Goal: Transaction & Acquisition: Purchase product/service

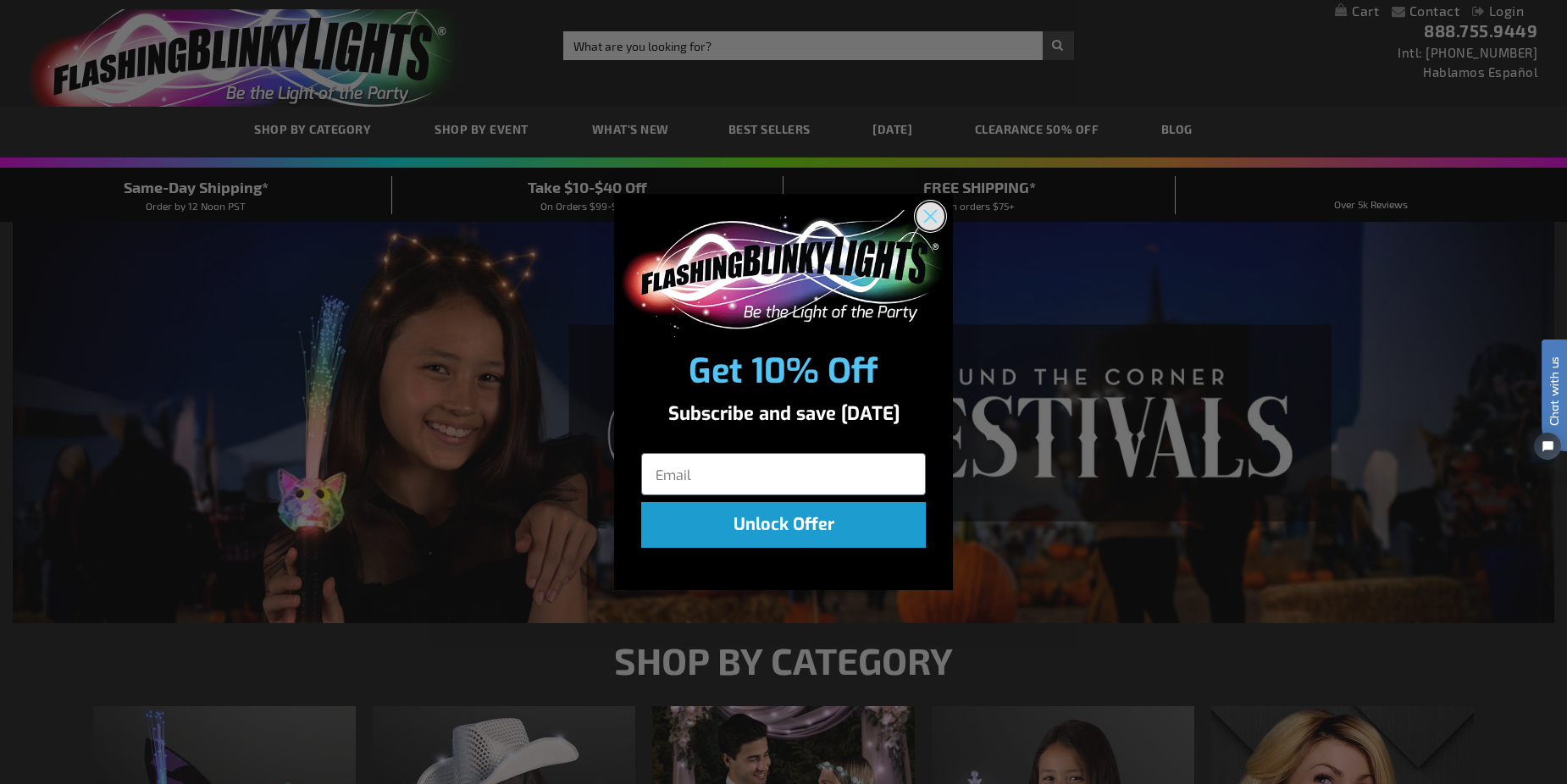
click at [921, 223] on circle "Close dialog" at bounding box center [930, 216] width 28 height 28
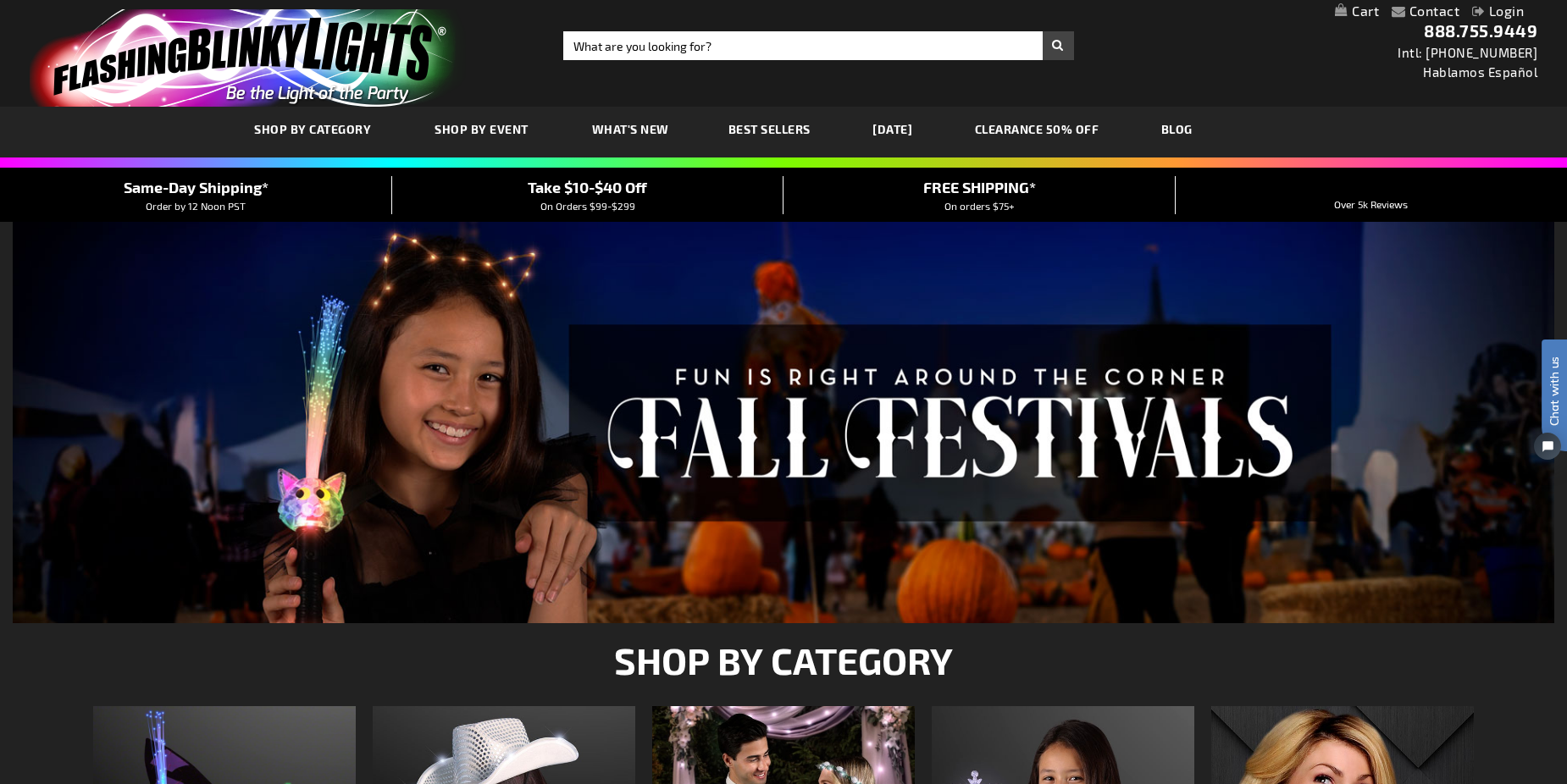
click at [1514, 7] on link "Login" at bounding box center [1497, 10] width 51 height 16
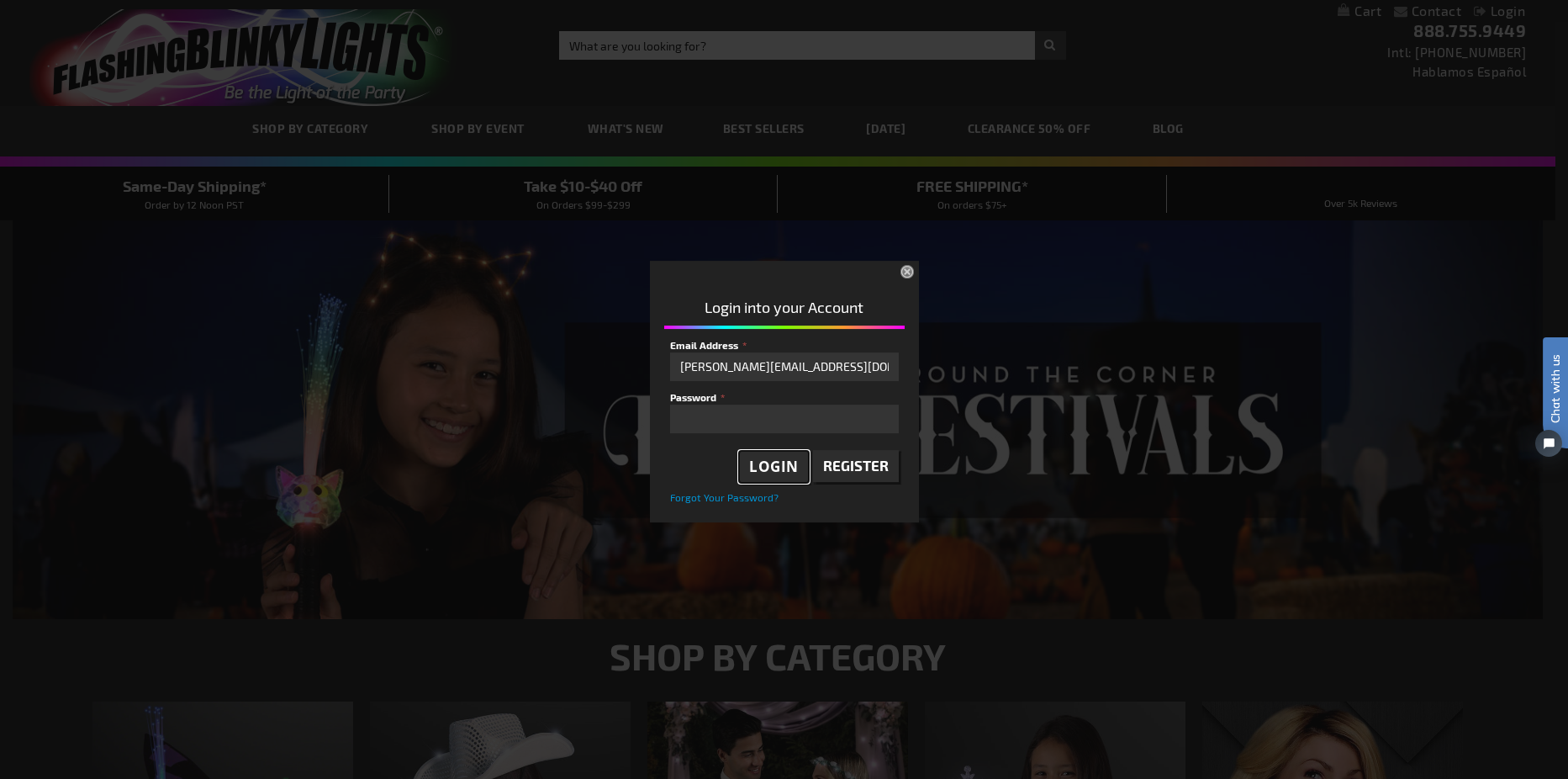
click at [785, 466] on span "Login" at bounding box center [773, 466] width 49 height 19
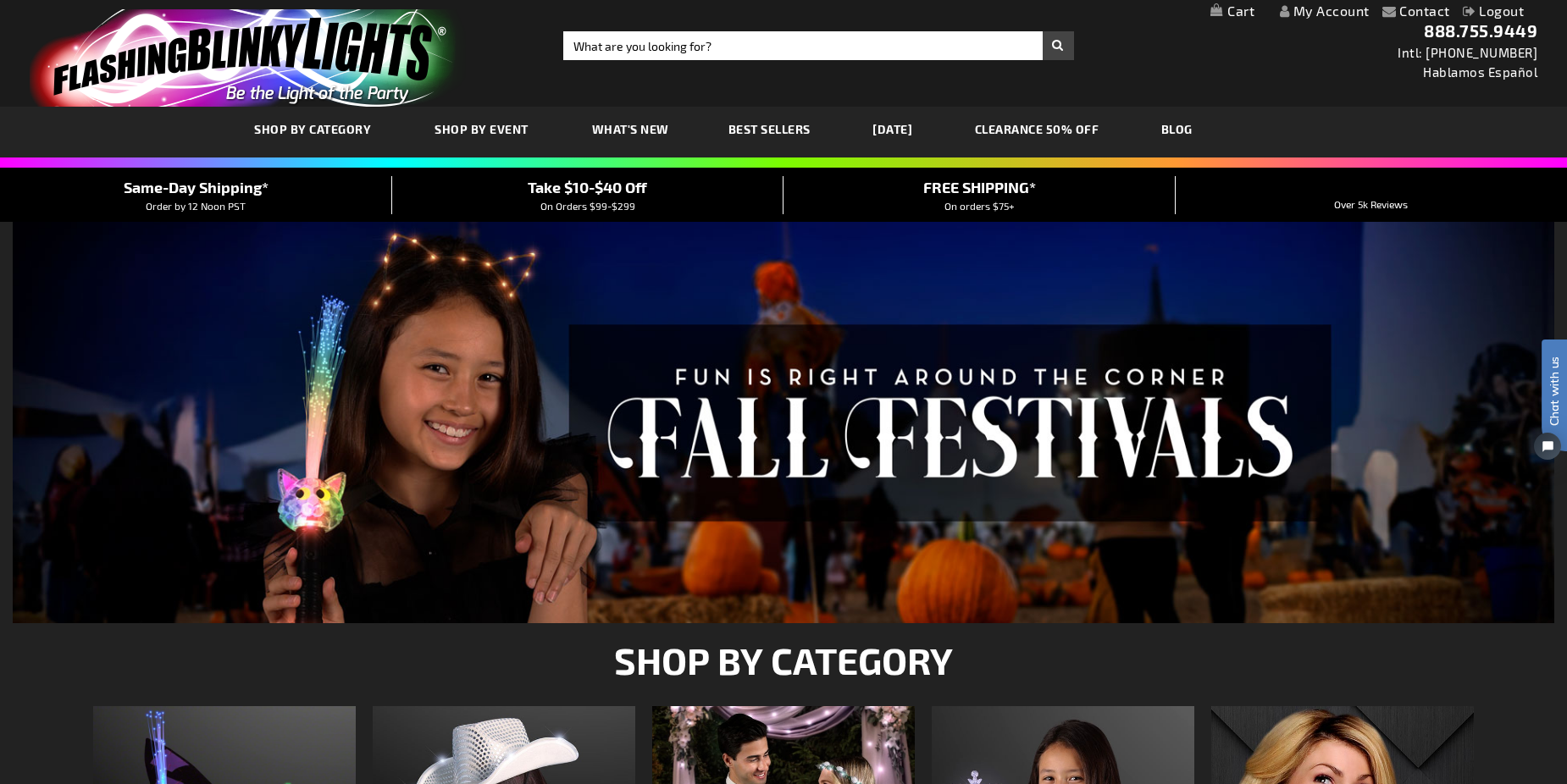
click at [1318, 10] on link "My Account" at bounding box center [1325, 10] width 90 height 16
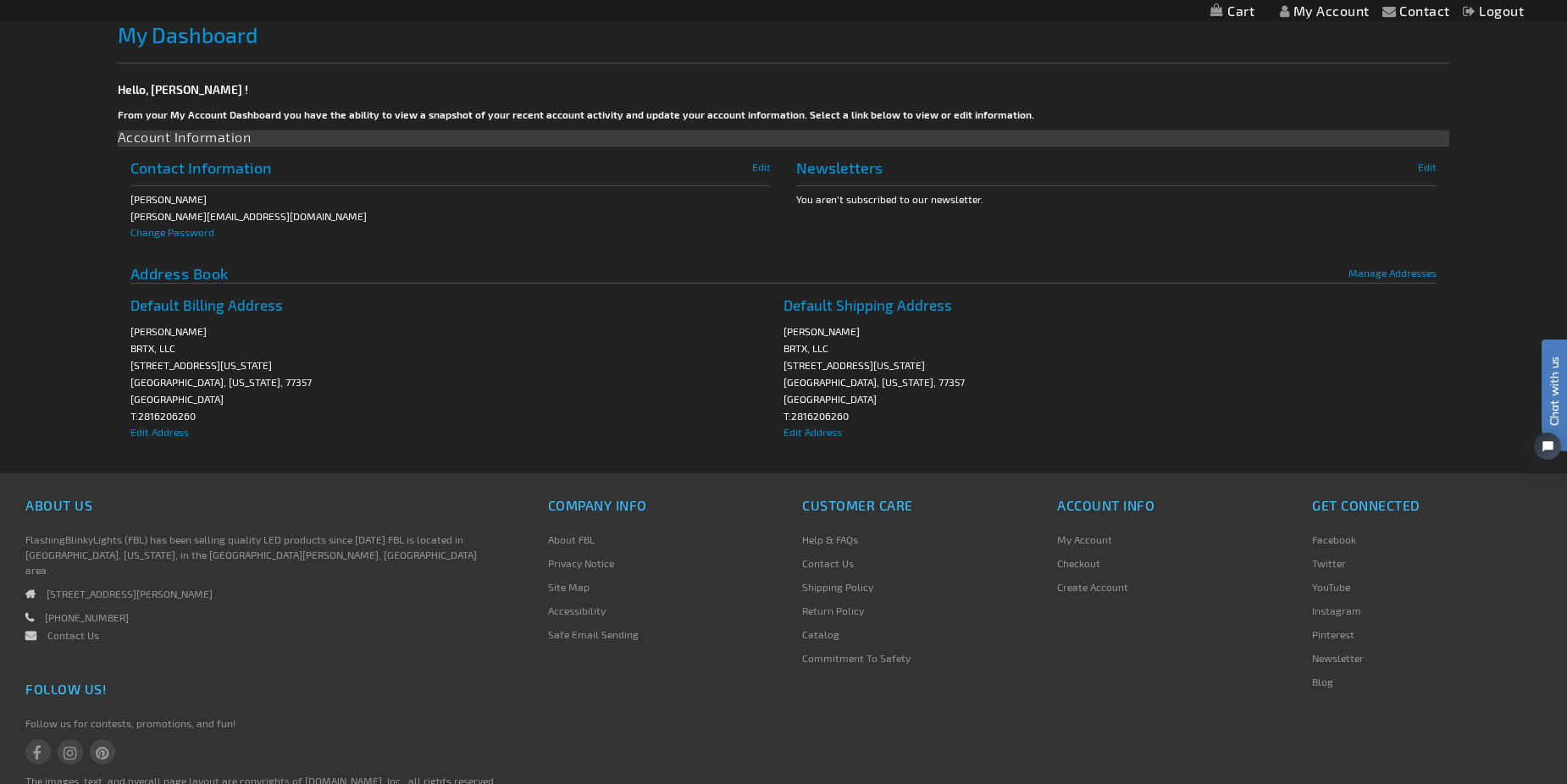
scroll to position [128, 0]
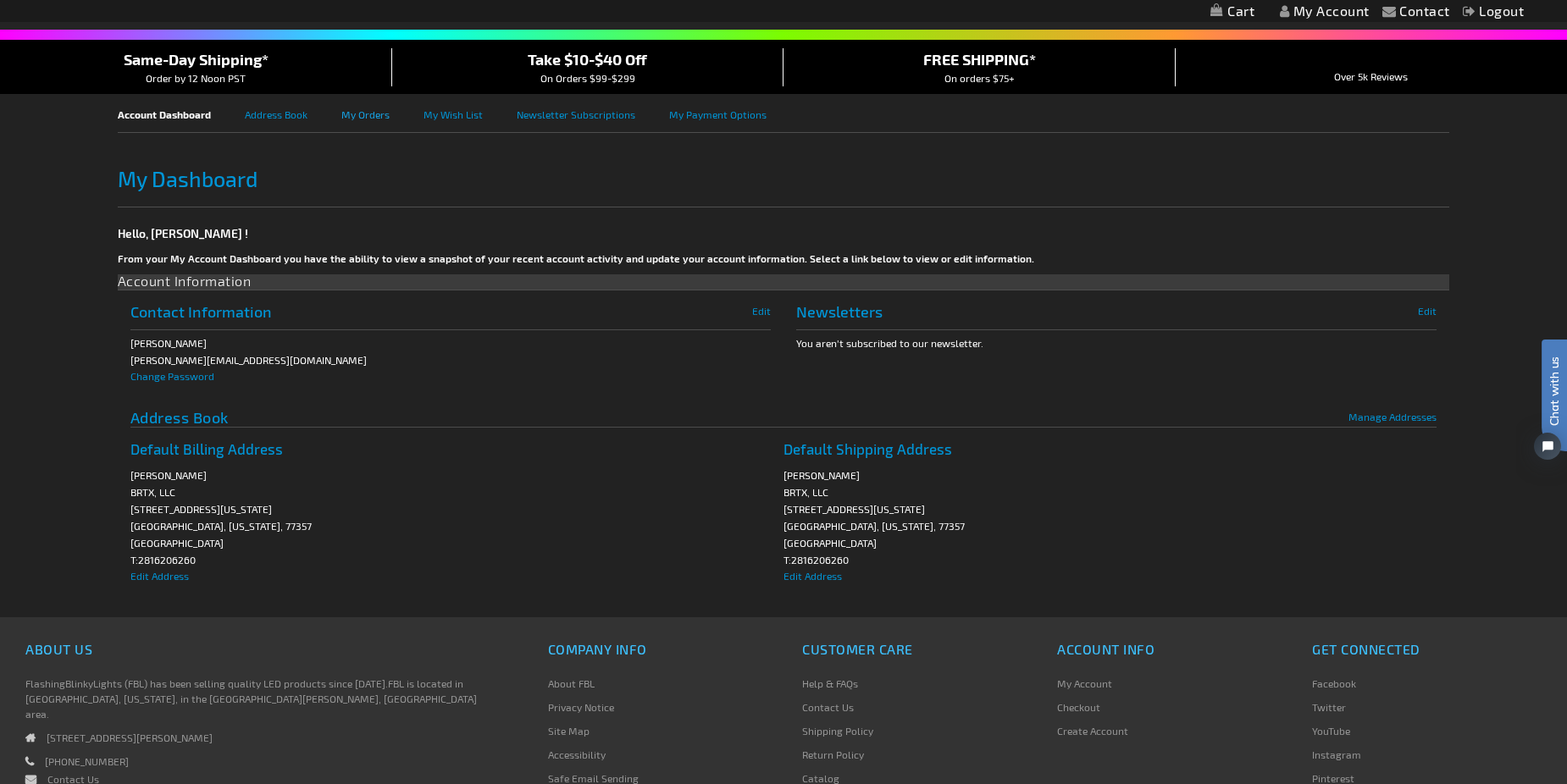
click at [353, 112] on link "My Orders" at bounding box center [382, 113] width 82 height 38
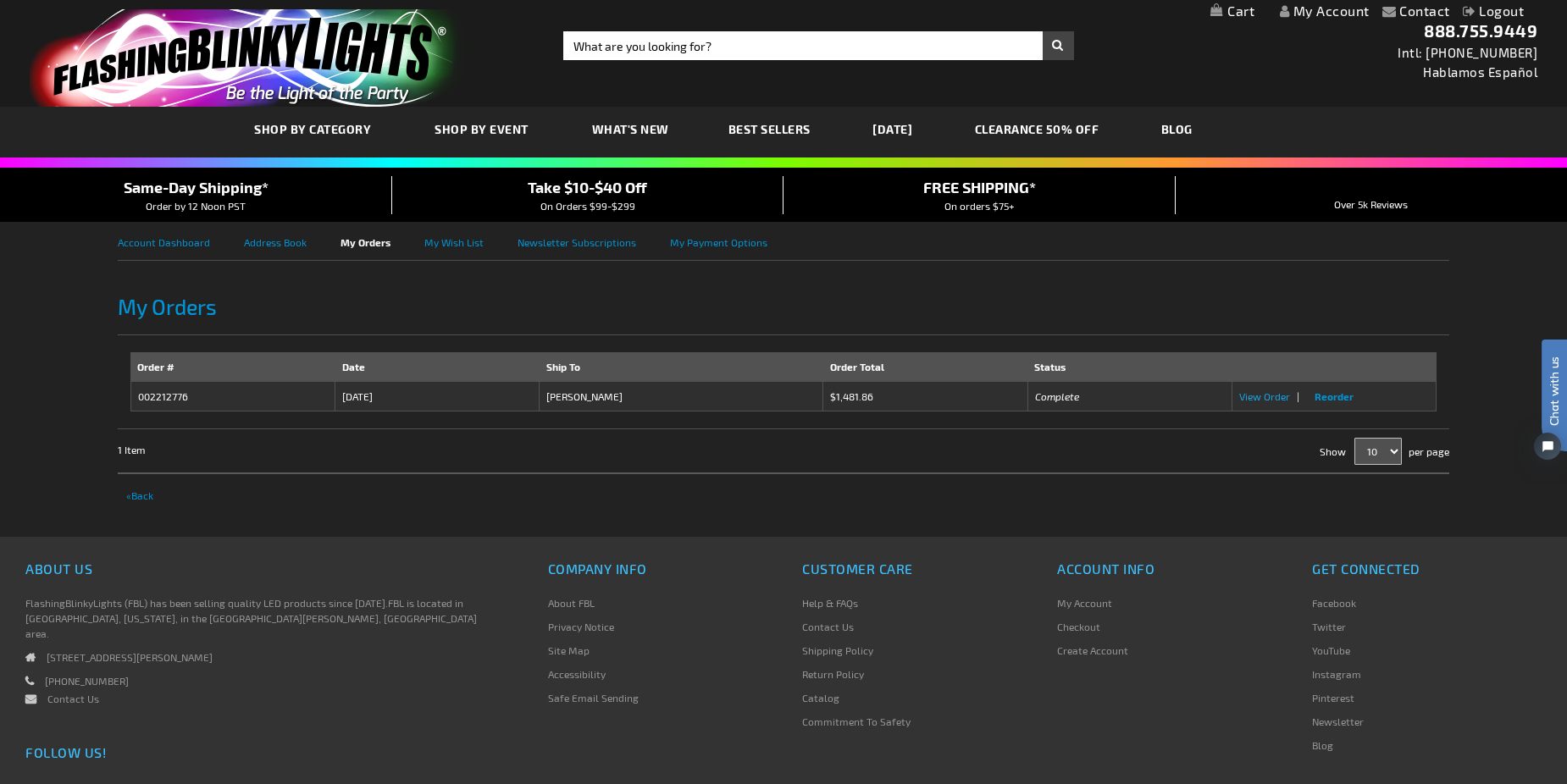
click at [1266, 394] on span "View Order" at bounding box center [1264, 396] width 50 height 12
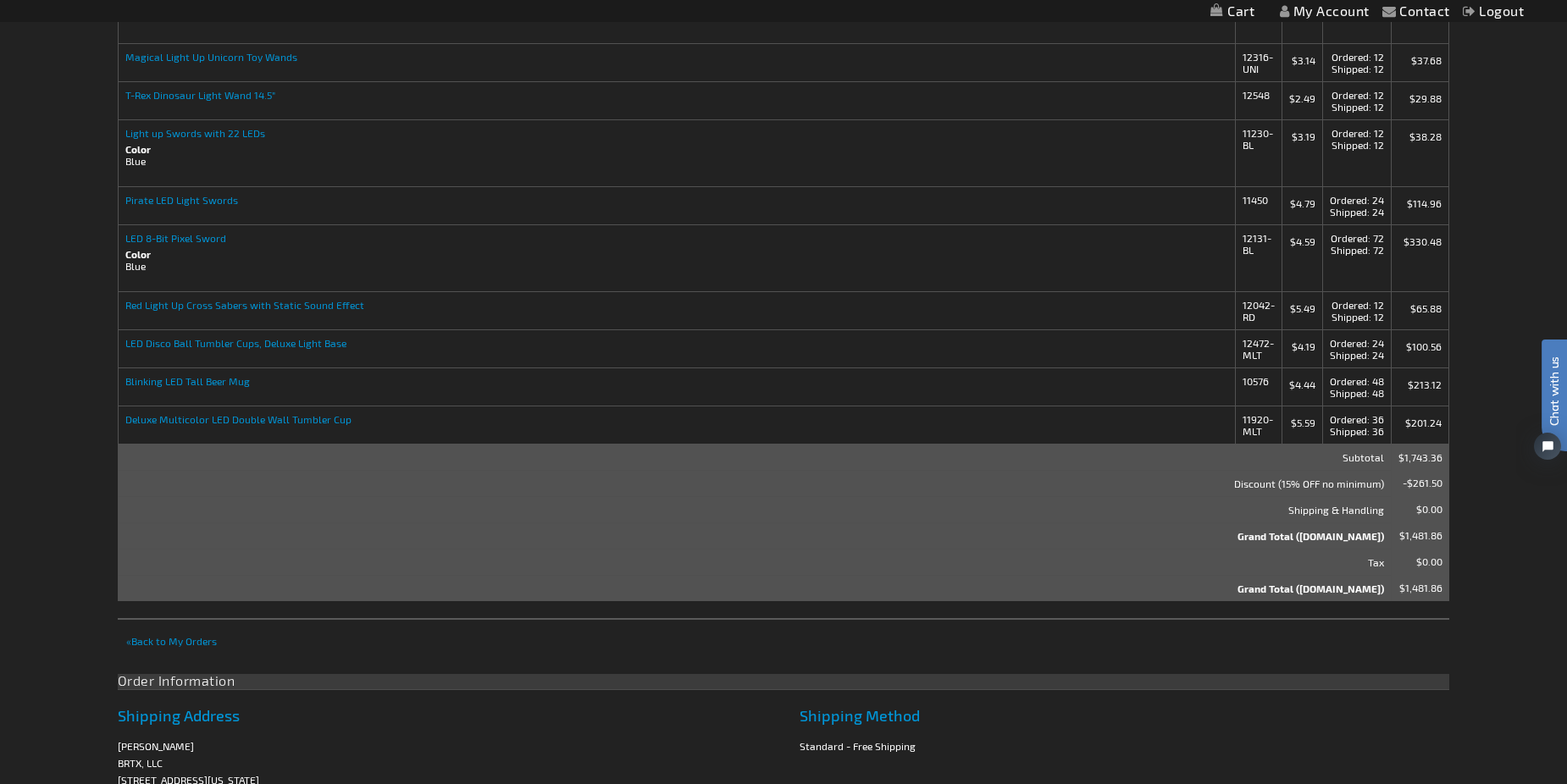
scroll to position [762, 0]
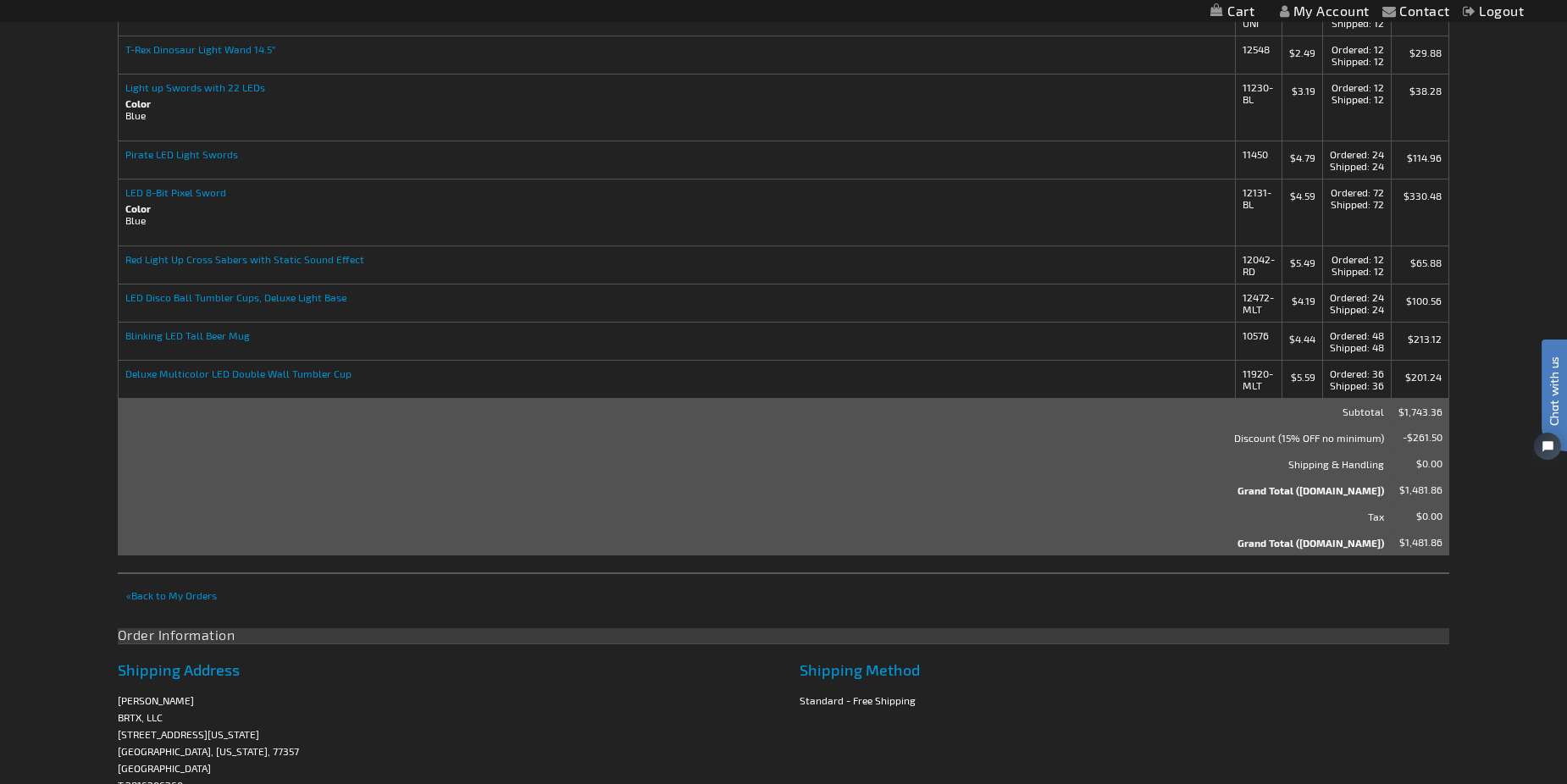
click at [158, 292] on strong "LED Disco Ball Tumbler Cups, Deluxe Light Base" at bounding box center [676, 297] width 1102 height 12
click at [145, 298] on strong "LED Disco Ball Tumbler Cups, Deluxe Light Base" at bounding box center [676, 297] width 1102 height 12
click at [142, 296] on strong "LED Disco Ball Tumbler Cups, Deluxe Light Base" at bounding box center [676, 297] width 1102 height 12
drag, startPoint x: 1267, startPoint y: 308, endPoint x: 1225, endPoint y: 305, distance: 42.1
click at [1225, 305] on tr "LED Disco Ball Tumbler Cups, Deluxe Light Base 12472-MLT $4.19 Ordered 24 Shipp…" at bounding box center [784, 302] width 1331 height 38
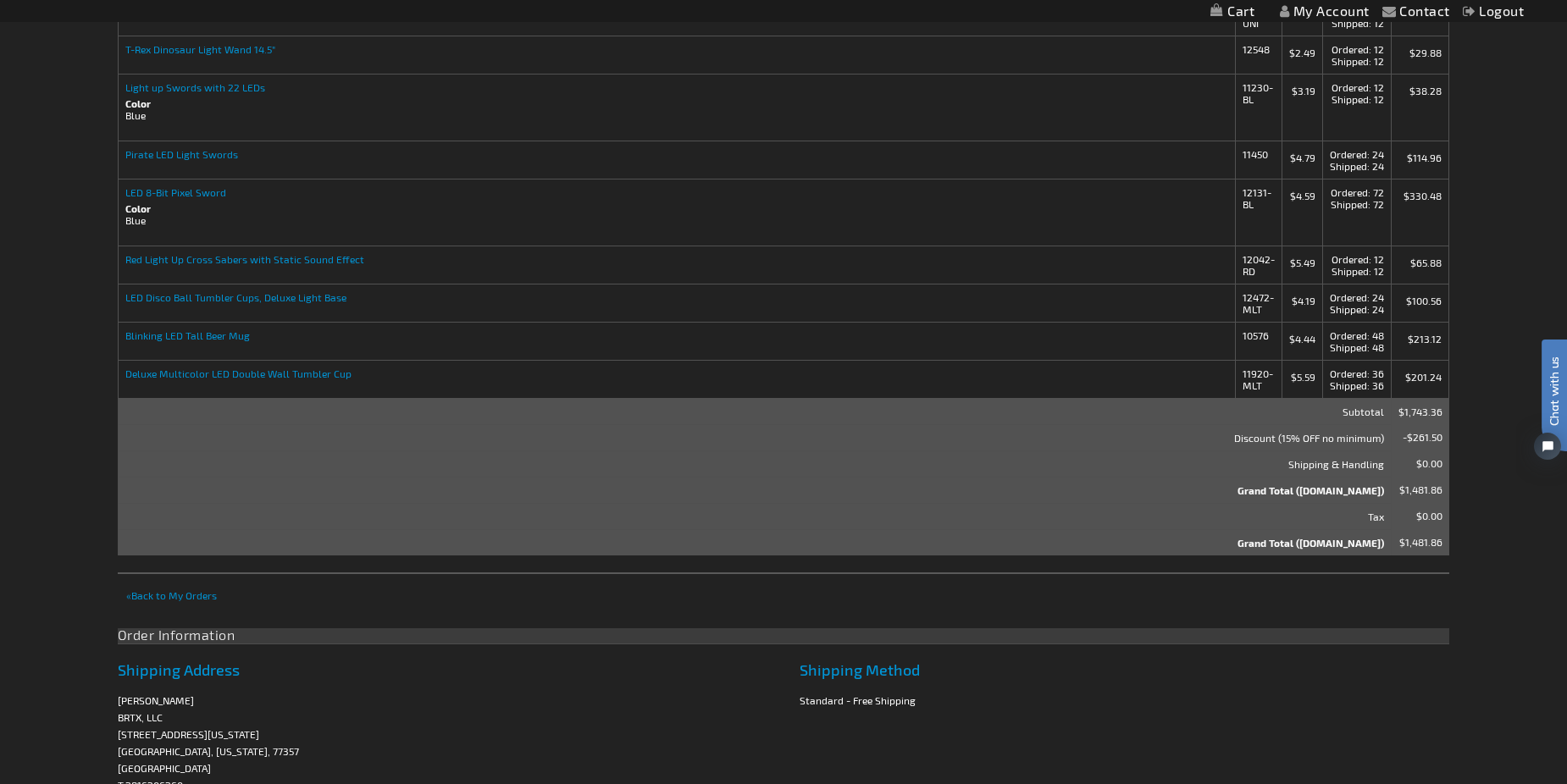
copy tr "12472-MLT"
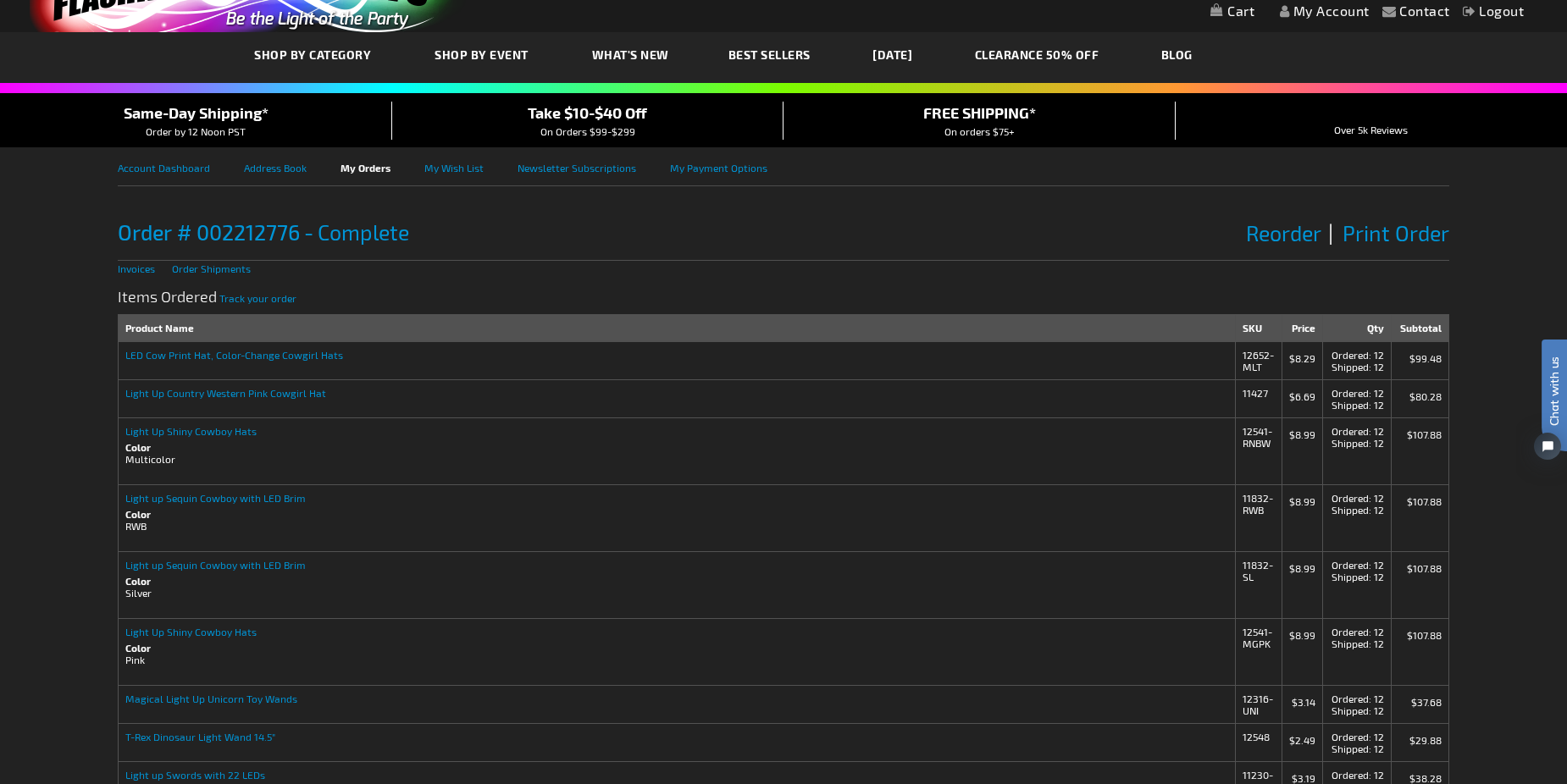
scroll to position [0, 0]
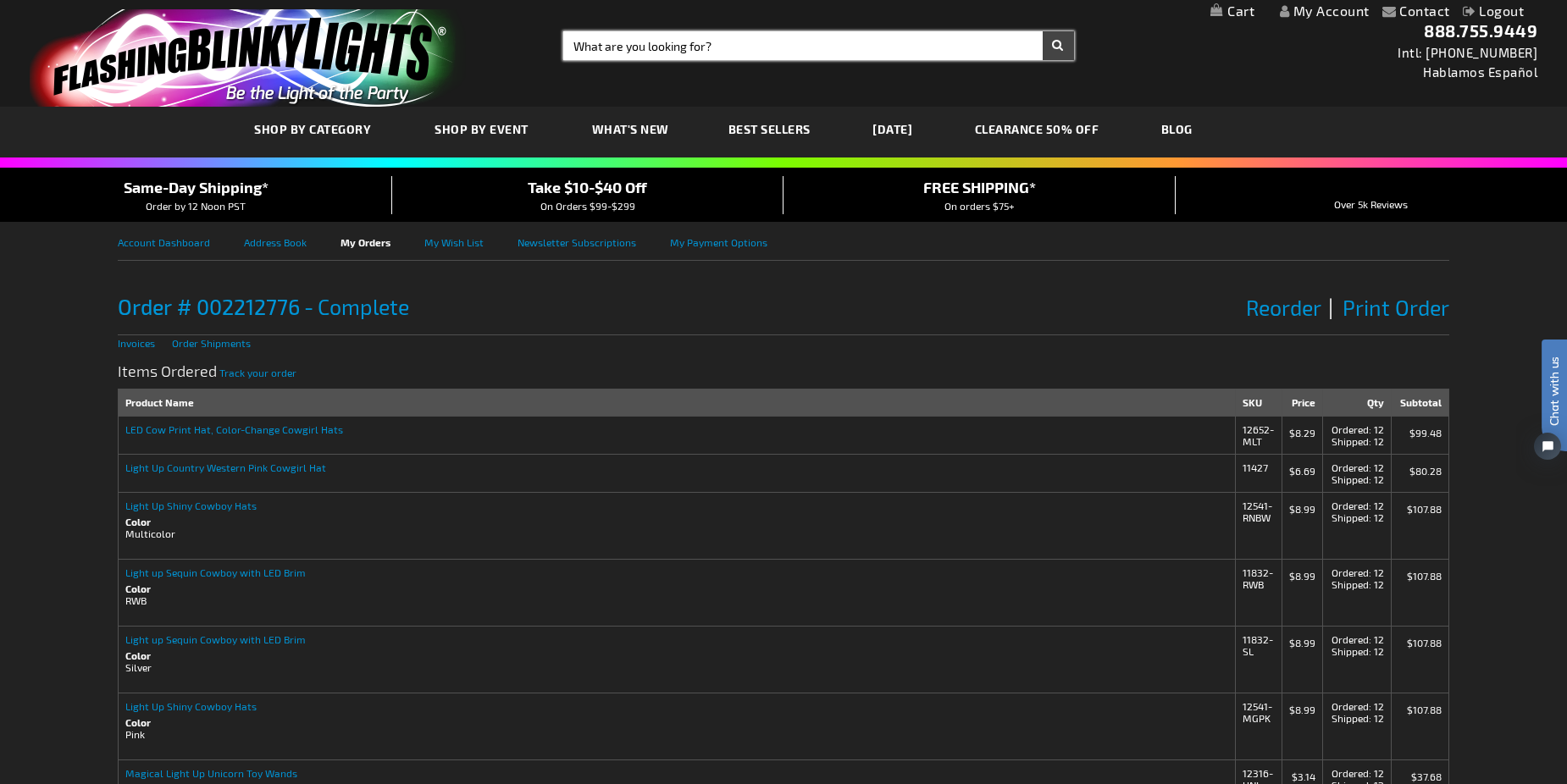
click at [684, 32] on input "Search" at bounding box center [817, 46] width 510 height 29
paste input "12472-MLT"
type input "12472-MLT"
click at [1042, 32] on button "Search" at bounding box center [1058, 46] width 32 height 29
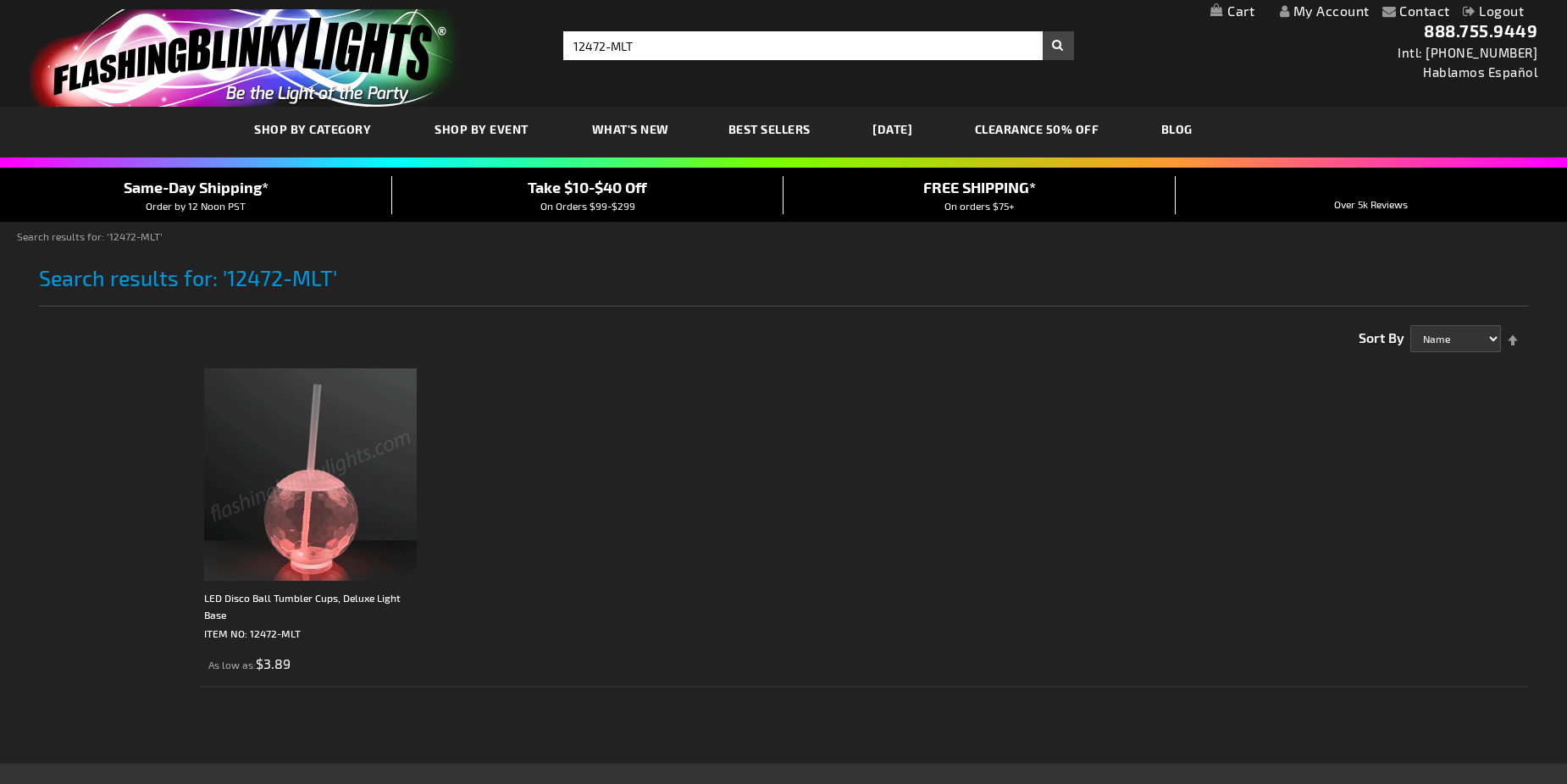
click at [320, 498] on img at bounding box center [309, 474] width 212 height 212
click at [324, 498] on img at bounding box center [309, 474] width 212 height 212
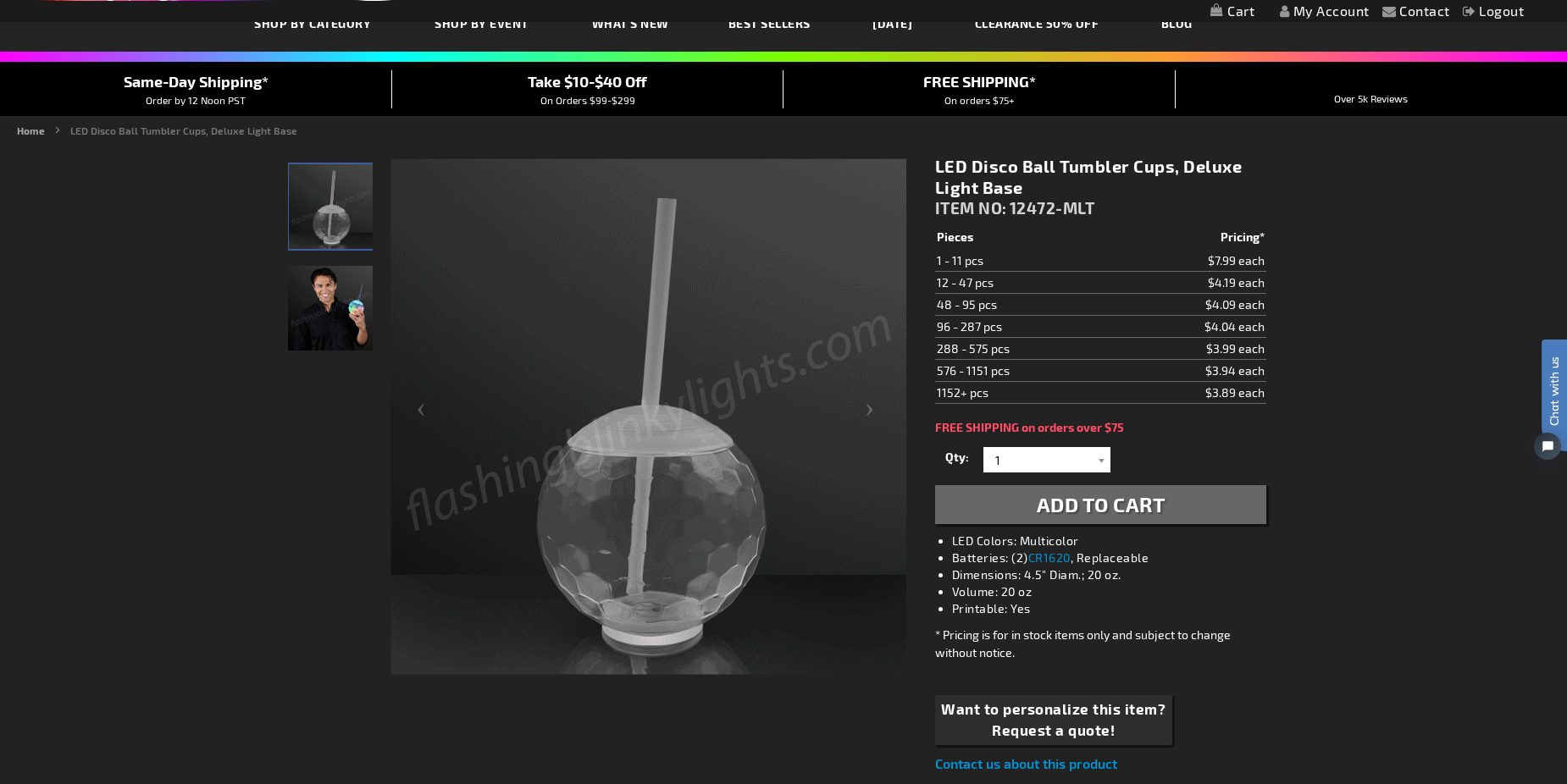
scroll to position [85, 0]
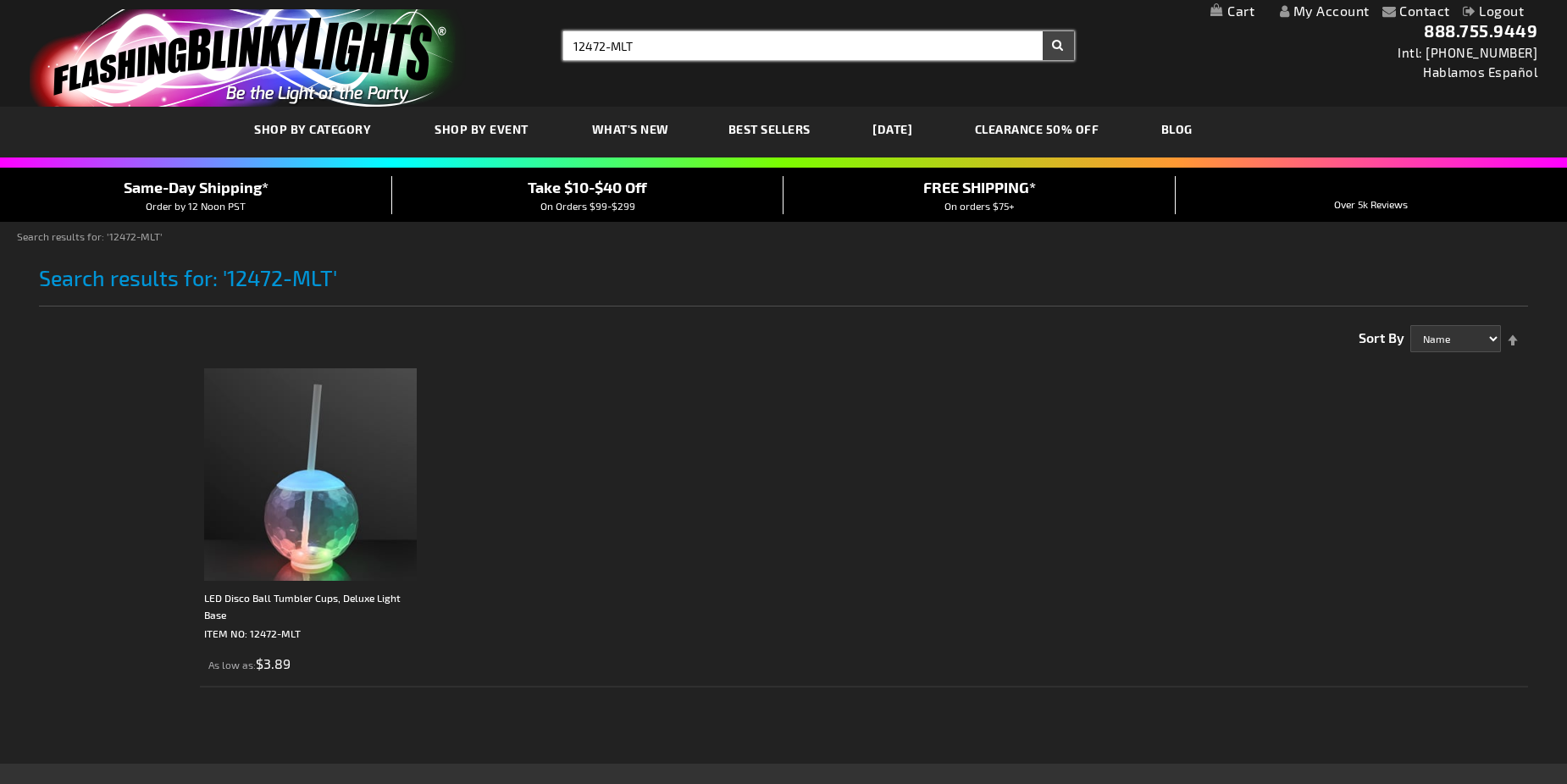
type input "12472-MLT"
drag, startPoint x: 670, startPoint y: 45, endPoint x: 281, endPoint y: 34, distance: 389.2
click at [281, 34] on div "Toggle Nav Search Search 12472-MLT × Search 888.755.9449 Intl: [PHONE_NUMBER] H…" at bounding box center [784, 53] width 1567 height 107
type input "12 oz cups"
click at [1042, 32] on button "Search" at bounding box center [1058, 46] width 32 height 29
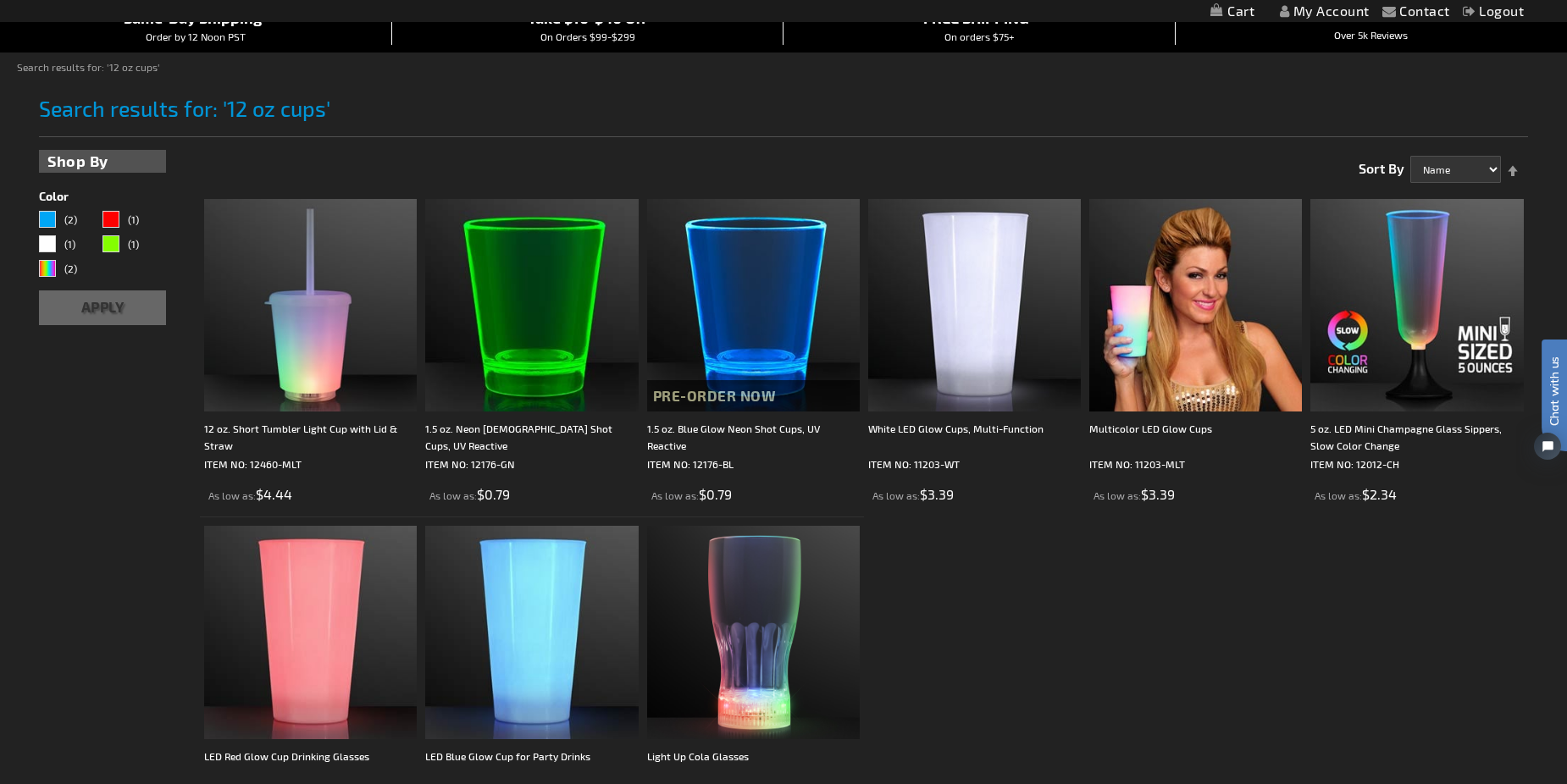
scroll to position [254, 0]
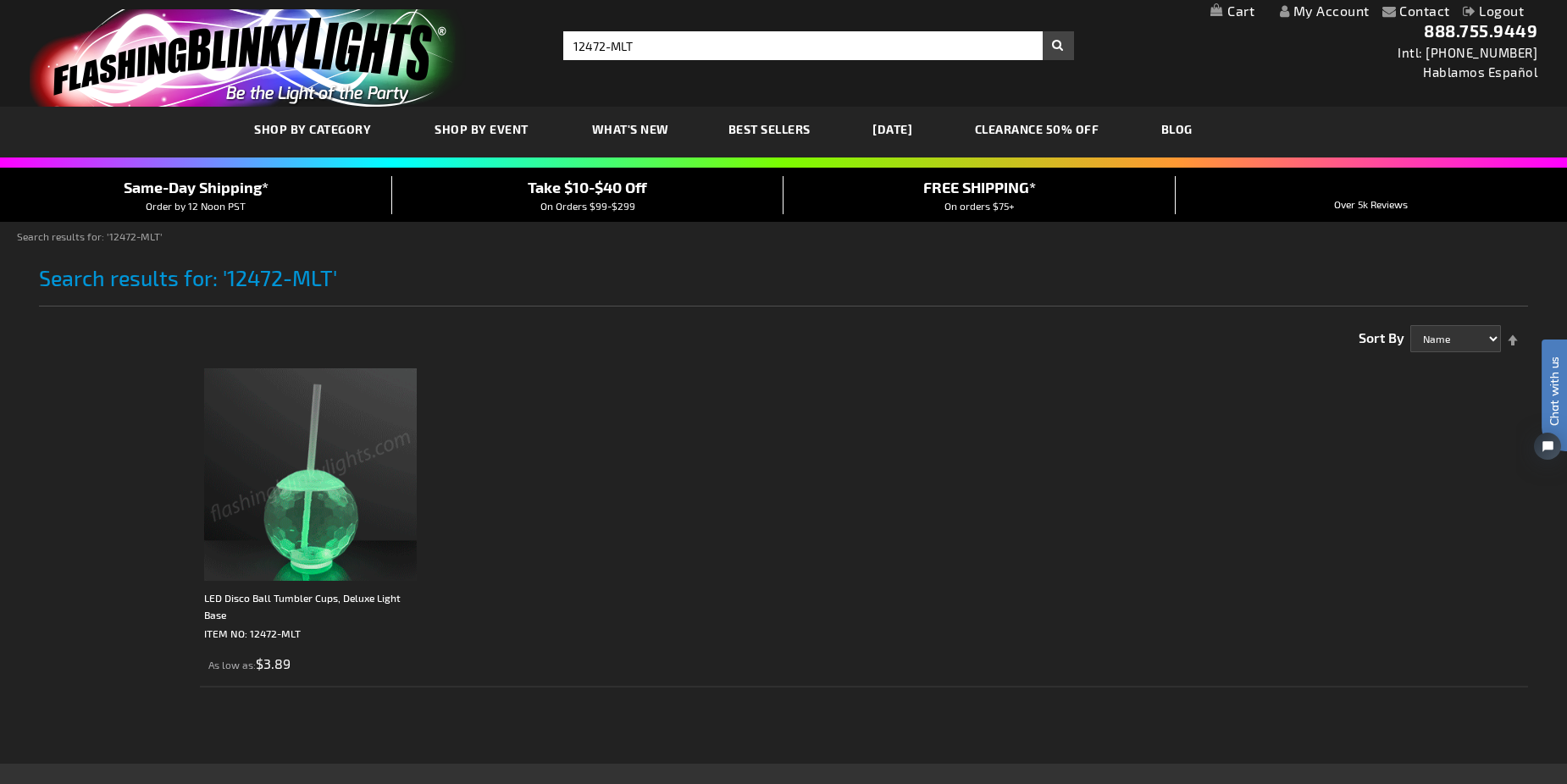
click at [373, 534] on img at bounding box center [309, 474] width 212 height 212
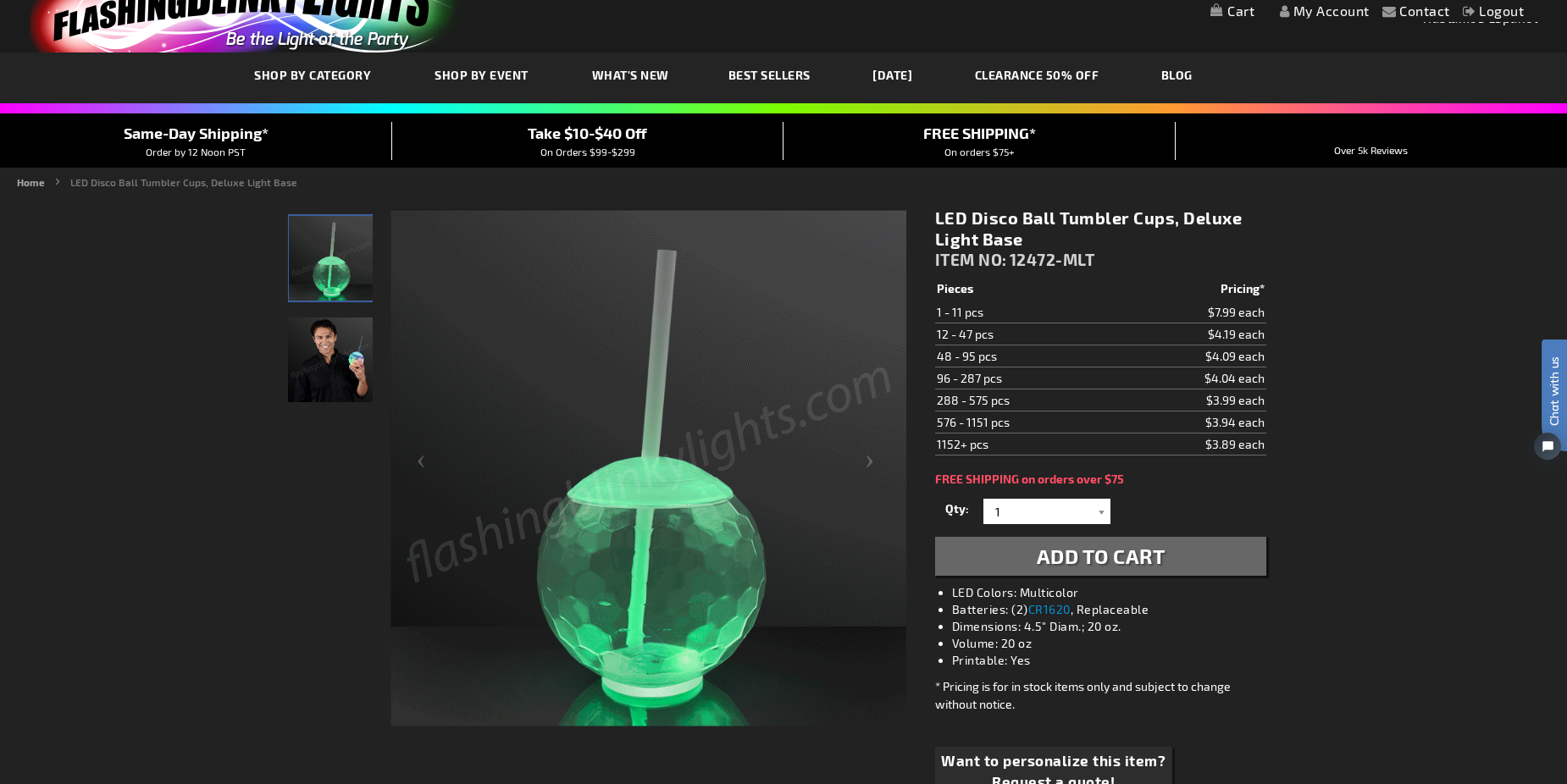
scroll to position [85, 0]
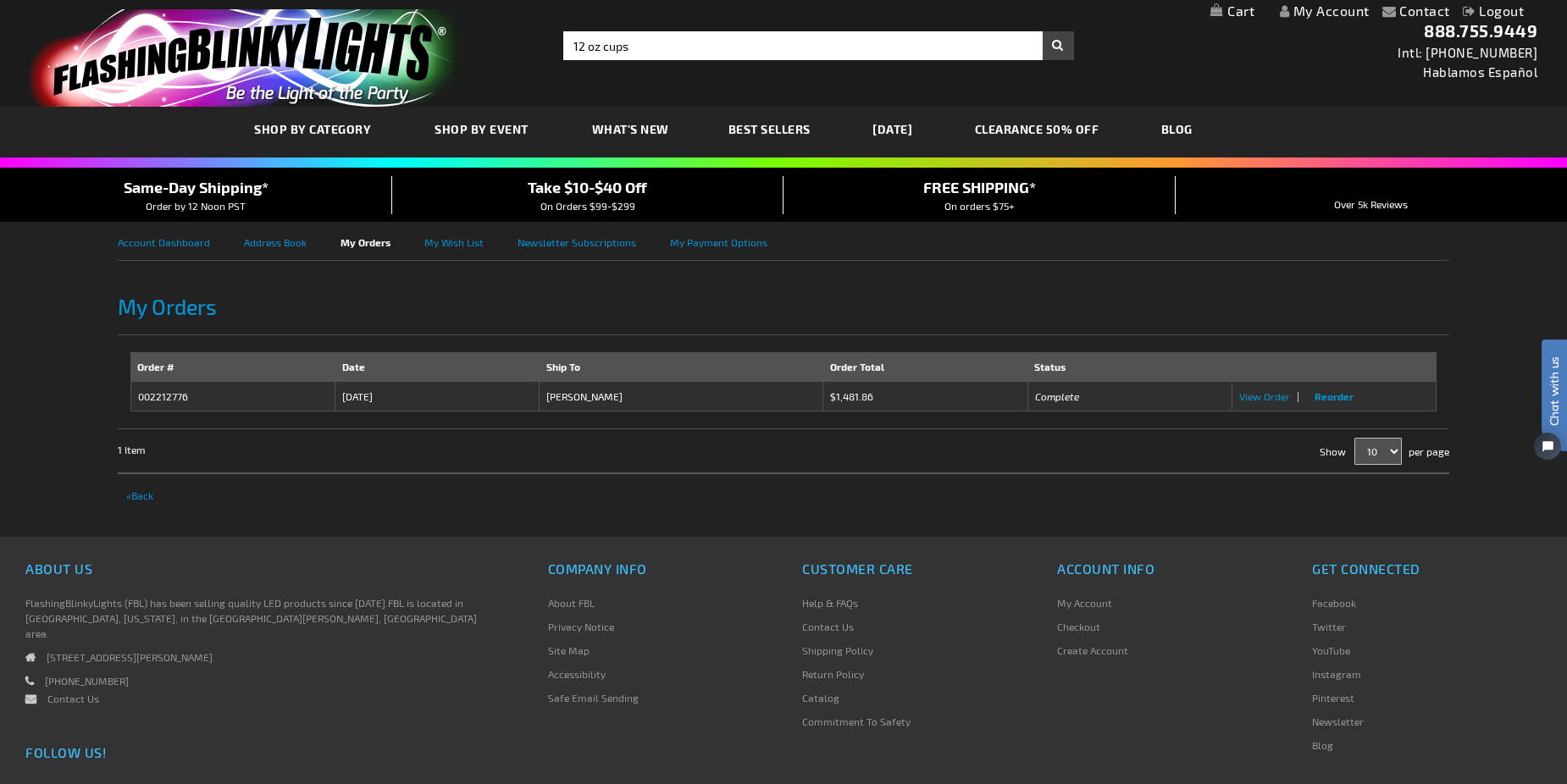
type input "12 oz cups"
click at [1042, 32] on button "Search" at bounding box center [1058, 46] width 32 height 29
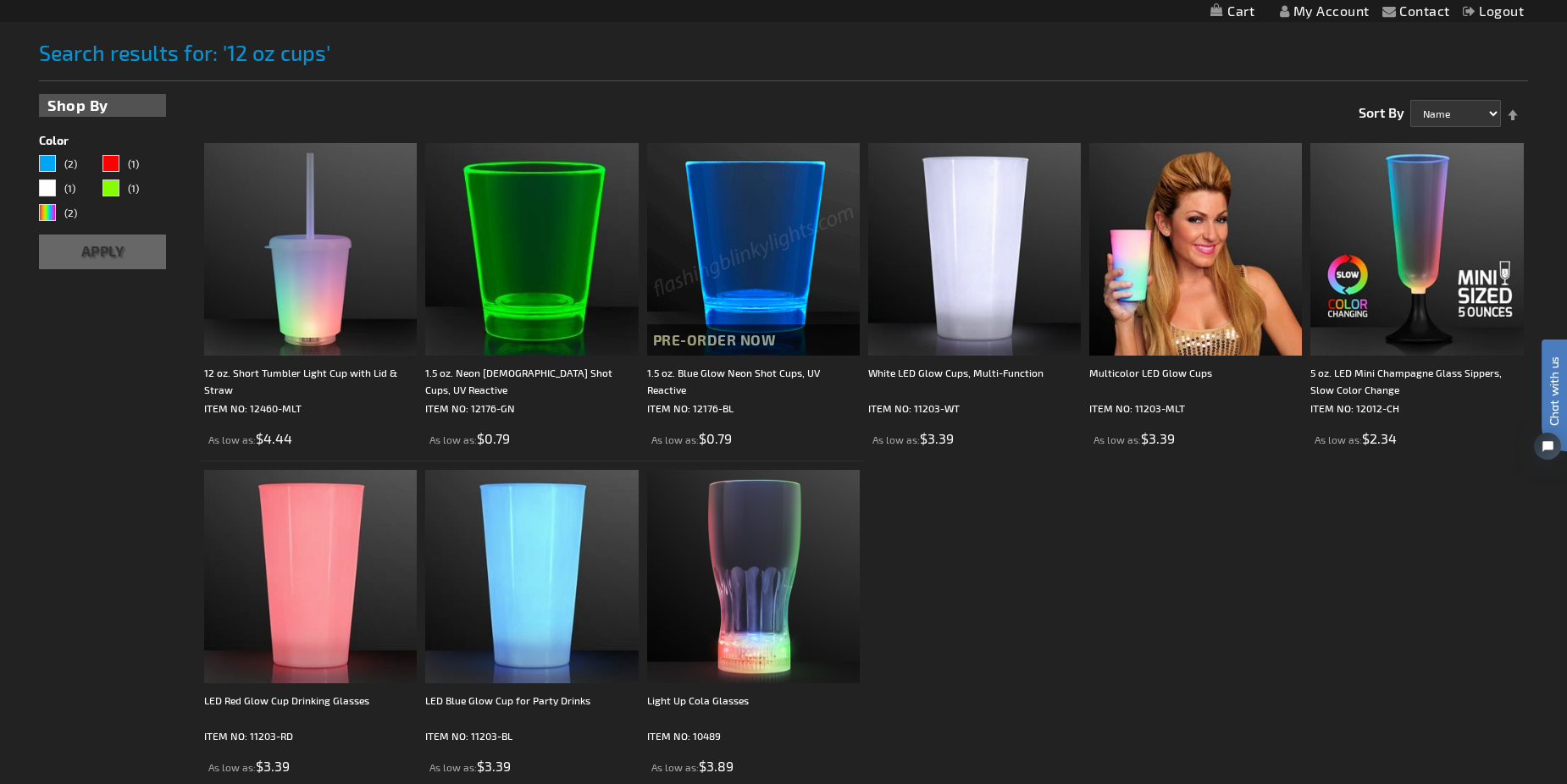
scroll to position [254, 0]
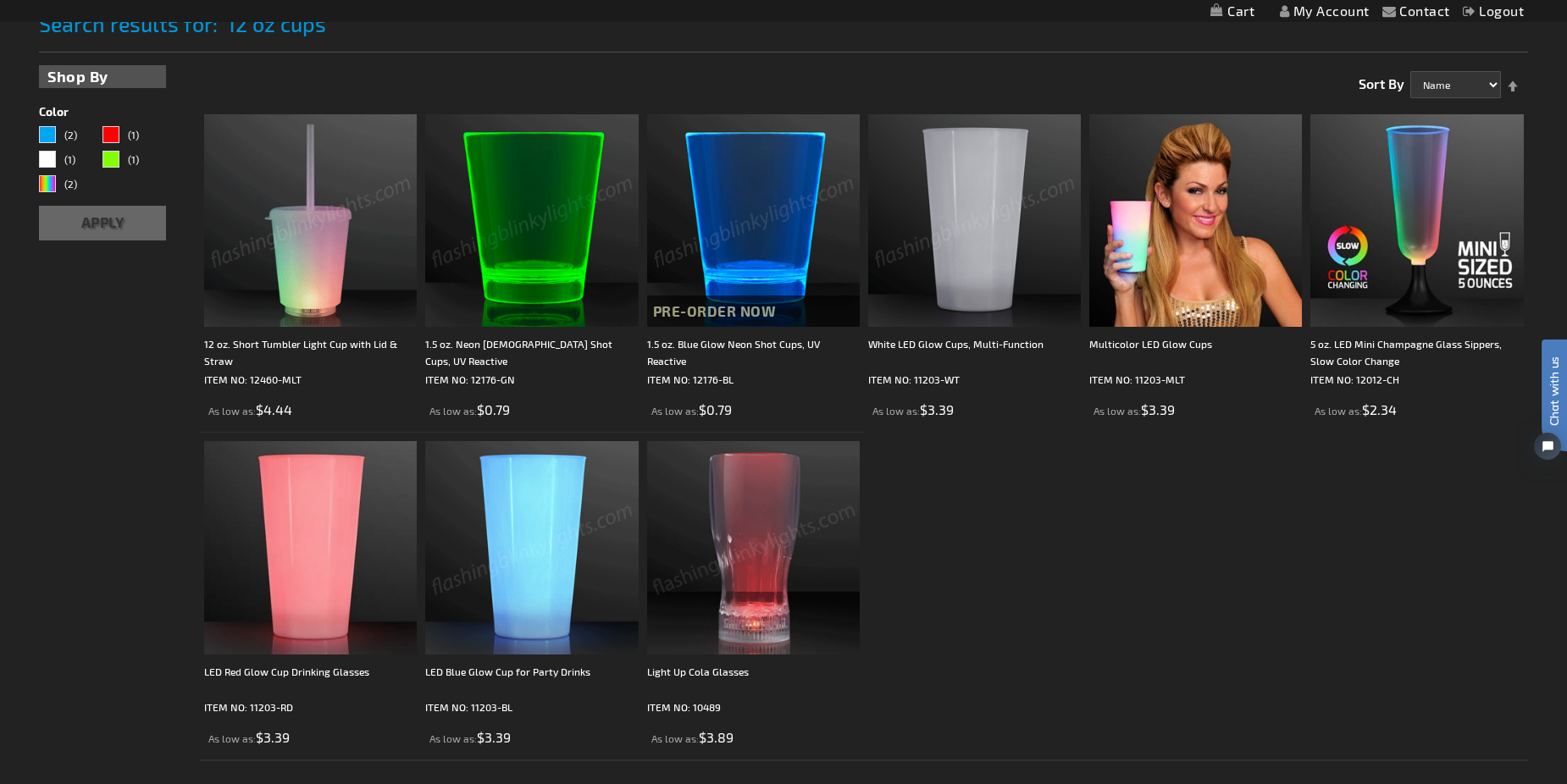
click at [787, 552] on img at bounding box center [753, 547] width 212 height 212
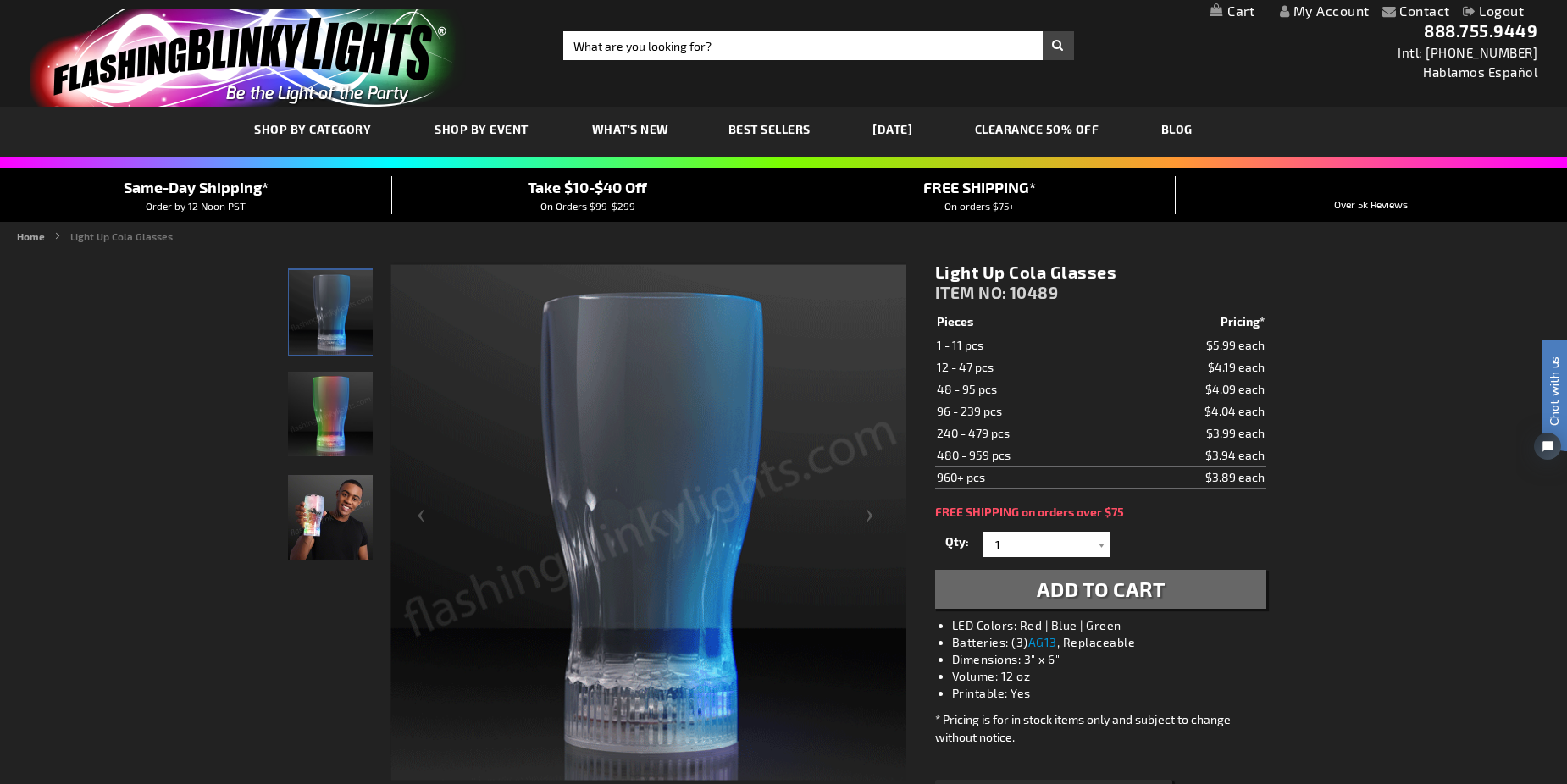
click at [1235, 11] on link "My Cart" at bounding box center [1231, 11] width 44 height 16
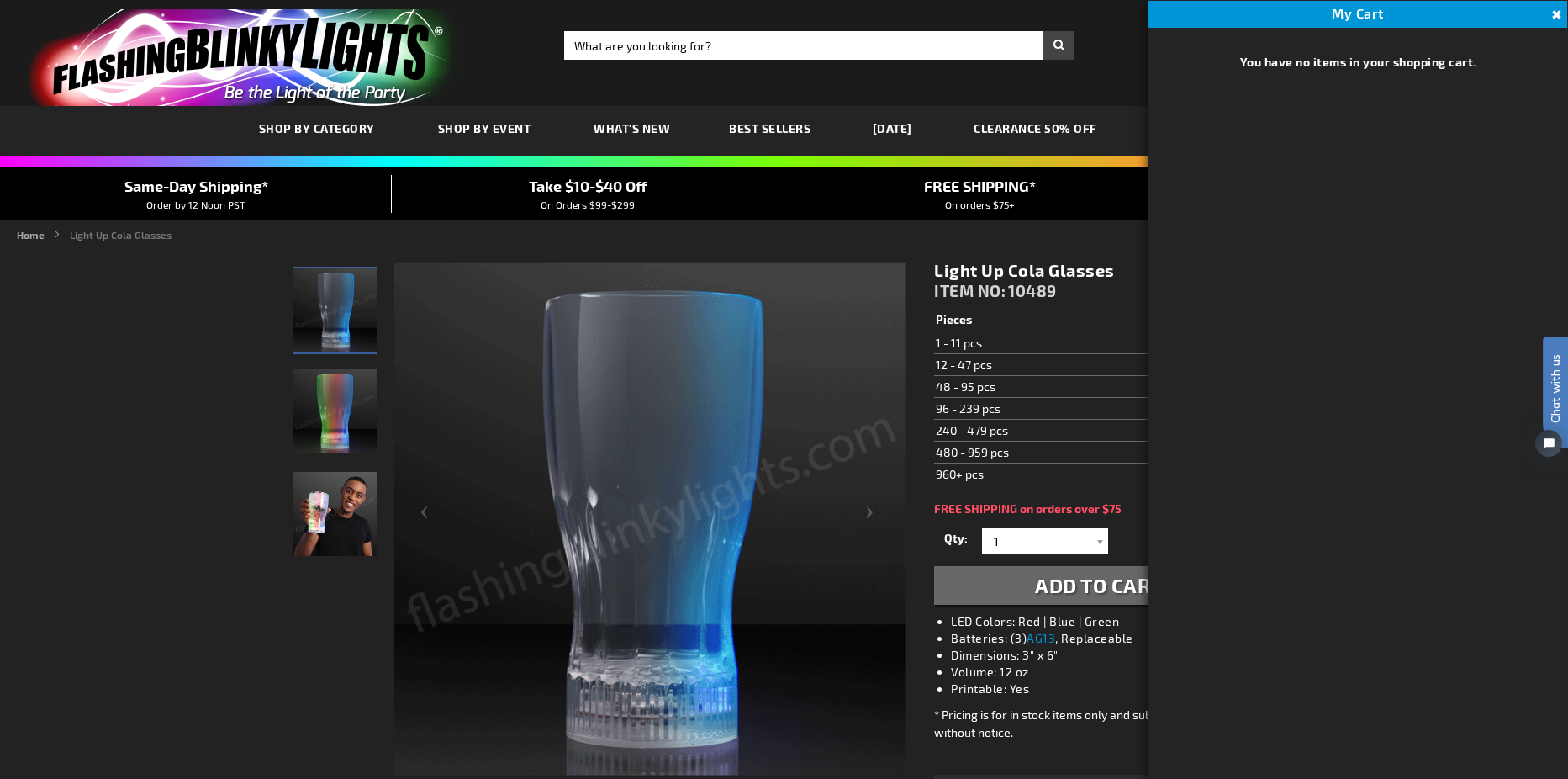
click at [1551, 7] on button "Close" at bounding box center [1555, 15] width 19 height 19
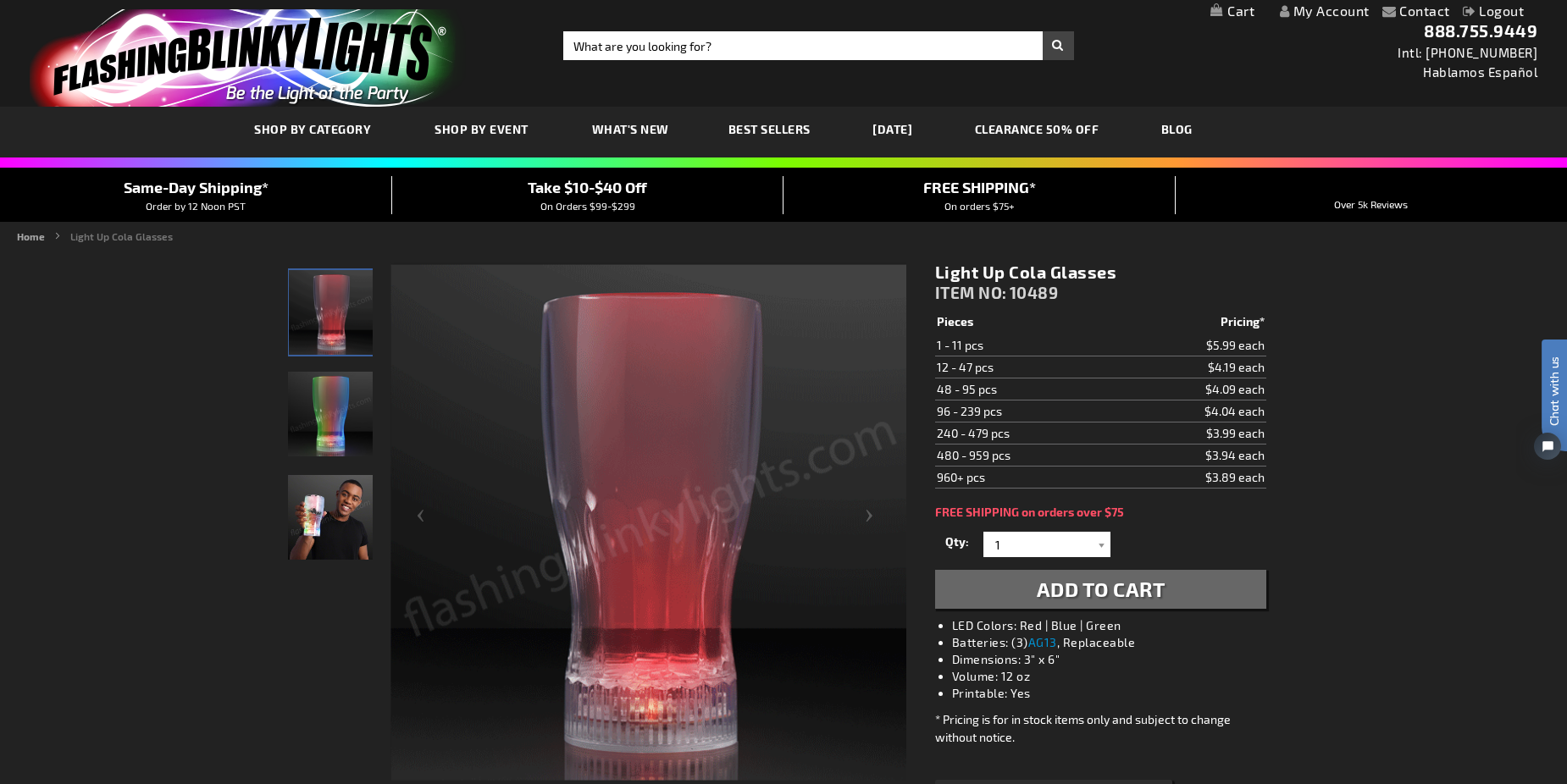
click at [1334, 13] on link "My Account" at bounding box center [1325, 10] width 90 height 16
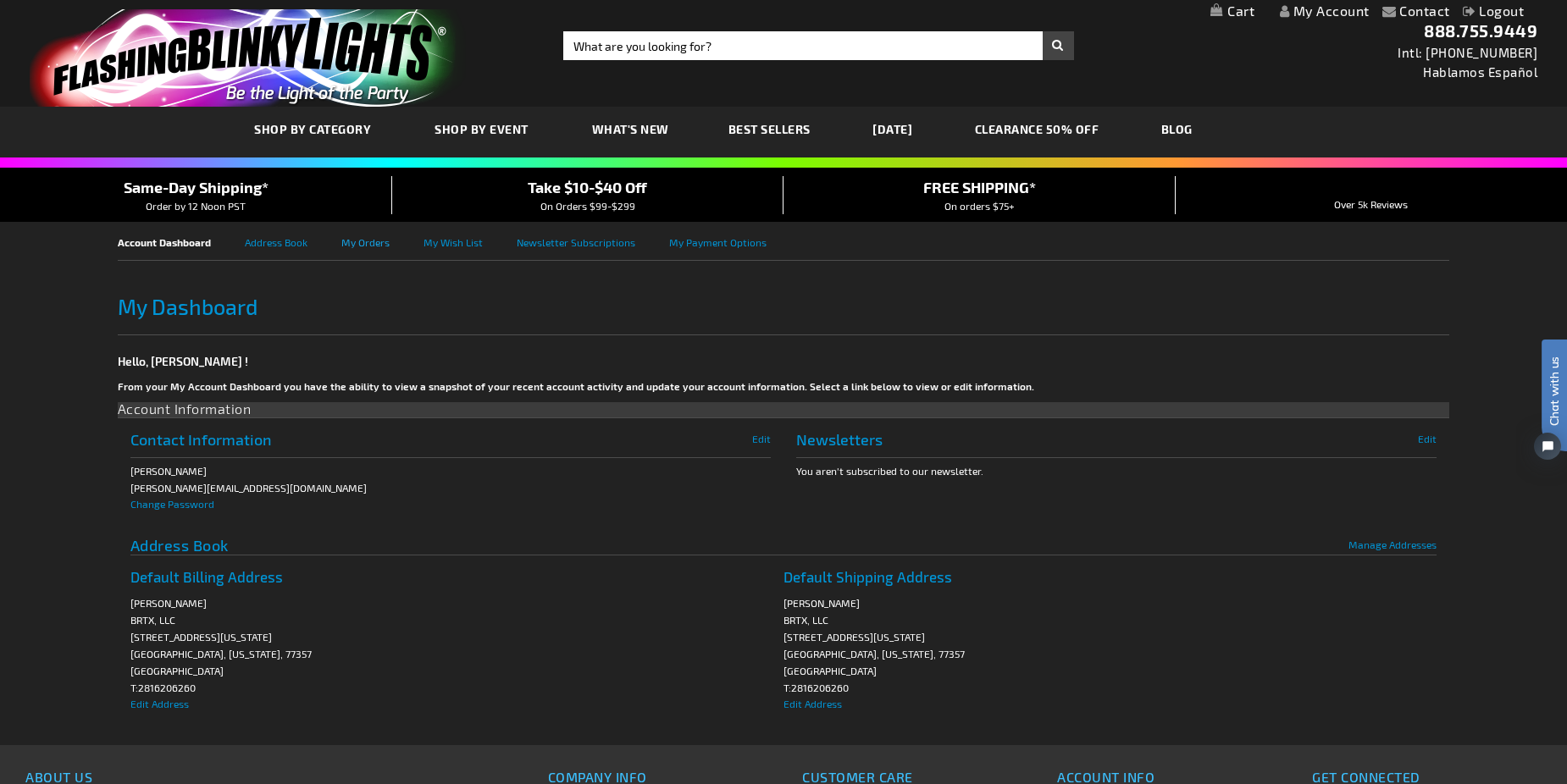
click at [362, 239] on link "My Orders" at bounding box center [382, 240] width 82 height 38
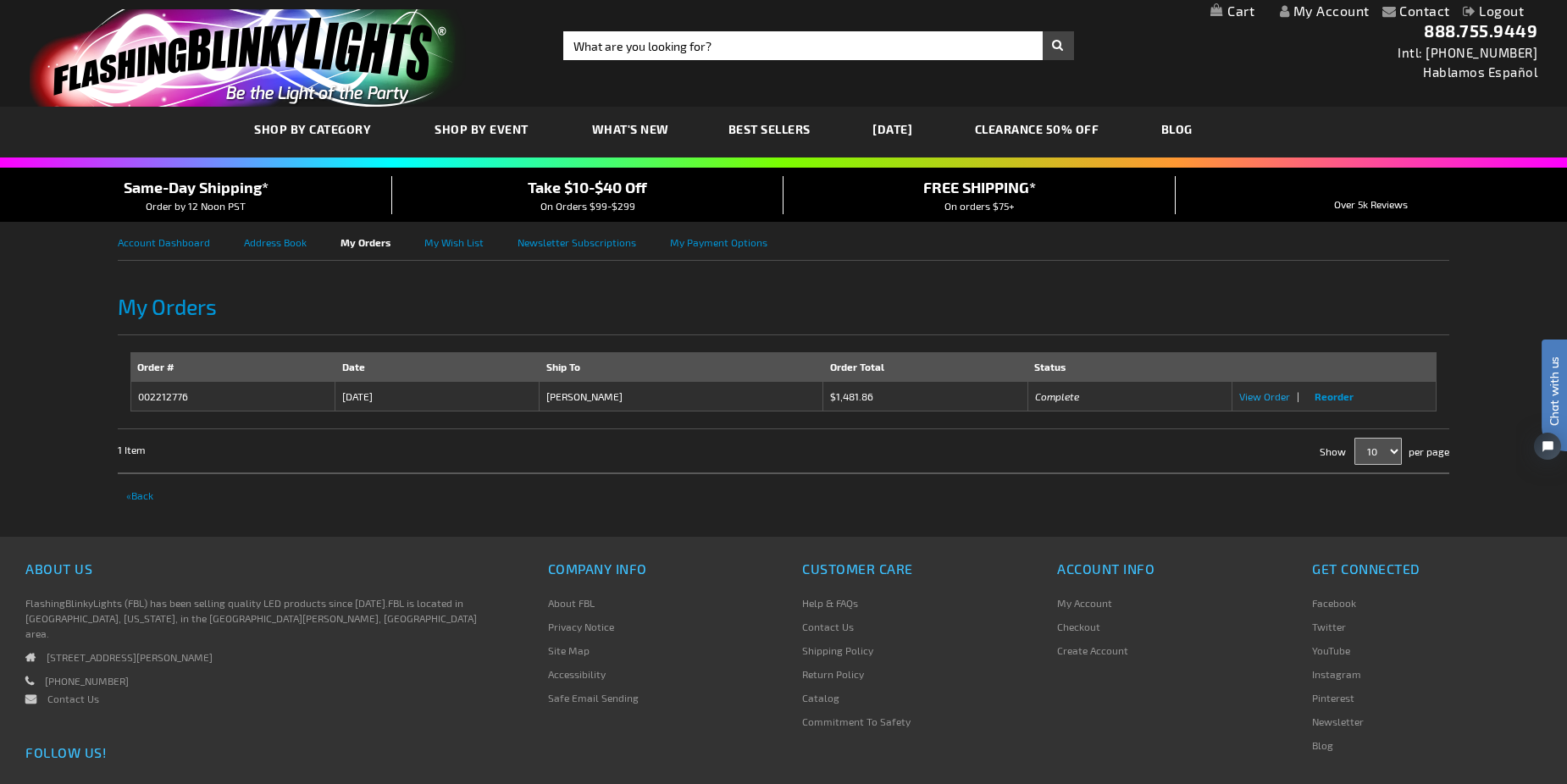
click at [1270, 396] on span "View Order" at bounding box center [1264, 396] width 50 height 12
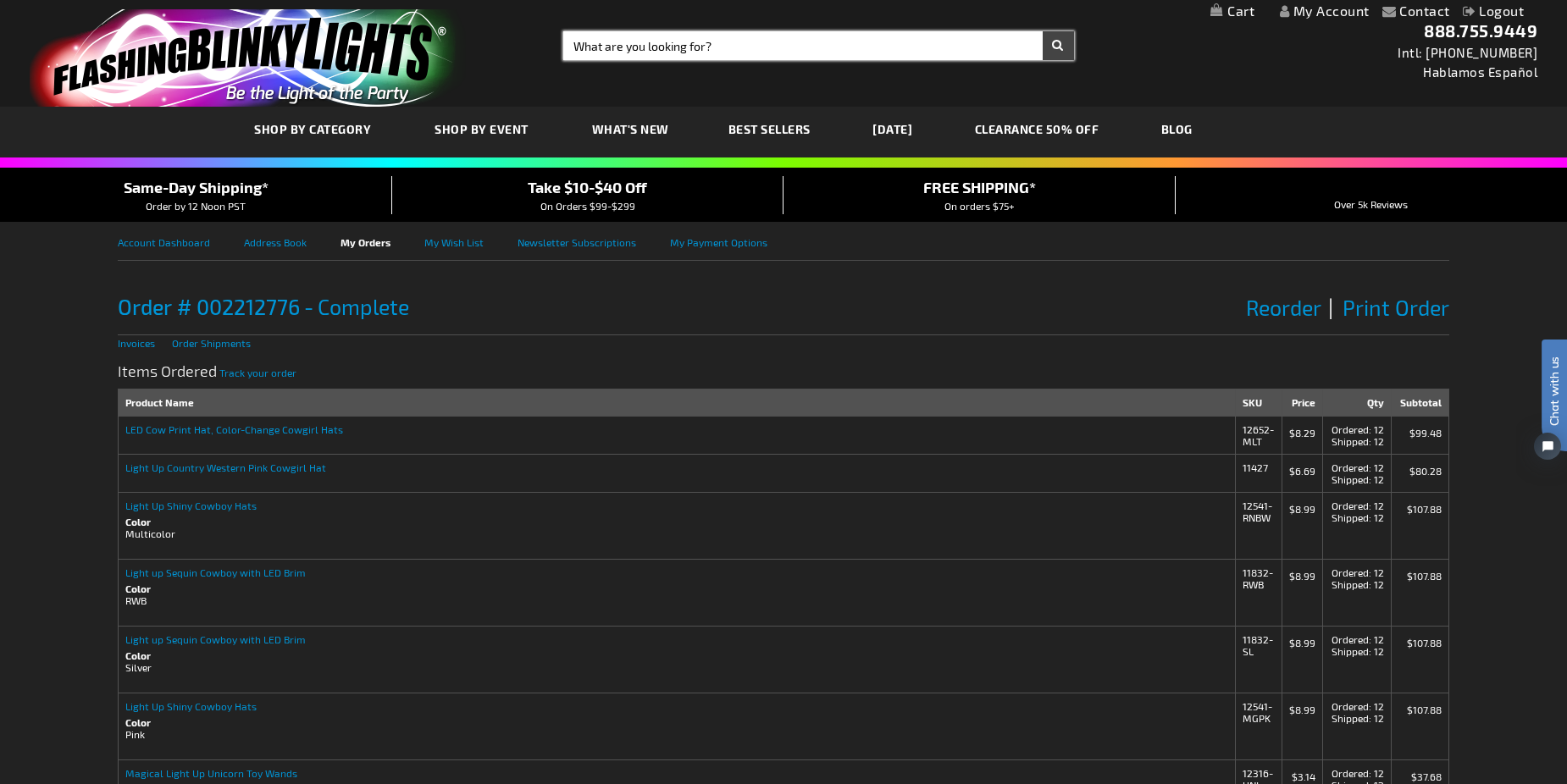
drag, startPoint x: 745, startPoint y: 44, endPoint x: 314, endPoint y: 22, distance: 431.6
click at [314, 22] on div "Toggle Nav Search Search × Search 888.755.9449 Intl: 818-753-8303 Hablamos Espa…" at bounding box center [784, 53] width 1567 height 107
type input "ice cubes"
click at [1042, 32] on button "Search" at bounding box center [1058, 46] width 32 height 29
click at [1059, 46] on button "Search" at bounding box center [1058, 46] width 32 height 29
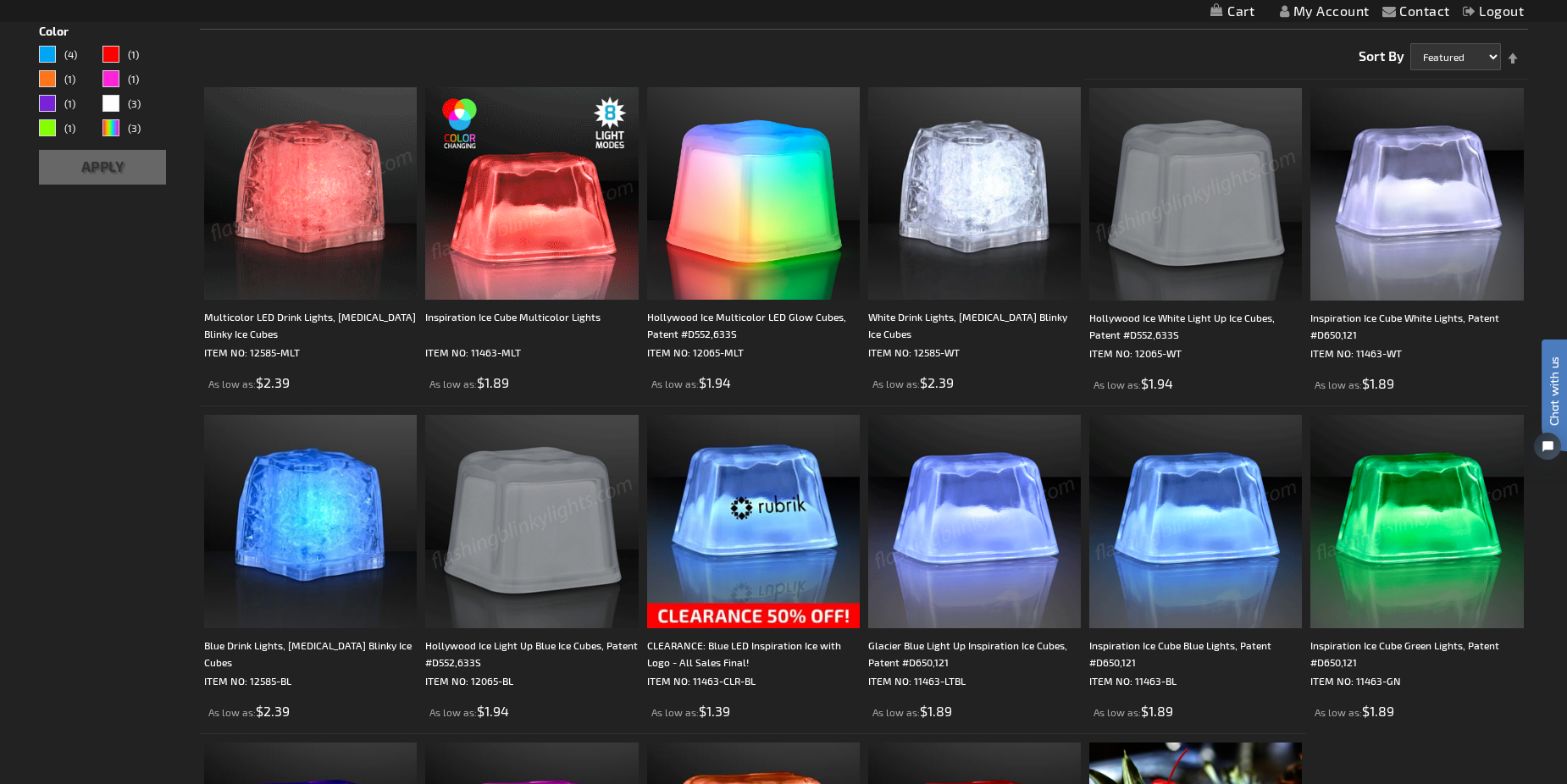
scroll to position [254, 0]
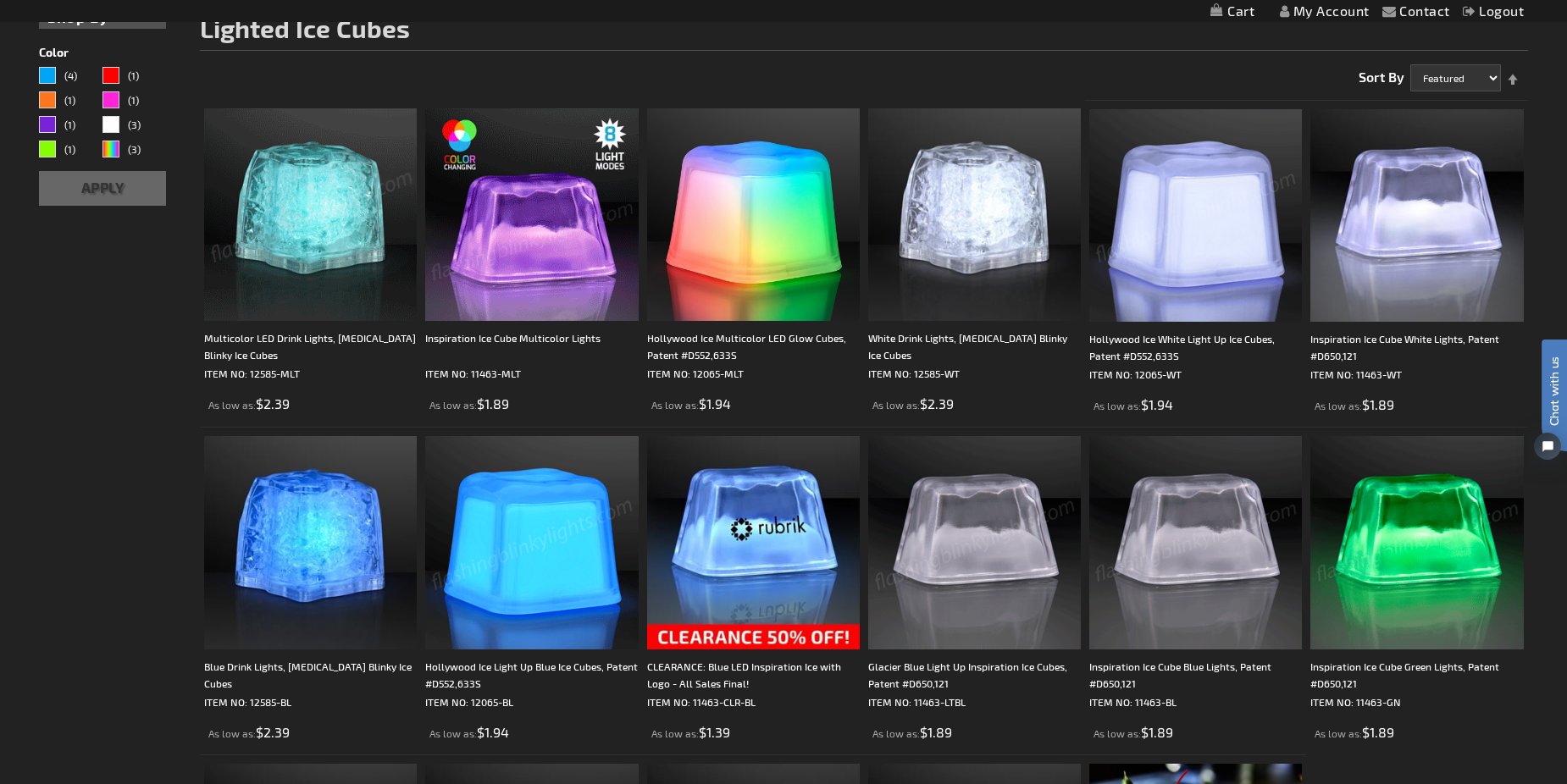
click at [291, 217] on img at bounding box center [309, 214] width 212 height 212
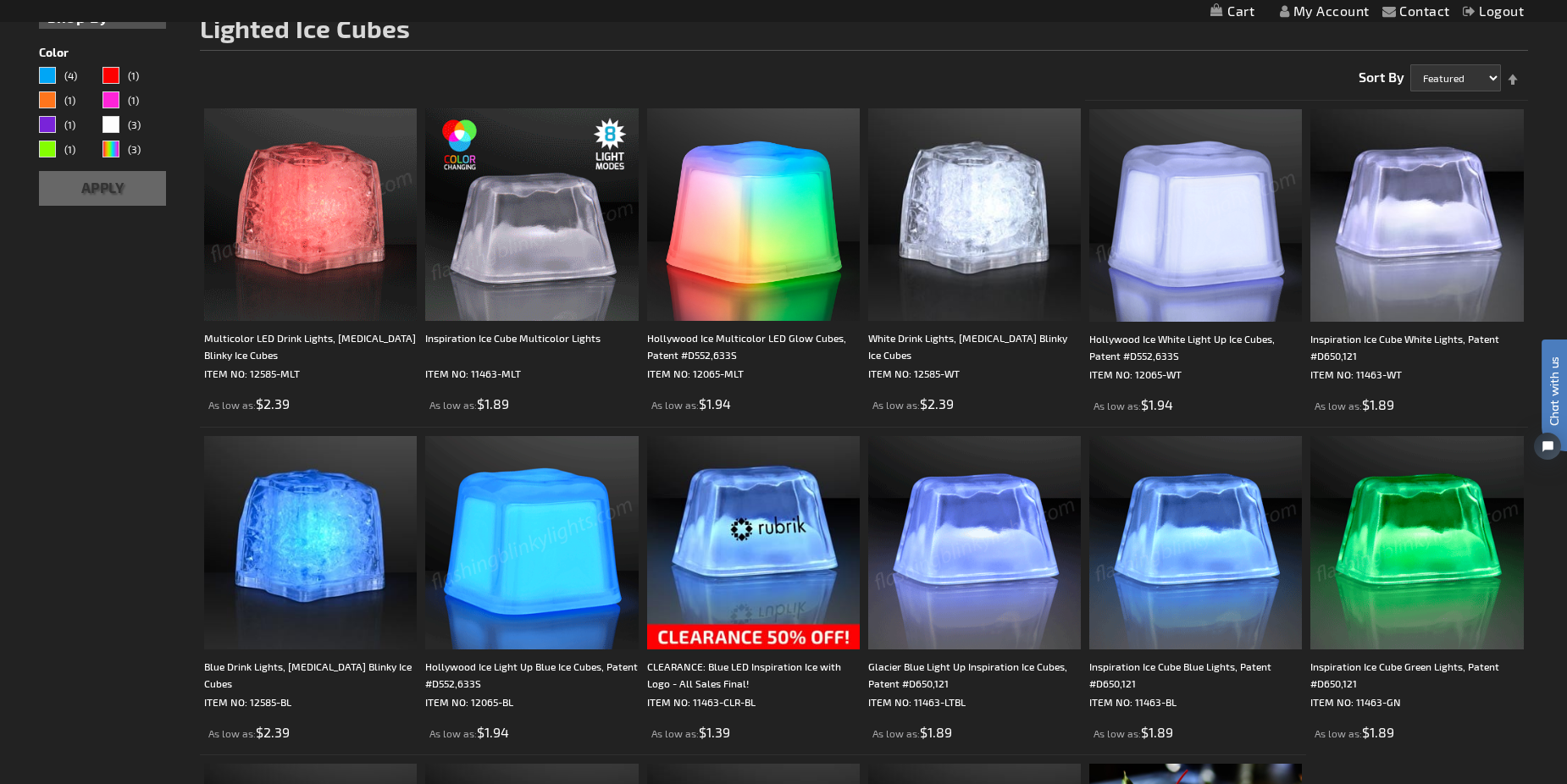
click at [301, 216] on img at bounding box center [309, 214] width 212 height 212
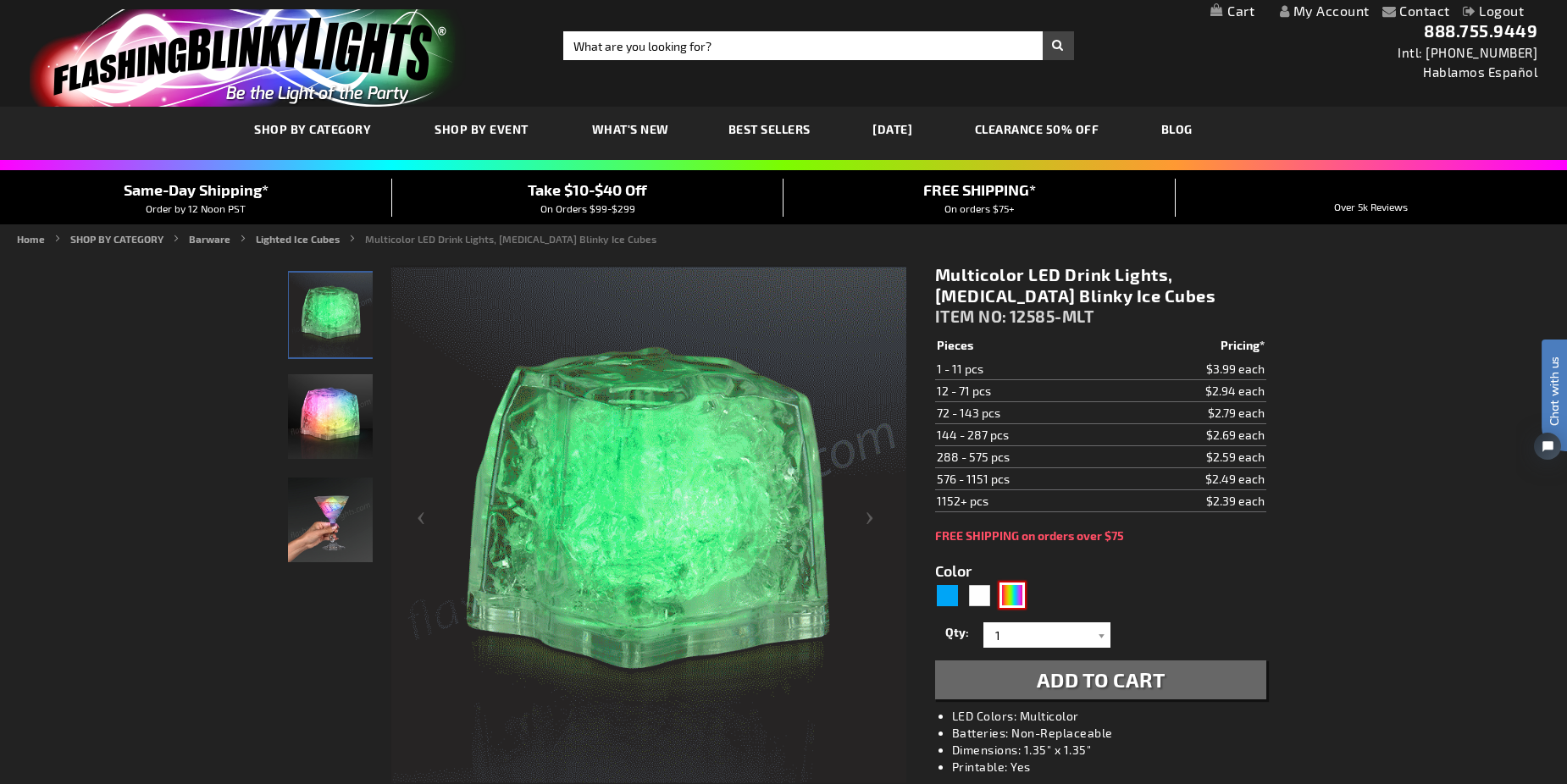
click at [1017, 597] on div "Multicolor" at bounding box center [1012, 594] width 25 height 25
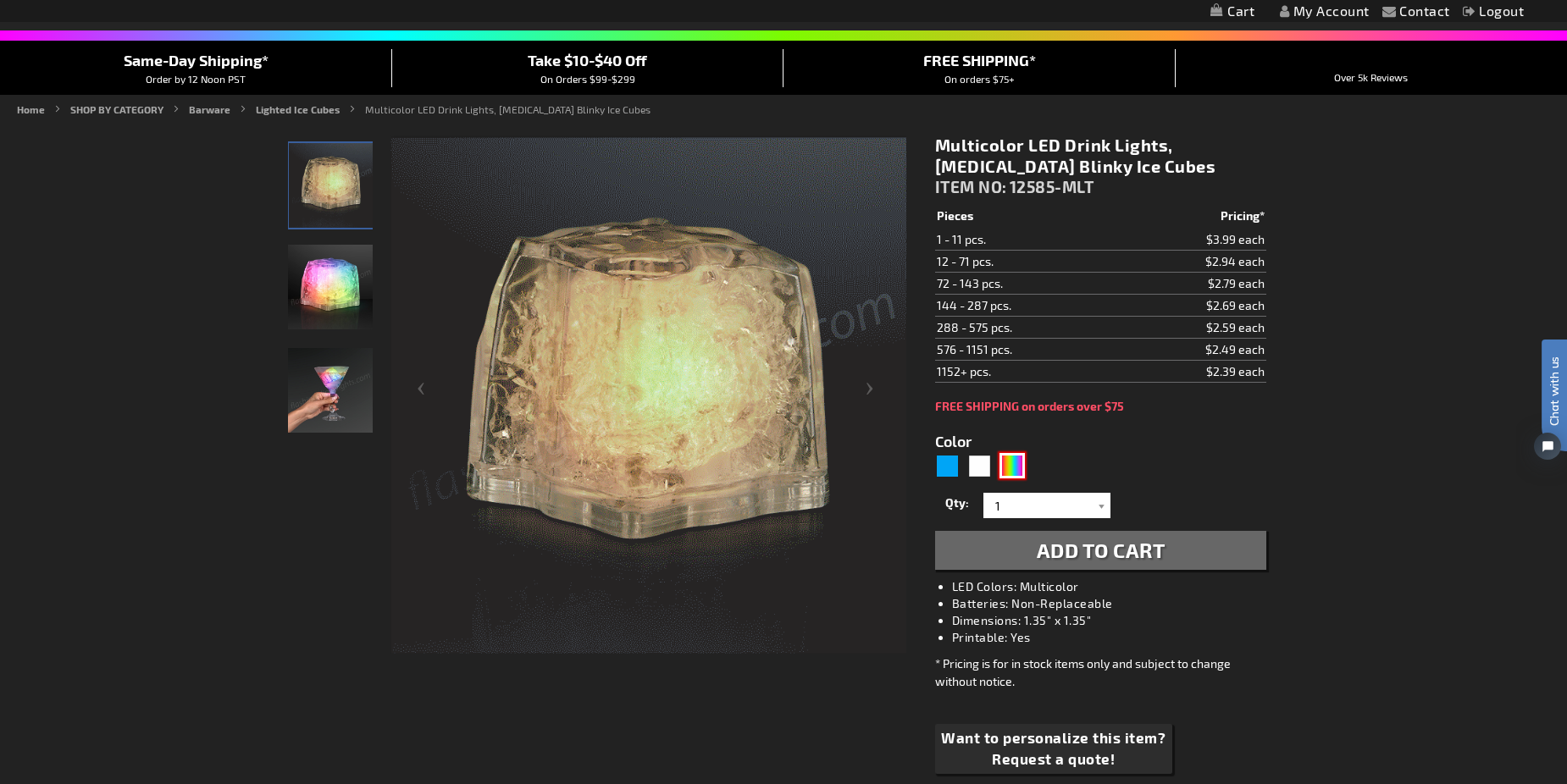
scroll to position [169, 0]
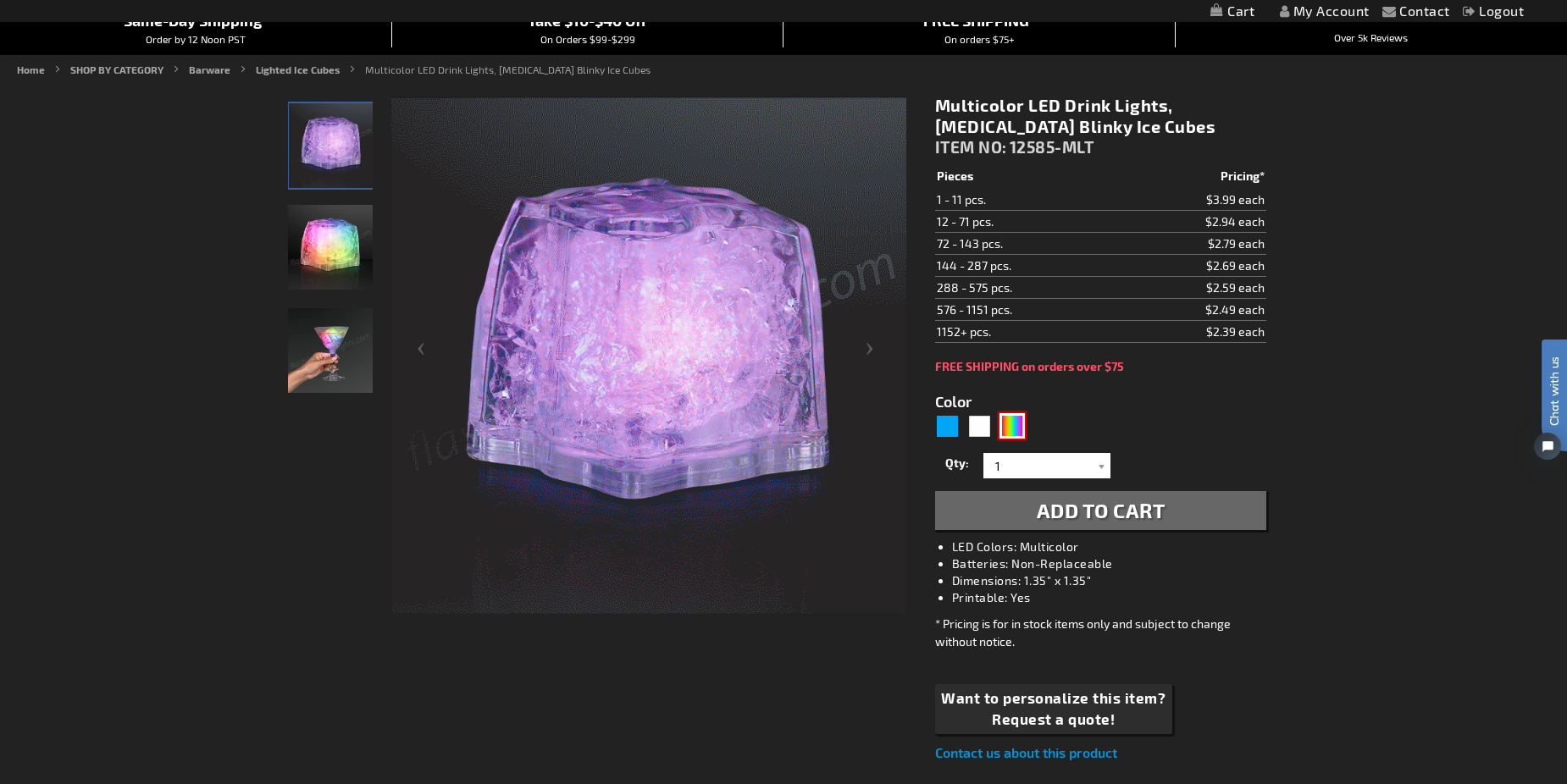
click at [329, 351] on img at bounding box center [330, 350] width 85 height 85
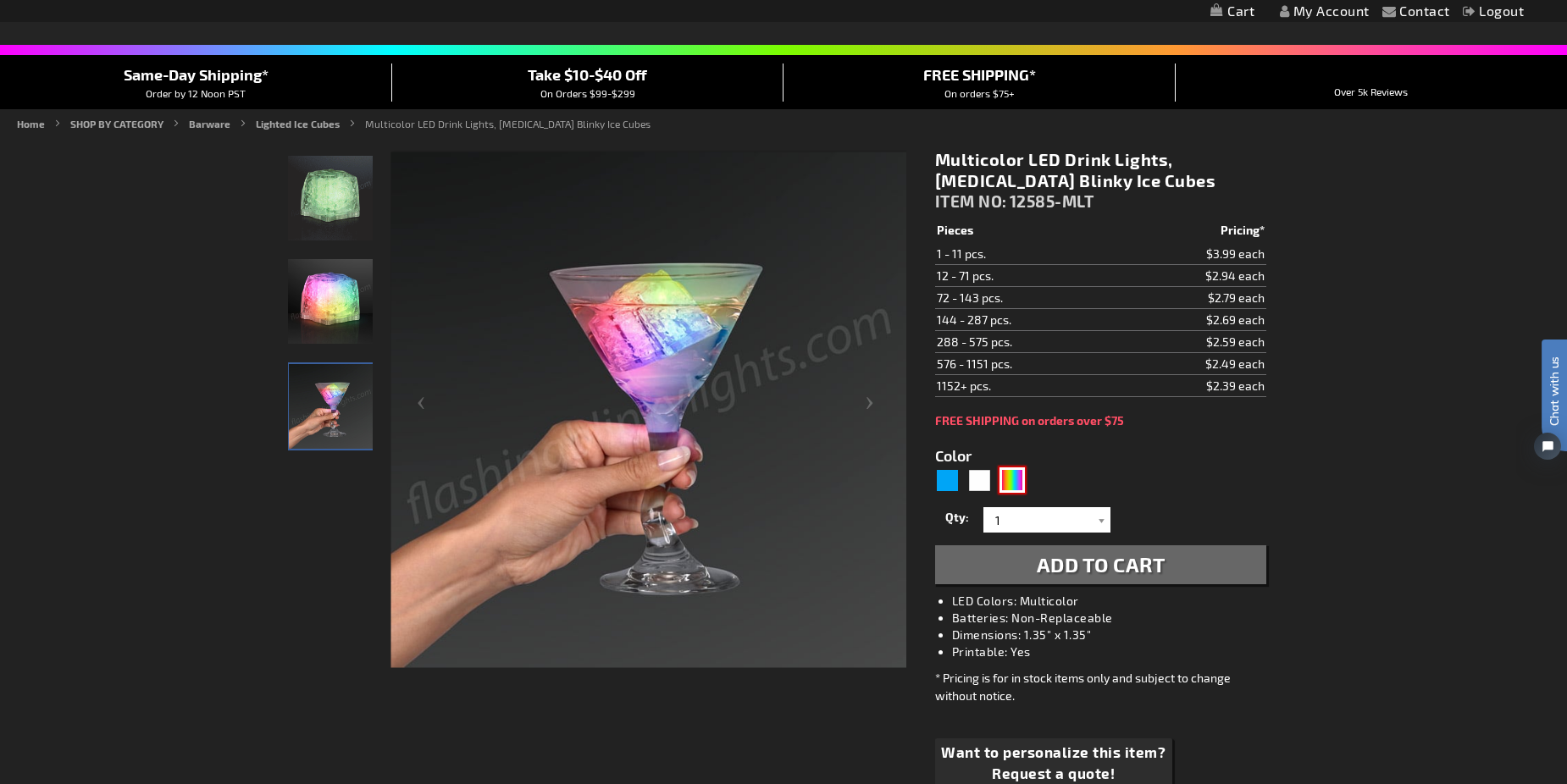
scroll to position [85, 0]
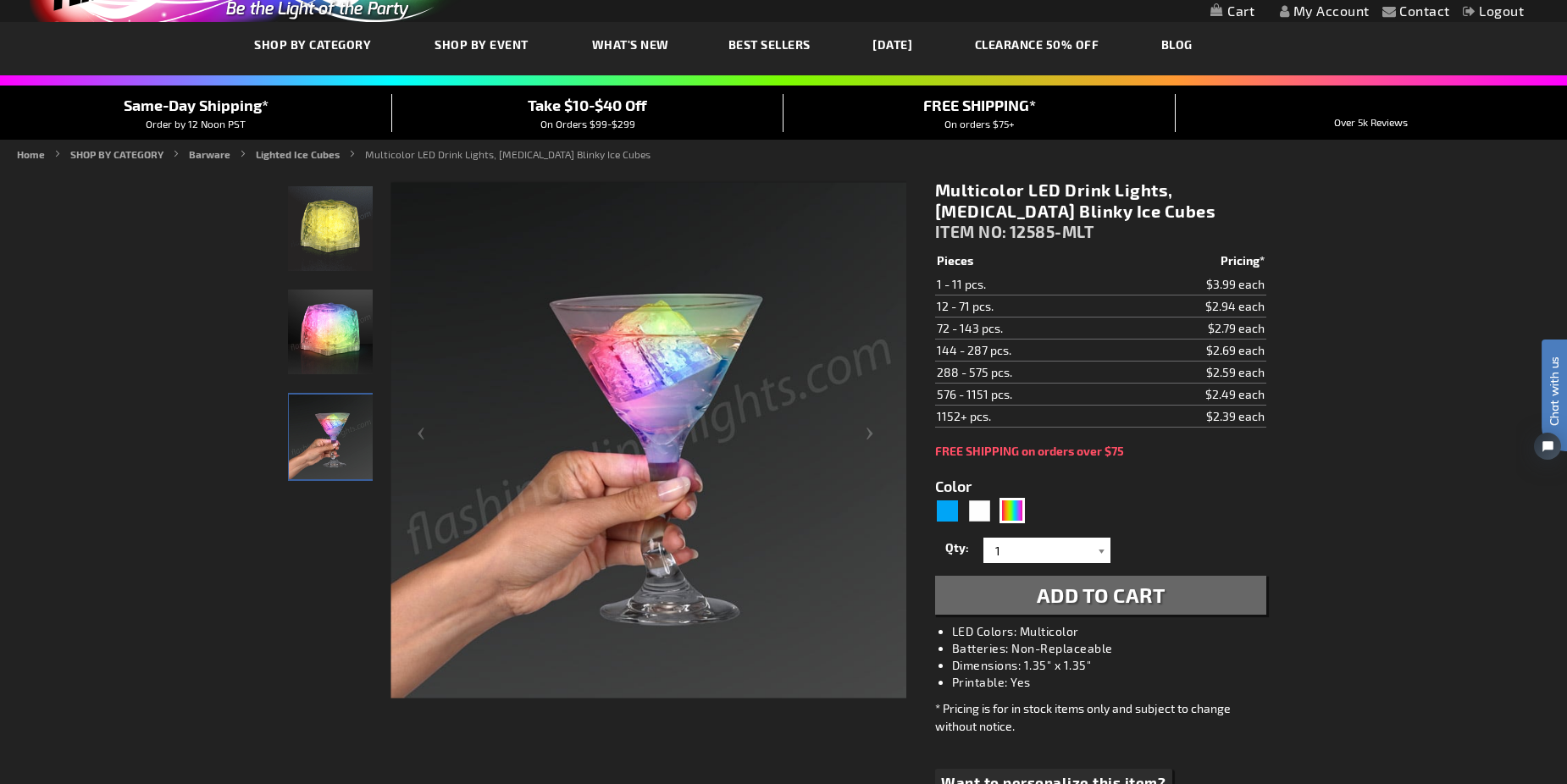
click at [1095, 551] on div at bounding box center [1101, 549] width 17 height 25
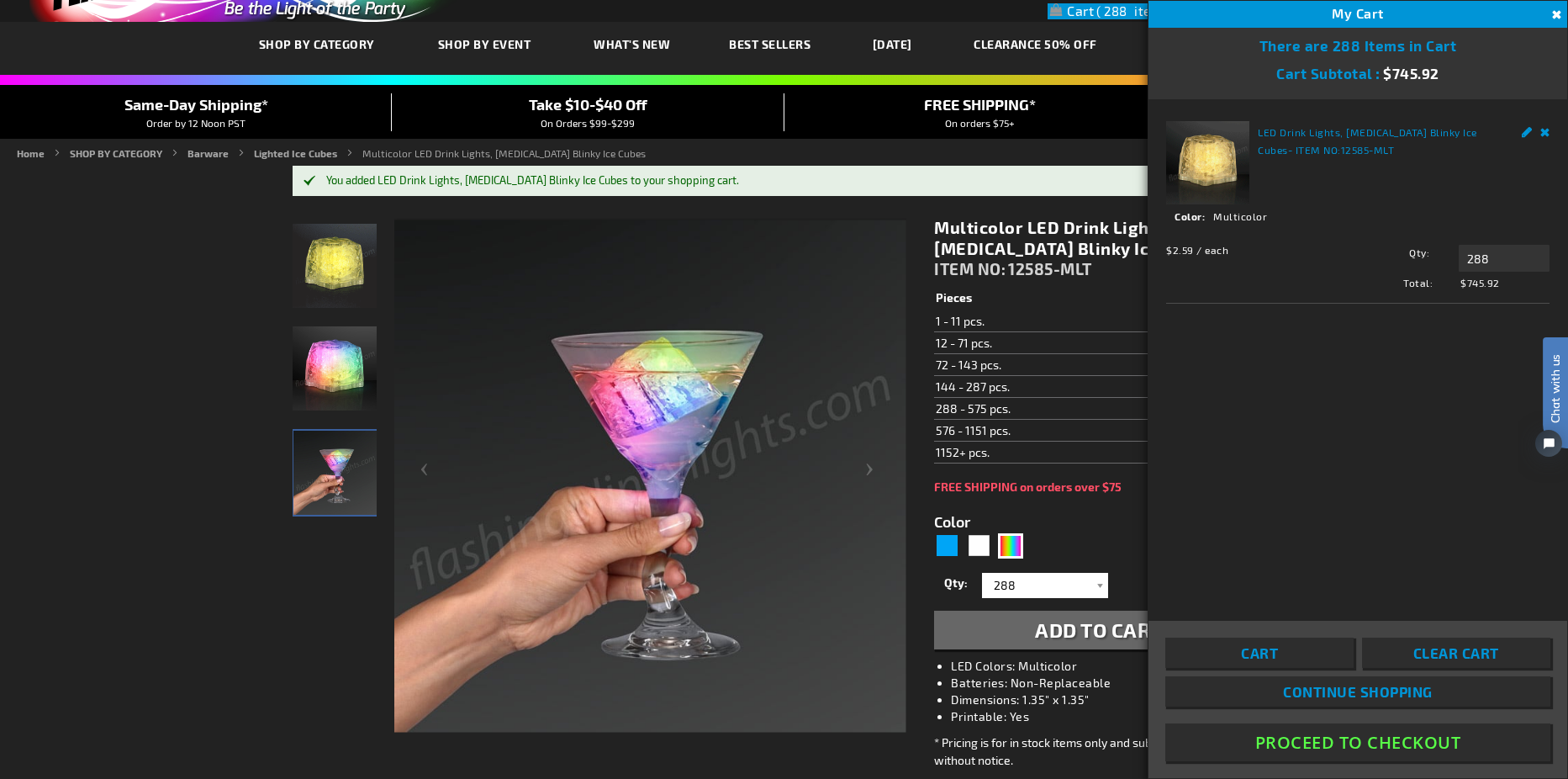
click at [1093, 537] on form "Color 5659 Qty 1 2 3 4 5 6 7 8 9 10 11 12 24 36 48" at bounding box center [1098, 572] width 329 height 156
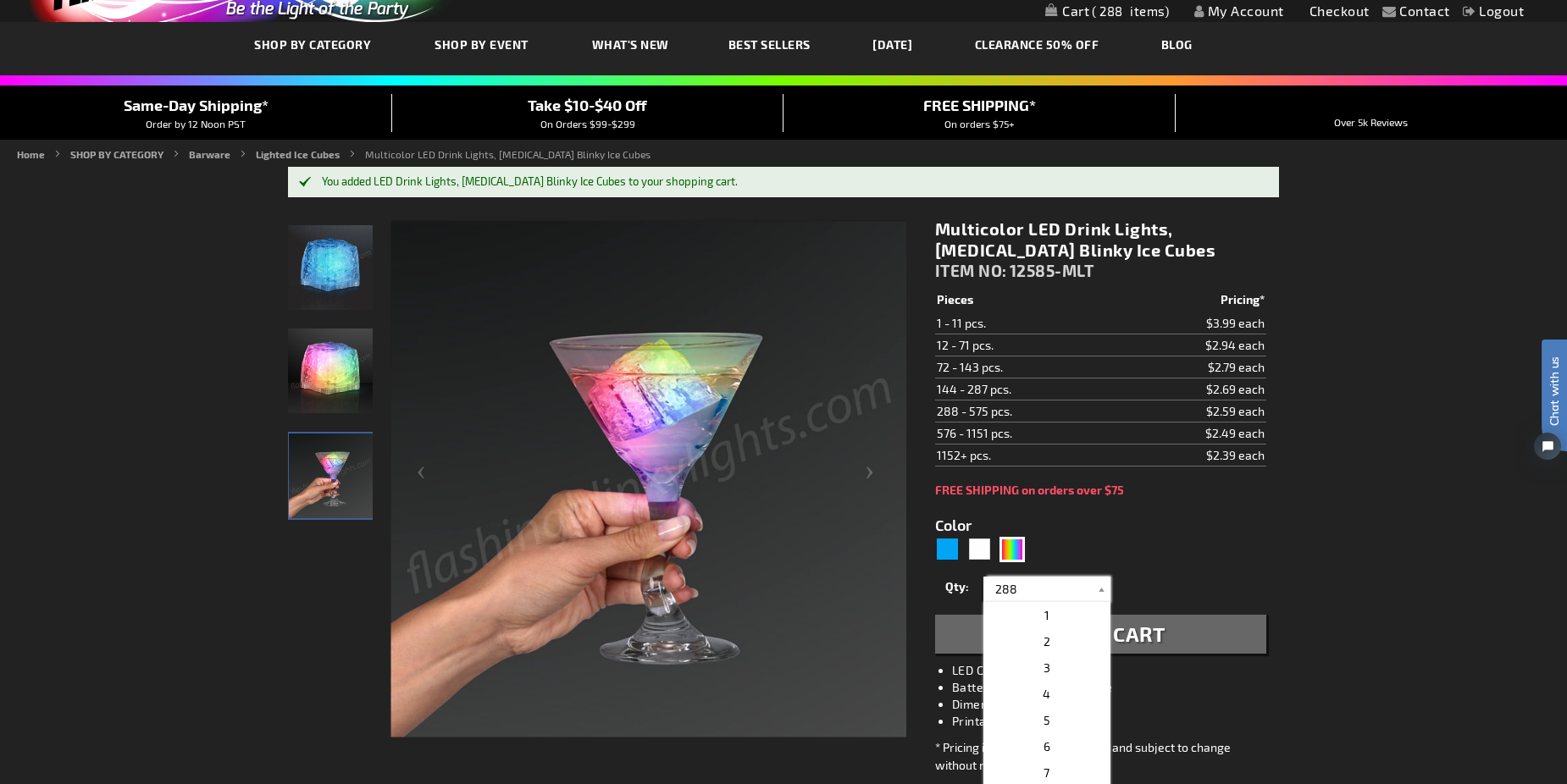
drag, startPoint x: 1046, startPoint y: 583, endPoint x: 940, endPoint y: 584, distance: 106.0
click at [940, 584] on div "Qty 1 2 3 4 5 6 7 8 9 10 11 12 24 36 48 60 72 84 96 108 120 132 144 156 168" at bounding box center [1100, 589] width 331 height 34
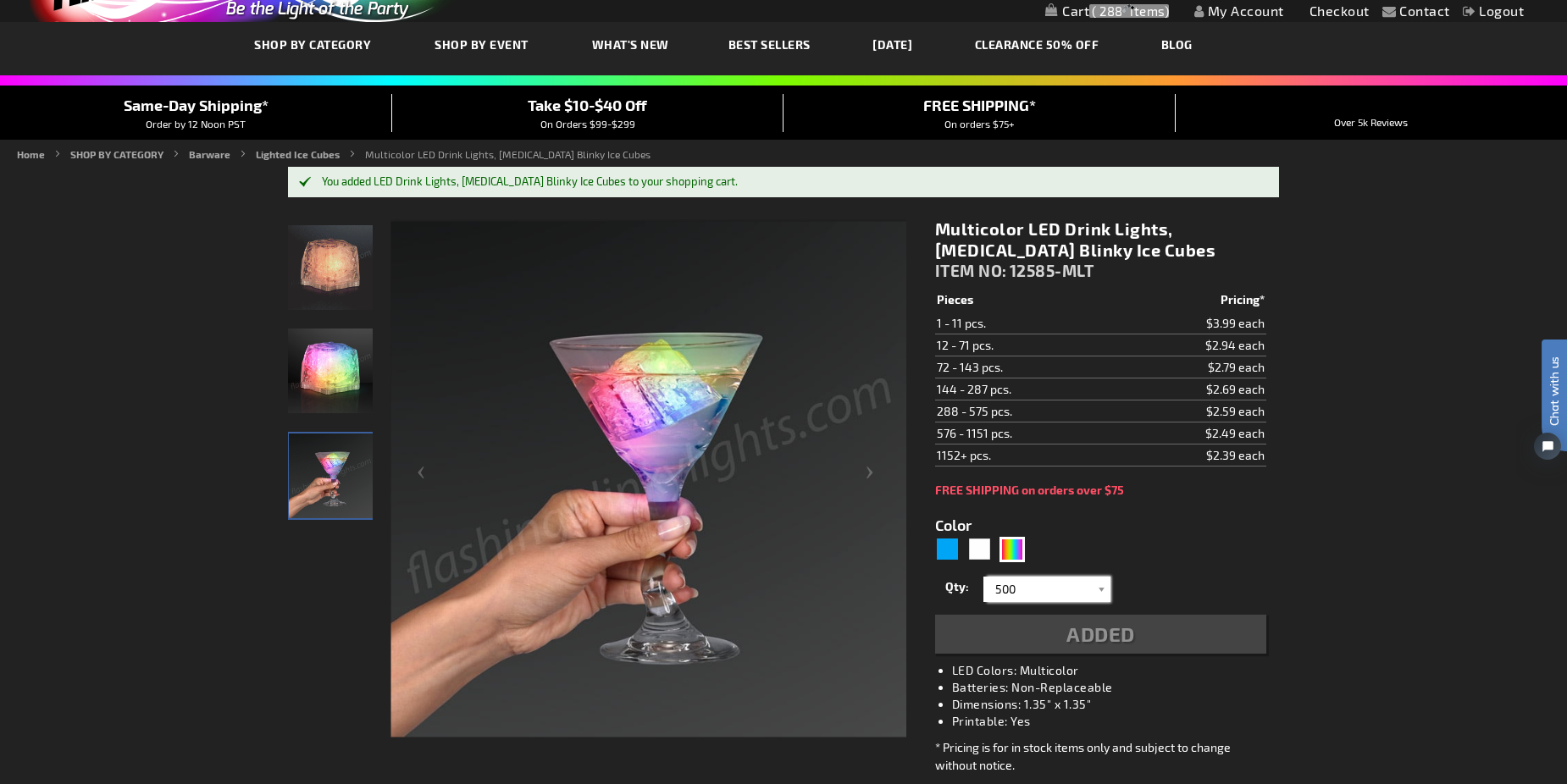
type input "500"
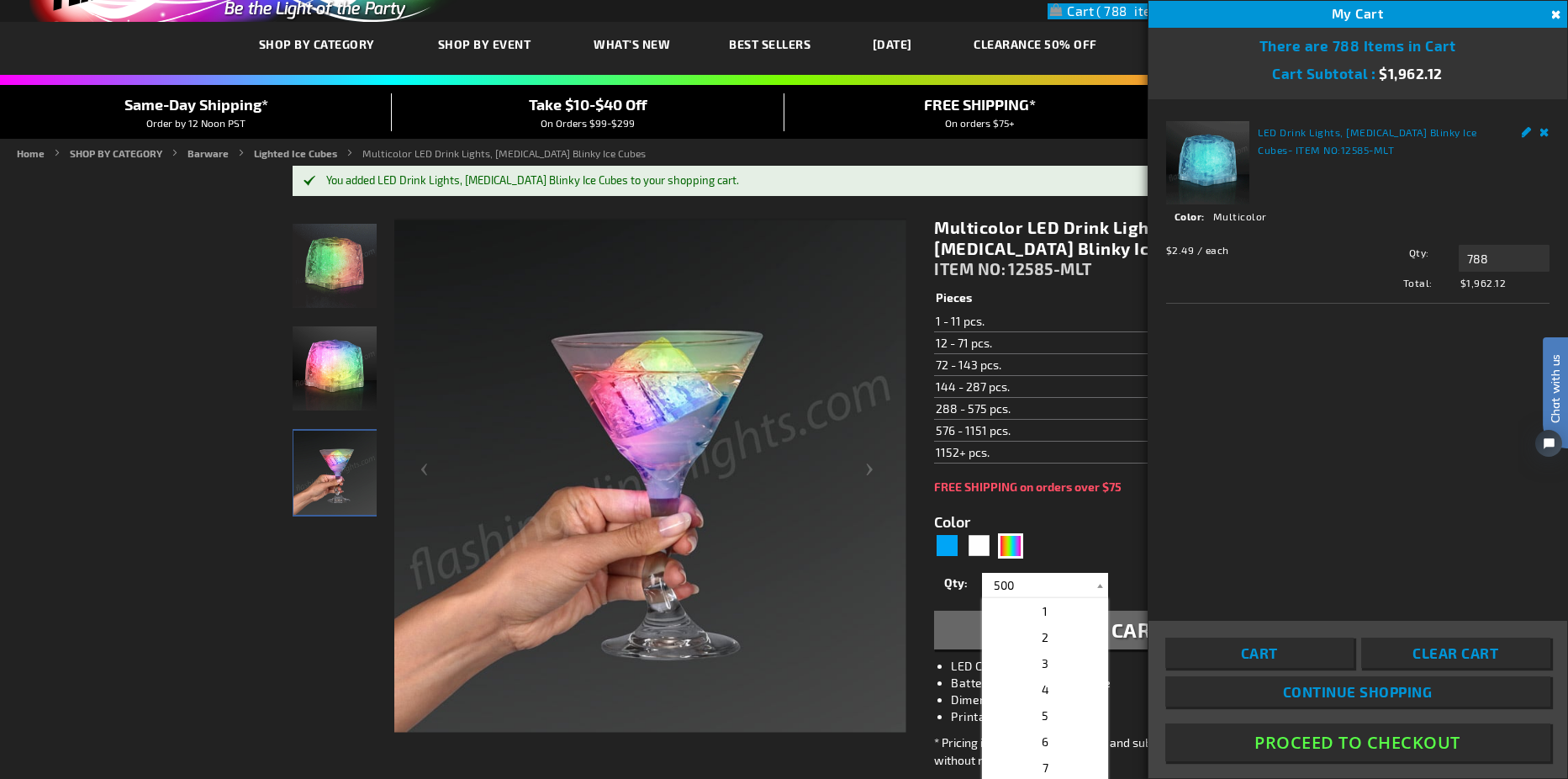
click html "Chat with us"
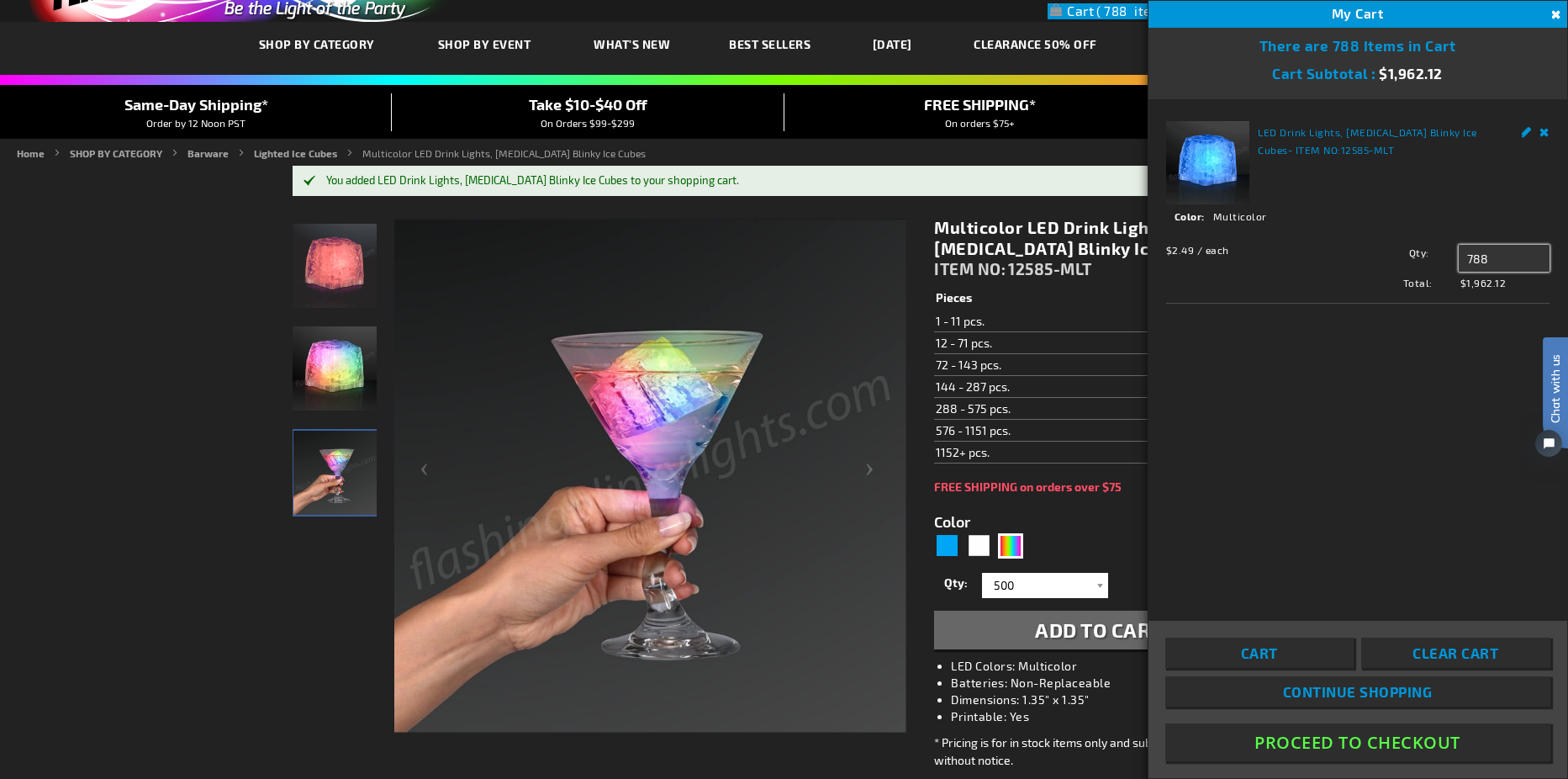
click at [1479, 255] on input "788" at bounding box center [1504, 258] width 91 height 27
drag, startPoint x: 1493, startPoint y: 255, endPoint x: 1426, endPoint y: 259, distance: 67.1
click at [1426, 259] on div "Qty 788 Update" at bounding box center [1444, 258] width 211 height 27
type input "500"
click at [1504, 291] on li "LED Drink Lights, Flashing Blinky Ice Cubes - ITEM NO: 12585-MLT See Details Op…" at bounding box center [1357, 210] width 383 height 187
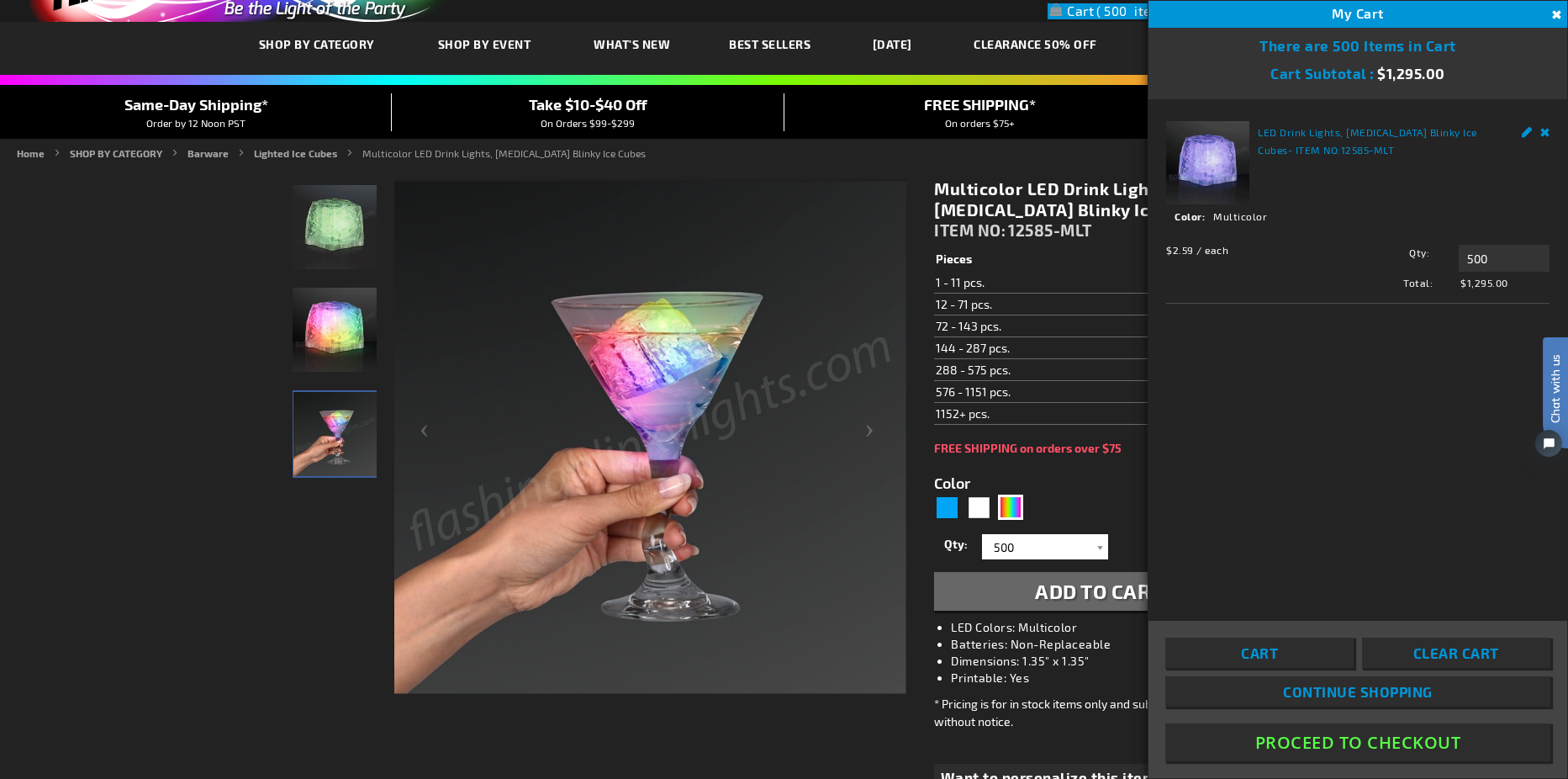
click at [1120, 488] on form "Color 5659 Qty 1 2 3 4 5 6 7 8 9 10 11 12 24 36 48" at bounding box center [1098, 533] width 329 height 156
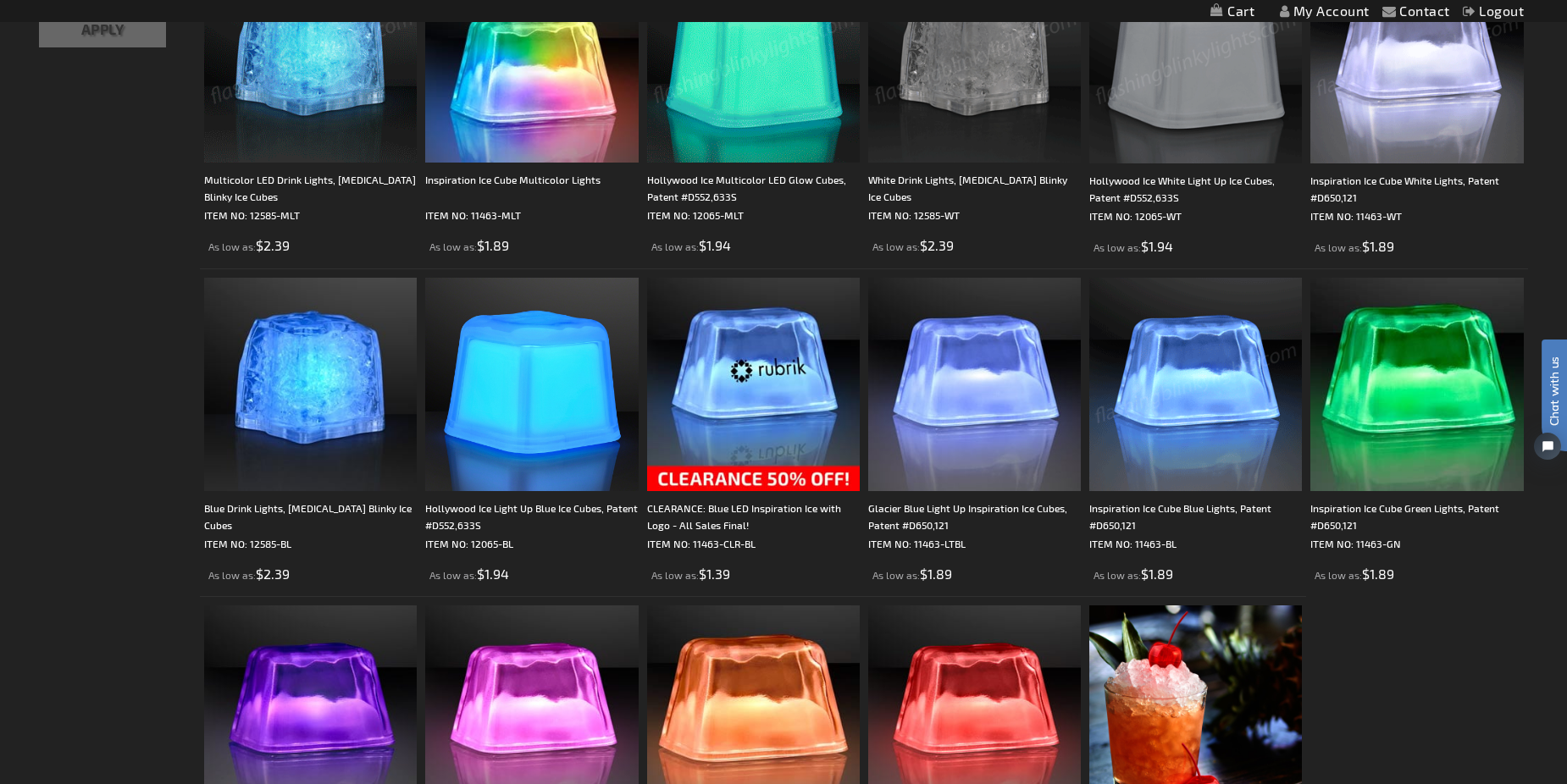
scroll to position [169, 0]
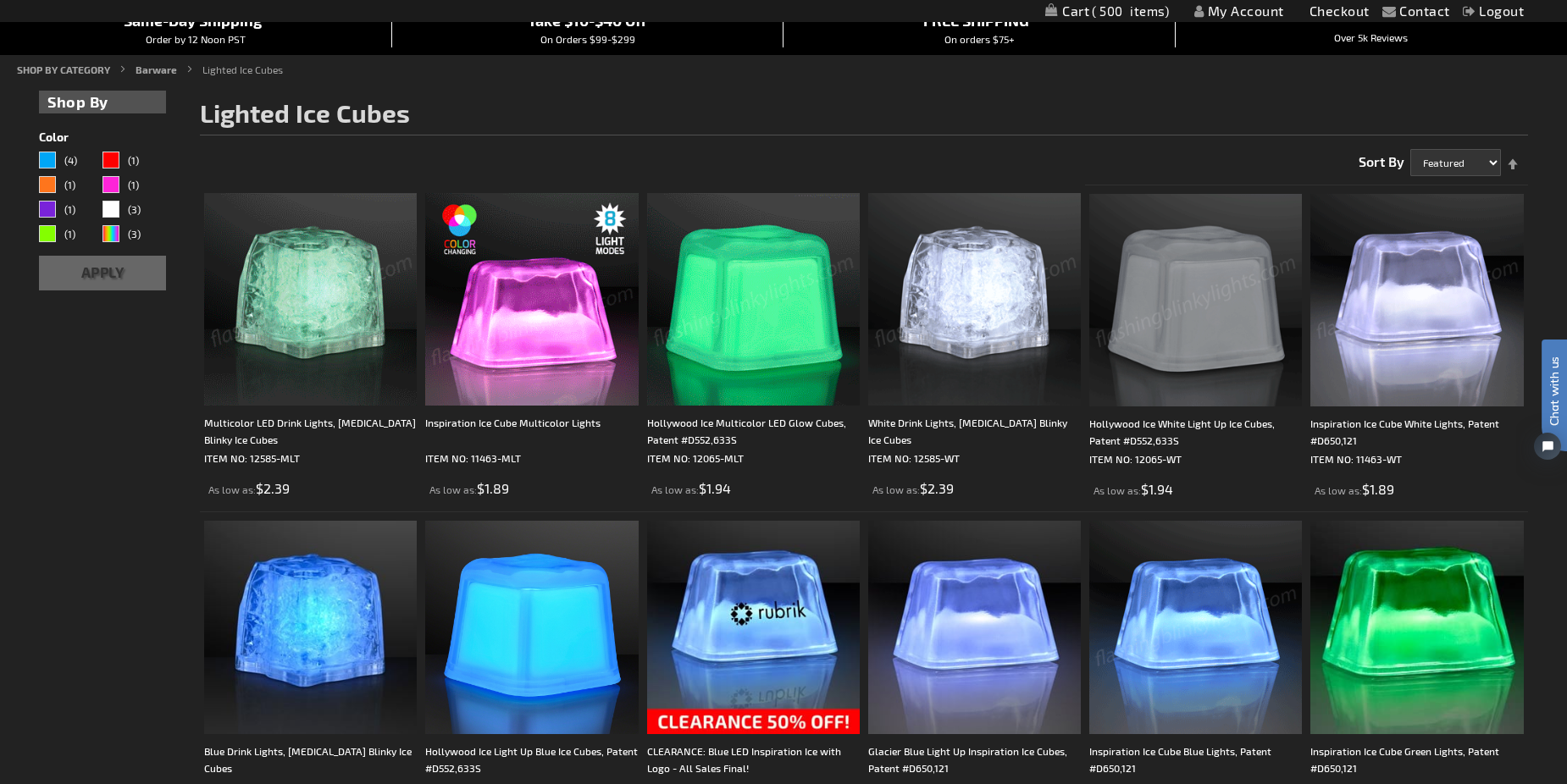
click at [553, 324] on img at bounding box center [531, 299] width 212 height 212
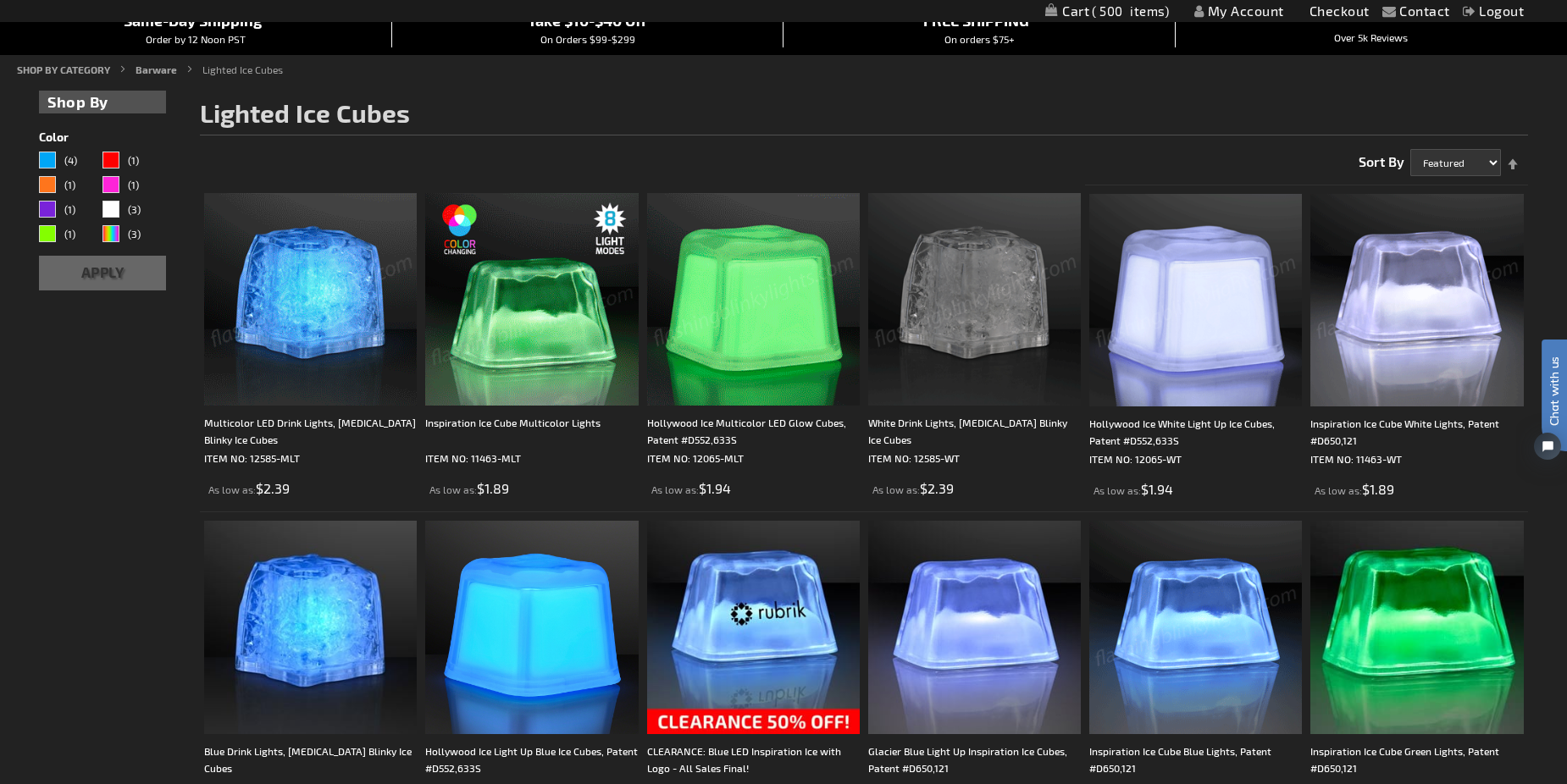
click at [553, 324] on img at bounding box center [531, 299] width 212 height 212
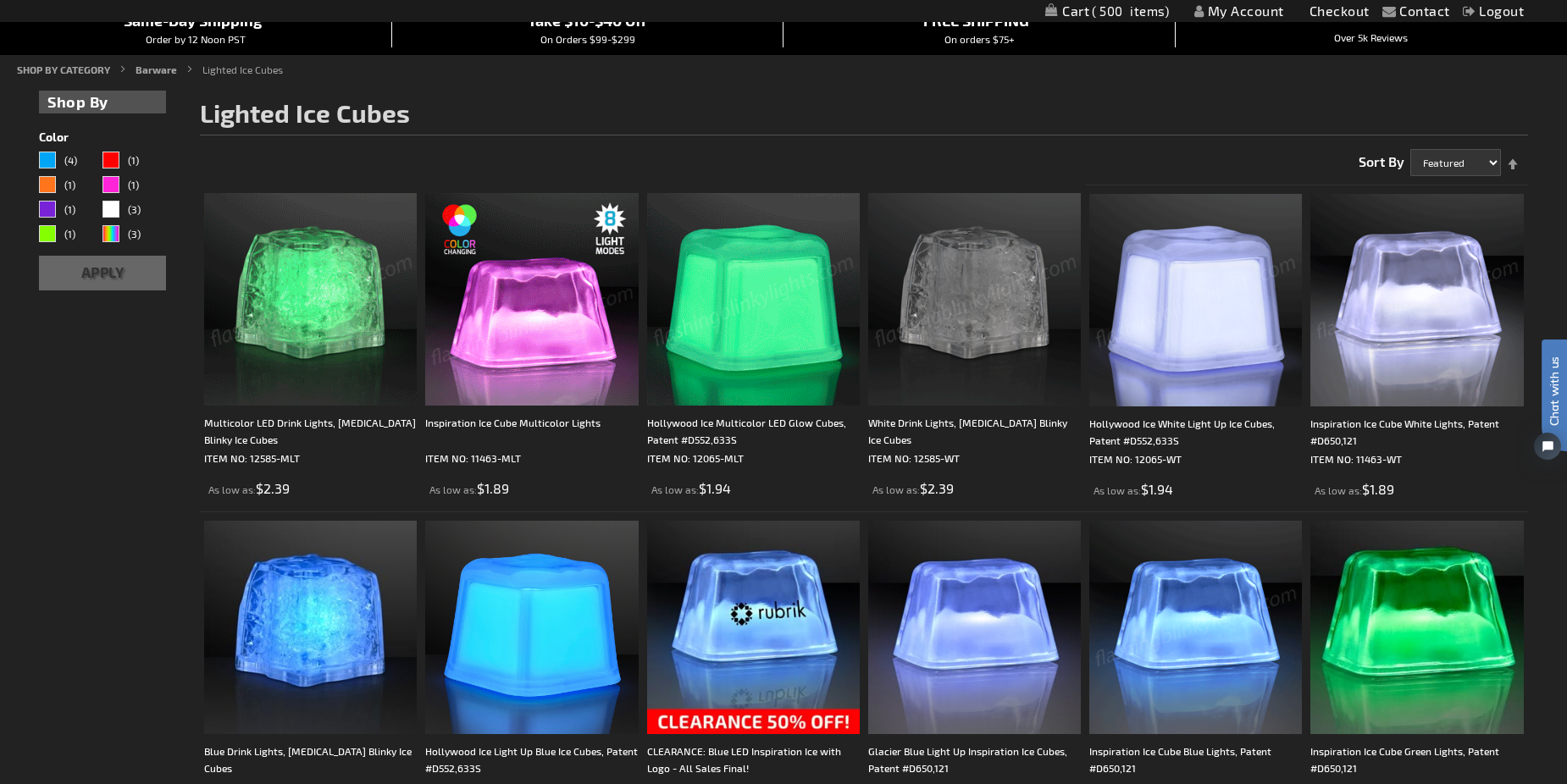
click at [553, 325] on img at bounding box center [531, 299] width 212 height 212
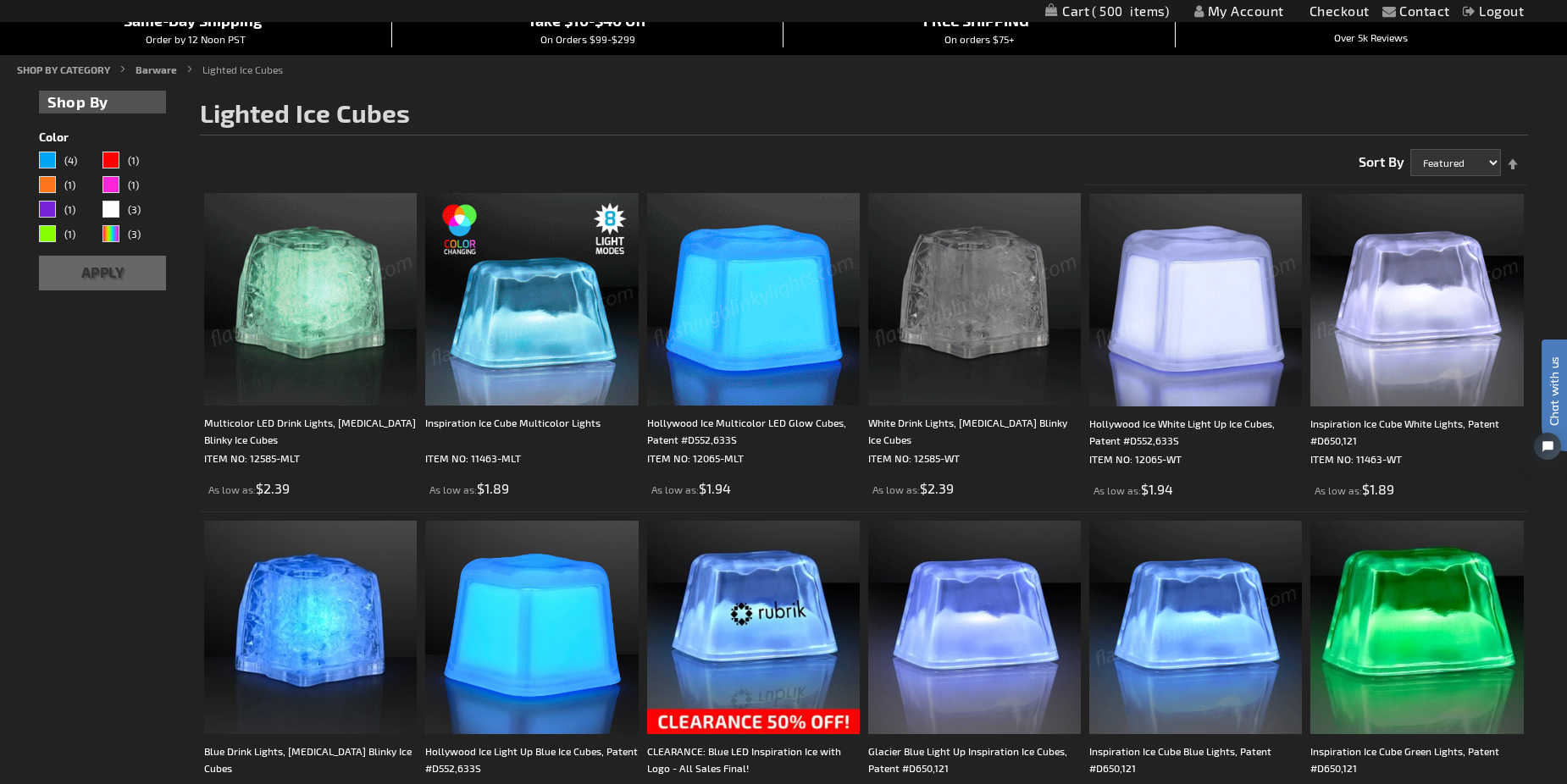
click at [553, 325] on img at bounding box center [531, 299] width 212 height 212
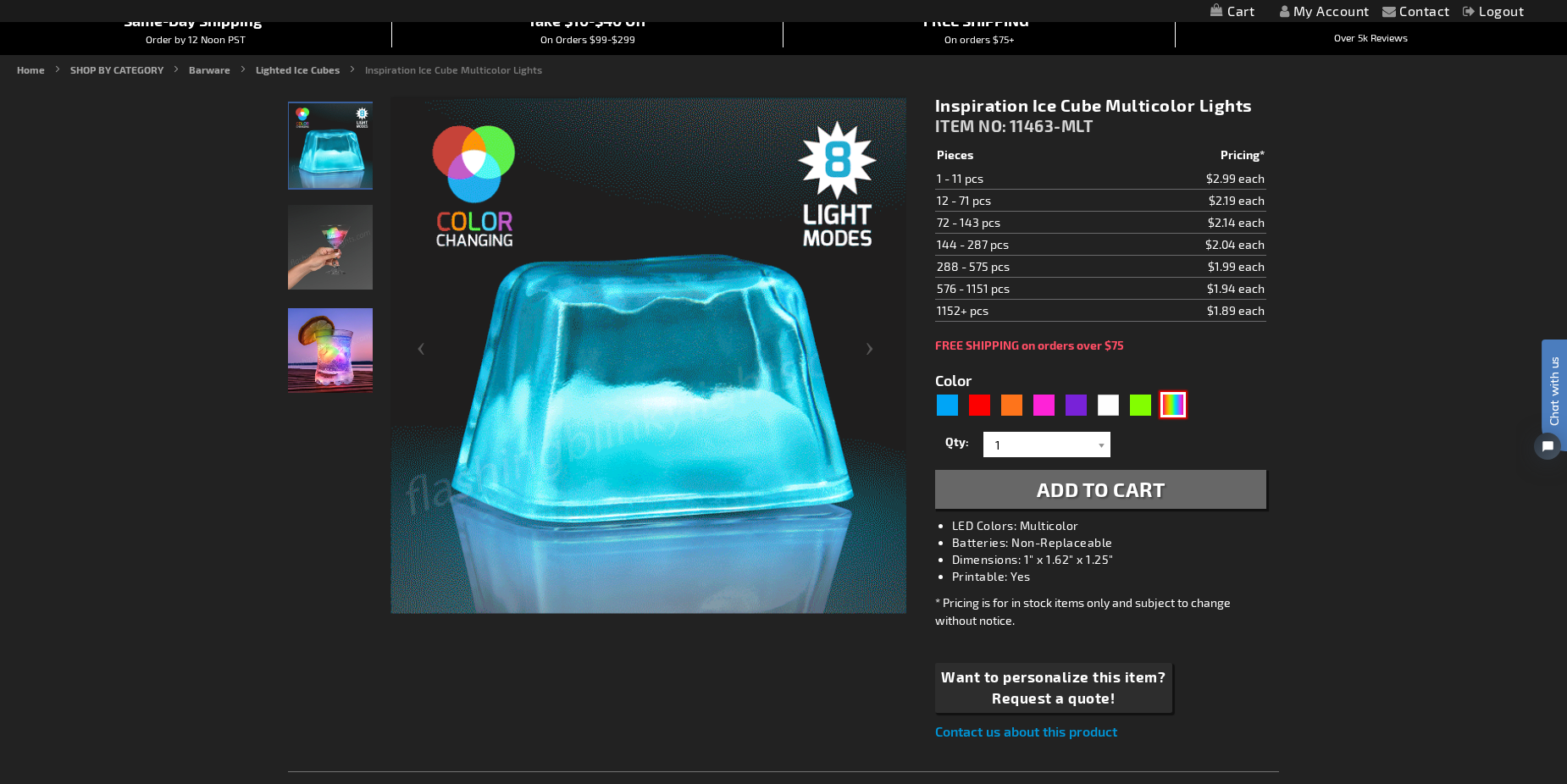
click at [1178, 400] on div "Multicolor" at bounding box center [1172, 404] width 25 height 25
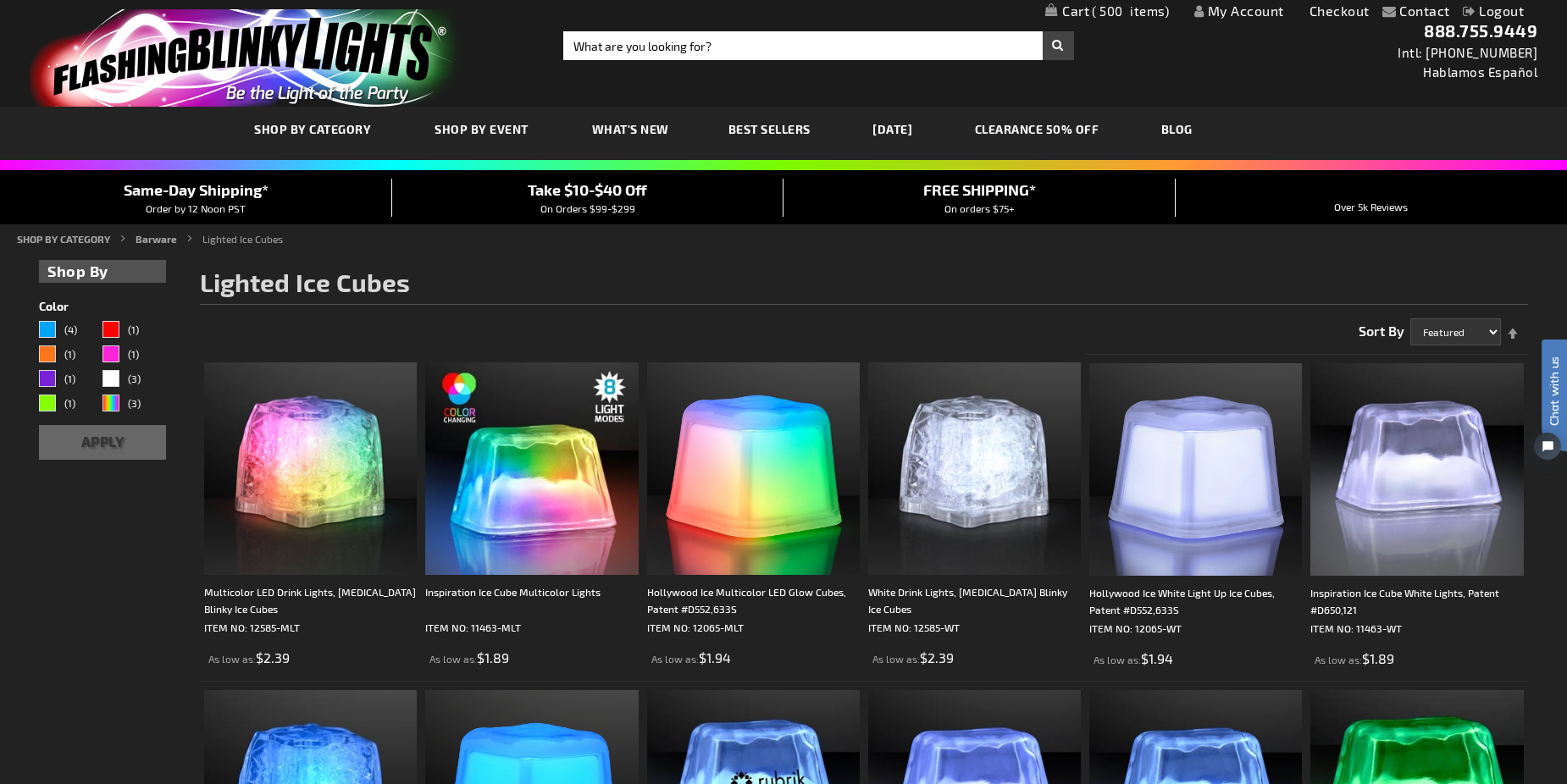
click at [1232, 4] on link "My Account" at bounding box center [1239, 10] width 90 height 16
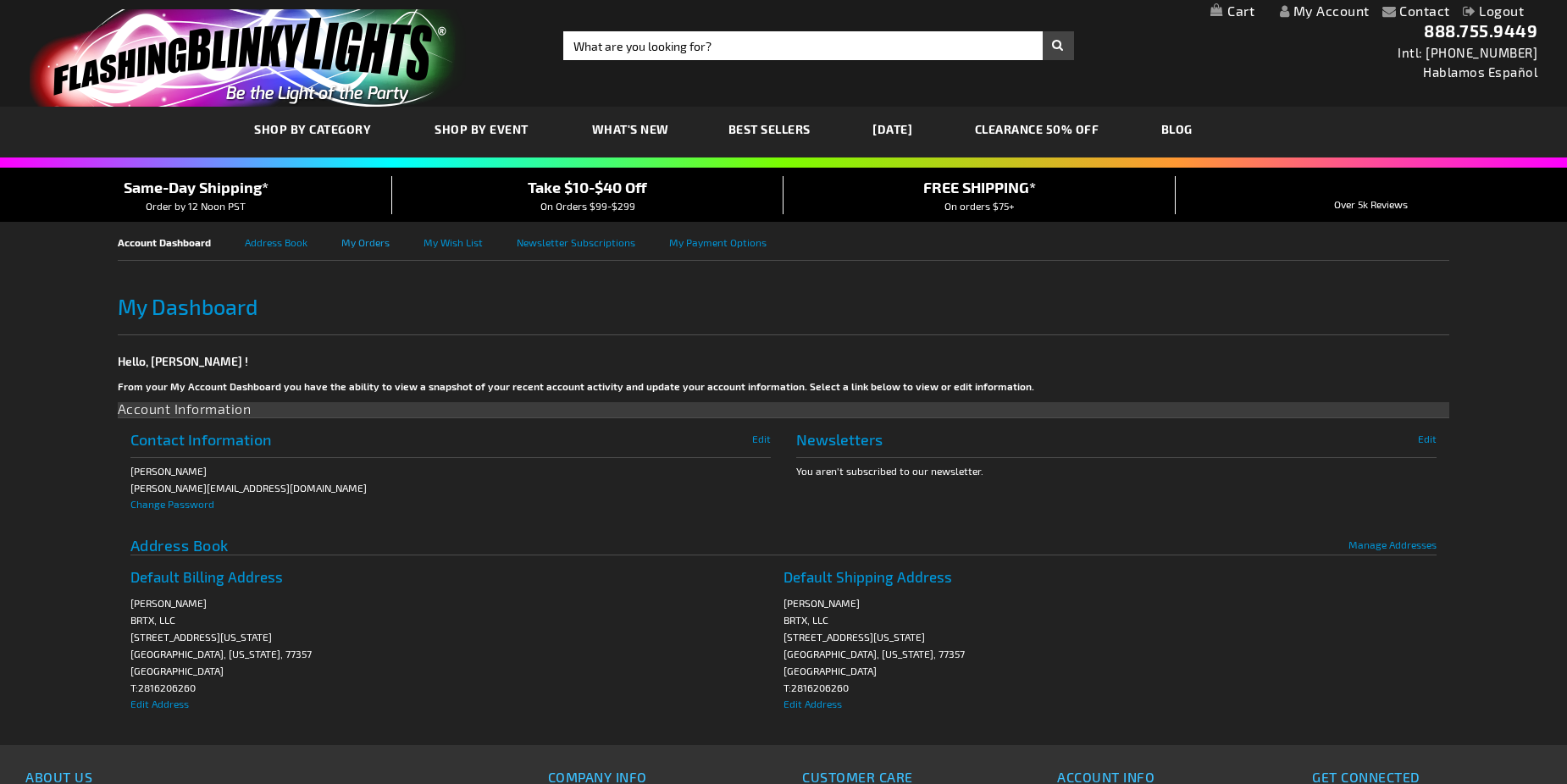
click at [377, 246] on link "My Orders" at bounding box center [382, 240] width 82 height 38
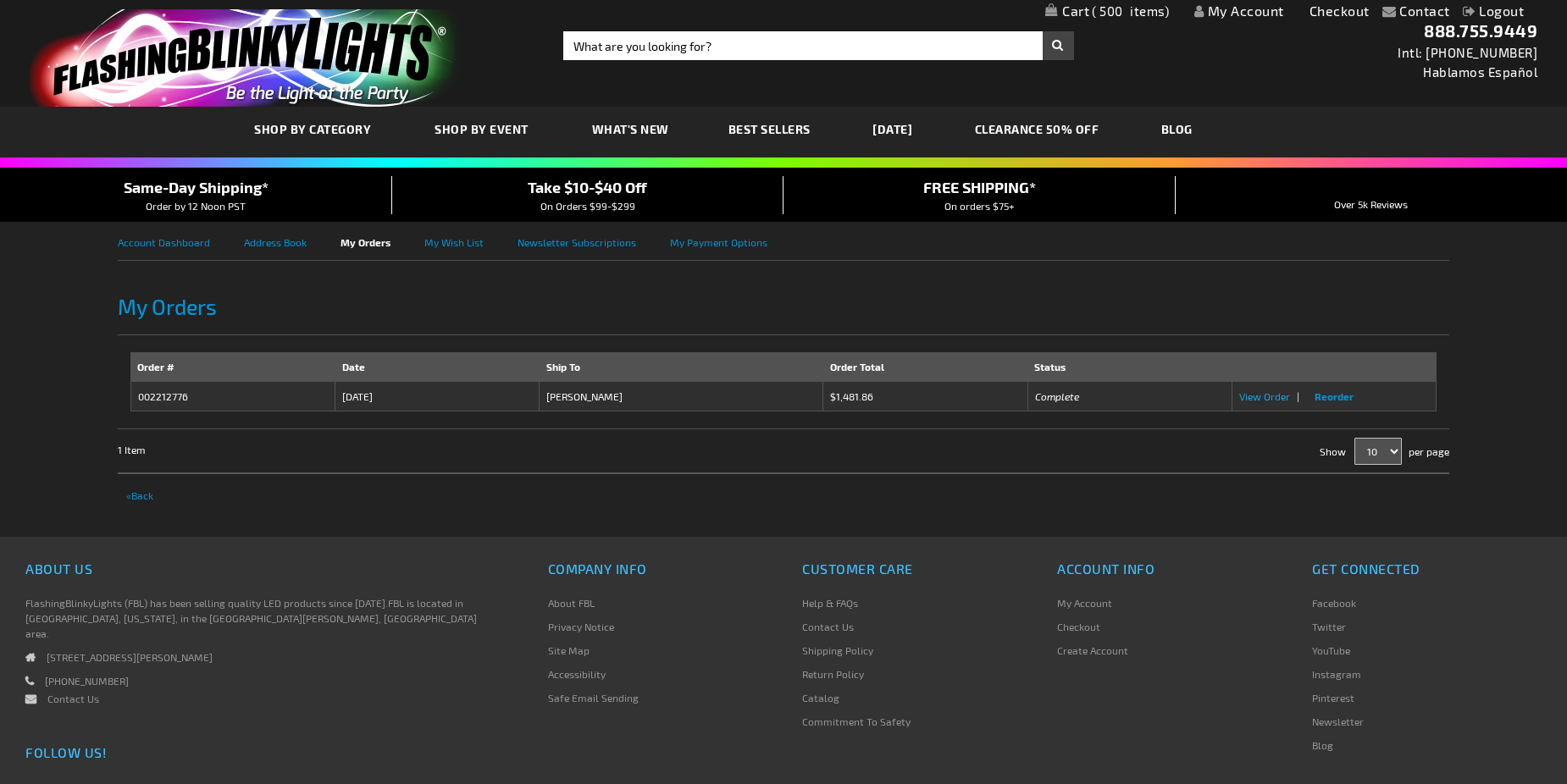
click at [1272, 399] on span "View Order" at bounding box center [1264, 396] width 50 height 12
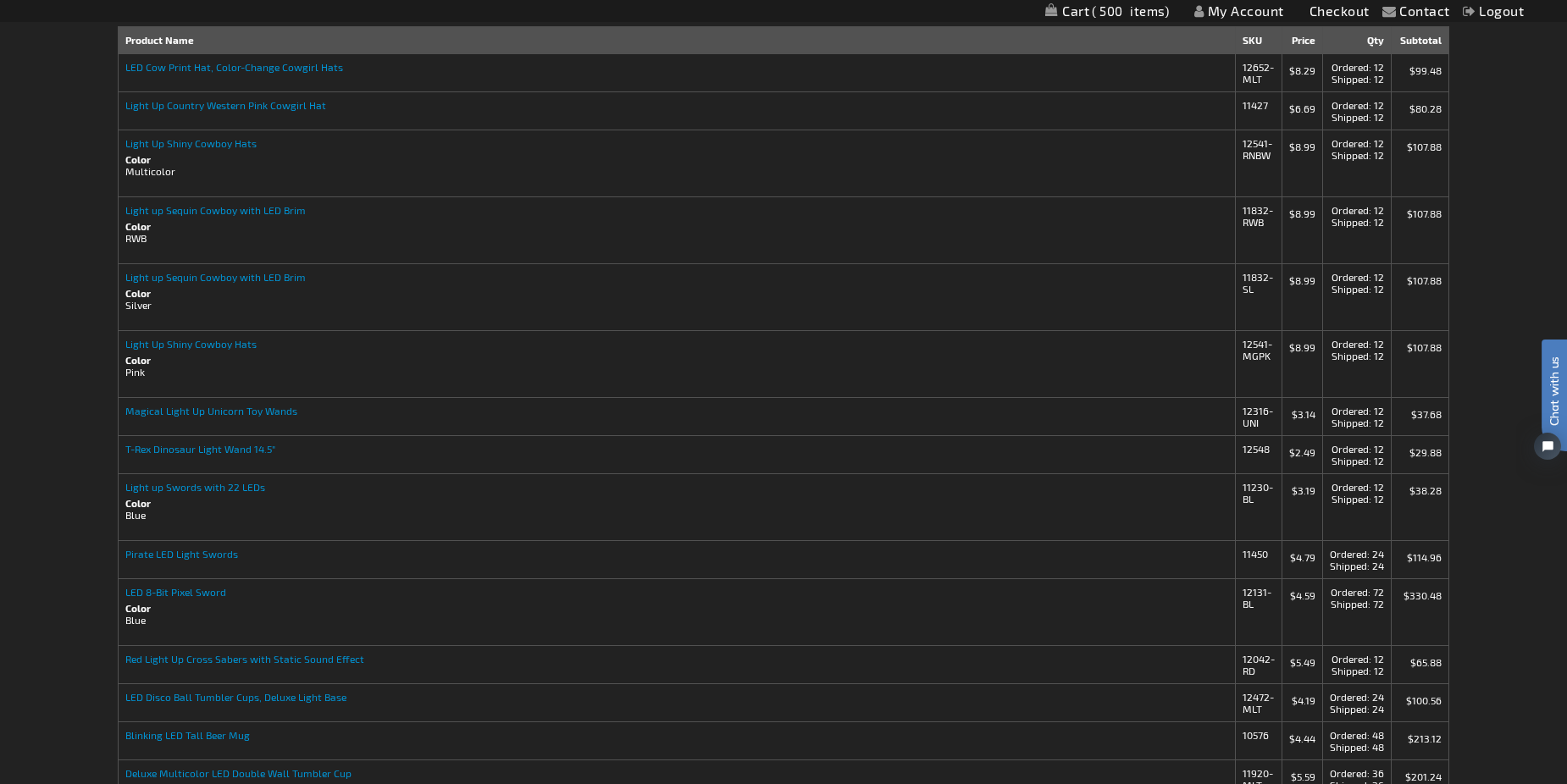
scroll to position [85, 0]
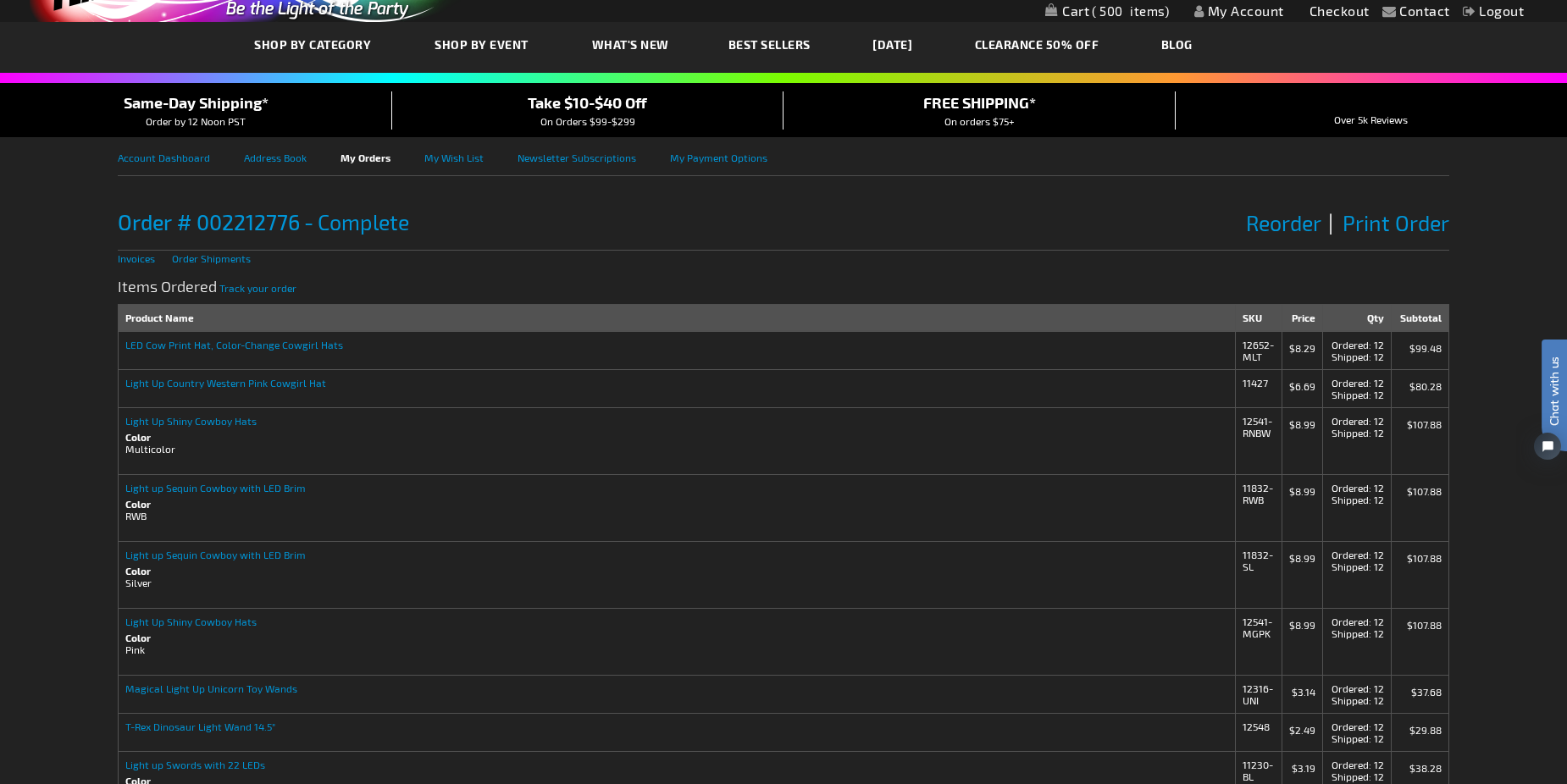
click at [1114, 16] on span "500" at bounding box center [1129, 11] width 77 height 15
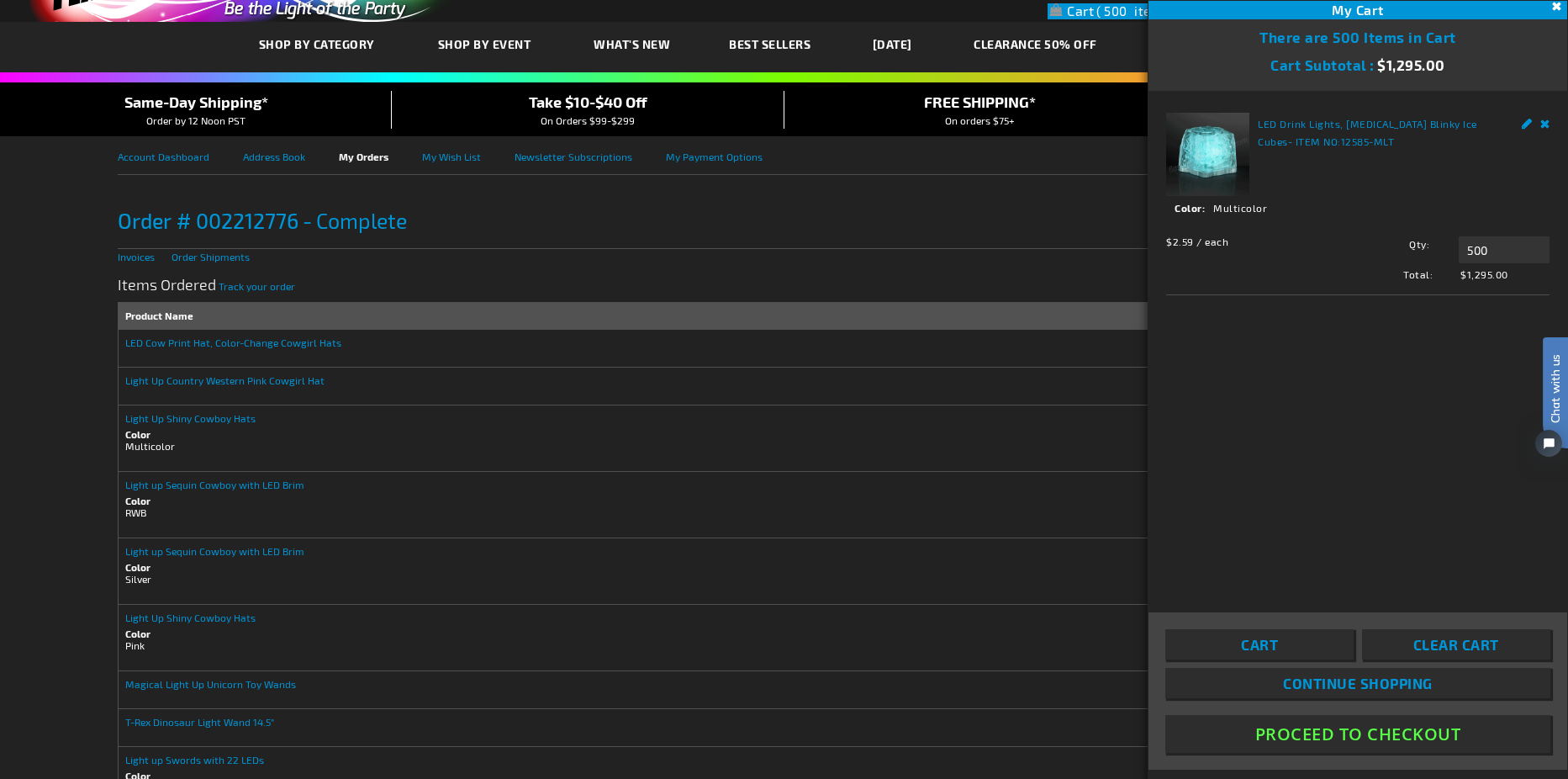
click at [1369, 731] on button "Proceed To Checkout" at bounding box center [1357, 734] width 385 height 38
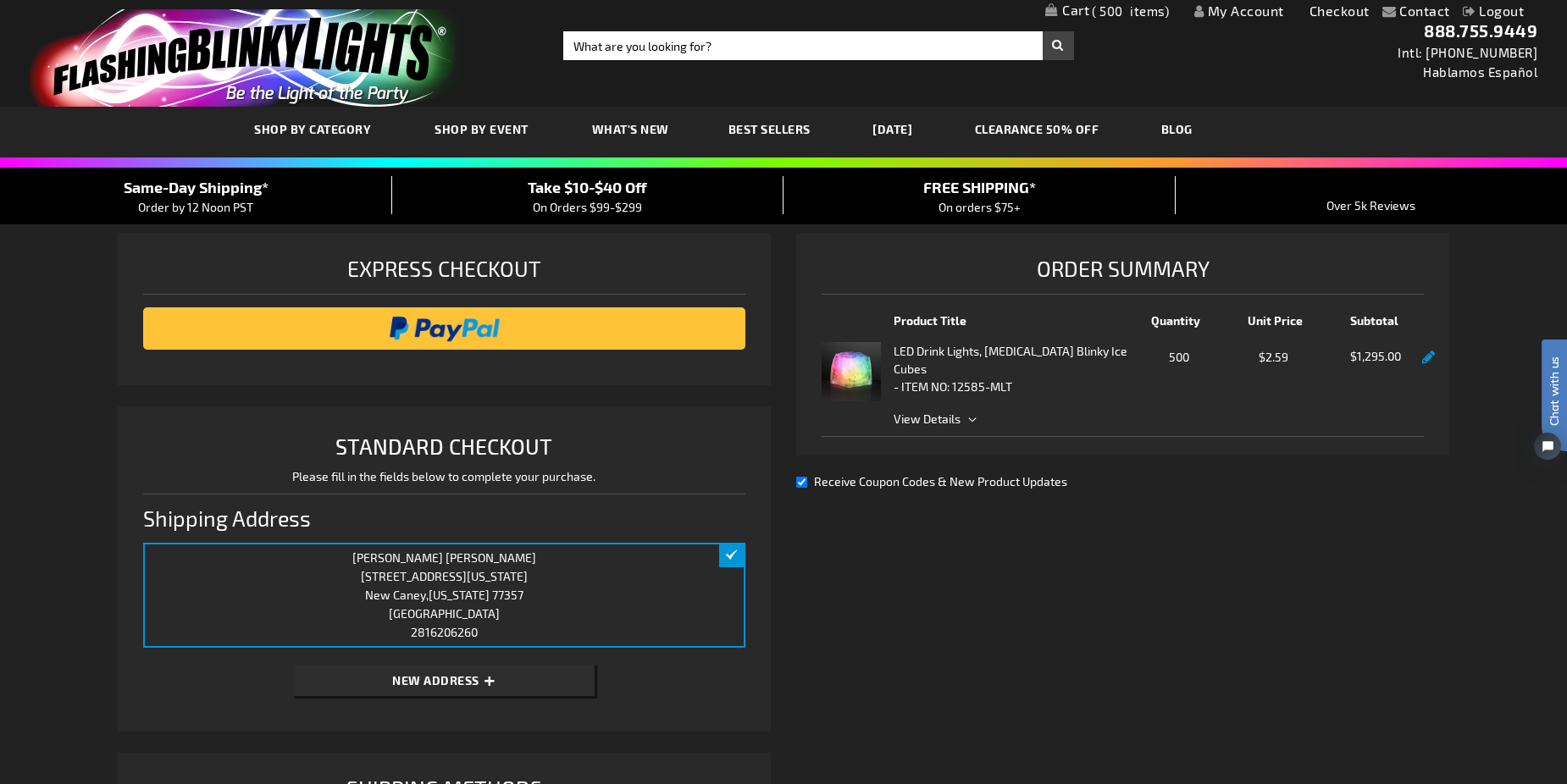
click at [967, 421] on span "View Details" at bounding box center [1158, 418] width 530 height 18
click at [717, 40] on input "Search" at bounding box center [817, 46] width 510 height 29
type input "light up hats"
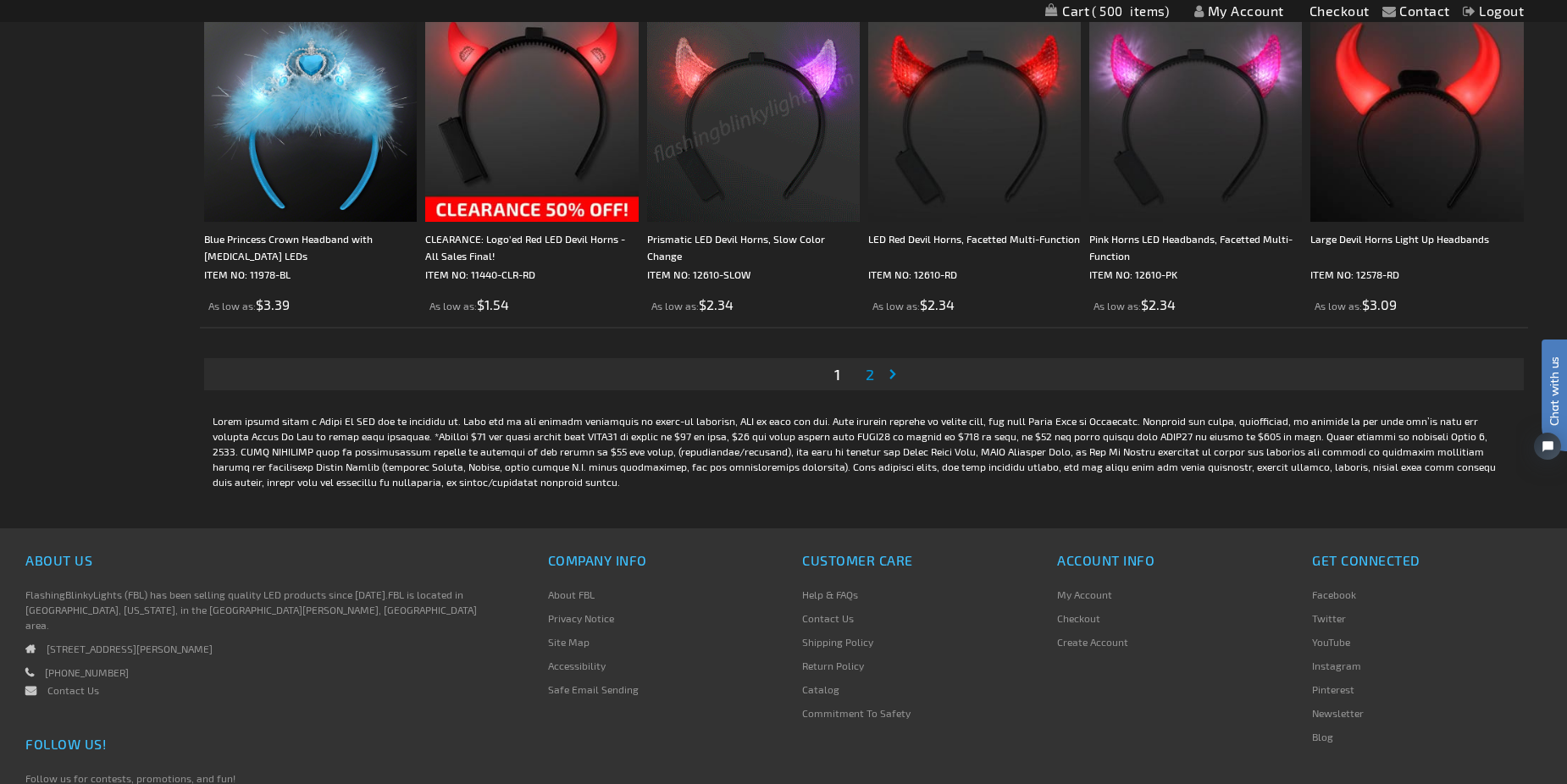
scroll to position [3300, 0]
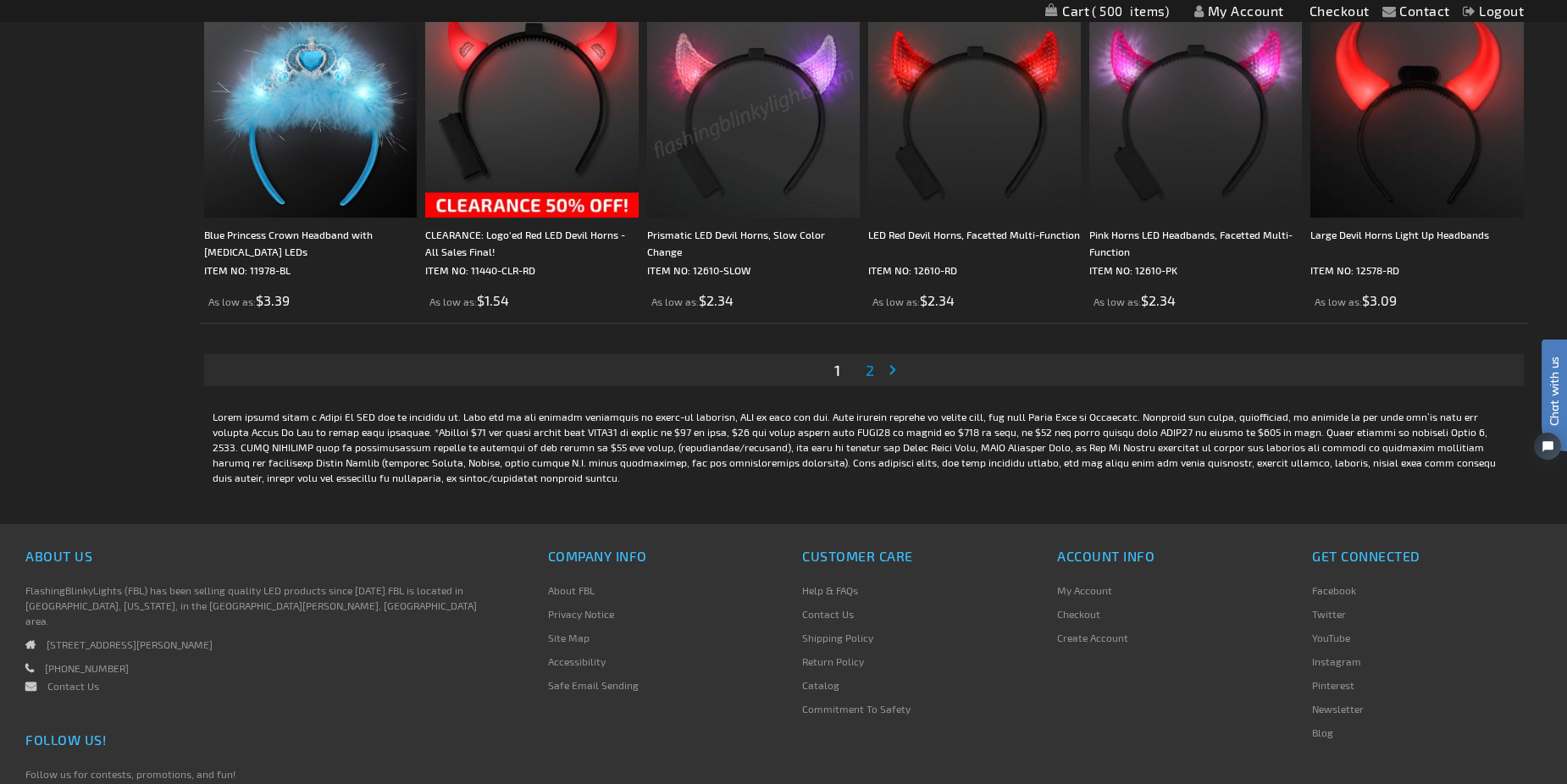
click at [887, 366] on link "Page Next" at bounding box center [896, 369] width 17 height 25
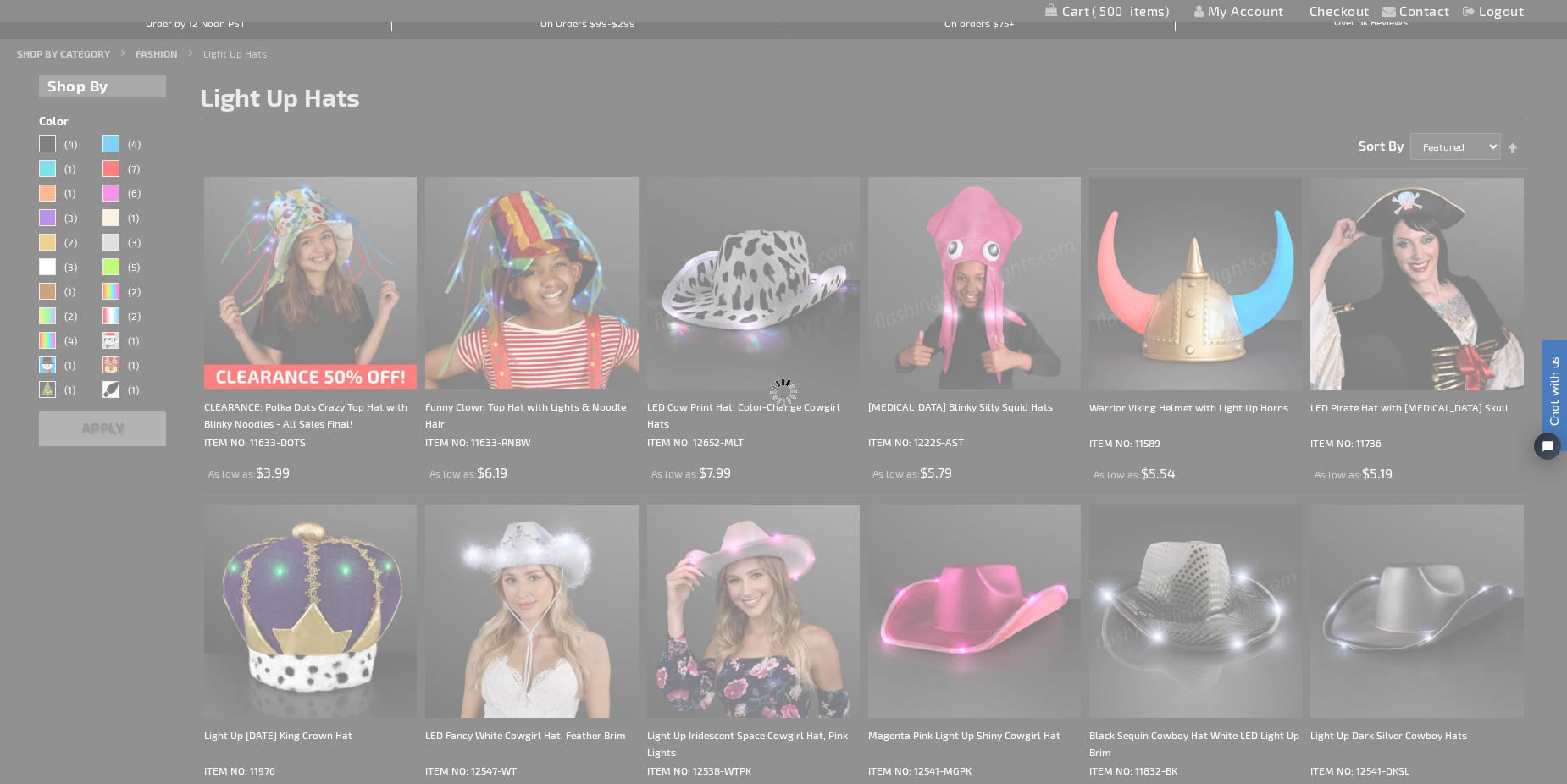
scroll to position [0, 0]
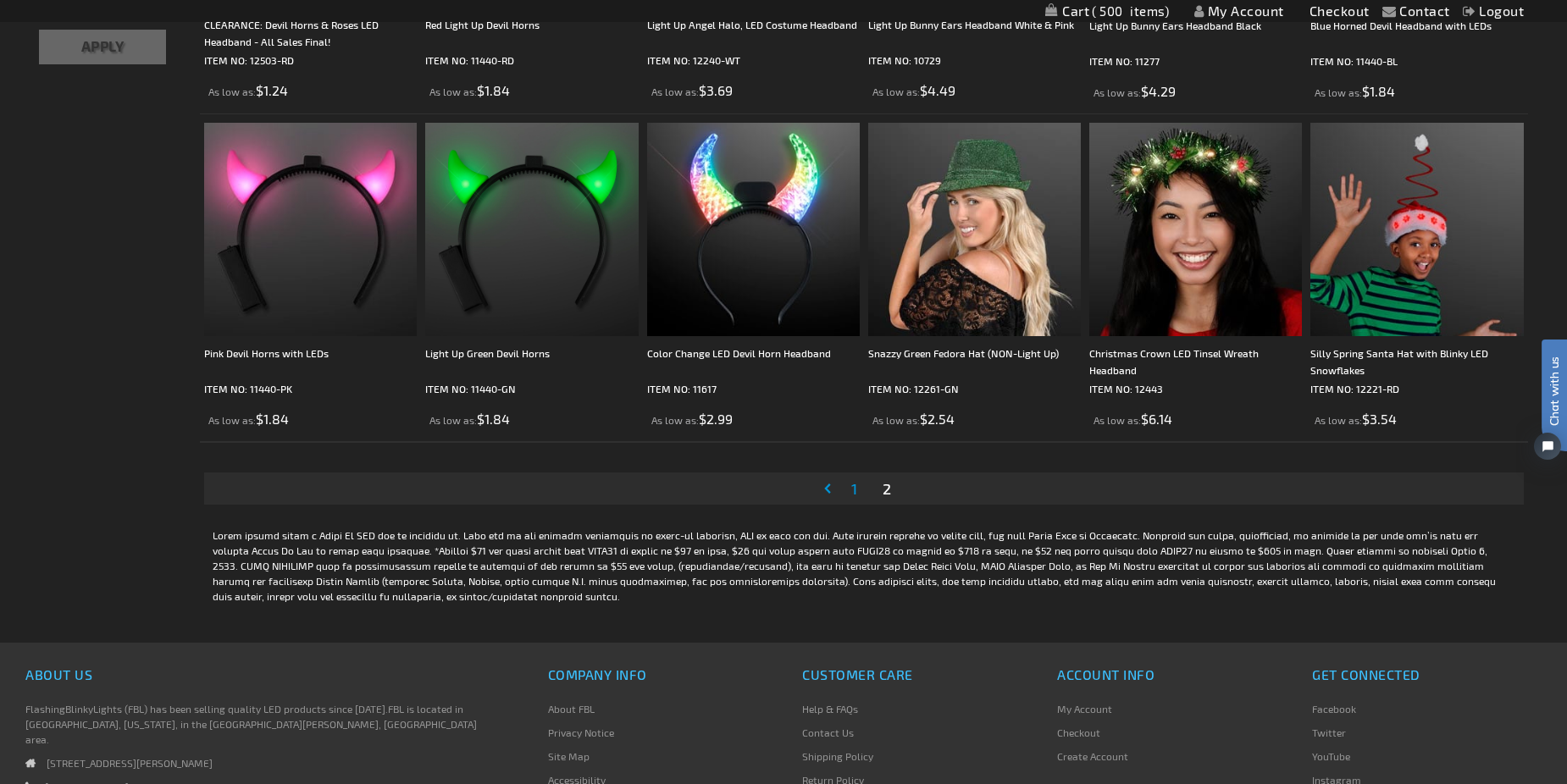
scroll to position [592, 0]
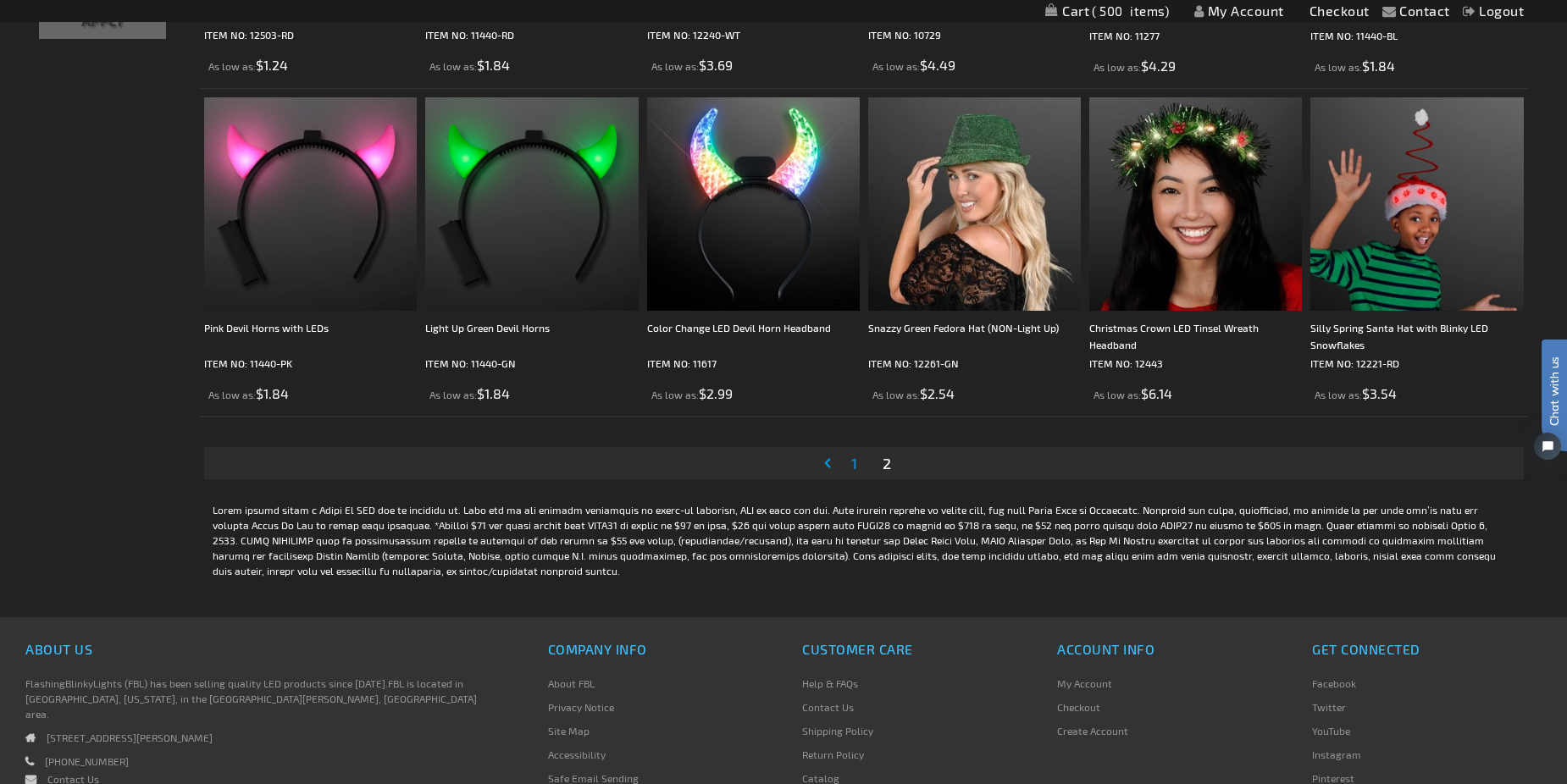
click at [850, 463] on link "Page 1" at bounding box center [855, 463] width 13 height 25
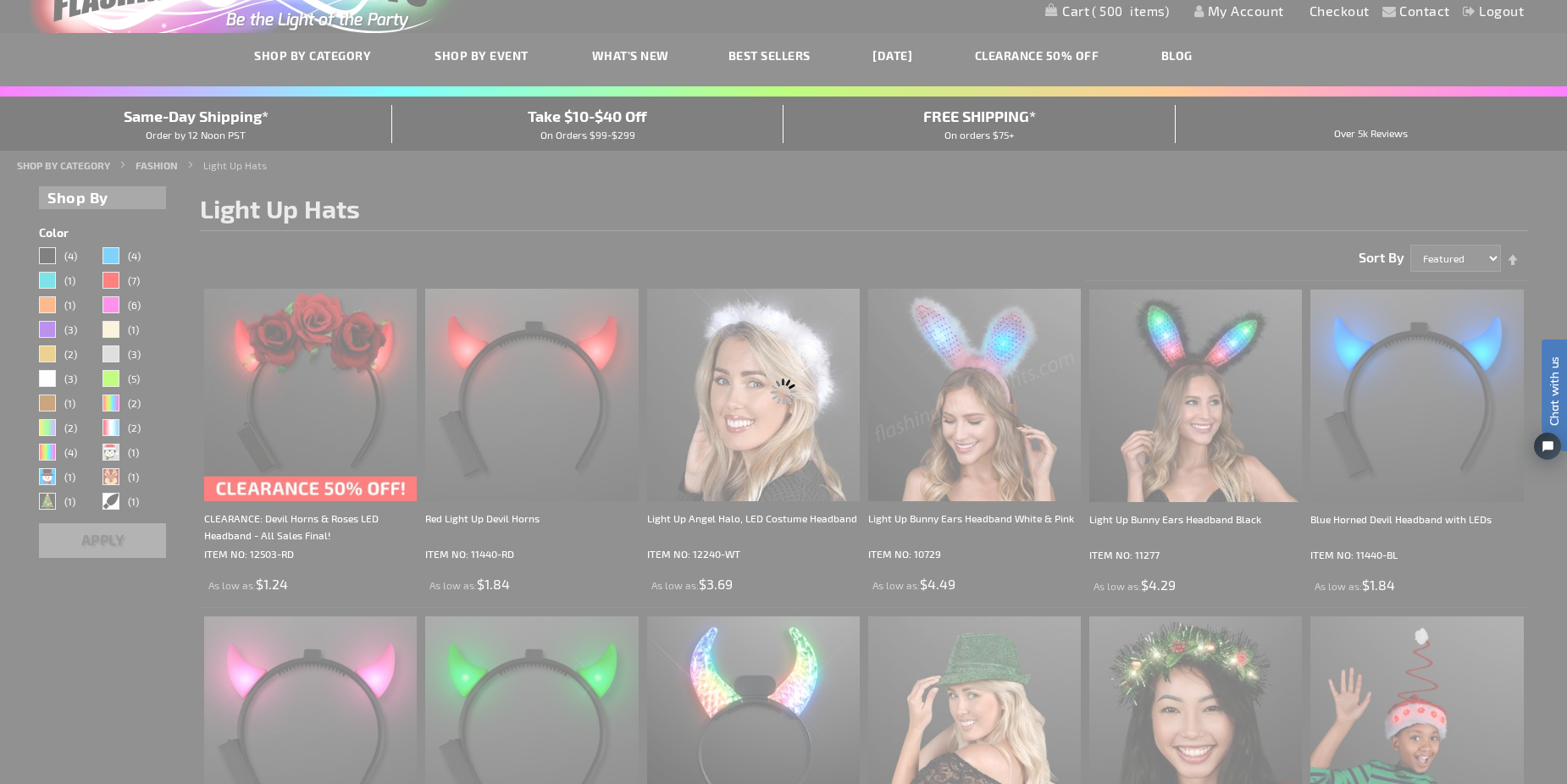
scroll to position [0, 0]
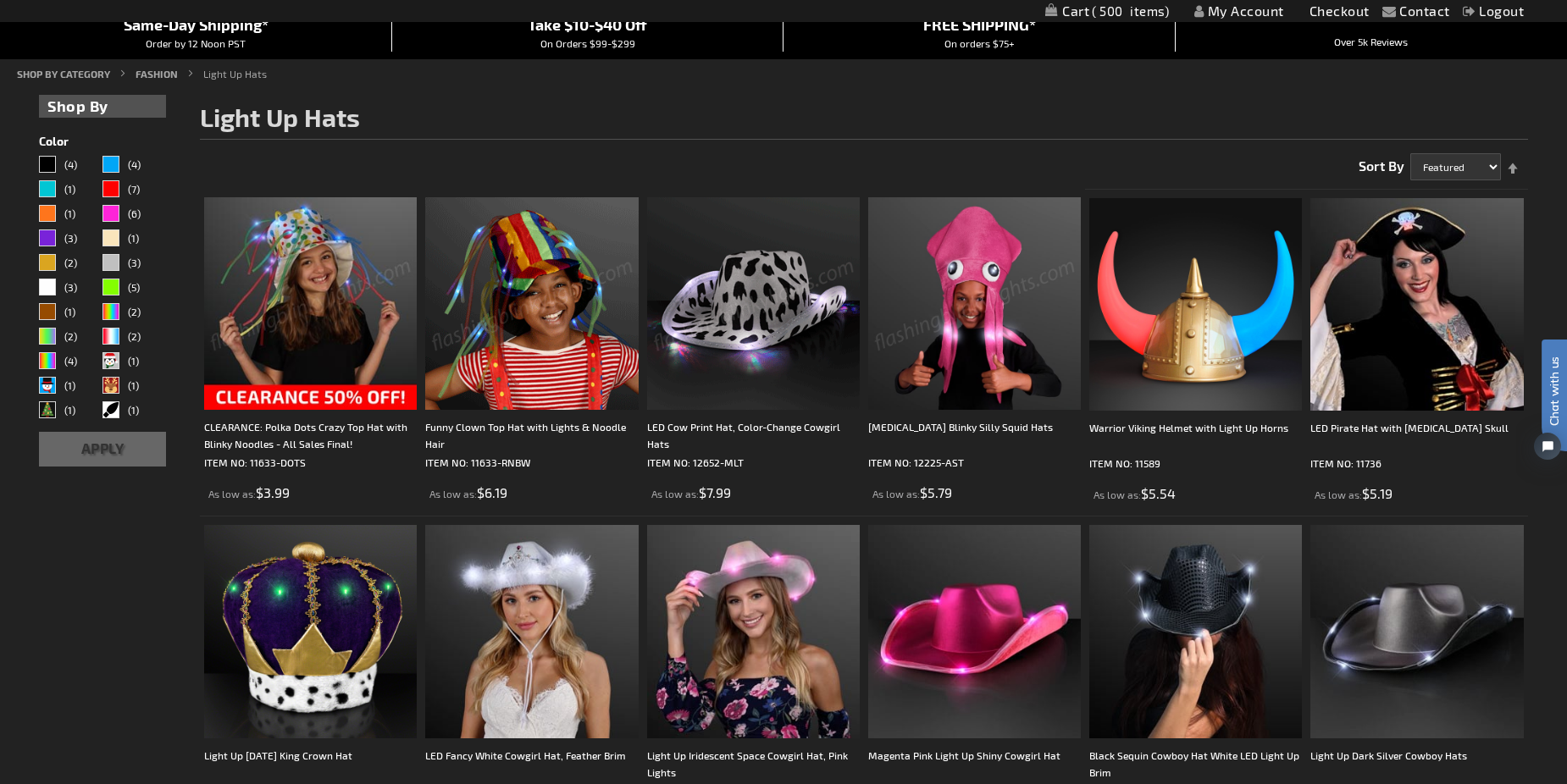
scroll to position [169, 0]
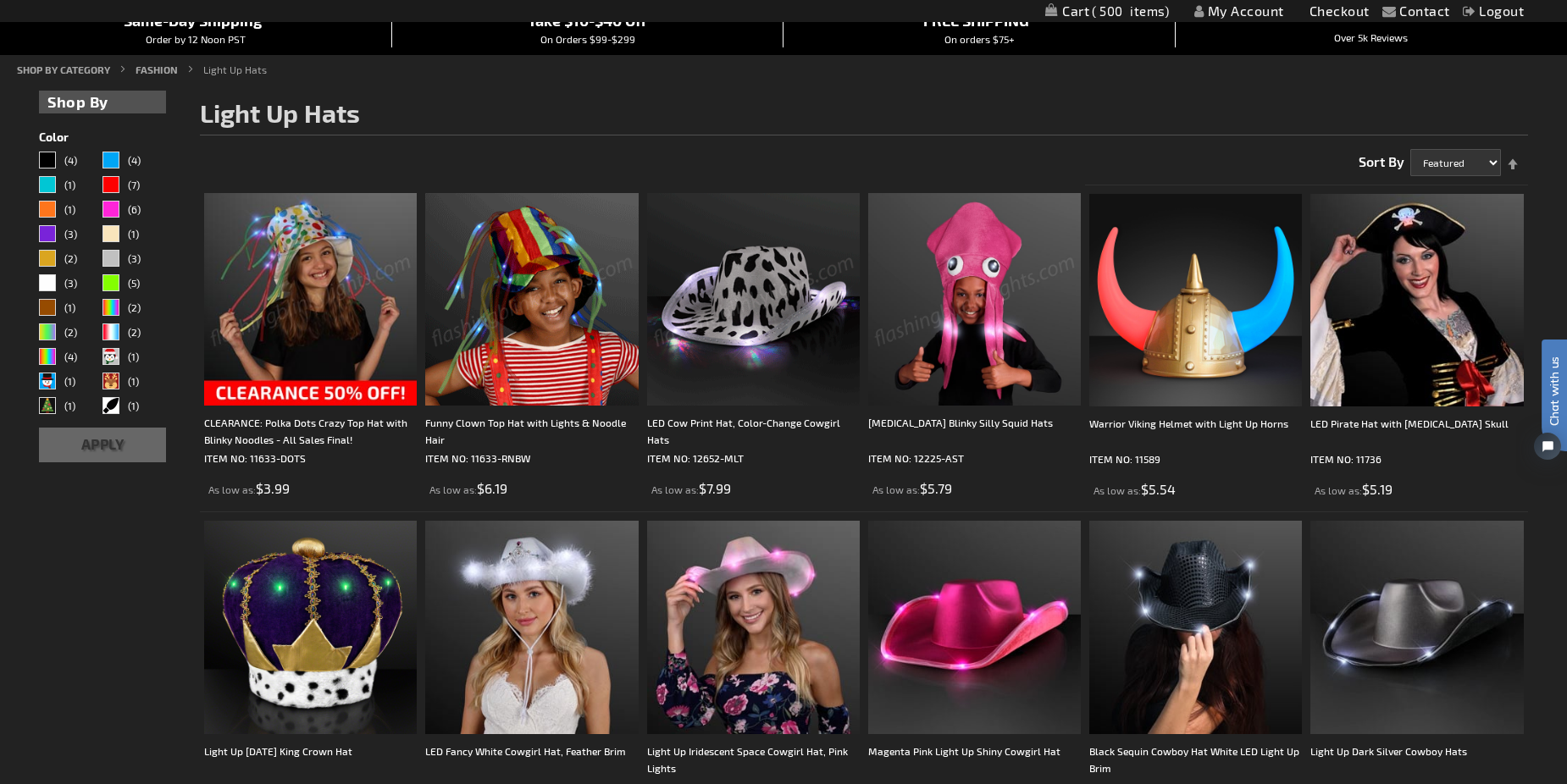
click at [800, 336] on img at bounding box center [753, 299] width 212 height 212
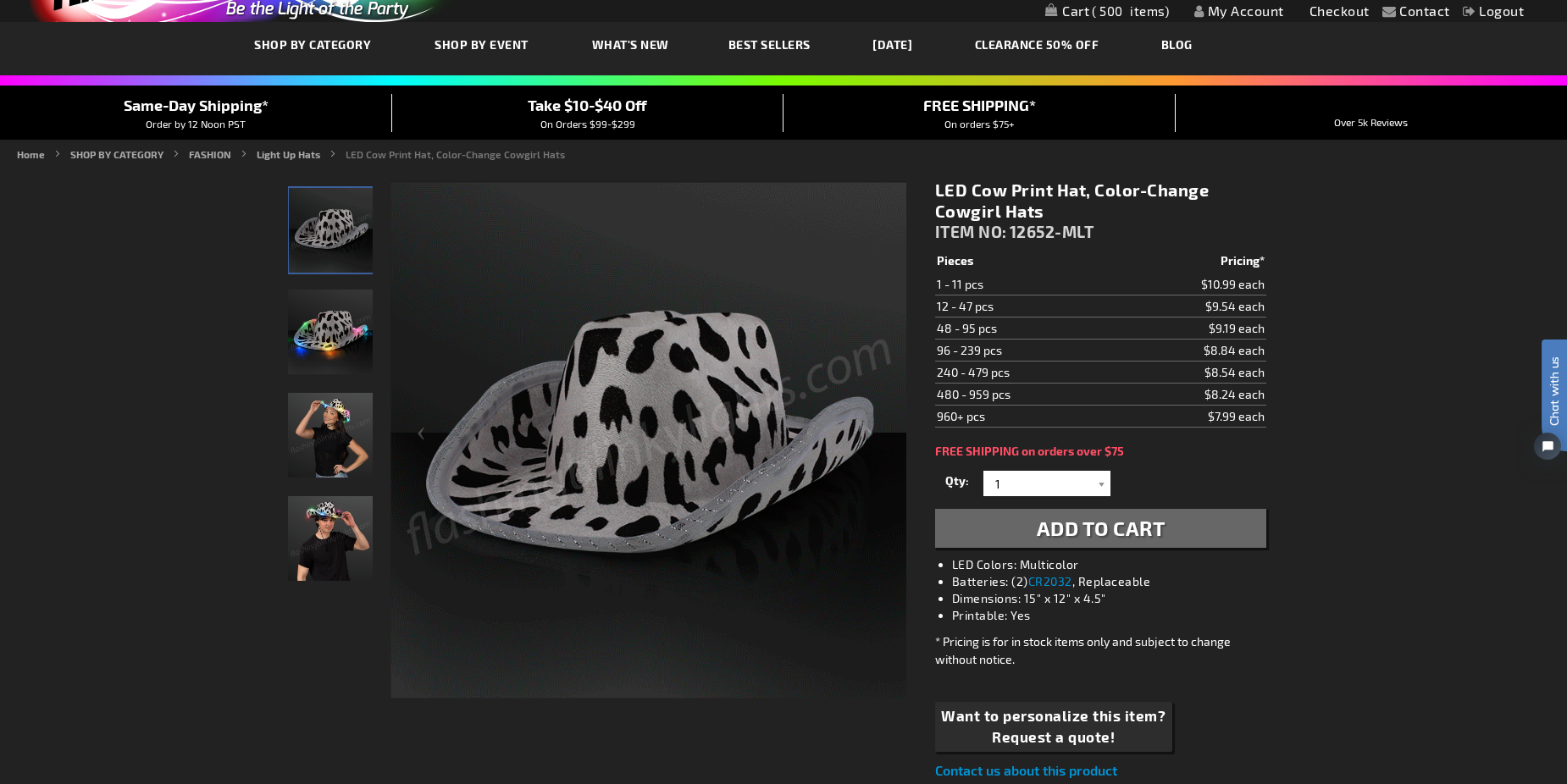
click at [332, 411] on img "Woman wearing LED Cow Print Hat" at bounding box center [330, 435] width 85 height 85
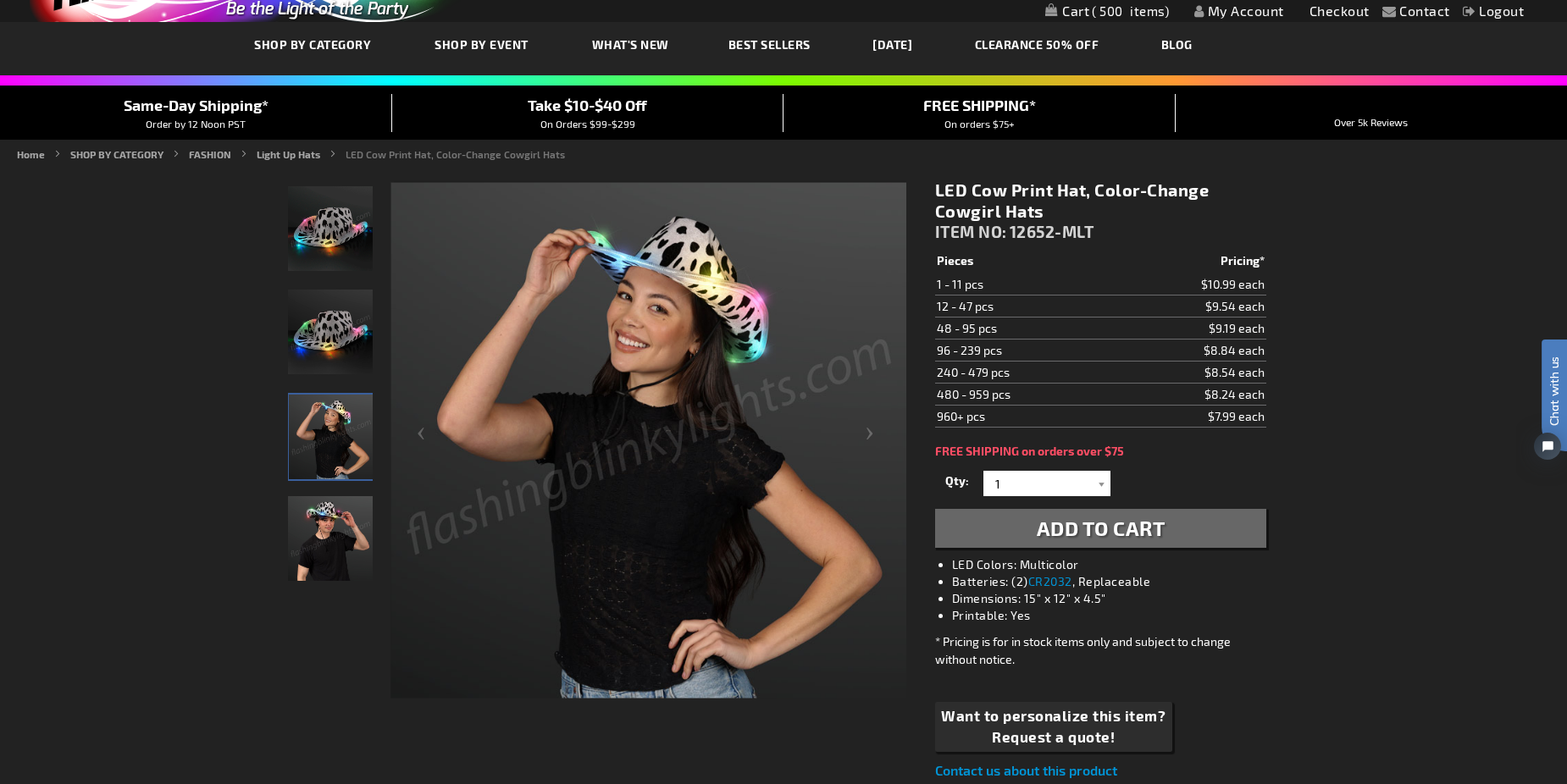
click at [1262, 12] on link "My Account" at bounding box center [1239, 10] width 90 height 16
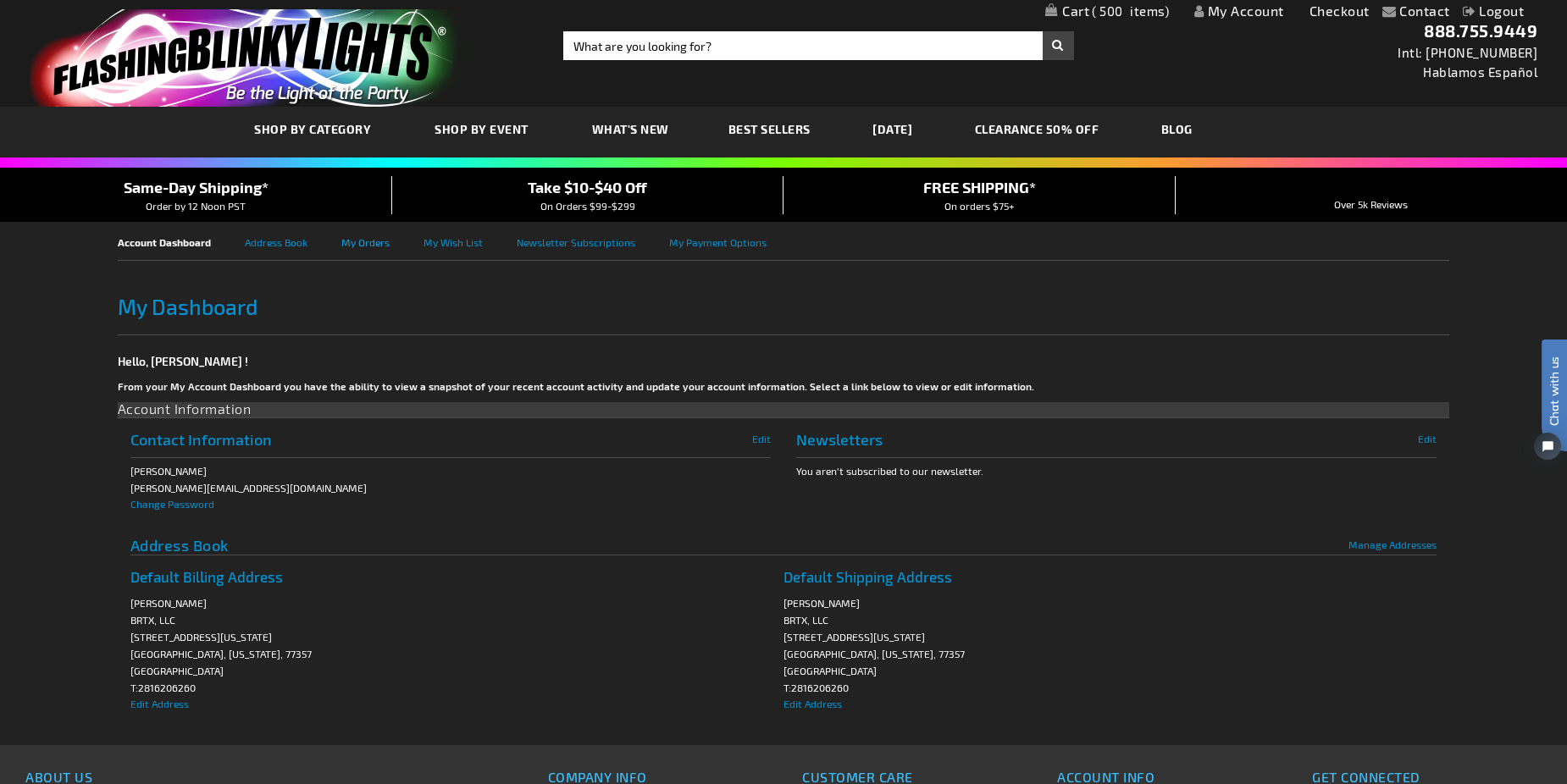
click at [346, 241] on link "My Orders" at bounding box center [382, 240] width 82 height 38
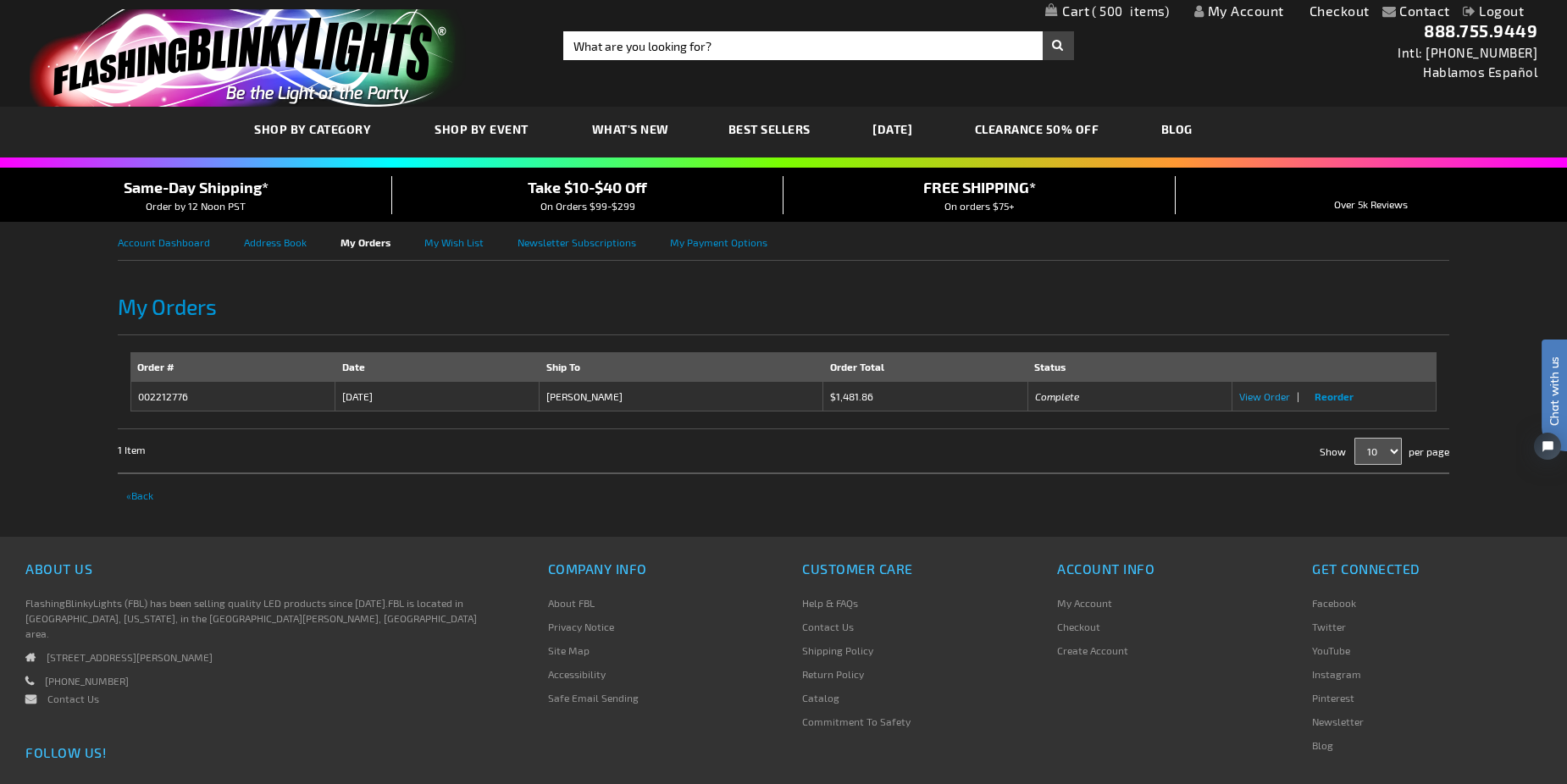
click at [1265, 395] on span "View Order" at bounding box center [1264, 396] width 50 height 12
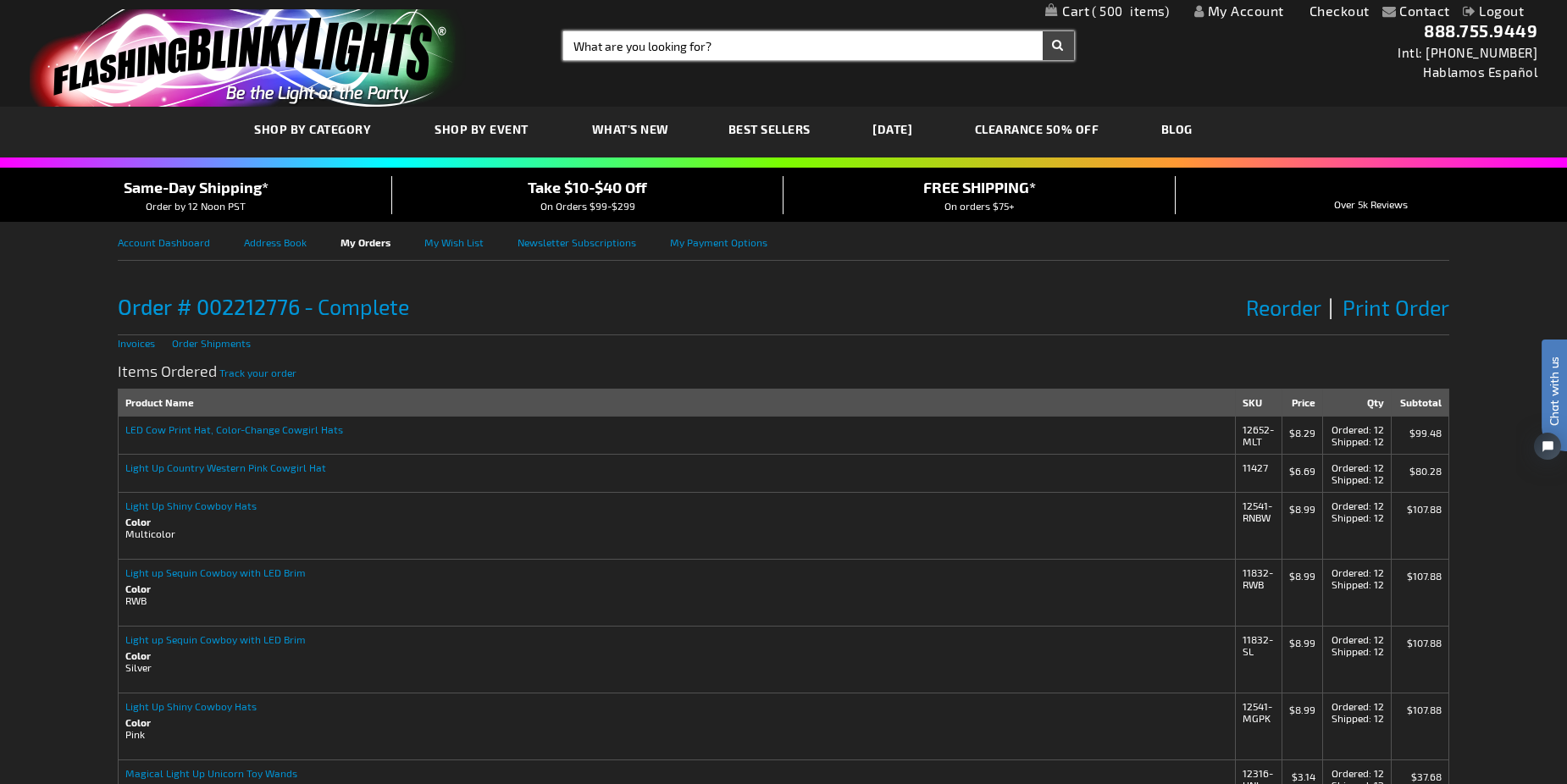
click at [672, 43] on input "Search" at bounding box center [817, 46] width 510 height 29
type input "LED Cowboy hats"
click at [1042, 32] on button "Search" at bounding box center [1058, 46] width 32 height 29
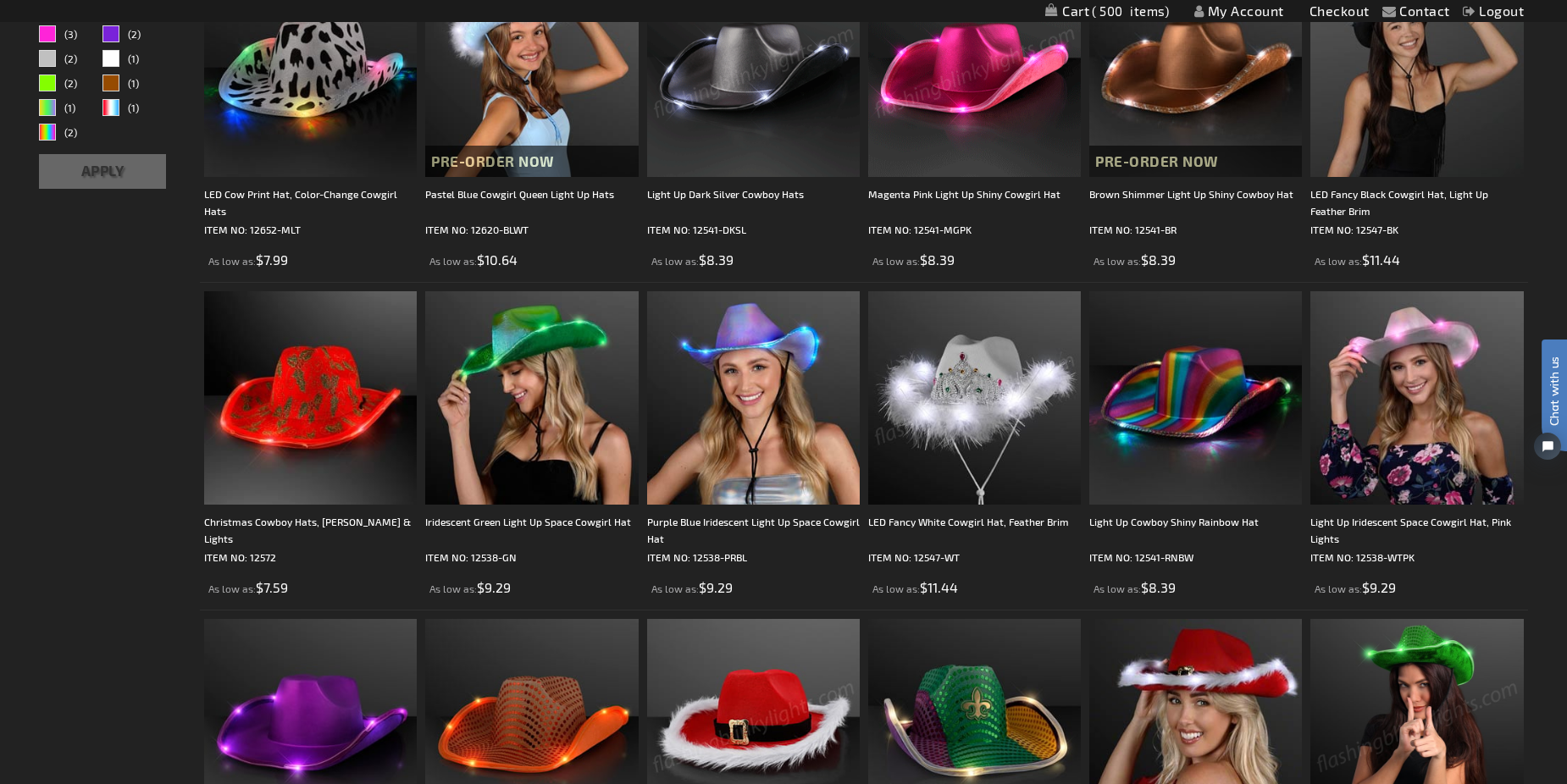
scroll to position [423, 0]
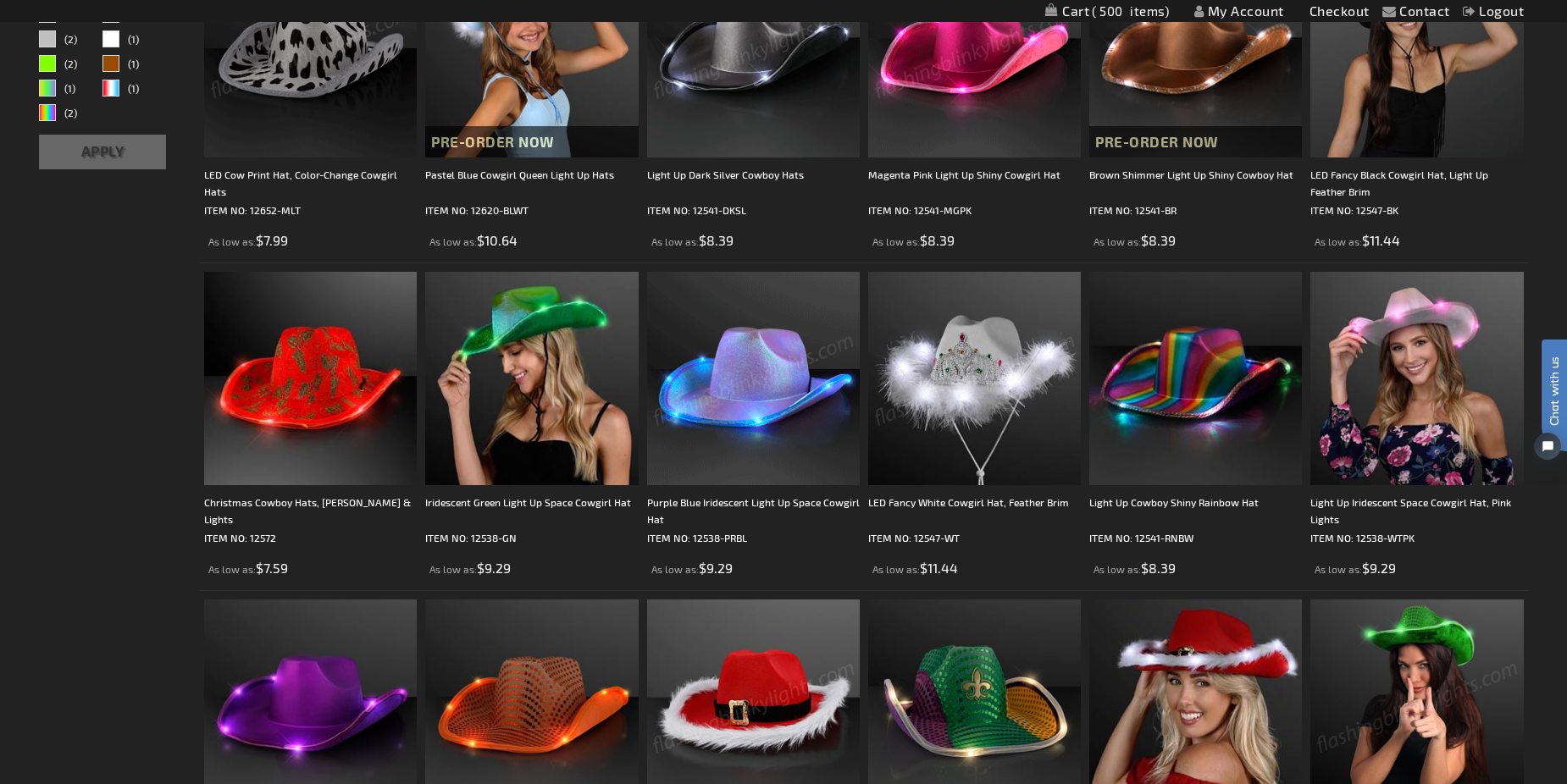
click at [323, 99] on img at bounding box center [309, 50] width 212 height 212
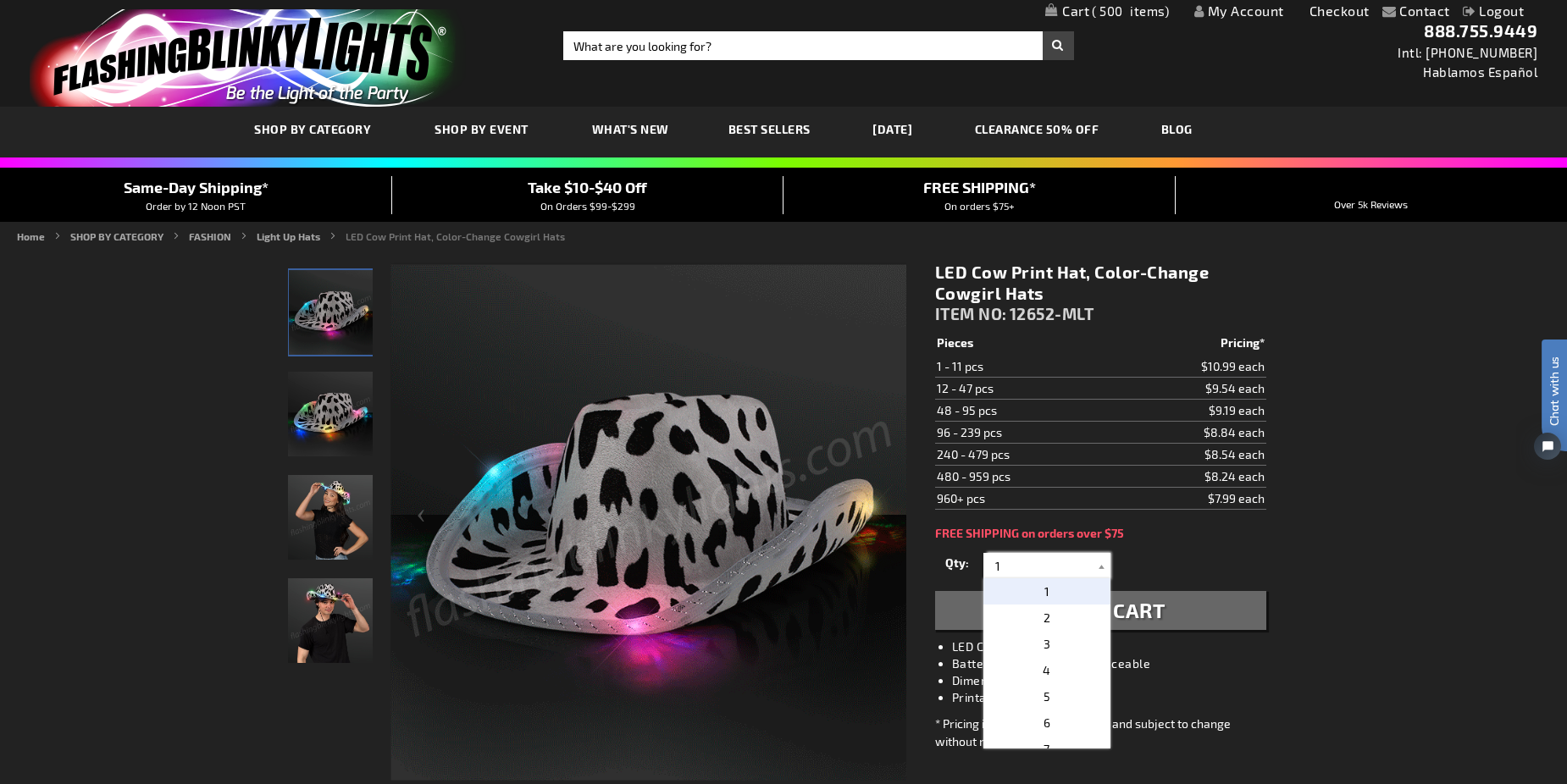
click at [1017, 573] on input "1" at bounding box center [1048, 564] width 122 height 25
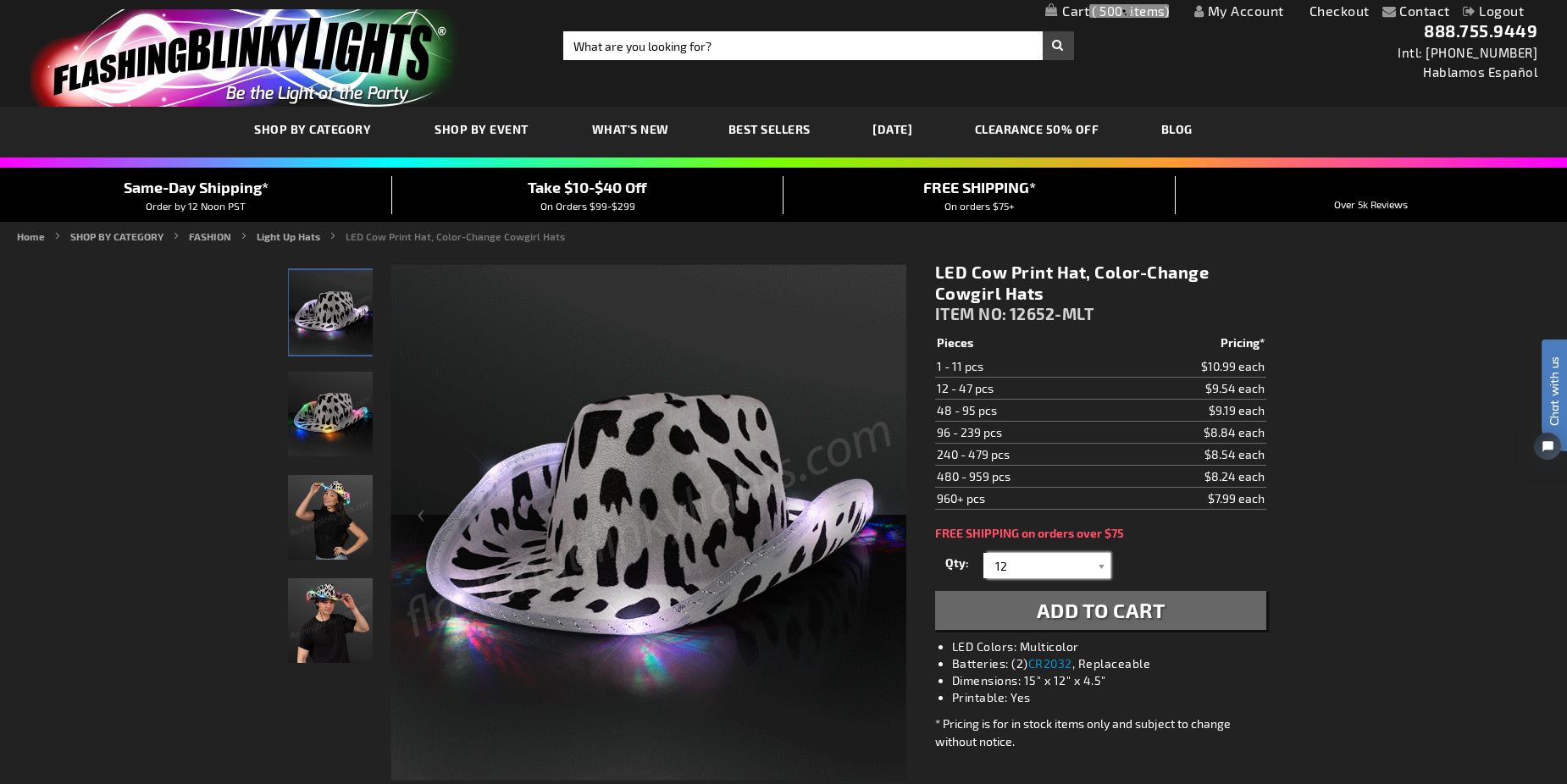
type input "12"
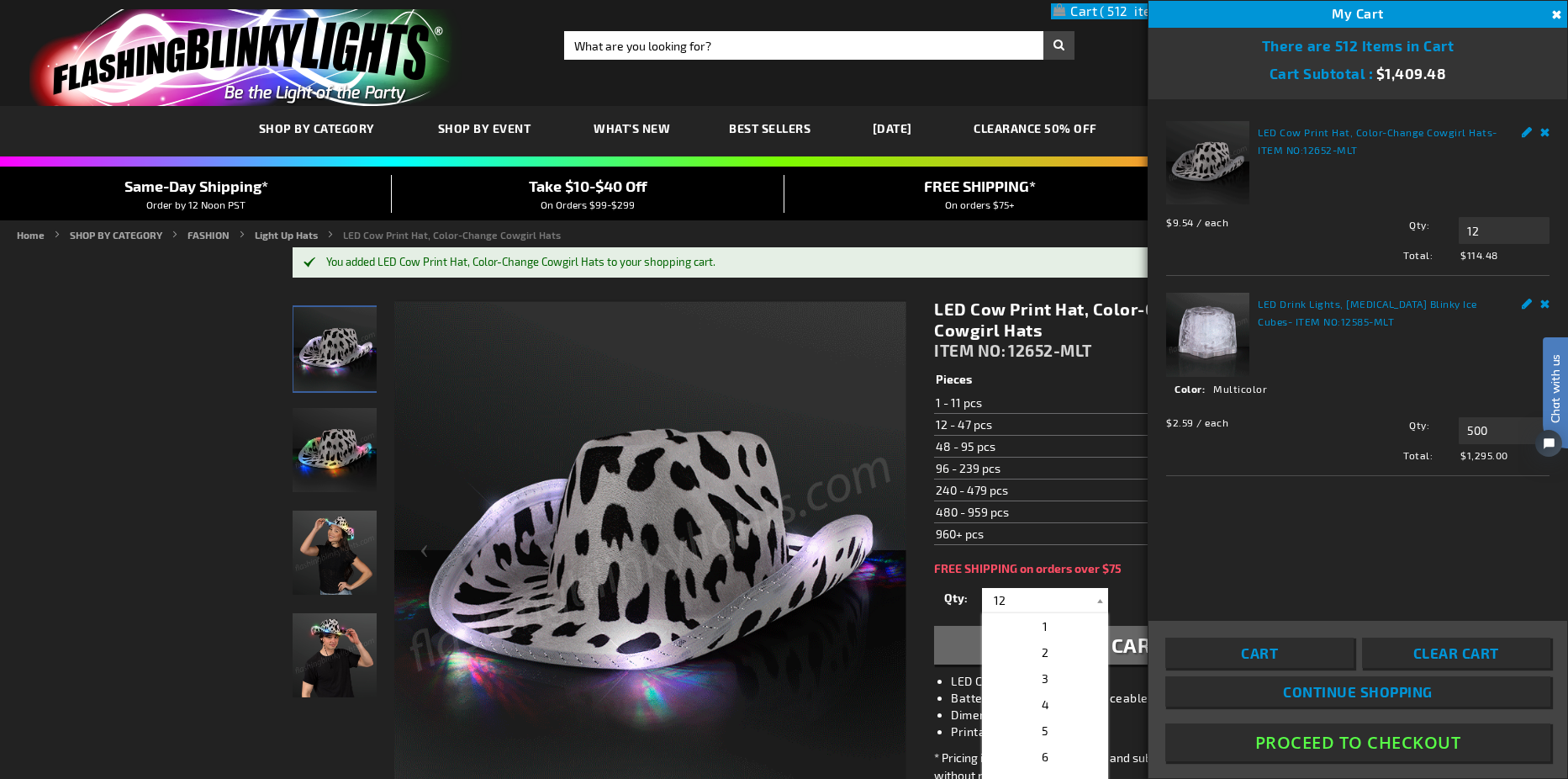
click at [1390, 692] on span "Continue Shopping" at bounding box center [1357, 691] width 149 height 17
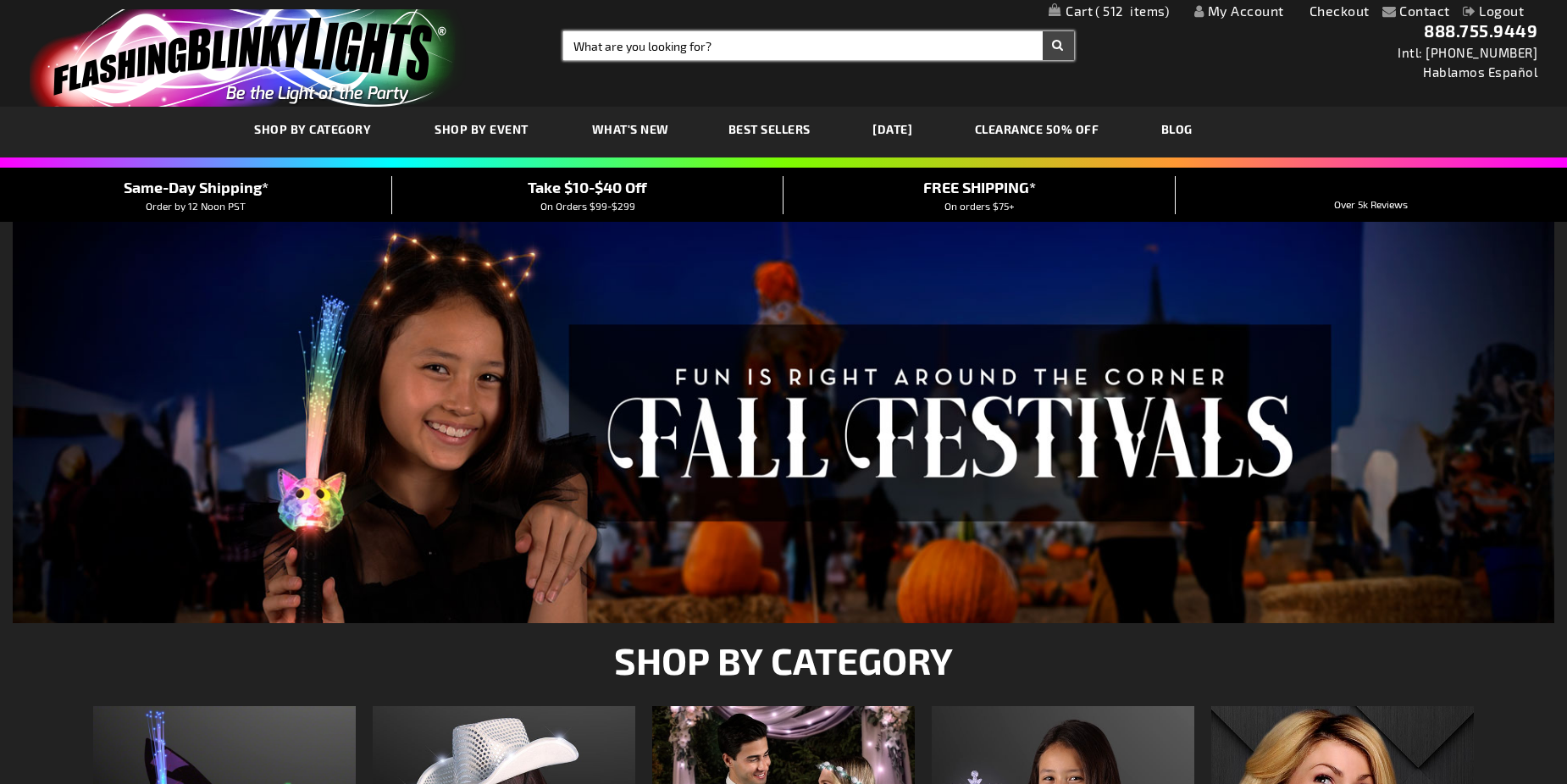
click at [655, 32] on input "Search" at bounding box center [817, 46] width 510 height 29
type input "led hats"
click at [1042, 32] on button "Search" at bounding box center [1058, 46] width 32 height 29
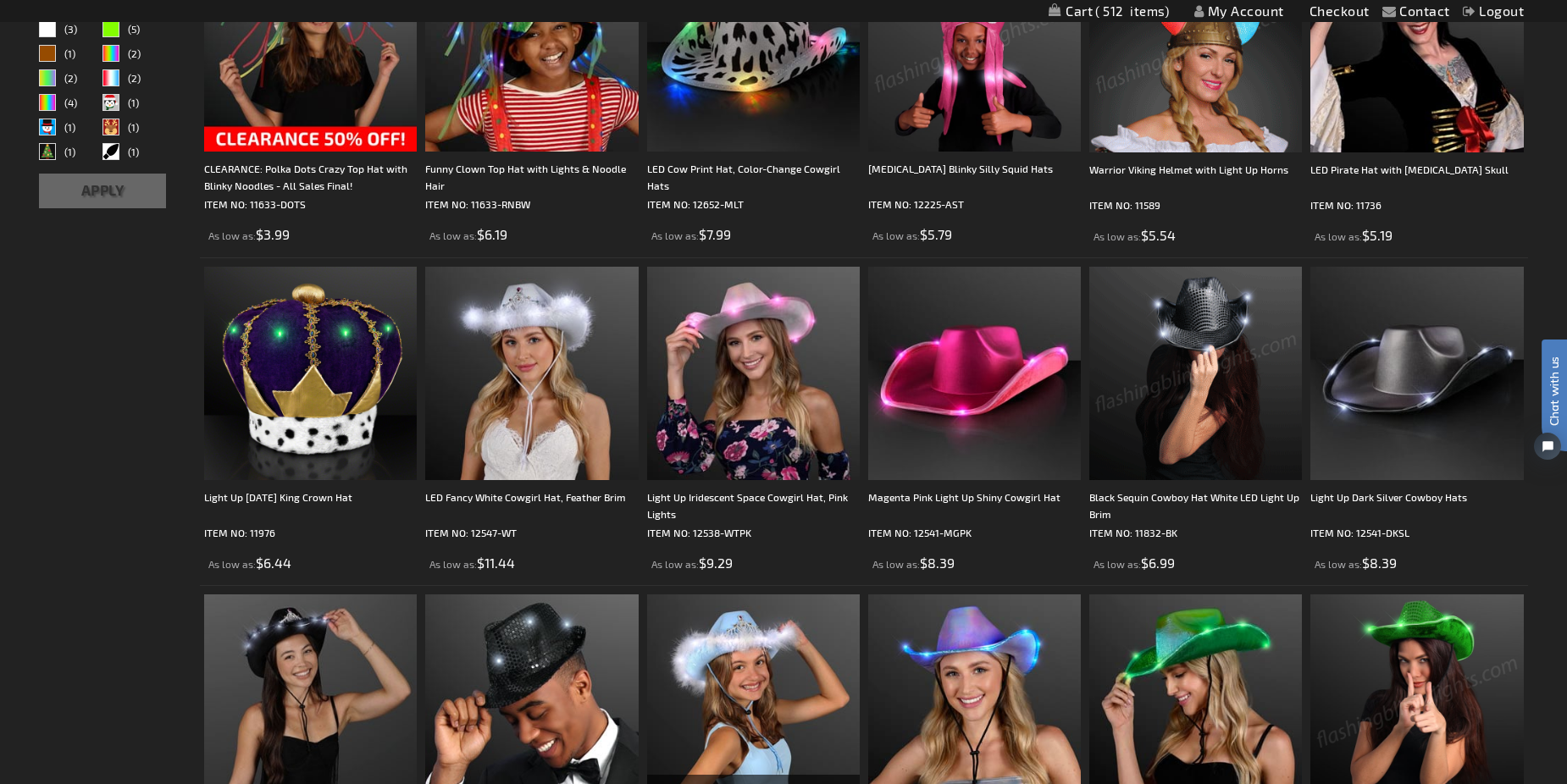
click at [1210, 352] on img at bounding box center [1195, 372] width 212 height 212
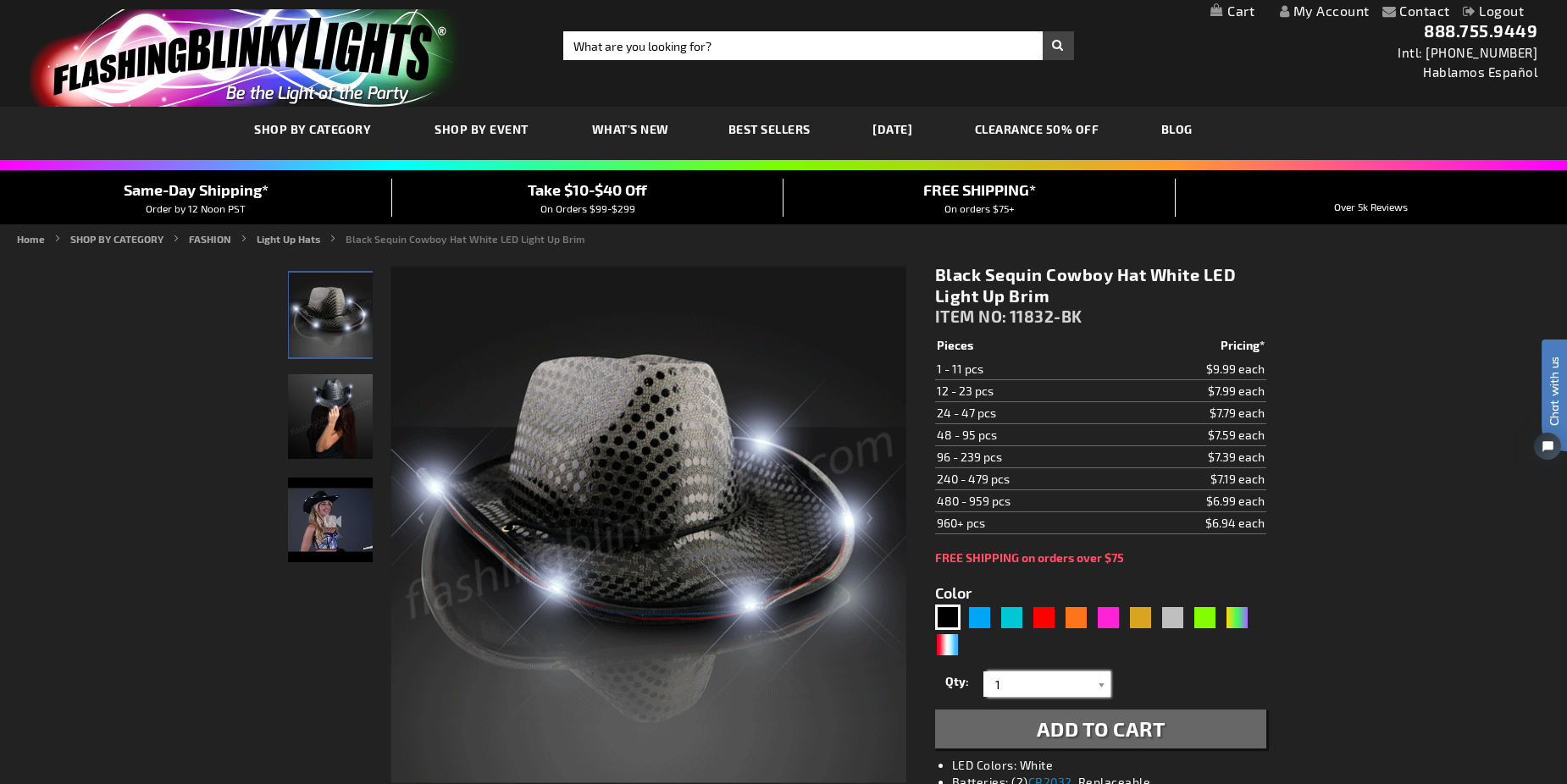
click at [1010, 677] on input "1" at bounding box center [1048, 683] width 122 height 25
type input "12"
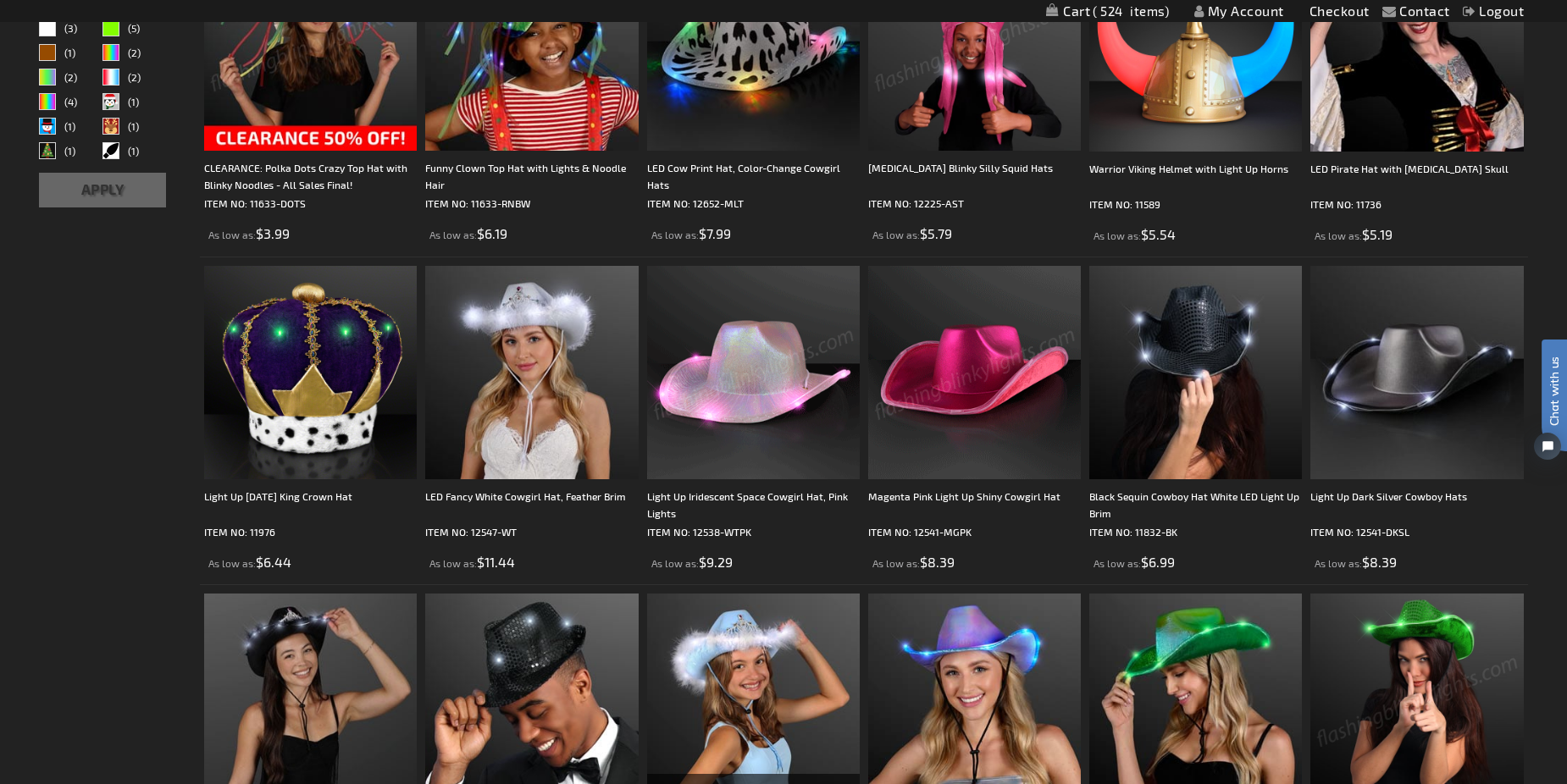
click at [921, 351] on img at bounding box center [973, 371] width 212 height 212
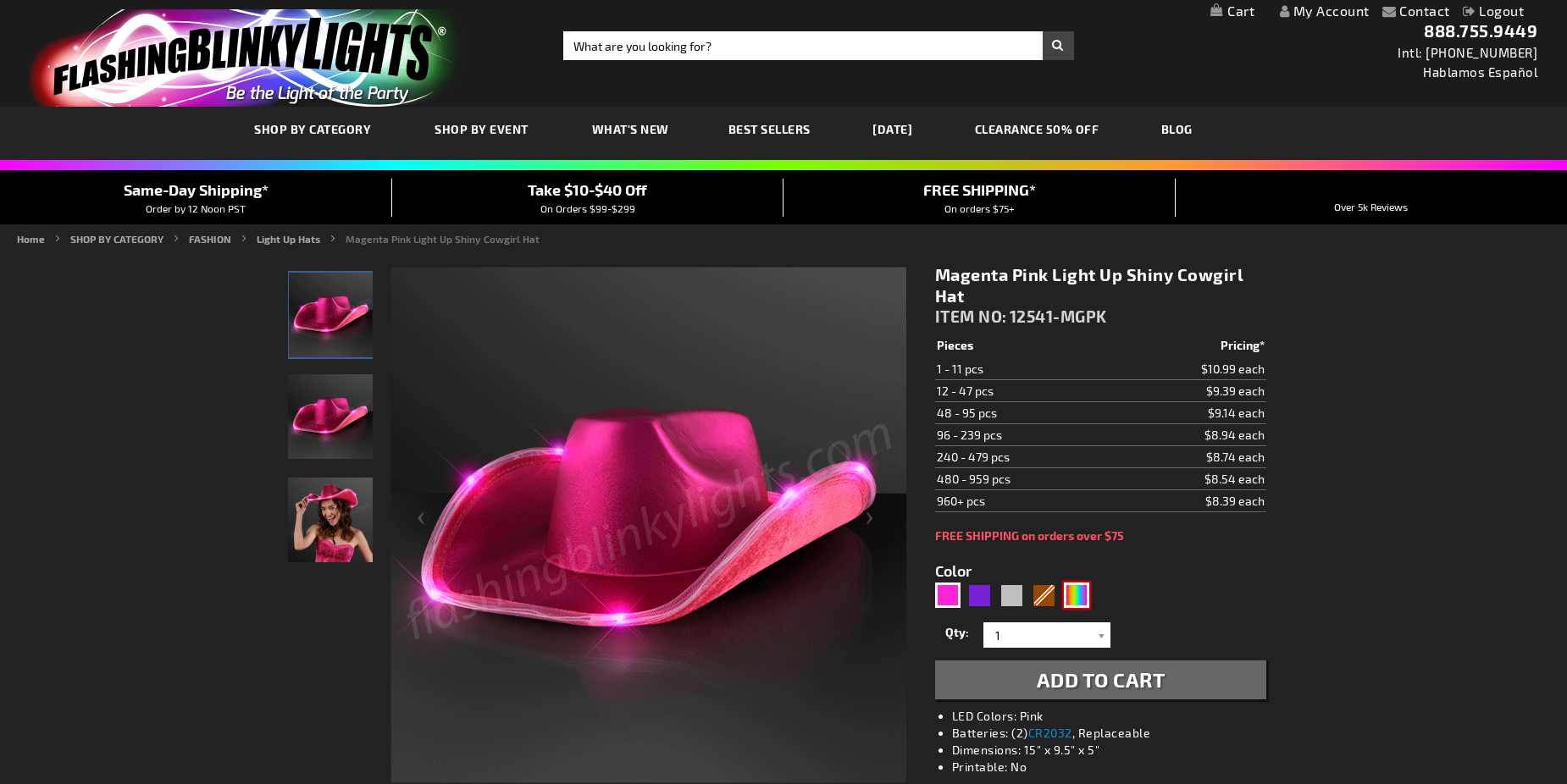
click at [1079, 599] on div "Multicolor" at bounding box center [1076, 594] width 25 height 25
type input "5659"
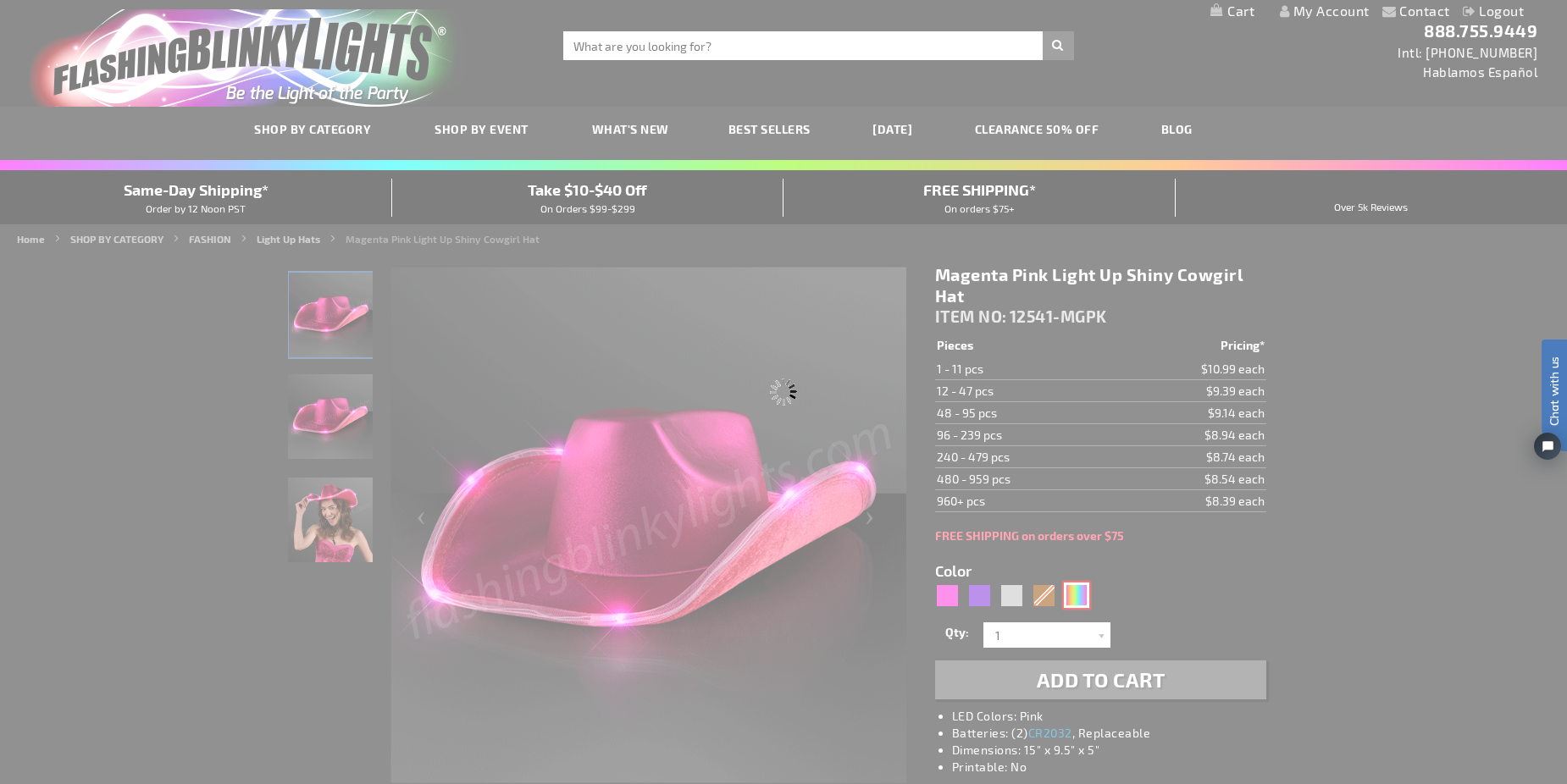
type input "12541-RNBW"
type input "Customize - Light Up Cowboy Shiny Rainbow Hat - ITEM NO: 12541-RNBW"
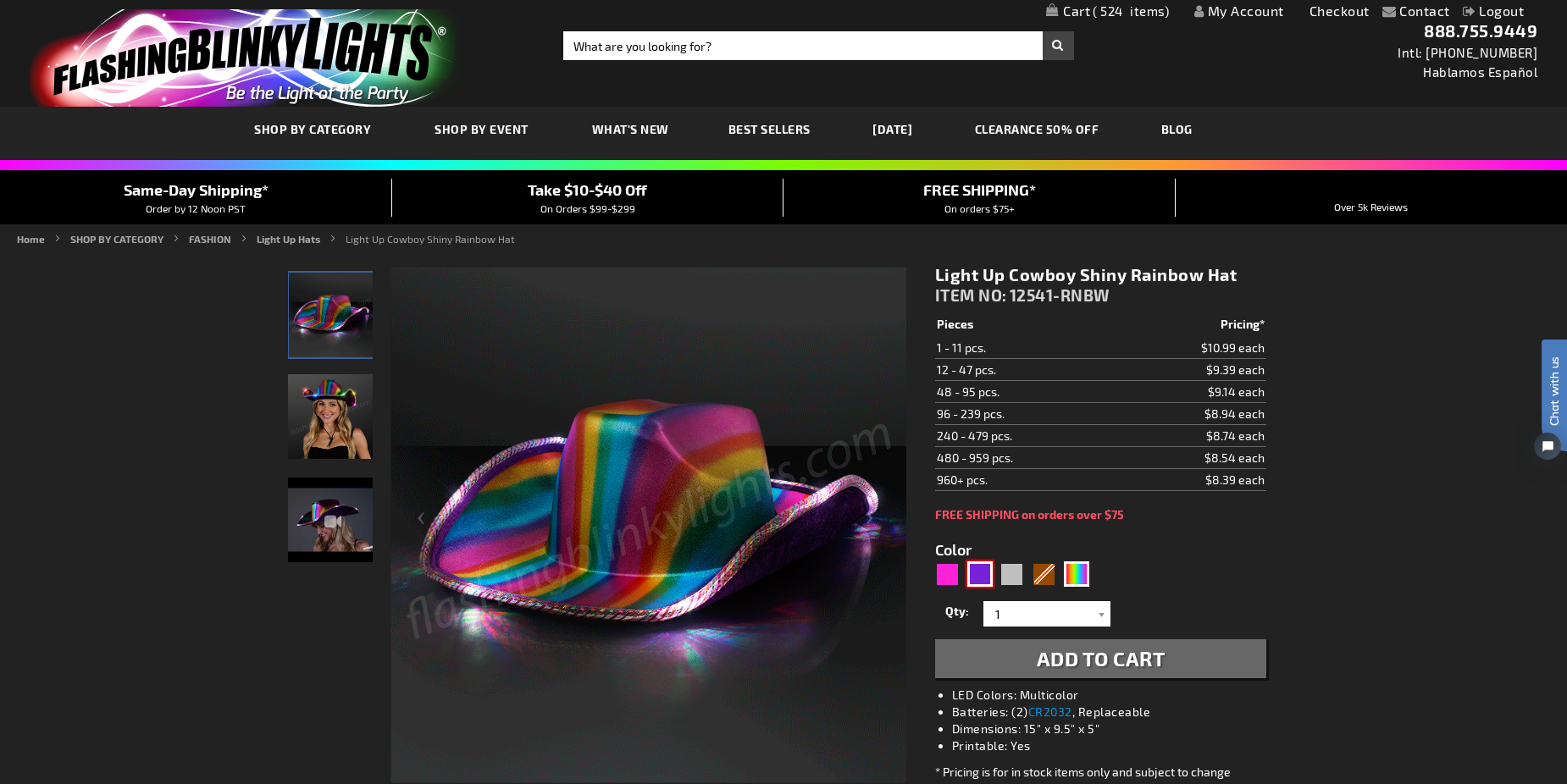
click at [974, 581] on div "Purple" at bounding box center [979, 574] width 25 height 25
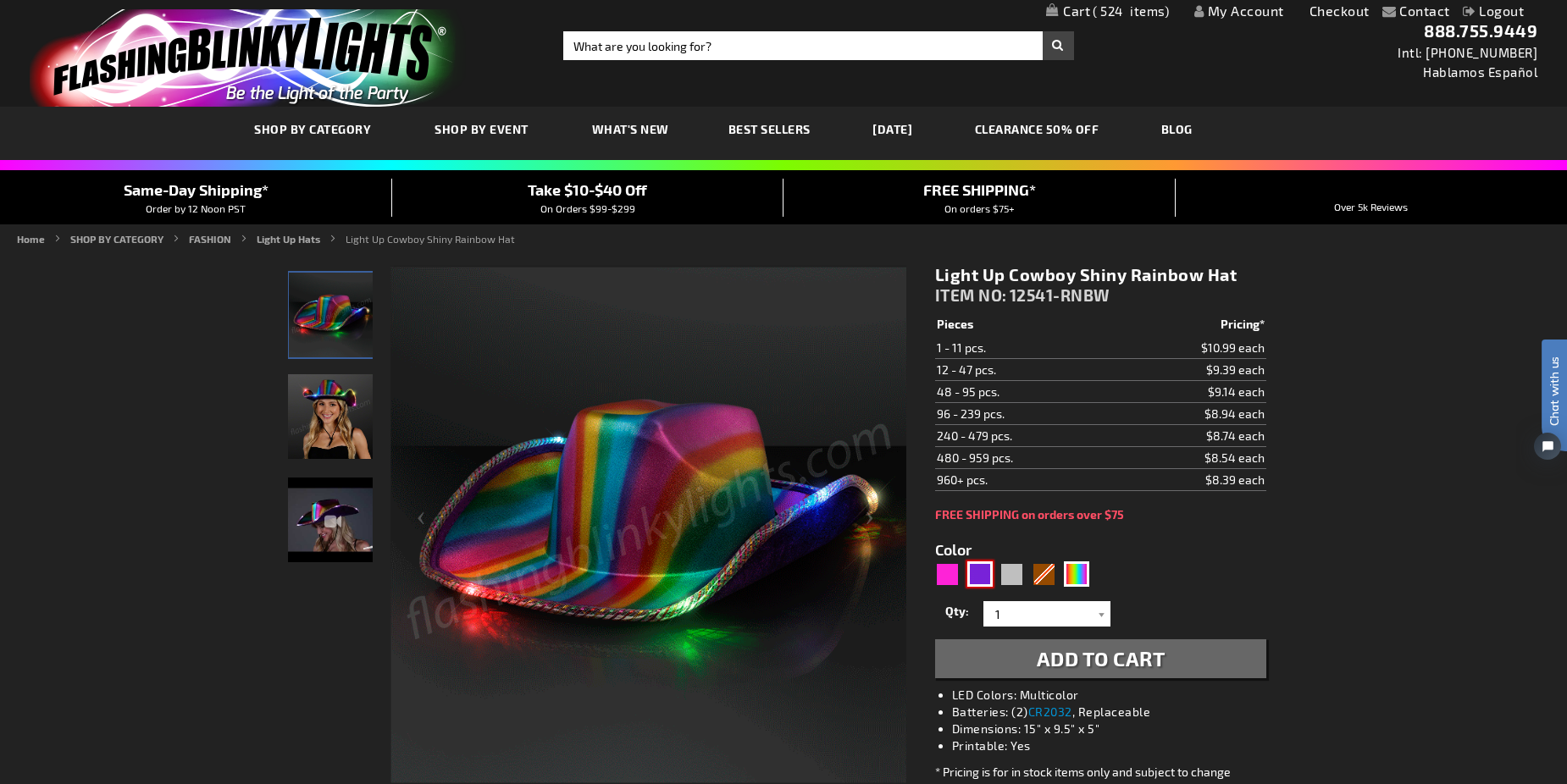
type input "5640"
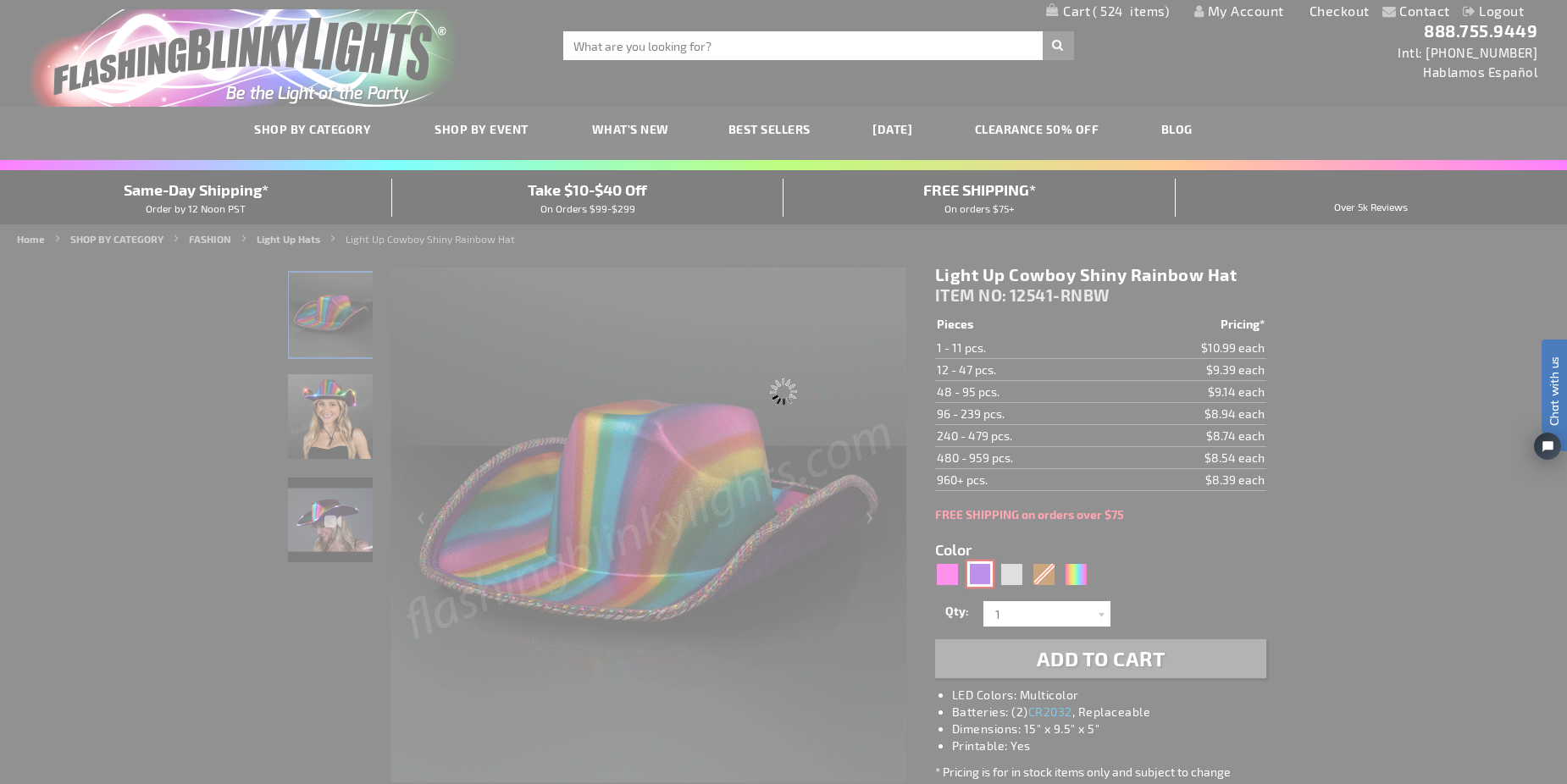
type input "12541-PR"
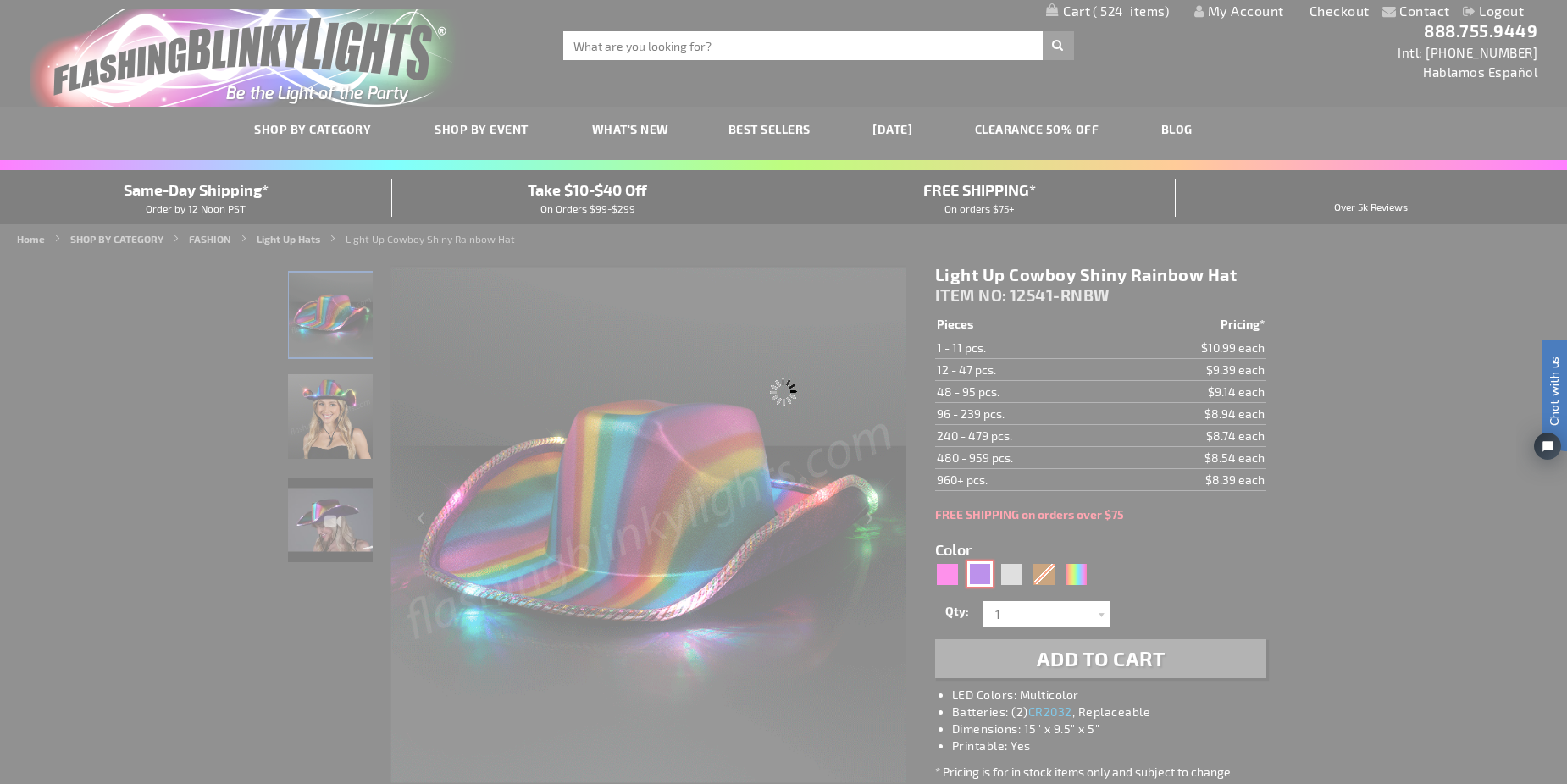
type input "Customize - Shiny Light Up Purple Cowboy Hat - ITEM NO: 12541-PR"
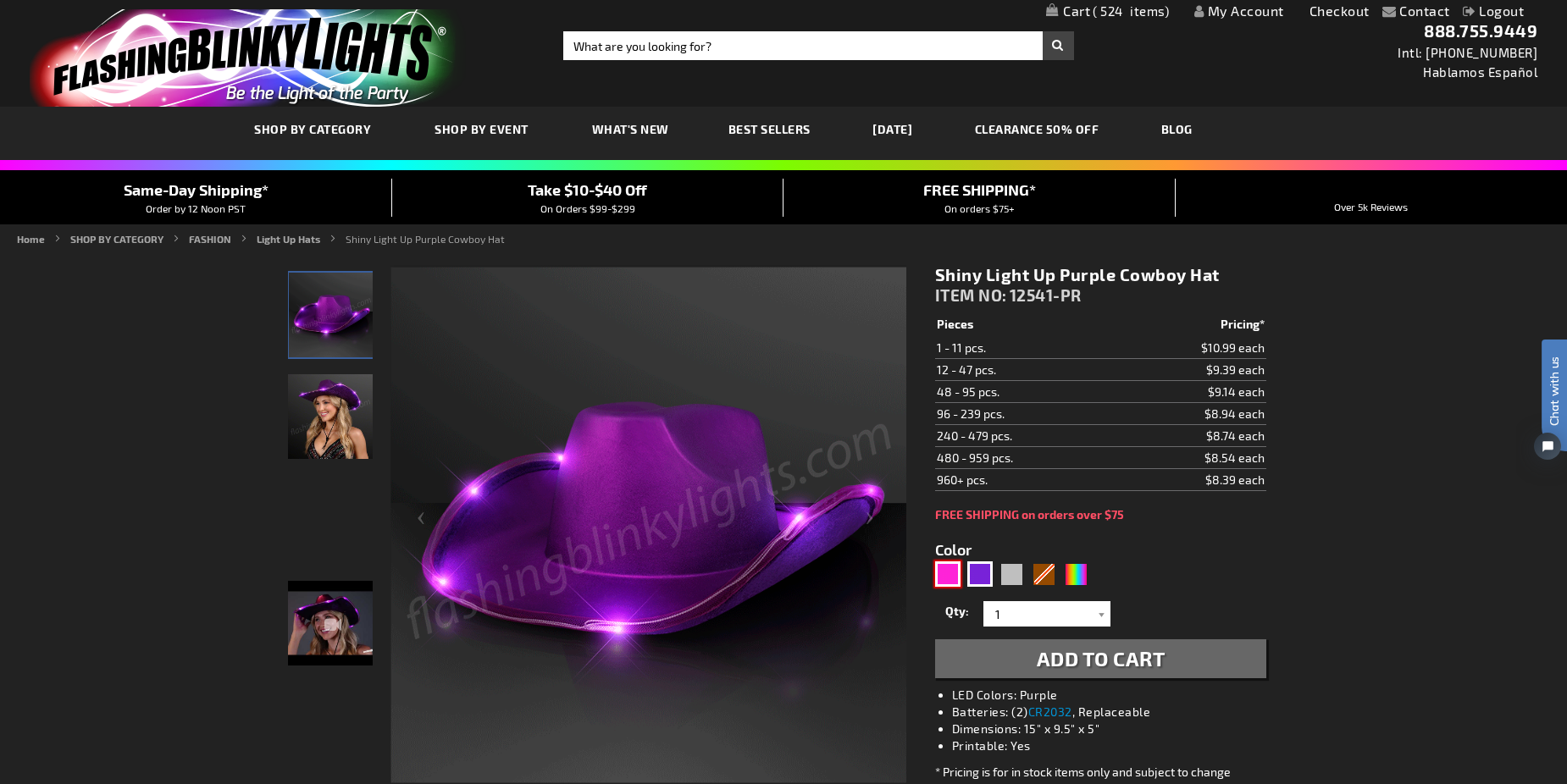
click at [955, 579] on div "Pink" at bounding box center [947, 574] width 25 height 25
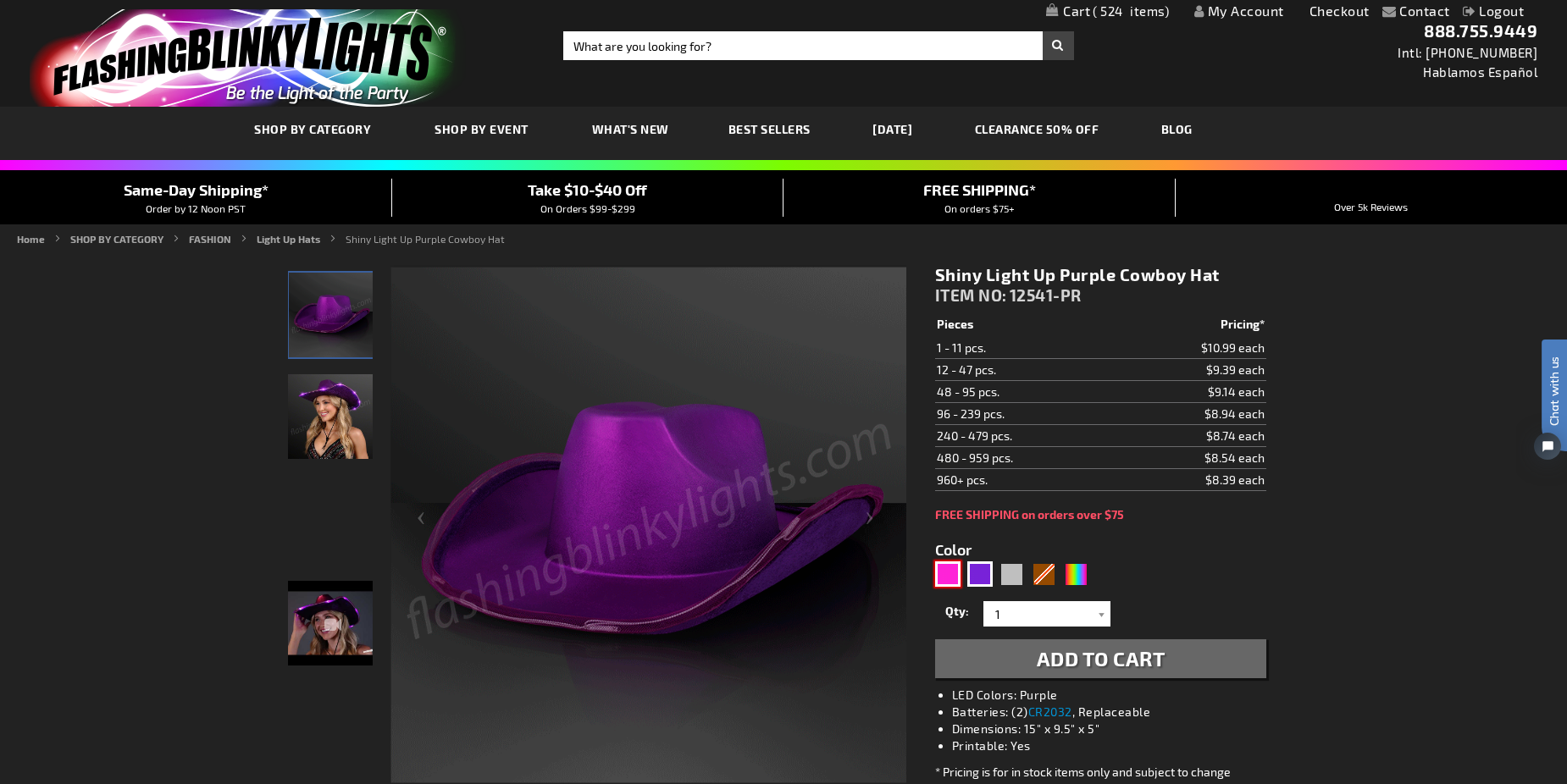
type input "5639"
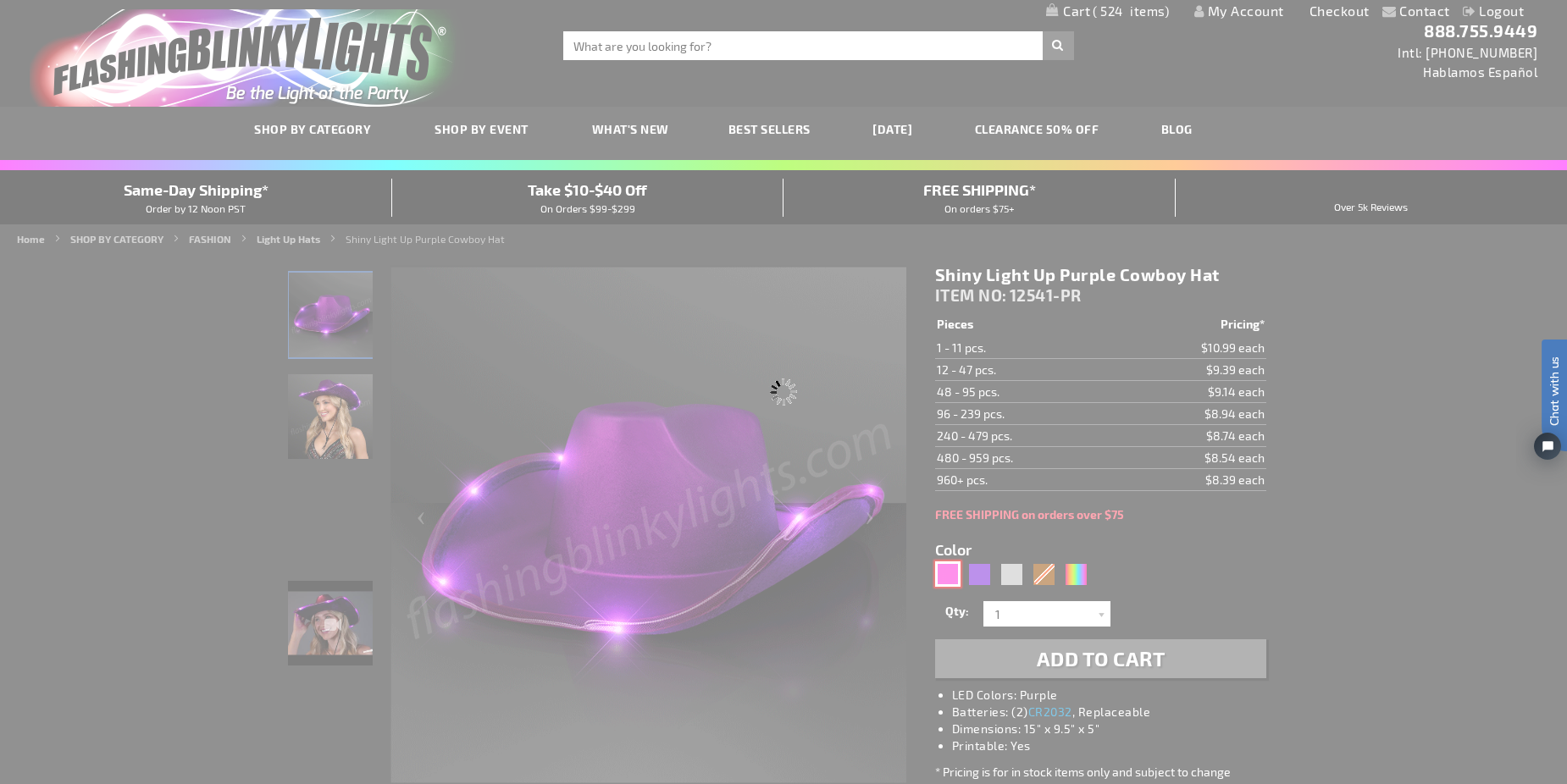
type input "12541-MGPK"
type input "Customize - Magenta Pink Light Up Shiny Cowgirl Hat - ITEM NO: 12541-MGPK"
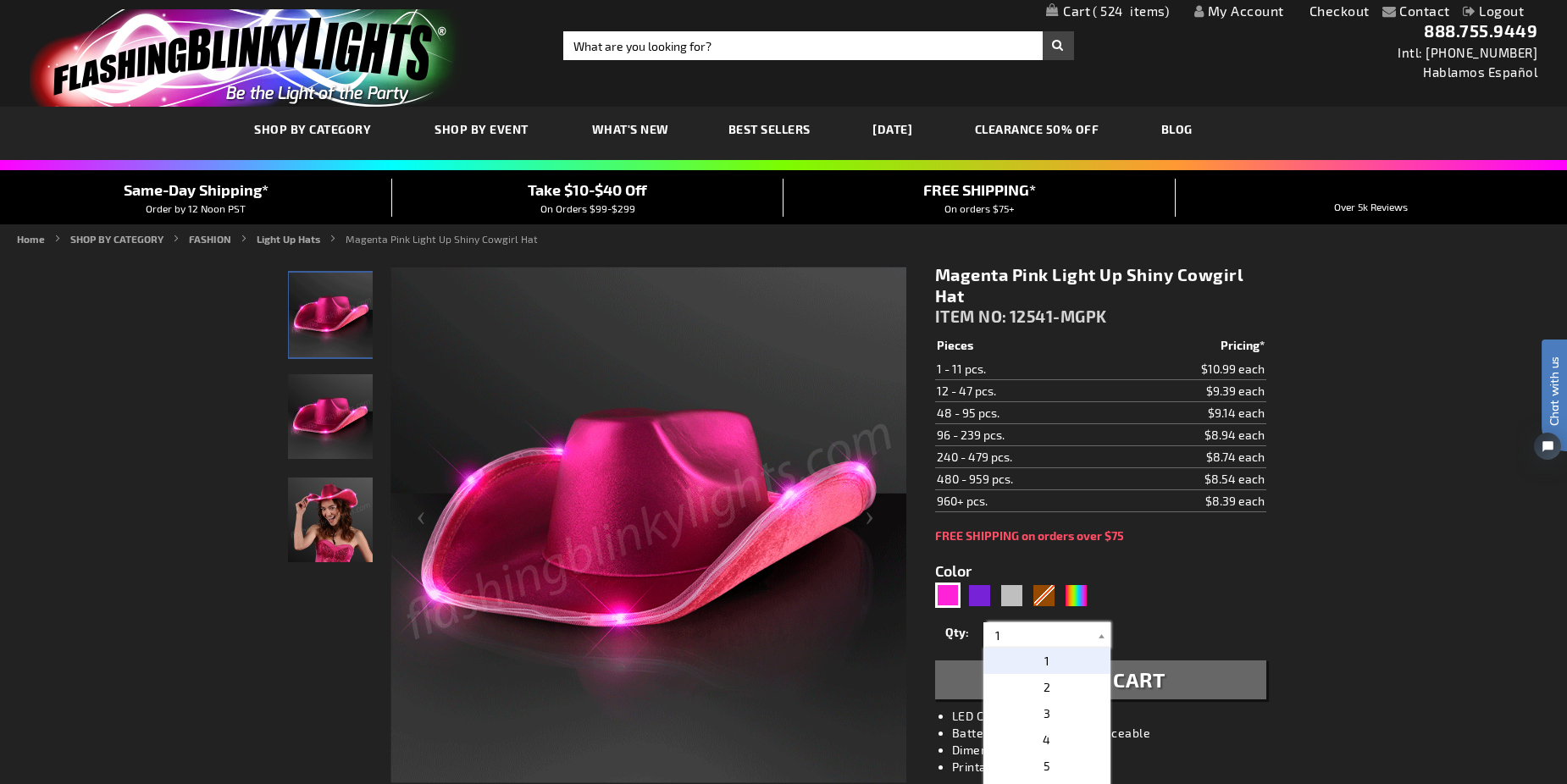
click at [1027, 628] on input "1" at bounding box center [1048, 634] width 122 height 25
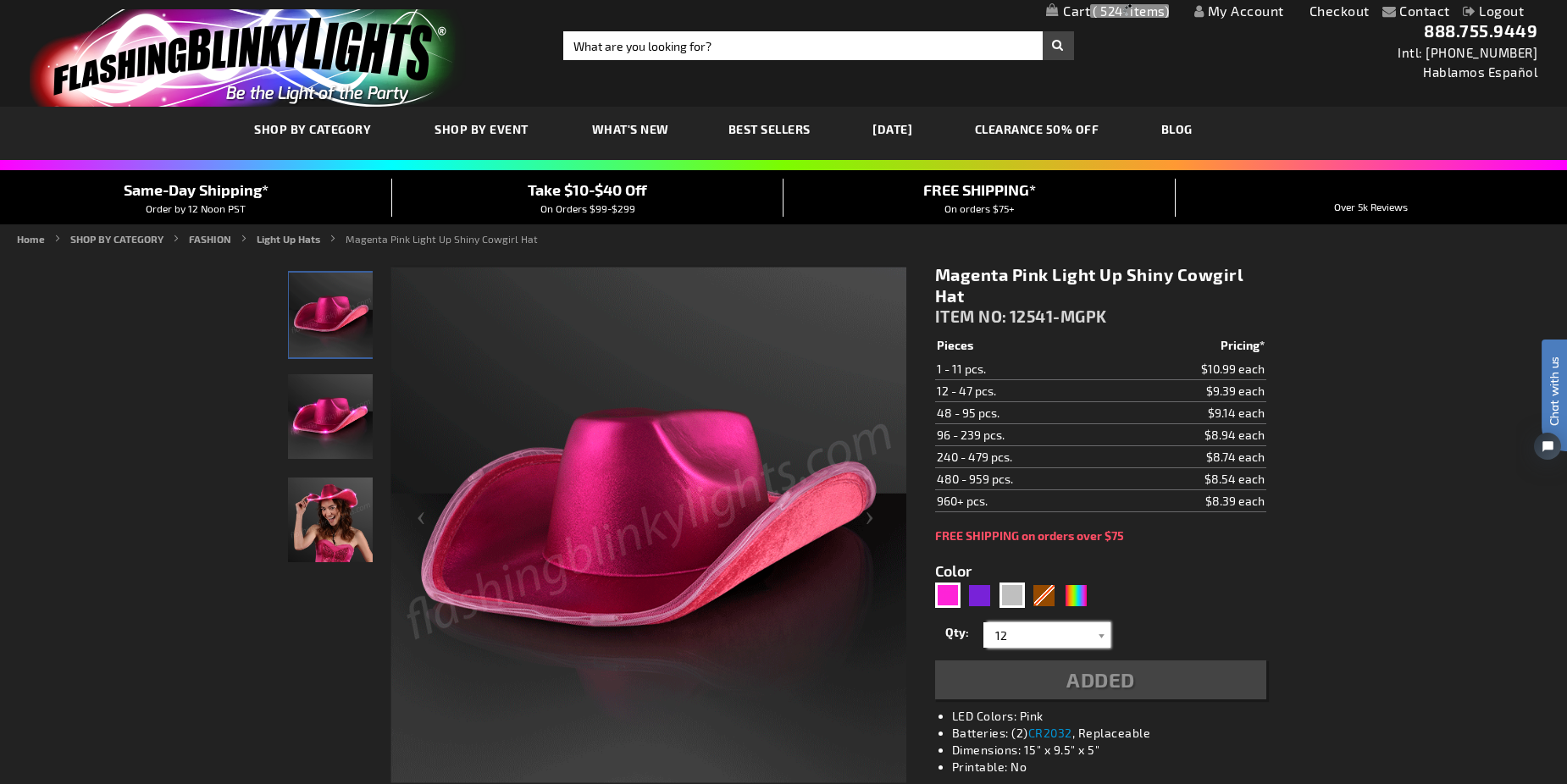
type input "12"
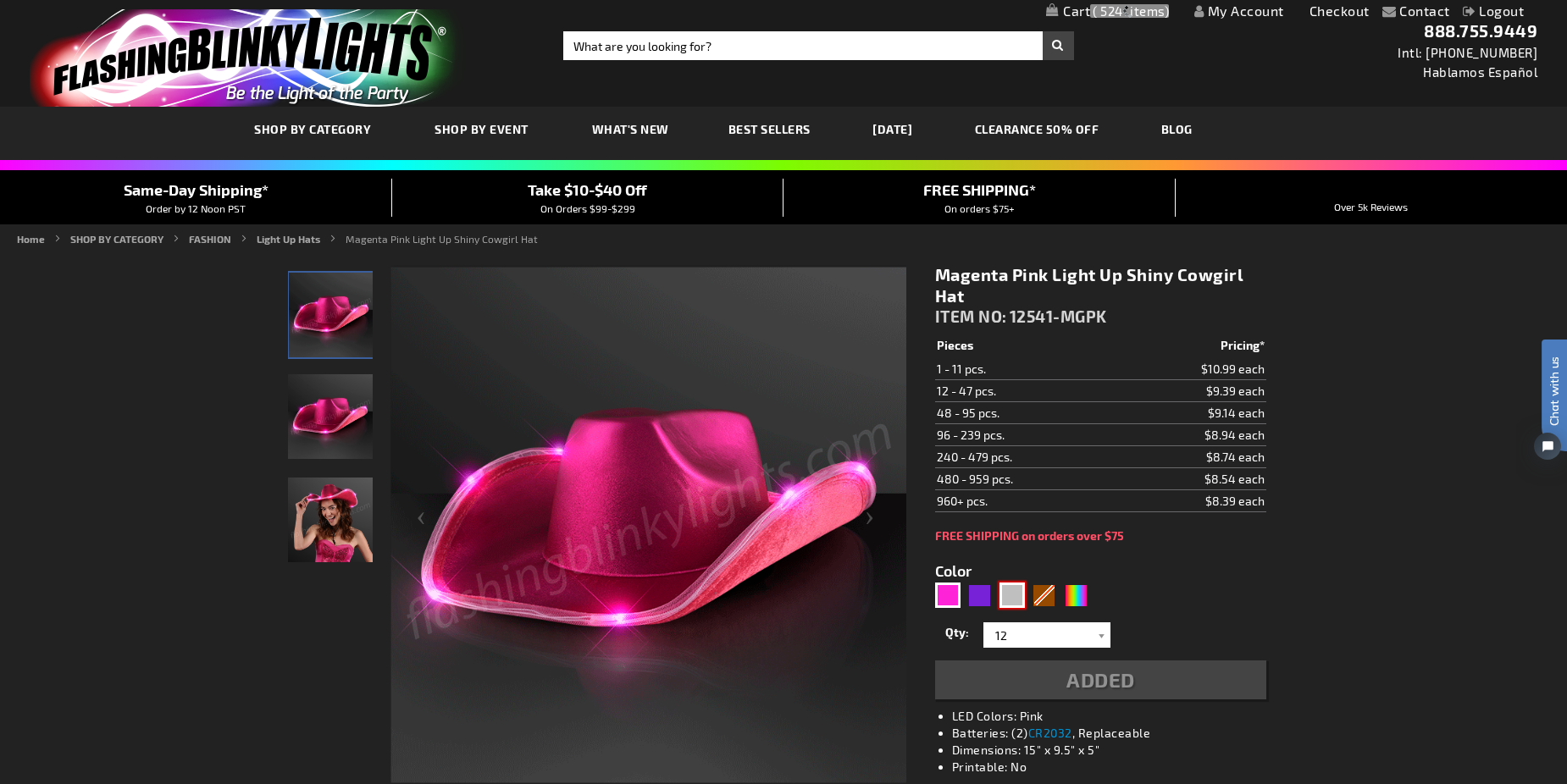
click at [1013, 596] on div "Silver" at bounding box center [1012, 594] width 25 height 25
type input "5644"
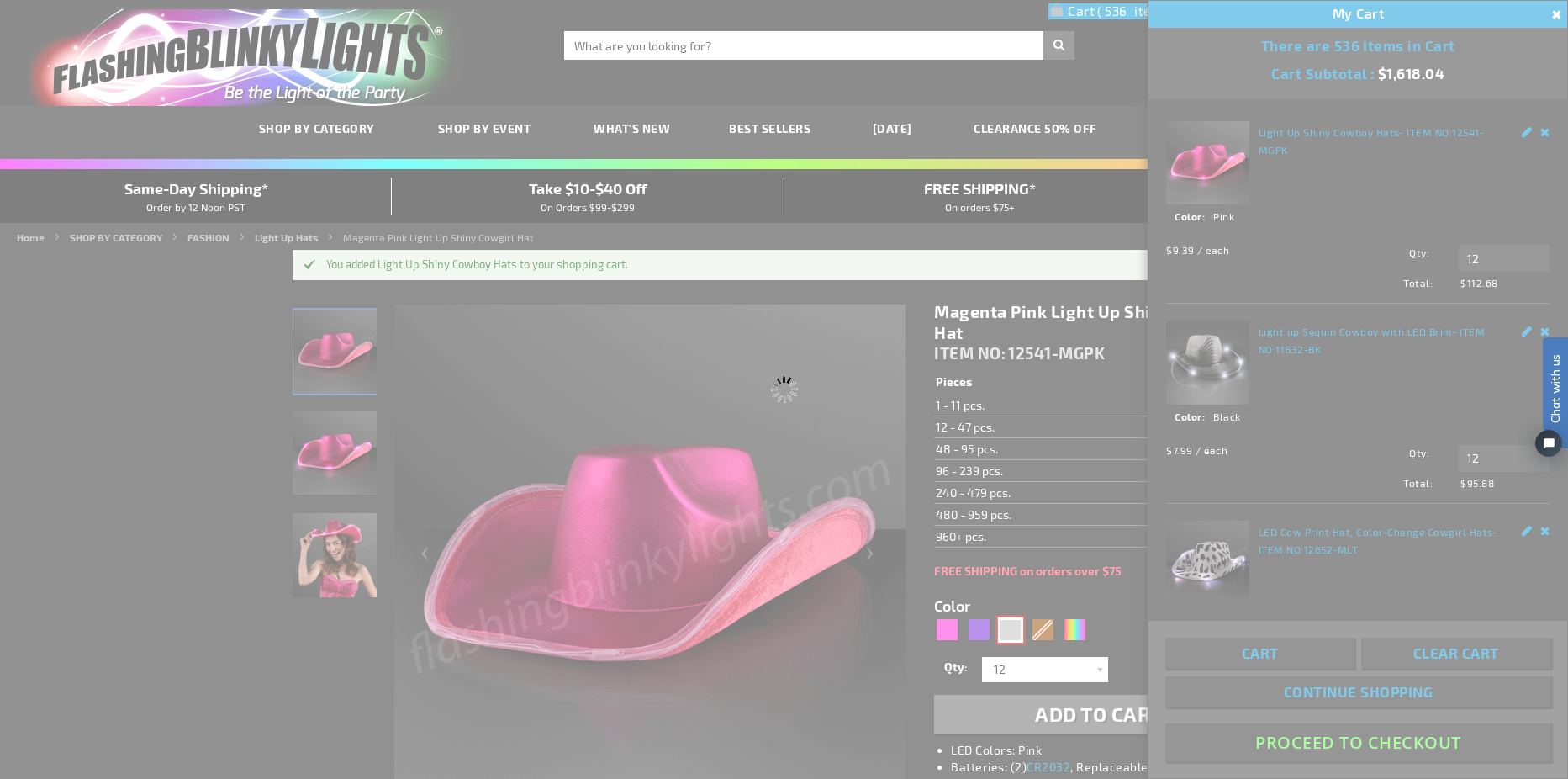
type input "12541-DKSL"
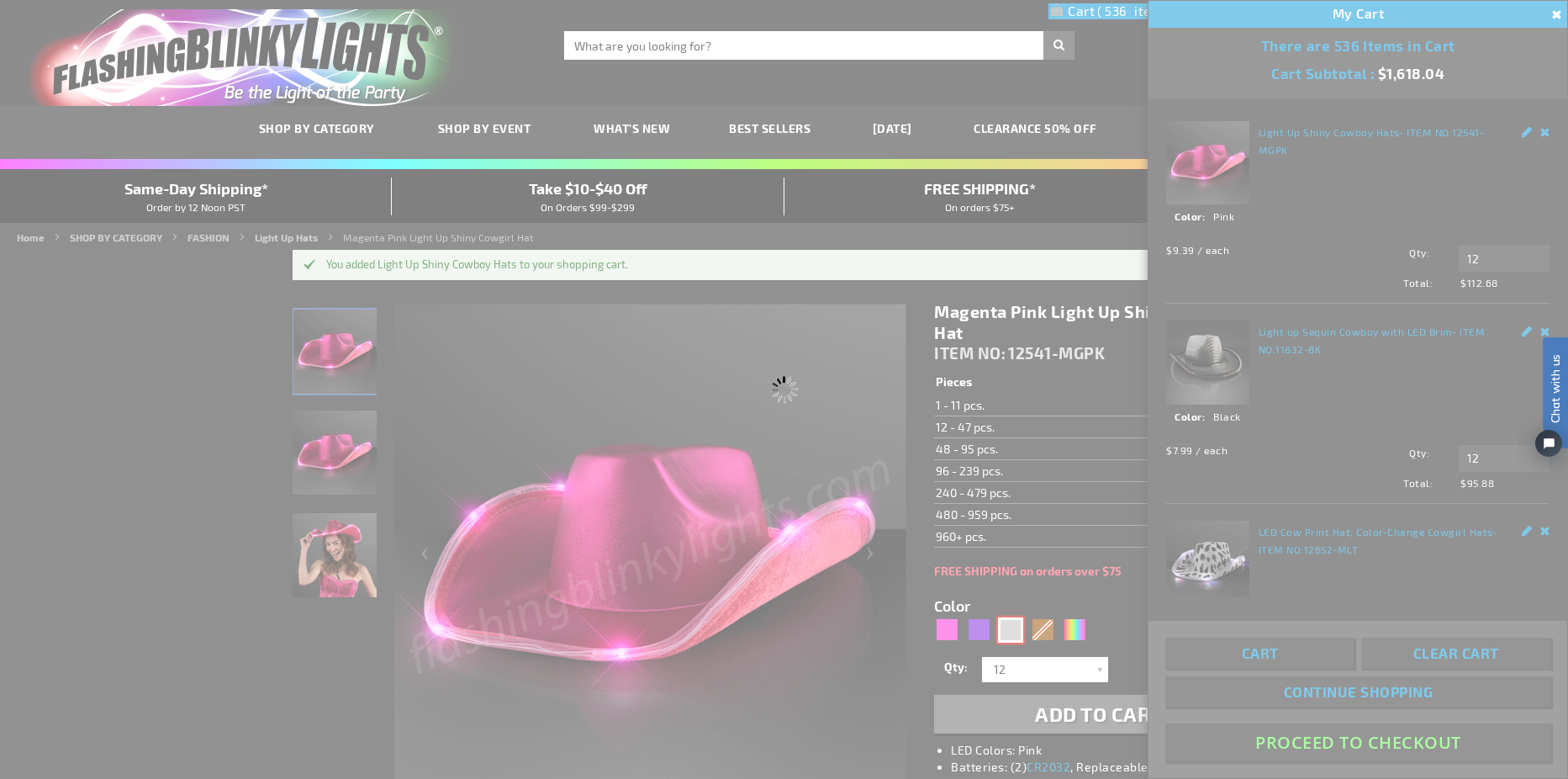
type input "Customize - Light Up Dark Silver Cowboy Hats - ITEM NO: 12541-DKSL"
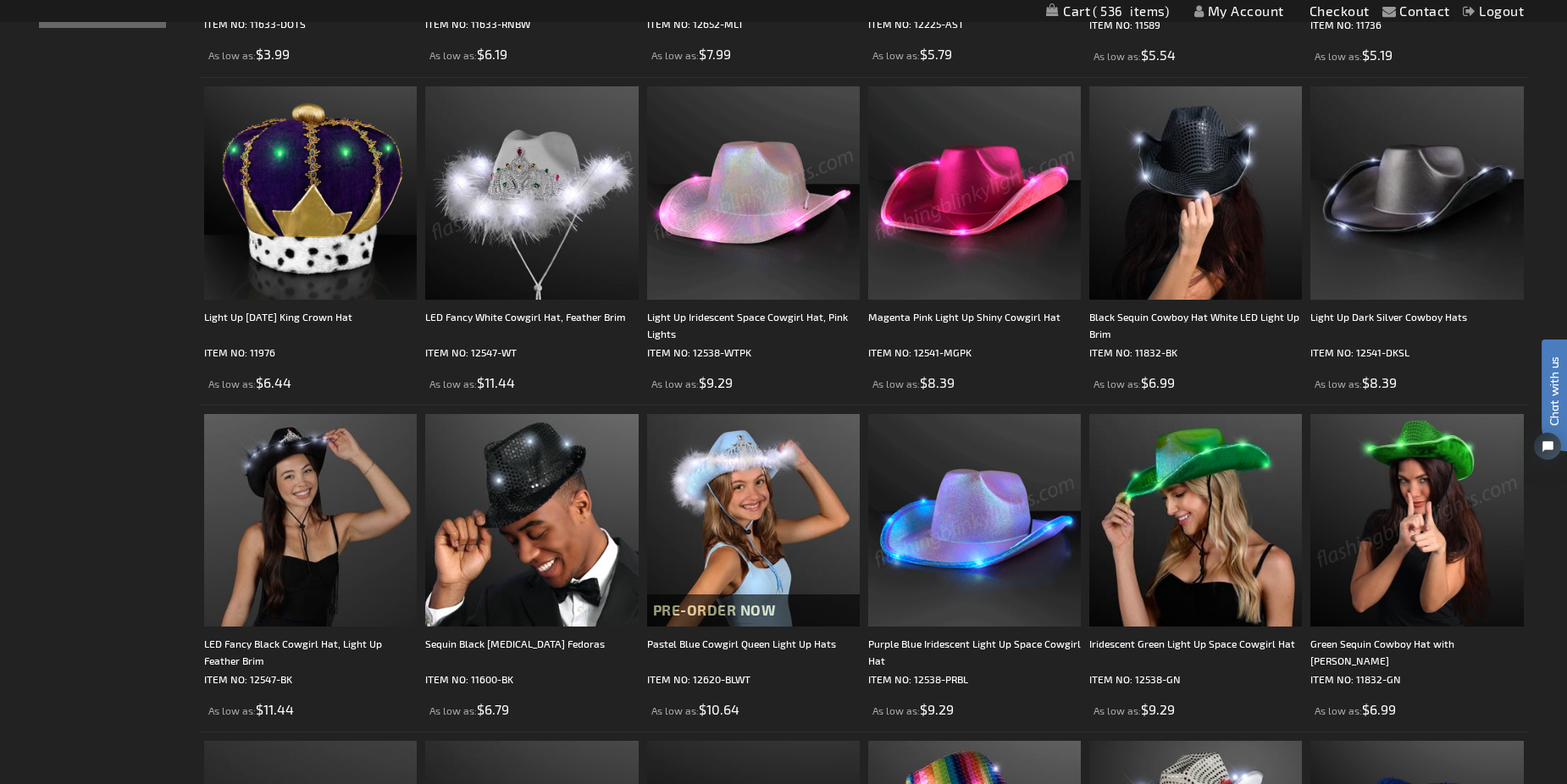
scroll to position [677, 0]
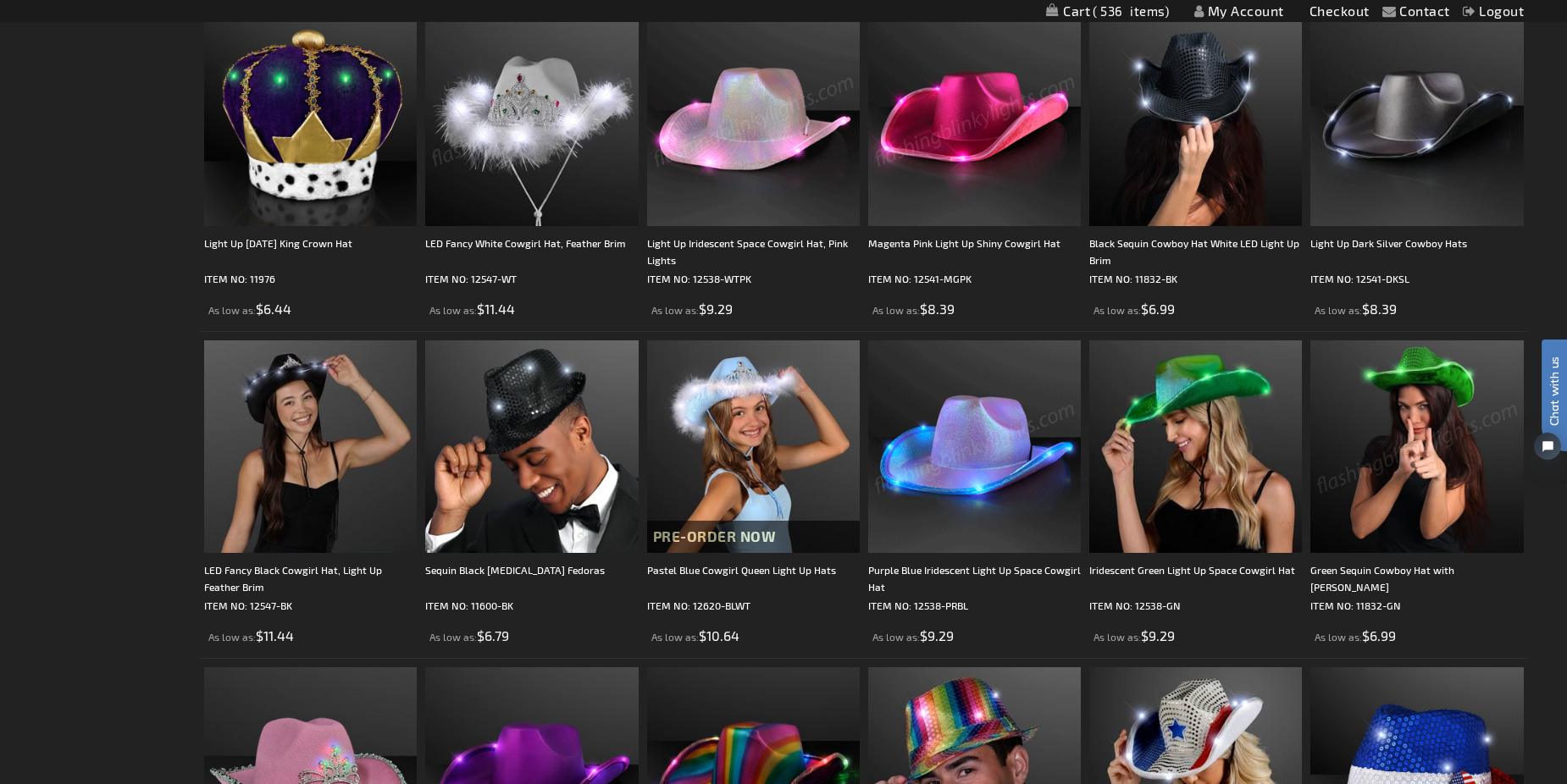
click at [988, 423] on img at bounding box center [973, 446] width 212 height 212
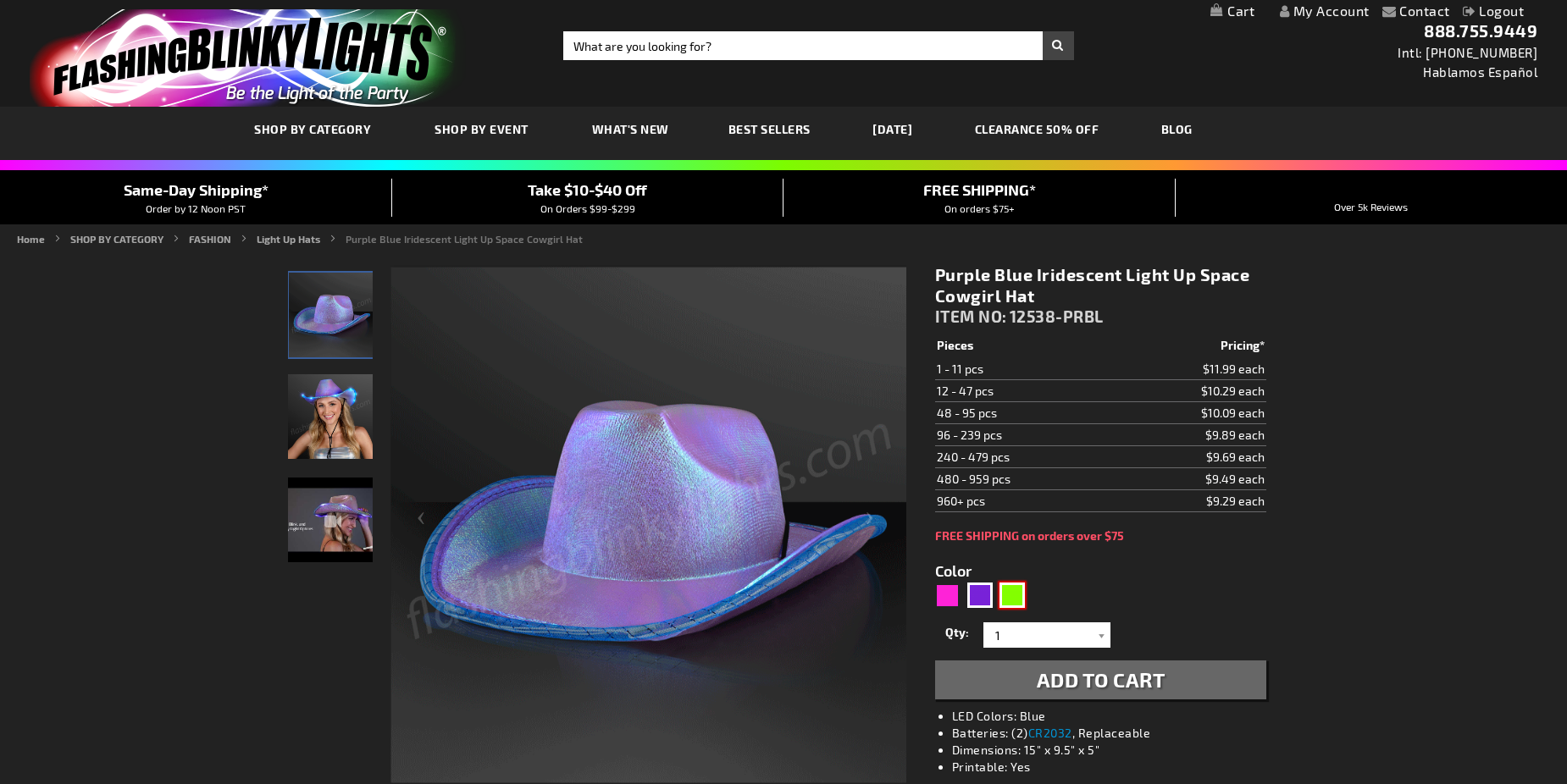
click at [1017, 600] on div "Green" at bounding box center [1012, 594] width 25 height 25
type input "5648"
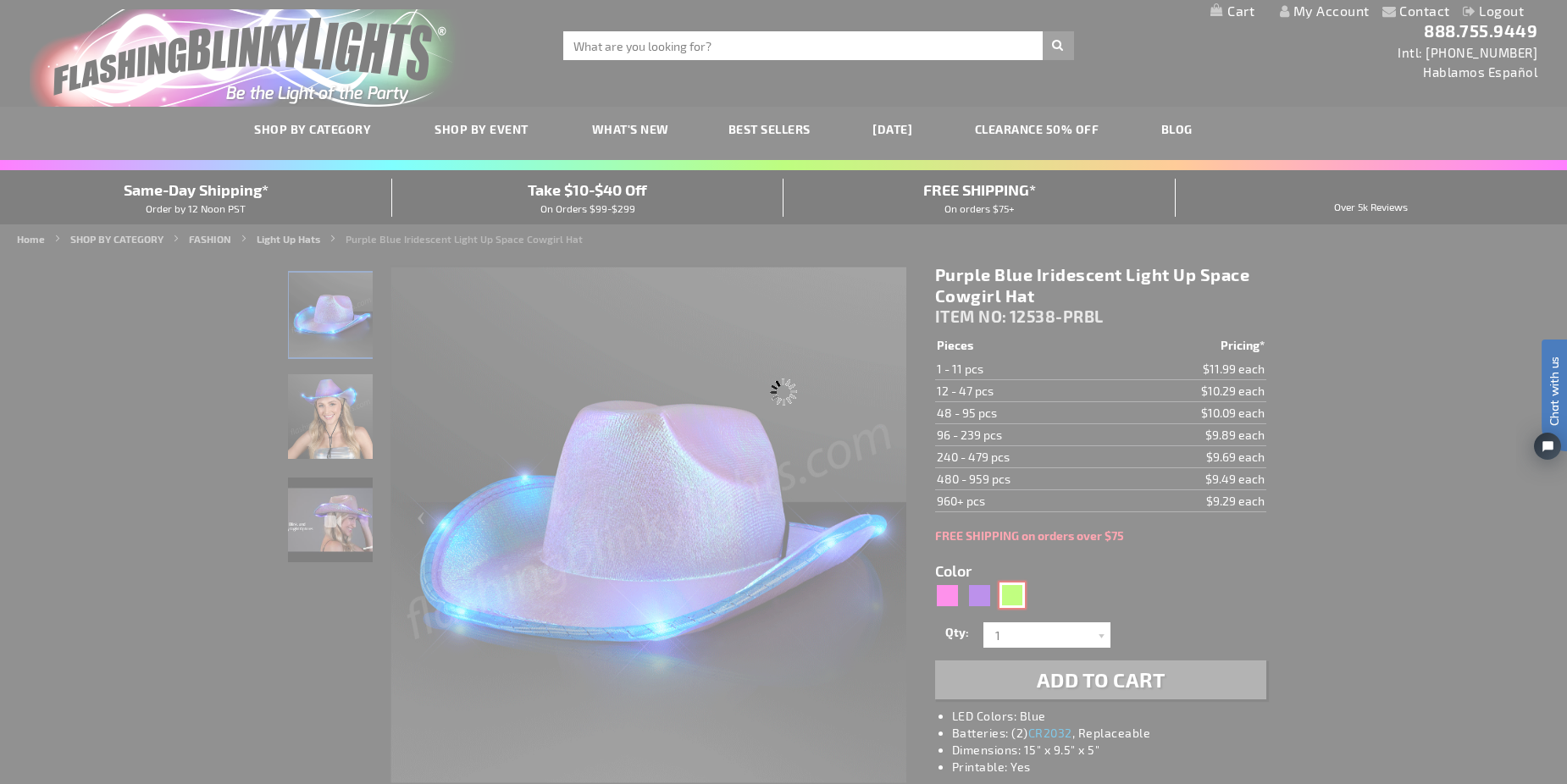
type input "12538-GN"
type input "Customize - Iridescent Green Light Up Space Cowgirl Hat - ITEM NO: 12538-GN"
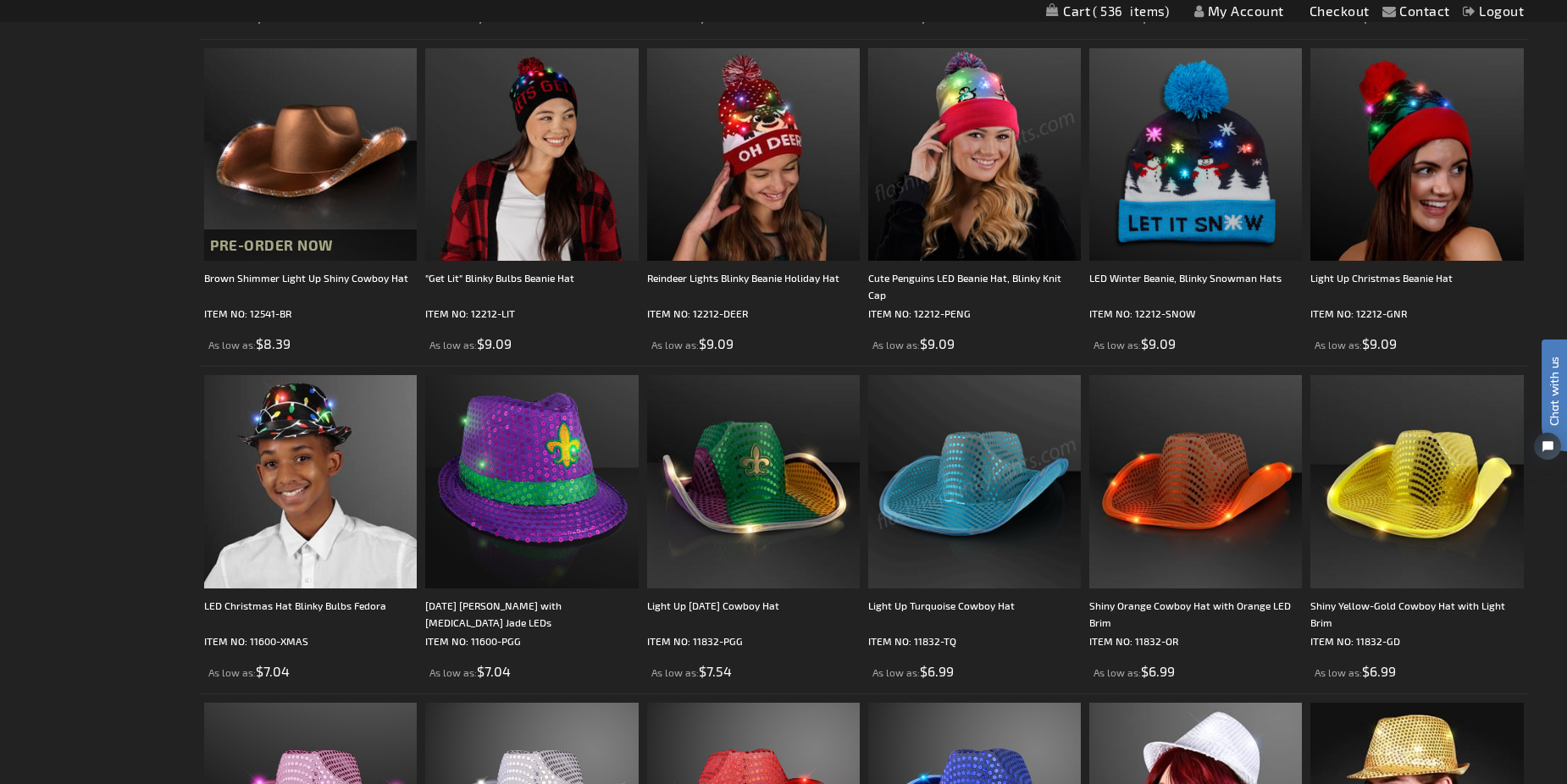
scroll to position [1777, 0]
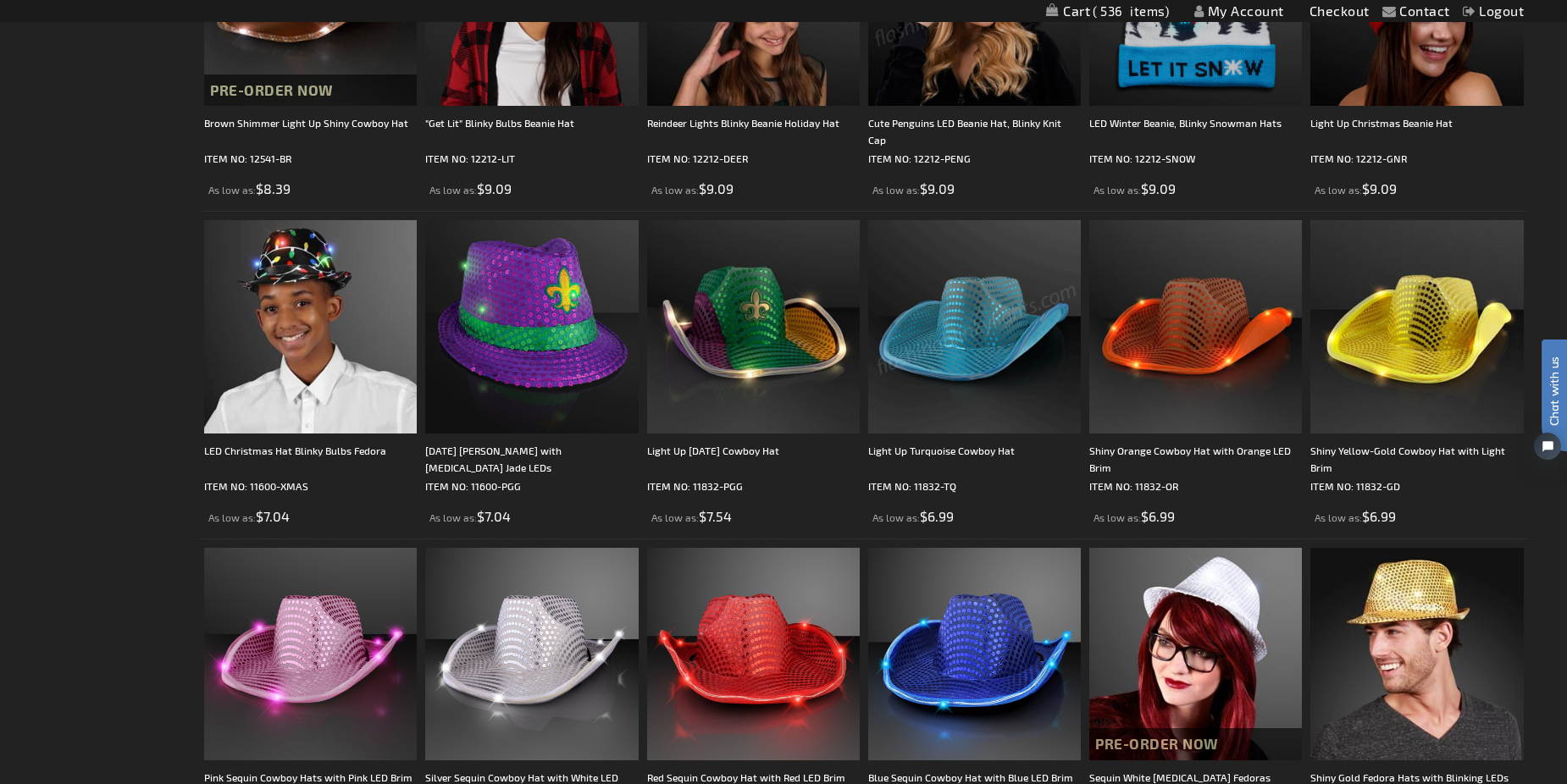
click at [956, 406] on img at bounding box center [973, 325] width 212 height 212
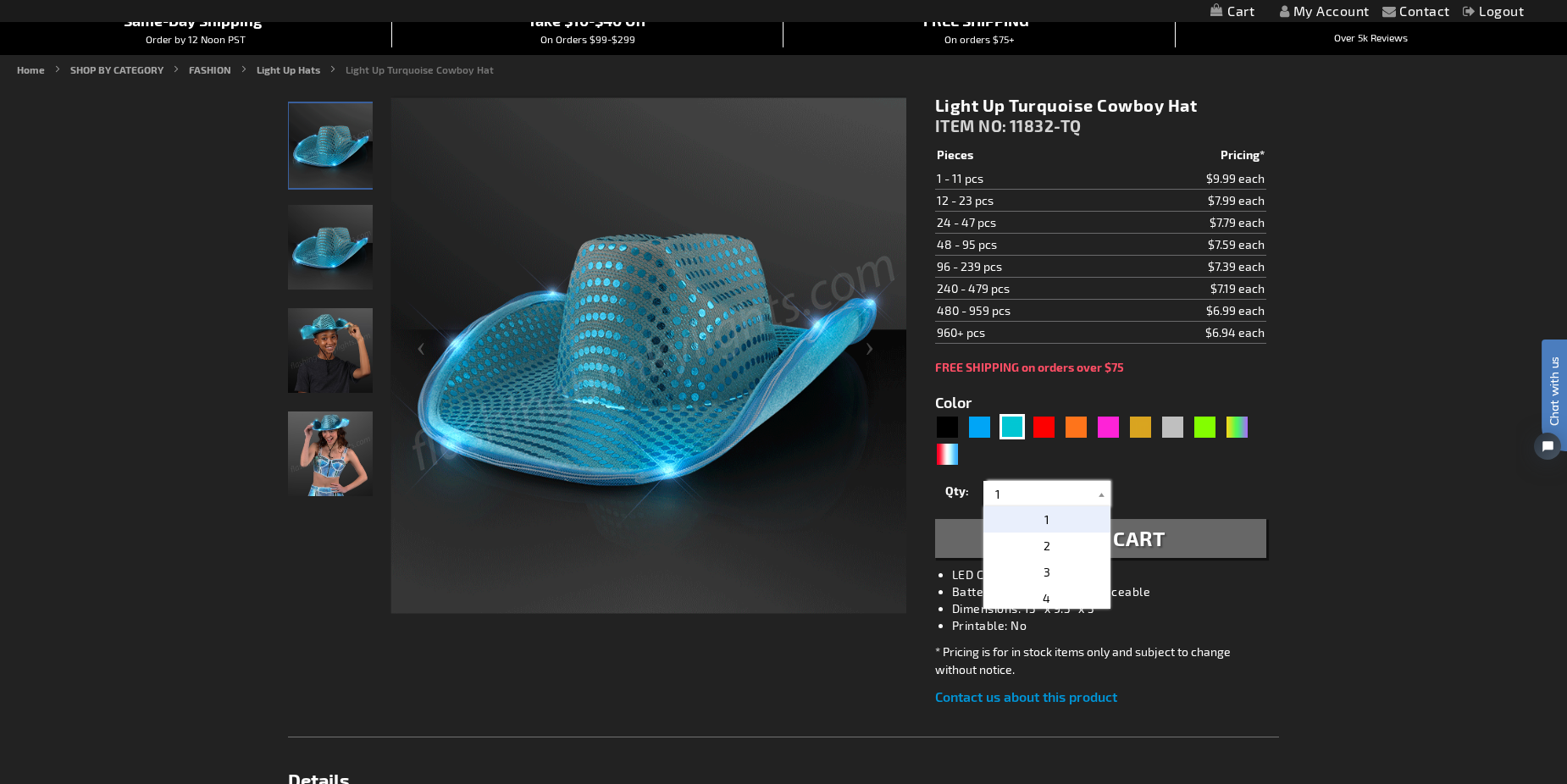
click at [1017, 492] on input "1" at bounding box center [1048, 492] width 122 height 25
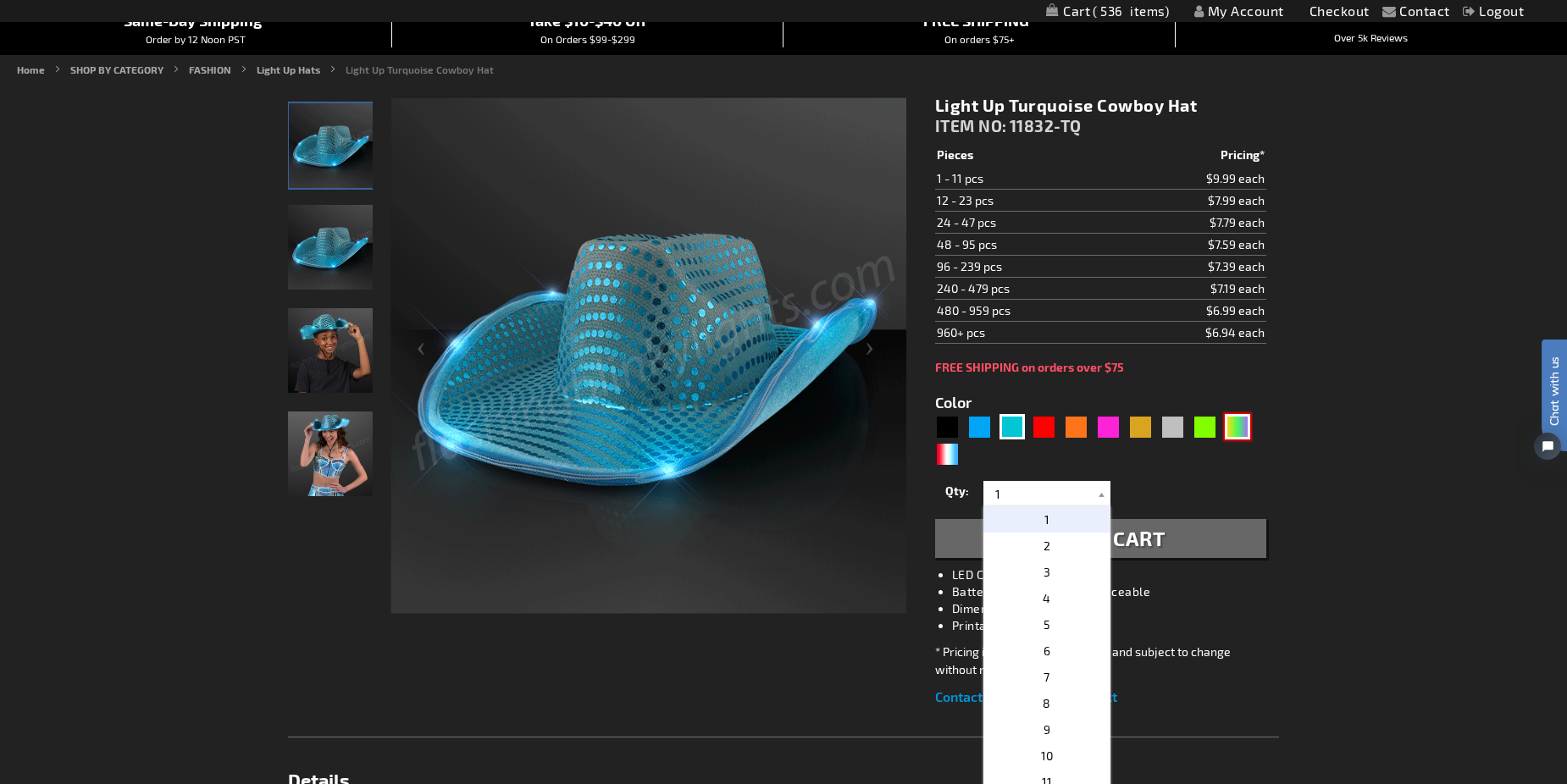
click at [1240, 418] on div "PGG" at bounding box center [1237, 426] width 25 height 25
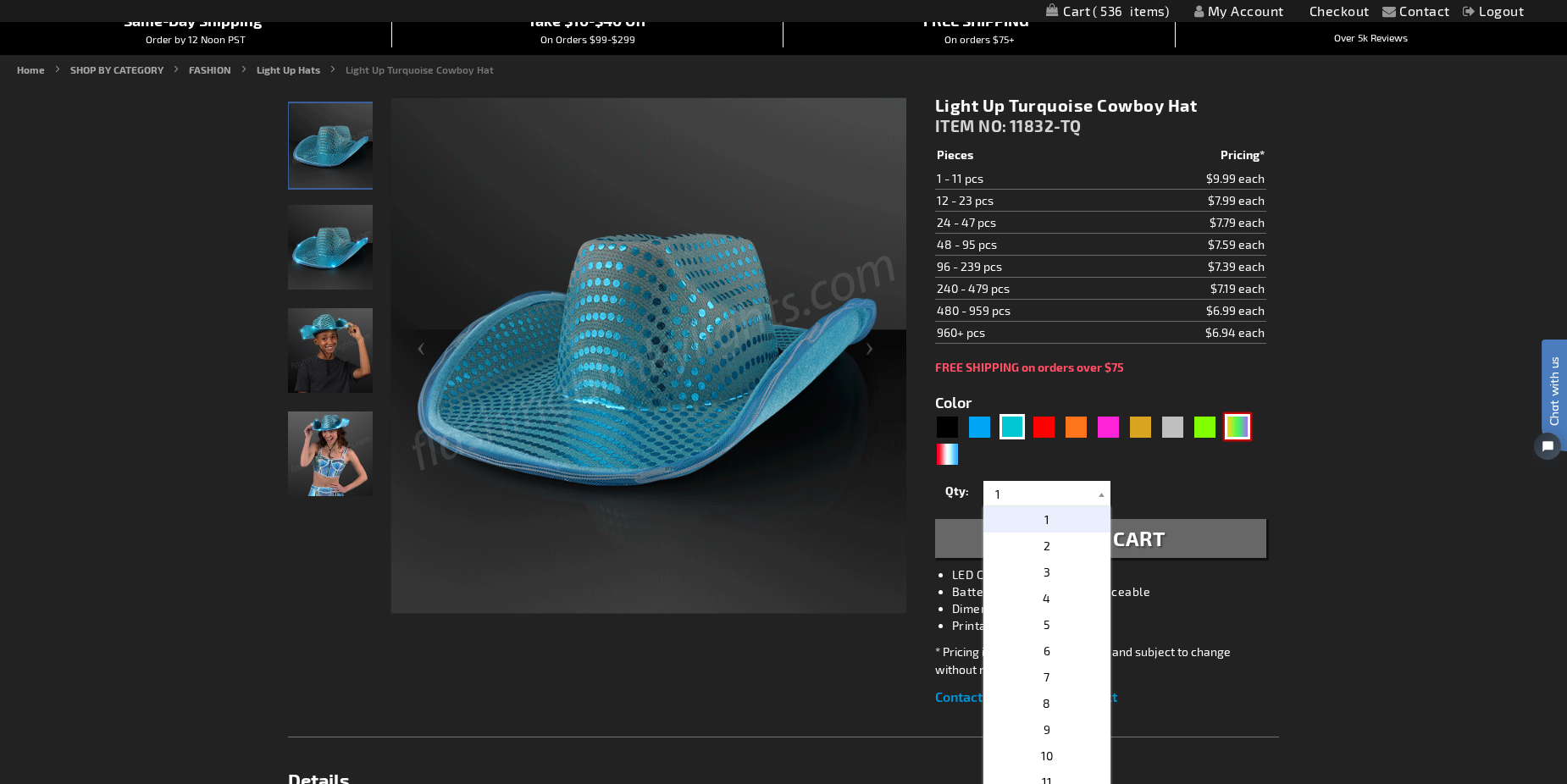
type input "5638"
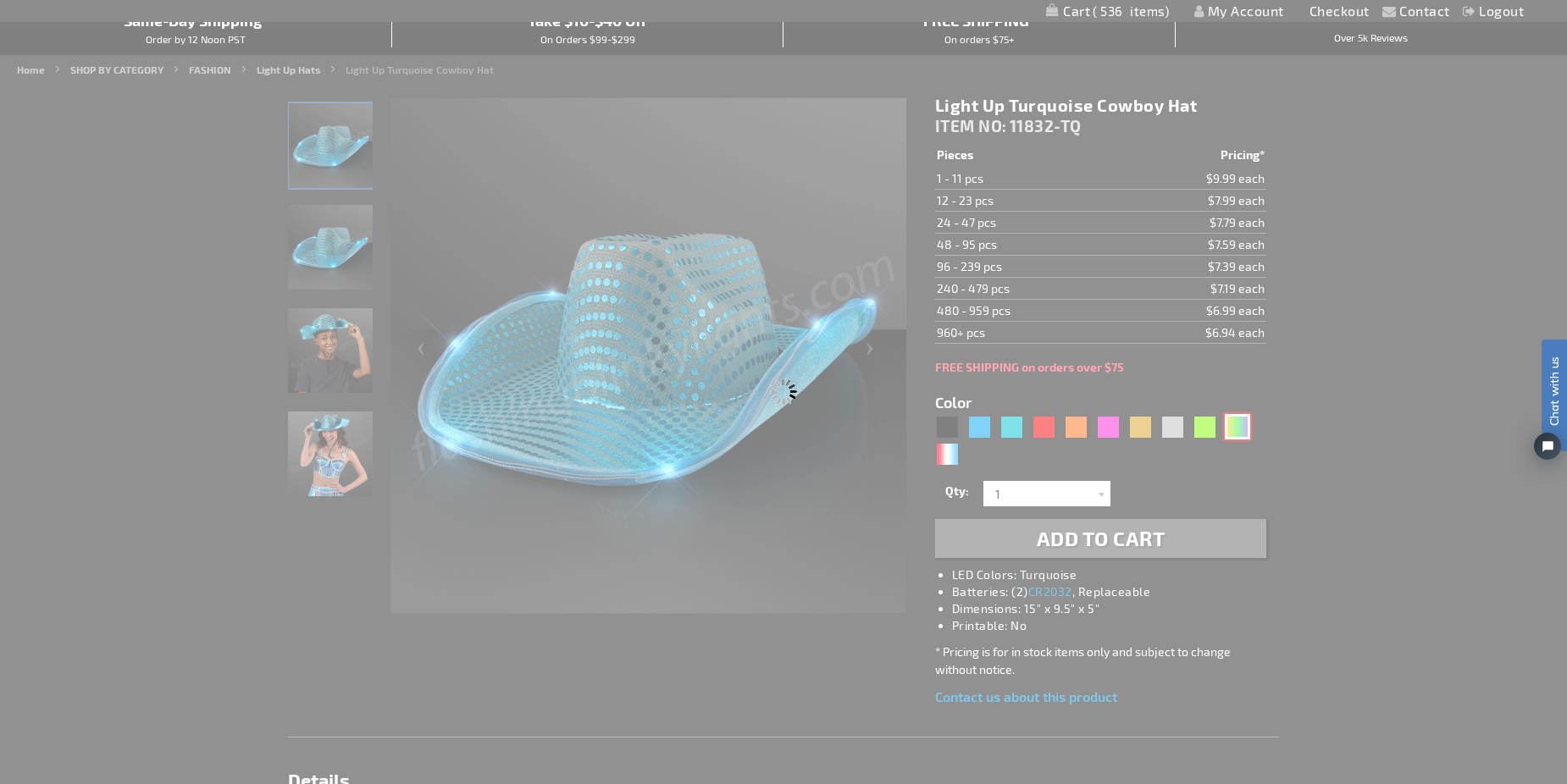
type input "11832-PGG"
type input "Customize - Light Up Mardi Gras Cowboy Hat - ITEM NO: 11832-PGG"
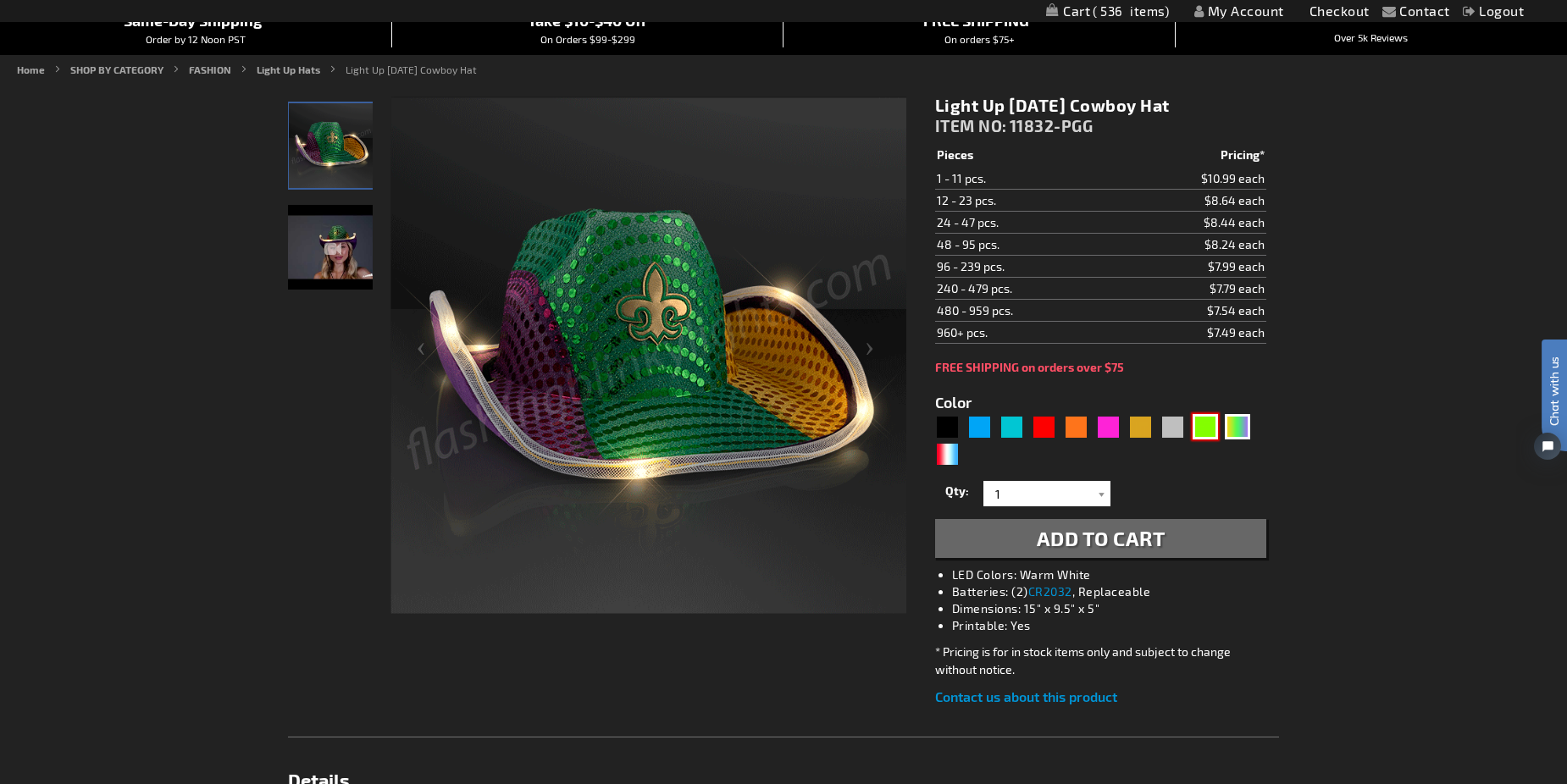
click at [1208, 426] on div "Green" at bounding box center [1204, 426] width 25 height 25
type input "5648"
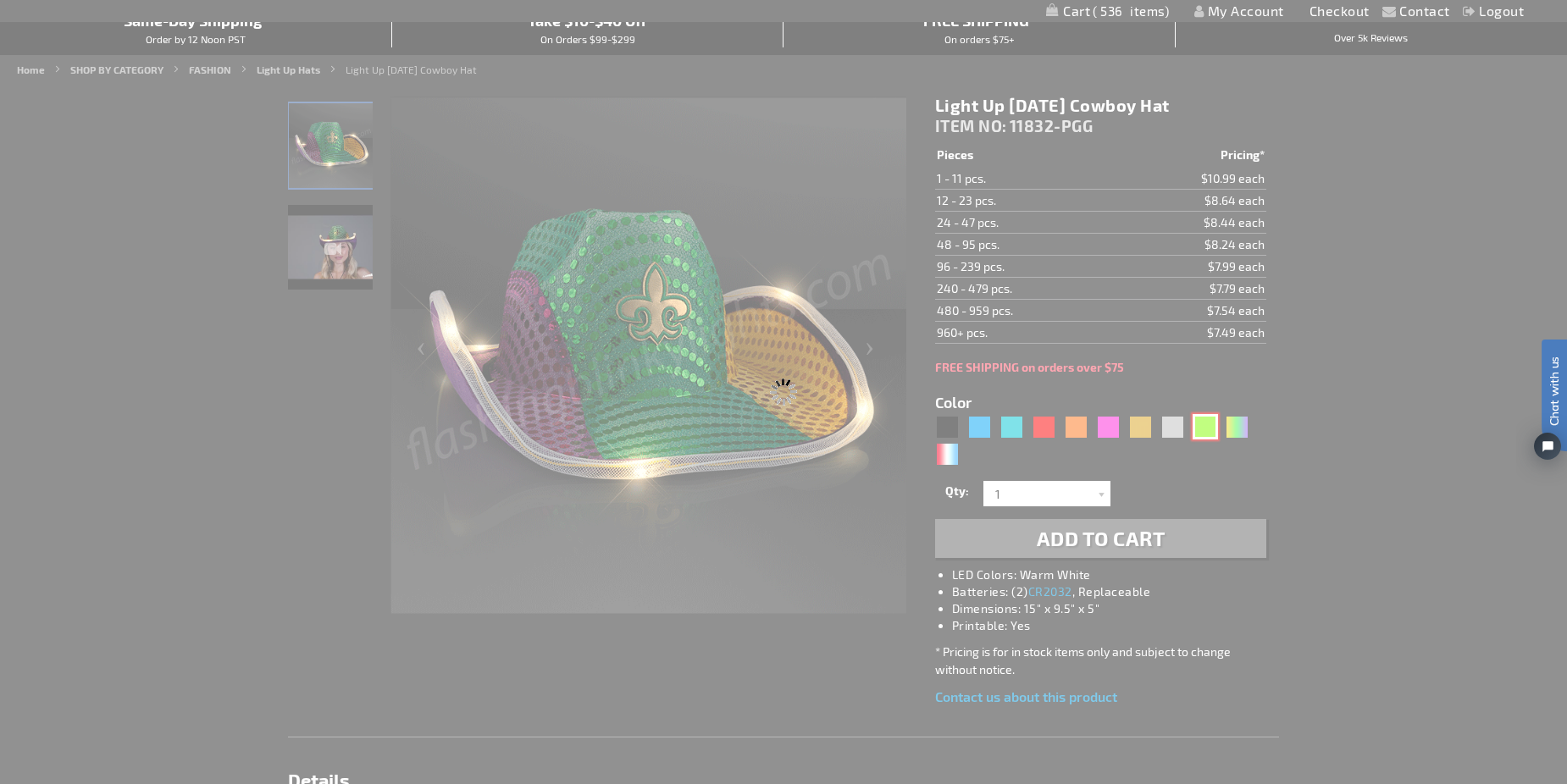
type input "11832-GN"
type input "Customize - Green Sequin Cowboy Hat with [PERSON_NAME] LED Brim - ITEM NO: 1183…"
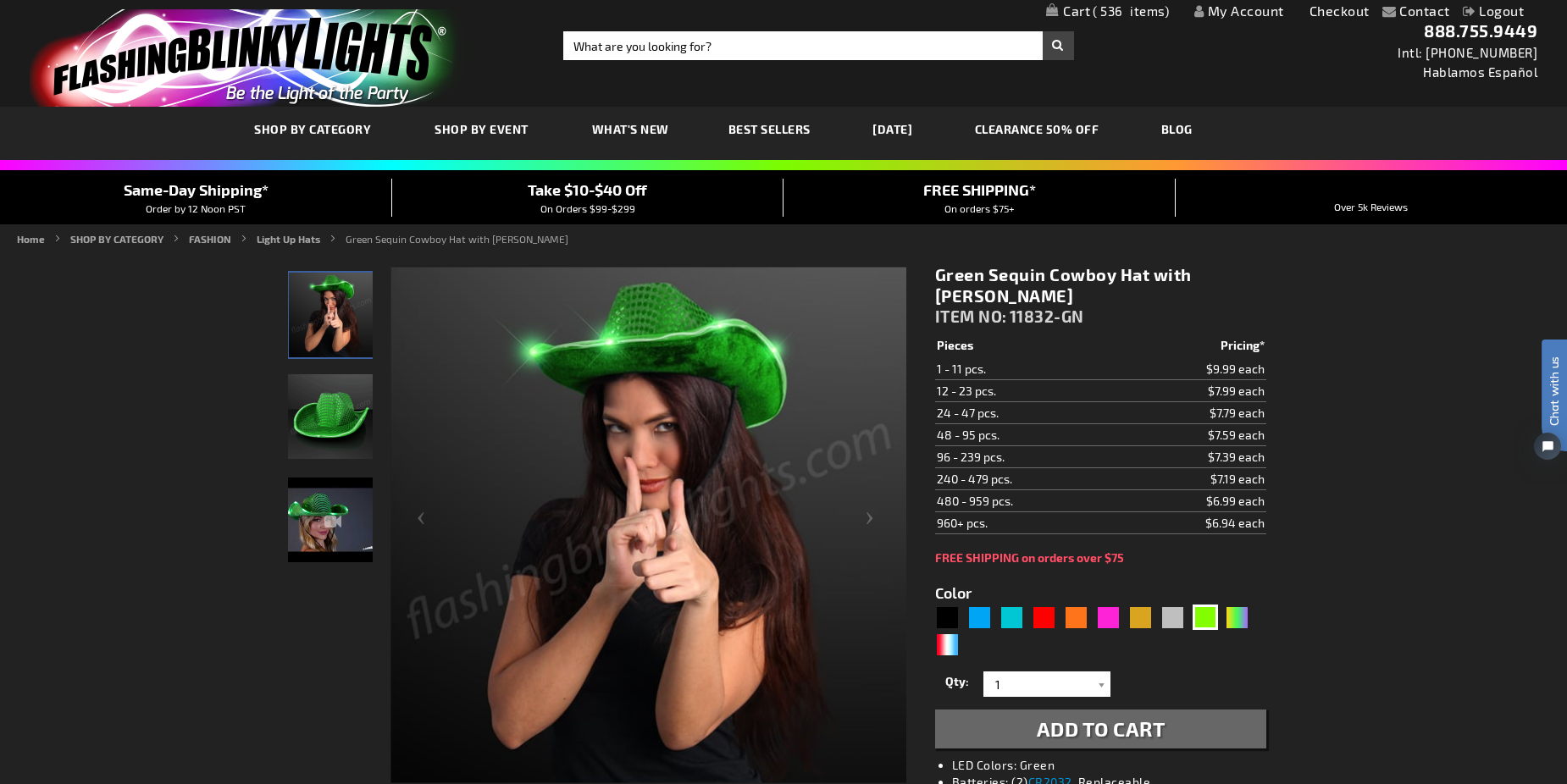
click at [1118, 6] on span "536" at bounding box center [1130, 11] width 77 height 15
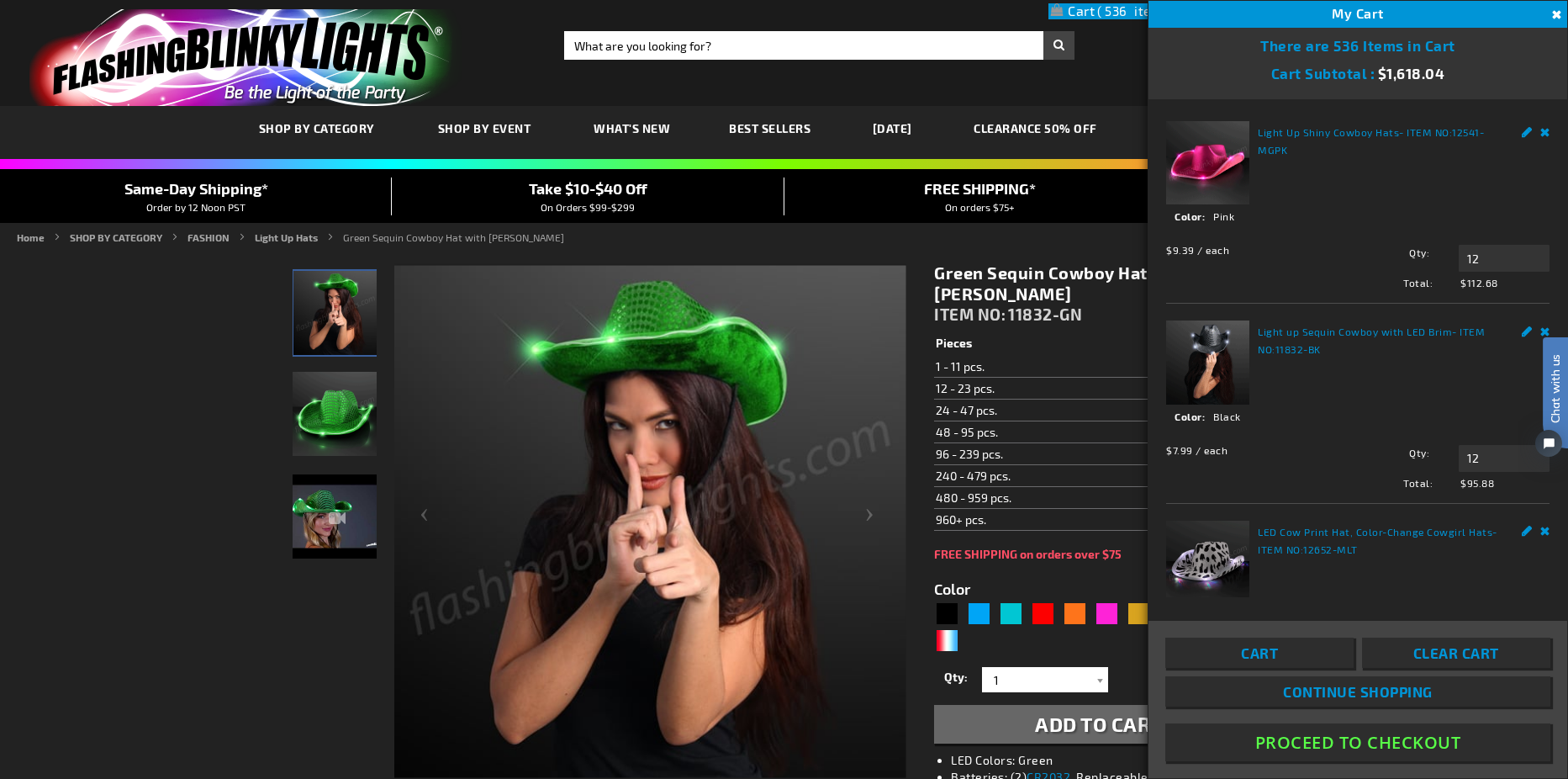
click at [1540, 127] on link "Remove" at bounding box center [1545, 129] width 10 height 18
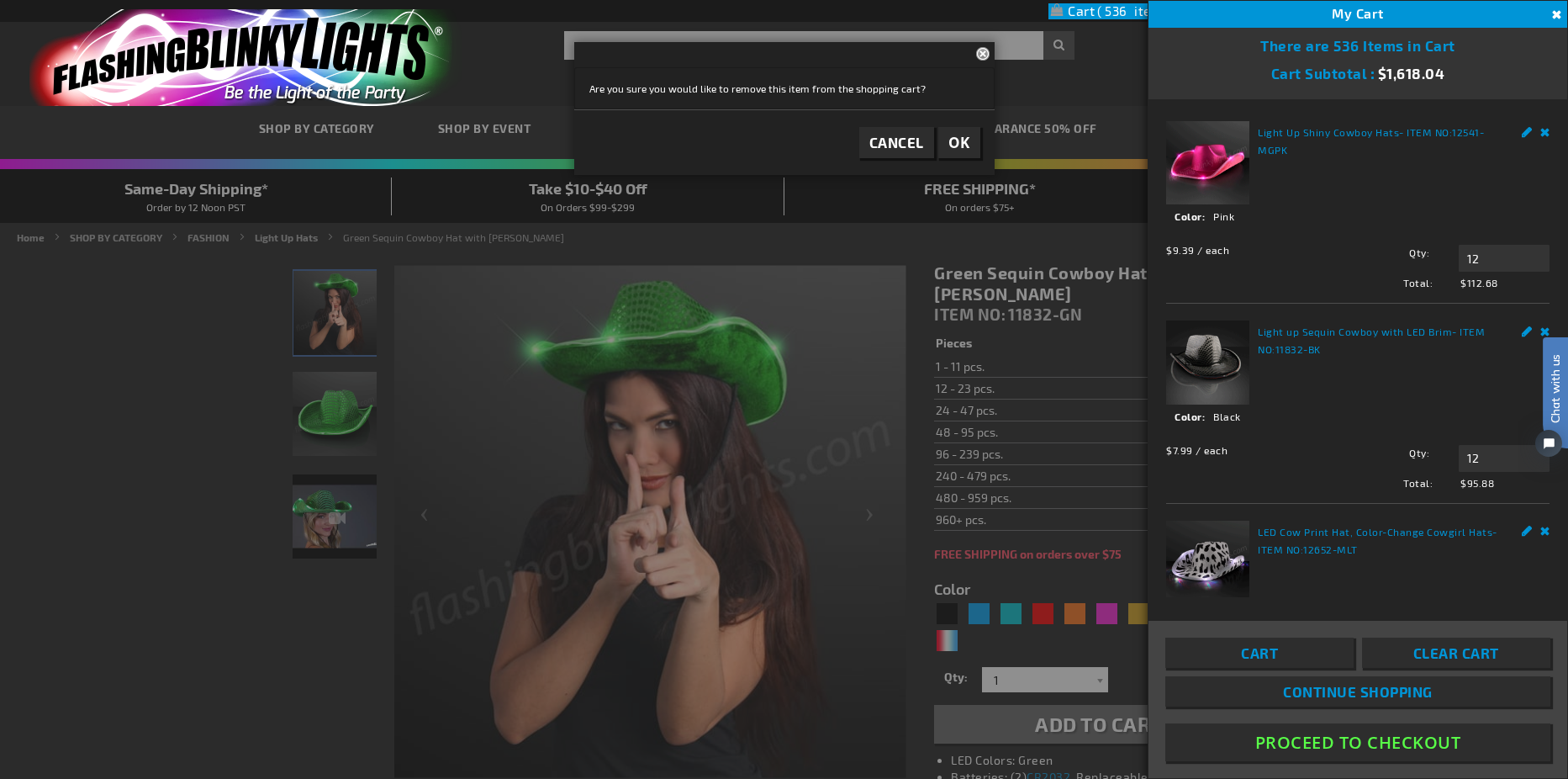
click at [1540, 129] on link "Remove" at bounding box center [1545, 129] width 10 height 18
click at [968, 142] on span "OK" at bounding box center [960, 142] width 22 height 19
click at [1540, 132] on link "Remove" at bounding box center [1545, 129] width 10 height 18
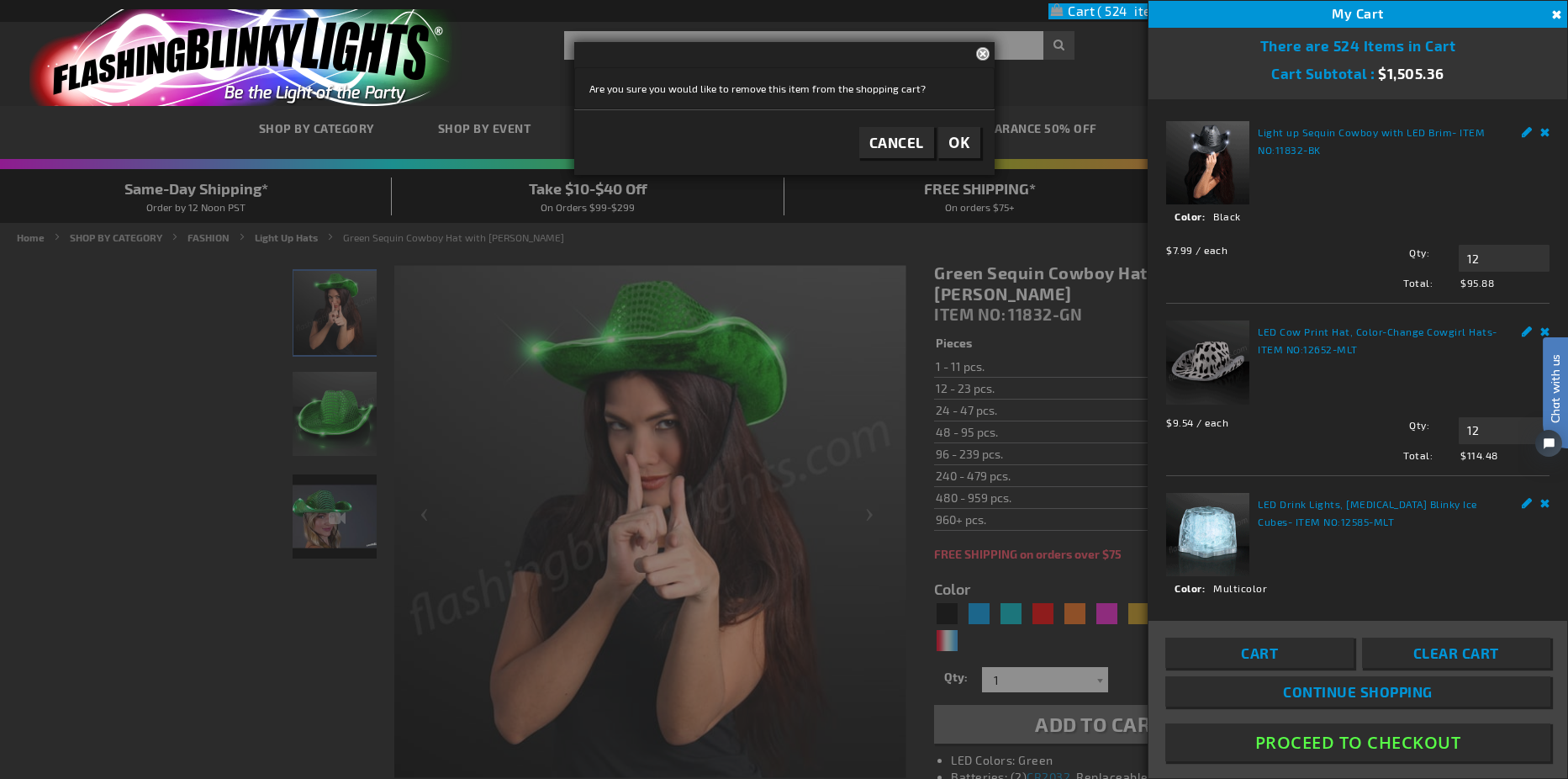
click at [959, 138] on span "OK" at bounding box center [960, 142] width 22 height 19
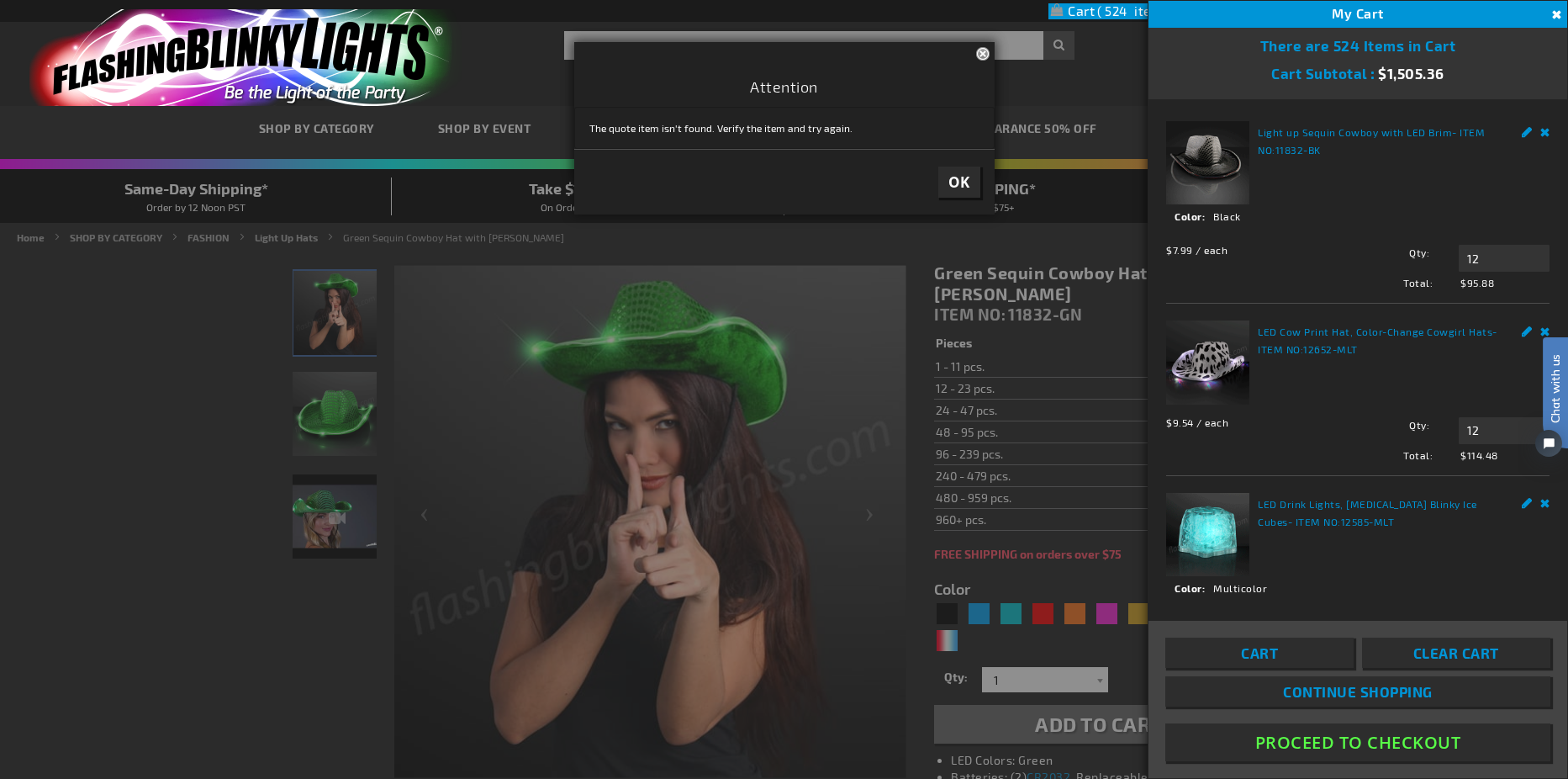
click at [1540, 129] on link "Remove" at bounding box center [1545, 129] width 10 height 18
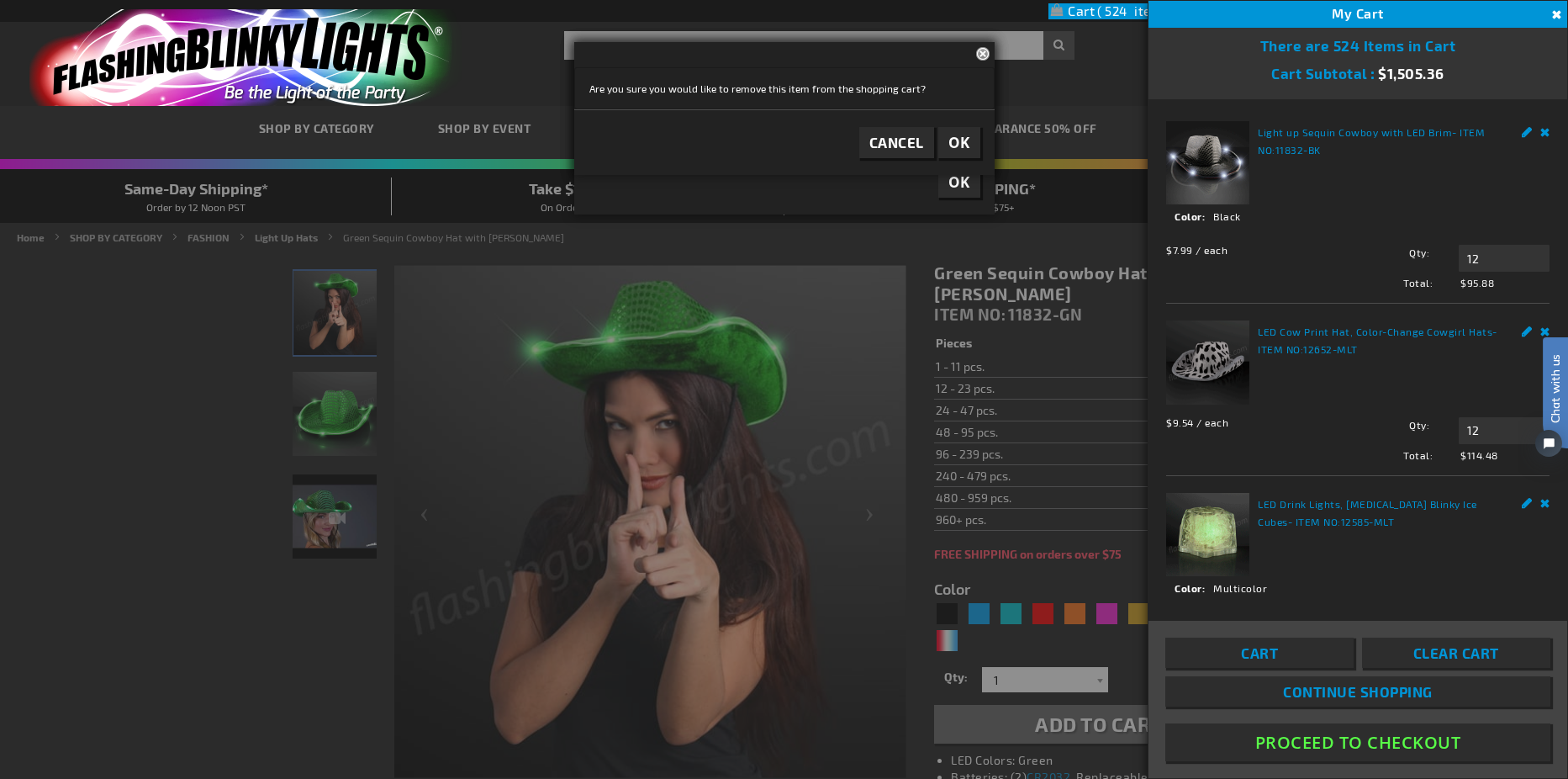
click at [949, 131] on button "OK" at bounding box center [959, 143] width 42 height 32
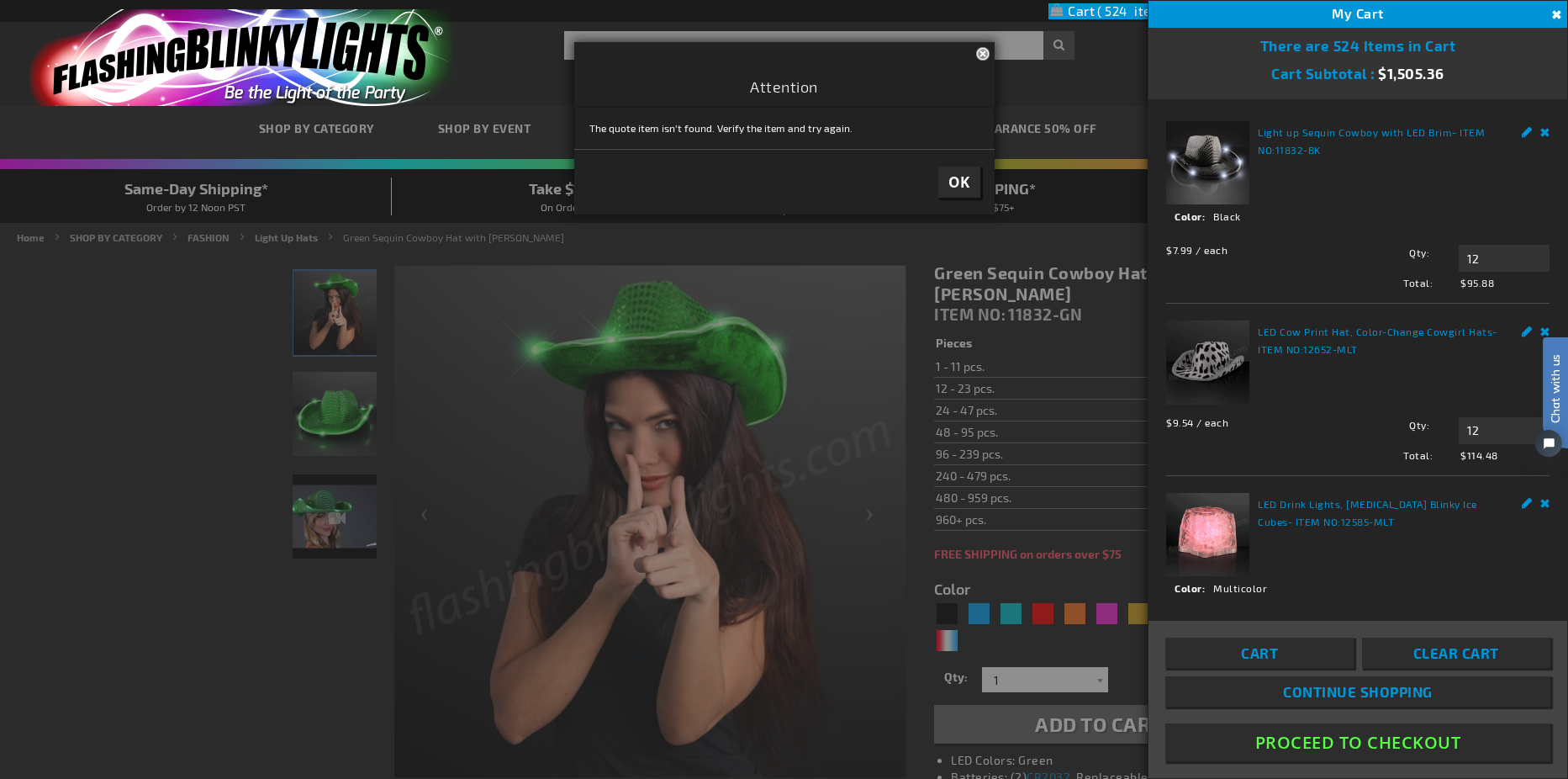
click at [964, 175] on span "OK" at bounding box center [960, 182] width 22 height 19
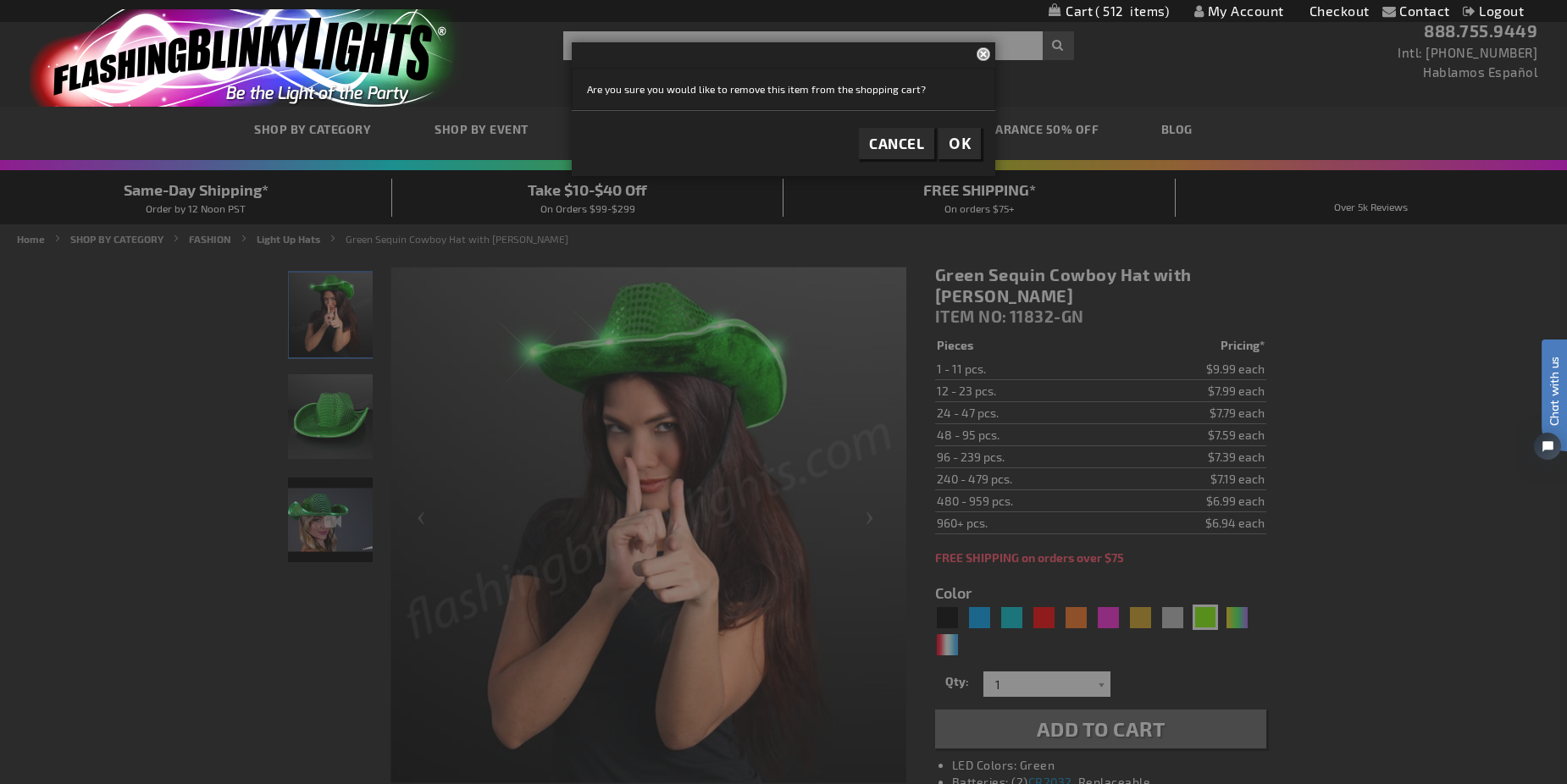
click at [1130, 8] on span "512" at bounding box center [1131, 11] width 74 height 15
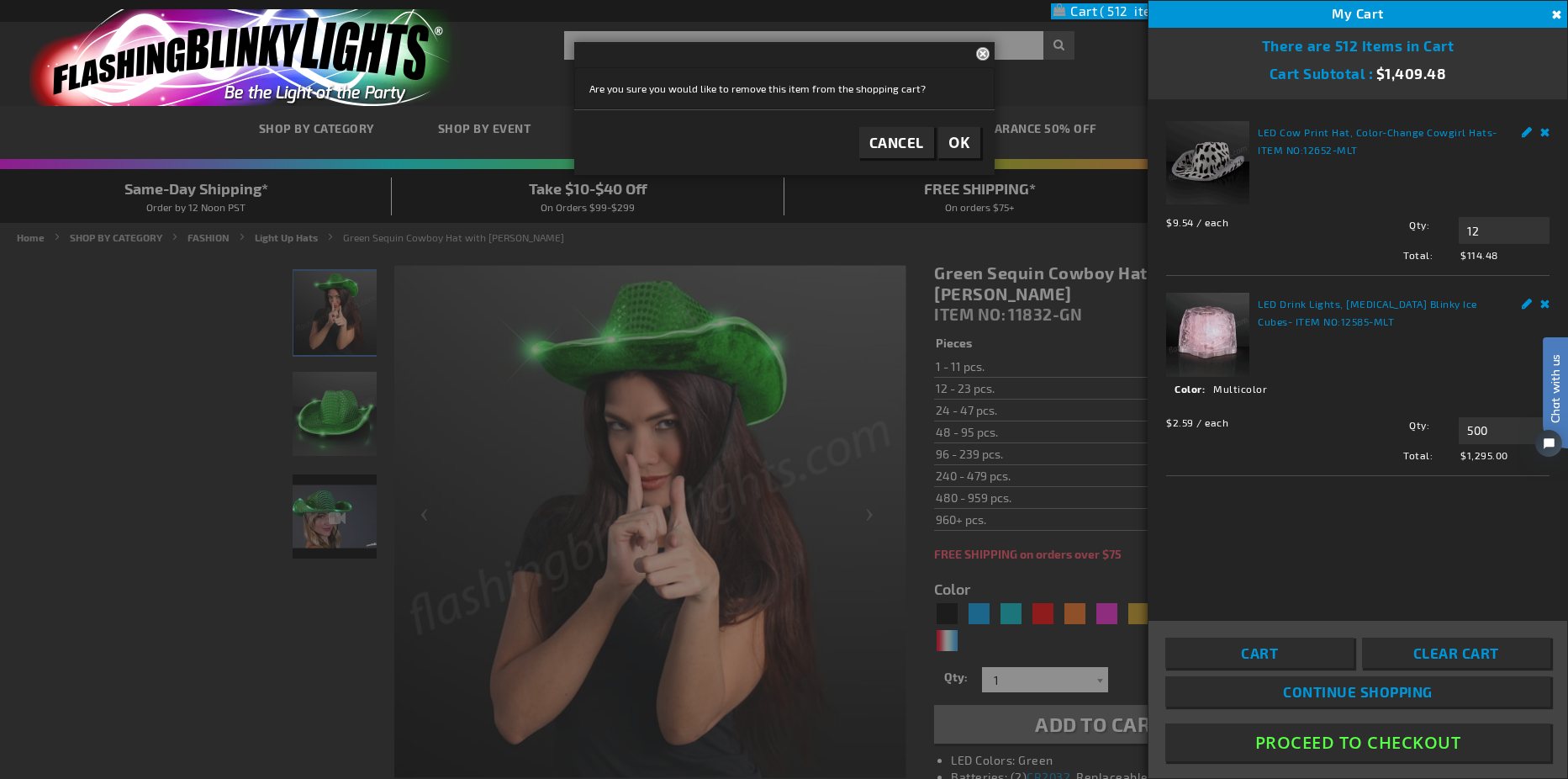
click at [1544, 132] on link "Remove" at bounding box center [1545, 129] width 10 height 18
click at [953, 148] on span "OK" at bounding box center [960, 142] width 22 height 19
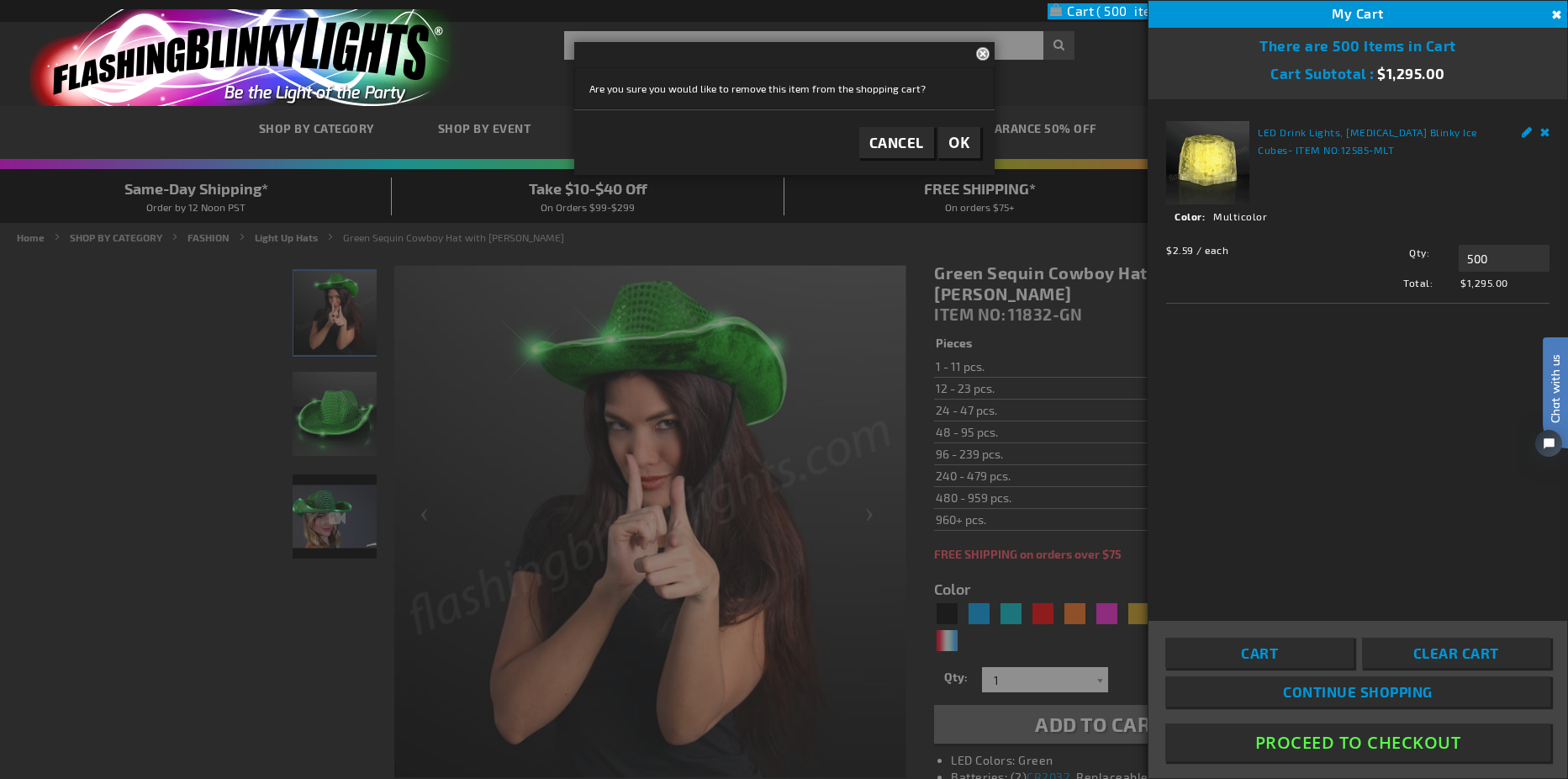
click at [1060, 272] on div at bounding box center [784, 389] width 1568 height 779
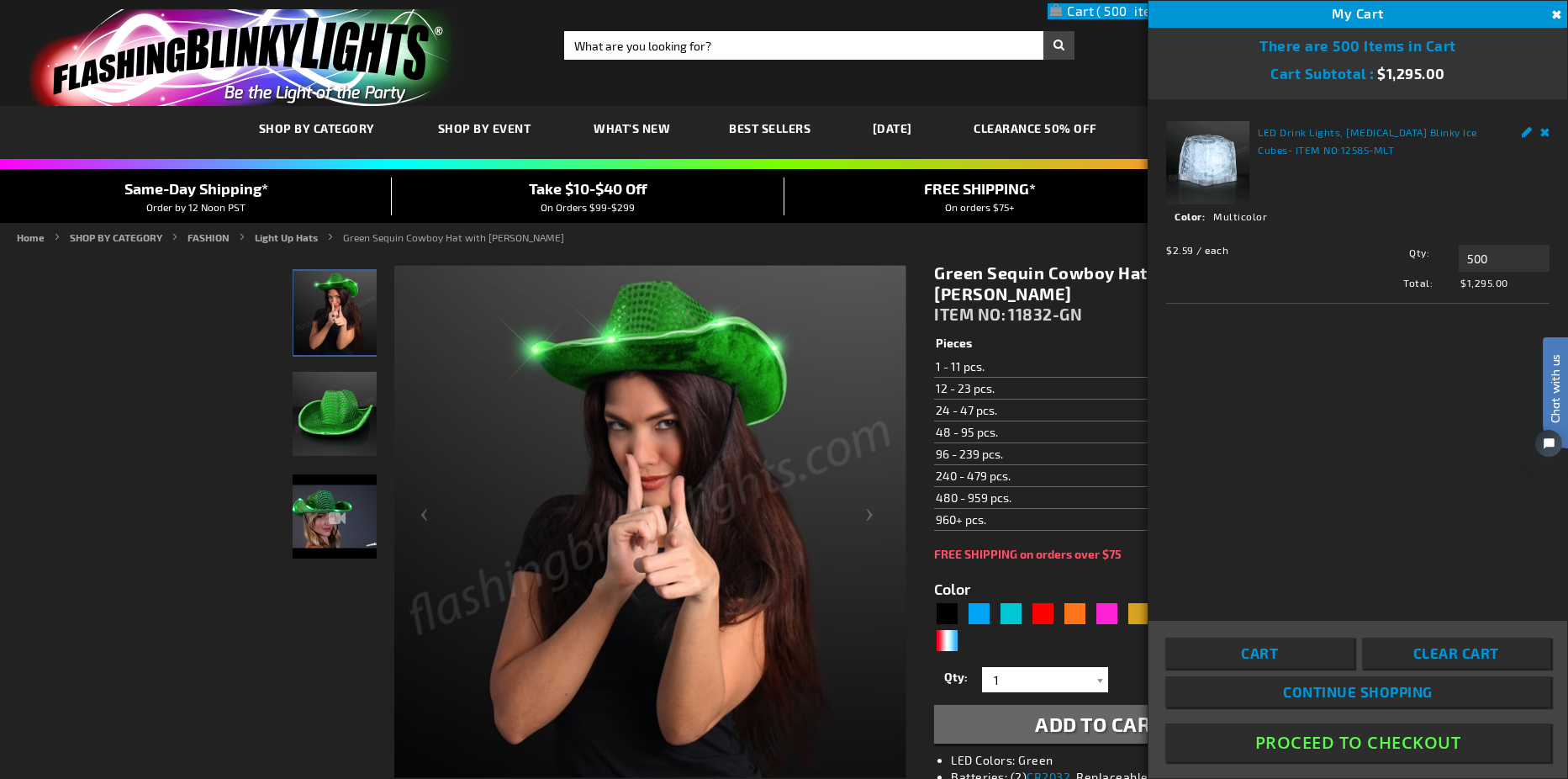
click at [1555, 17] on button "Close" at bounding box center [1555, 15] width 19 height 19
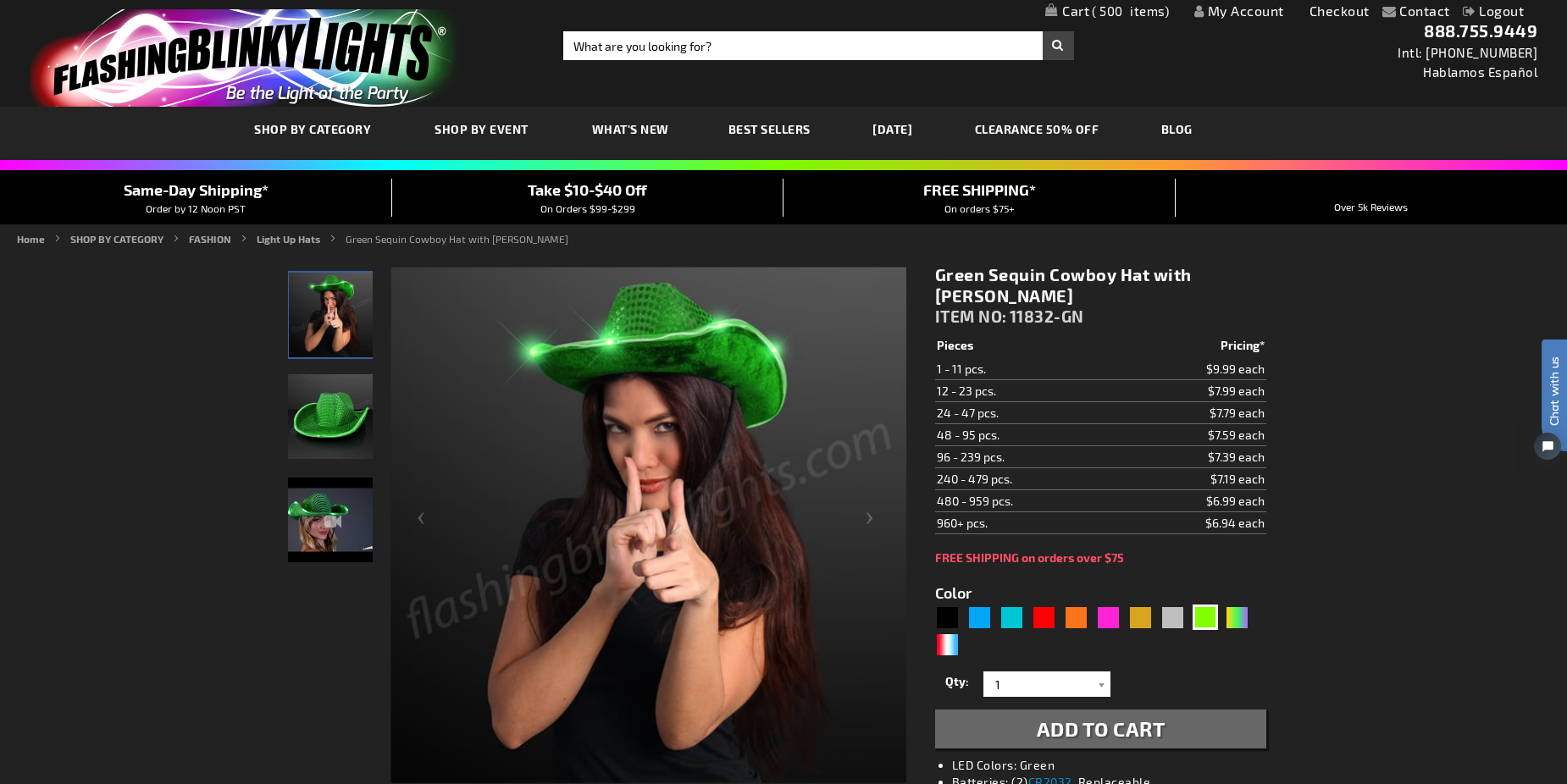
click at [668, 24] on div "Toggle Nav Search Search × Search 888.755.9449 Intl: 818-753-8303 Hablamos Espa…" at bounding box center [784, 53] width 1567 height 107
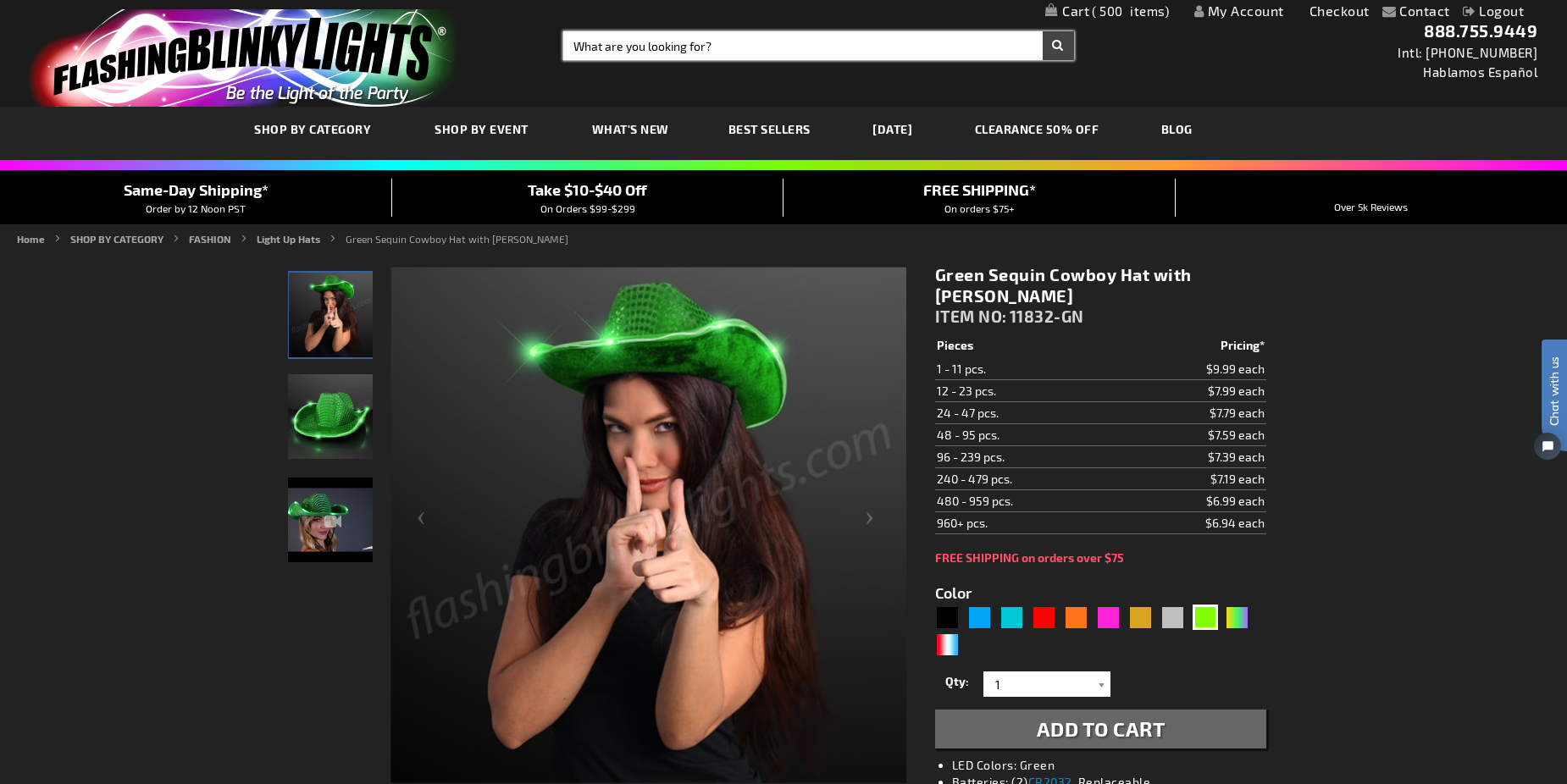
click at [656, 50] on input "Search" at bounding box center [817, 46] width 510 height 29
type input "led hat"
click at [1042, 32] on button "Search" at bounding box center [1058, 46] width 32 height 29
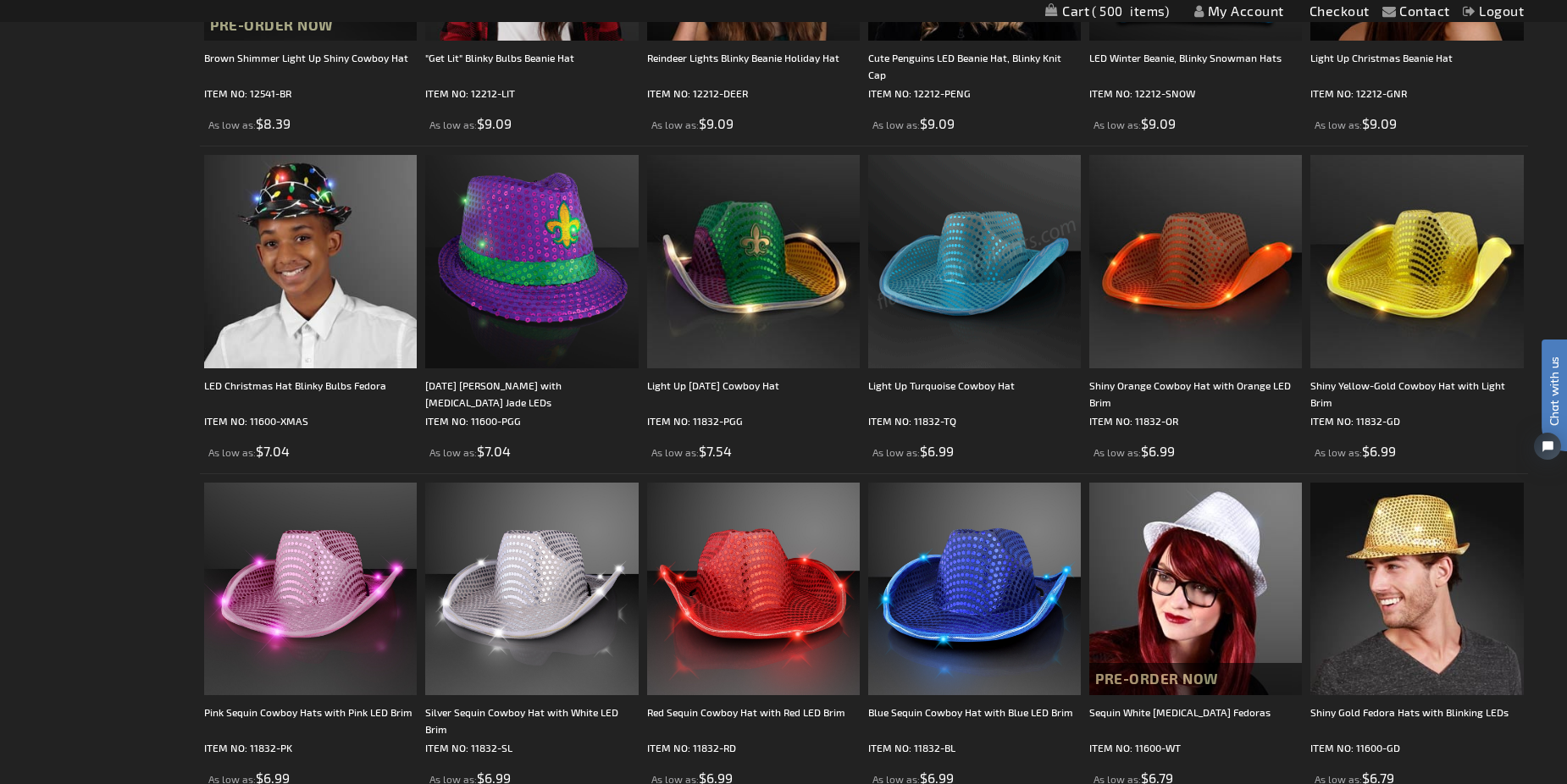
scroll to position [1862, 0]
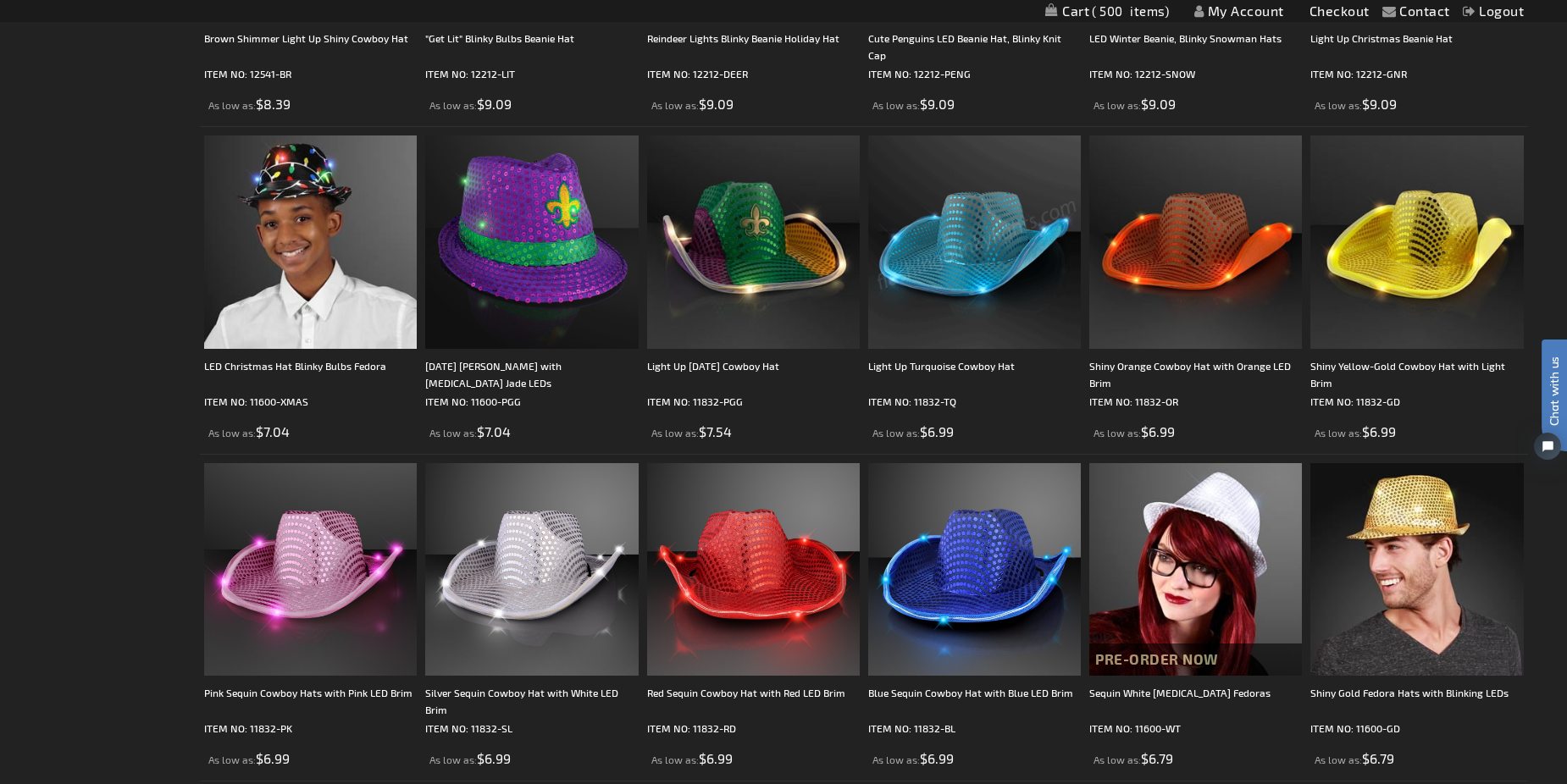
click at [1016, 277] on img at bounding box center [973, 241] width 212 height 212
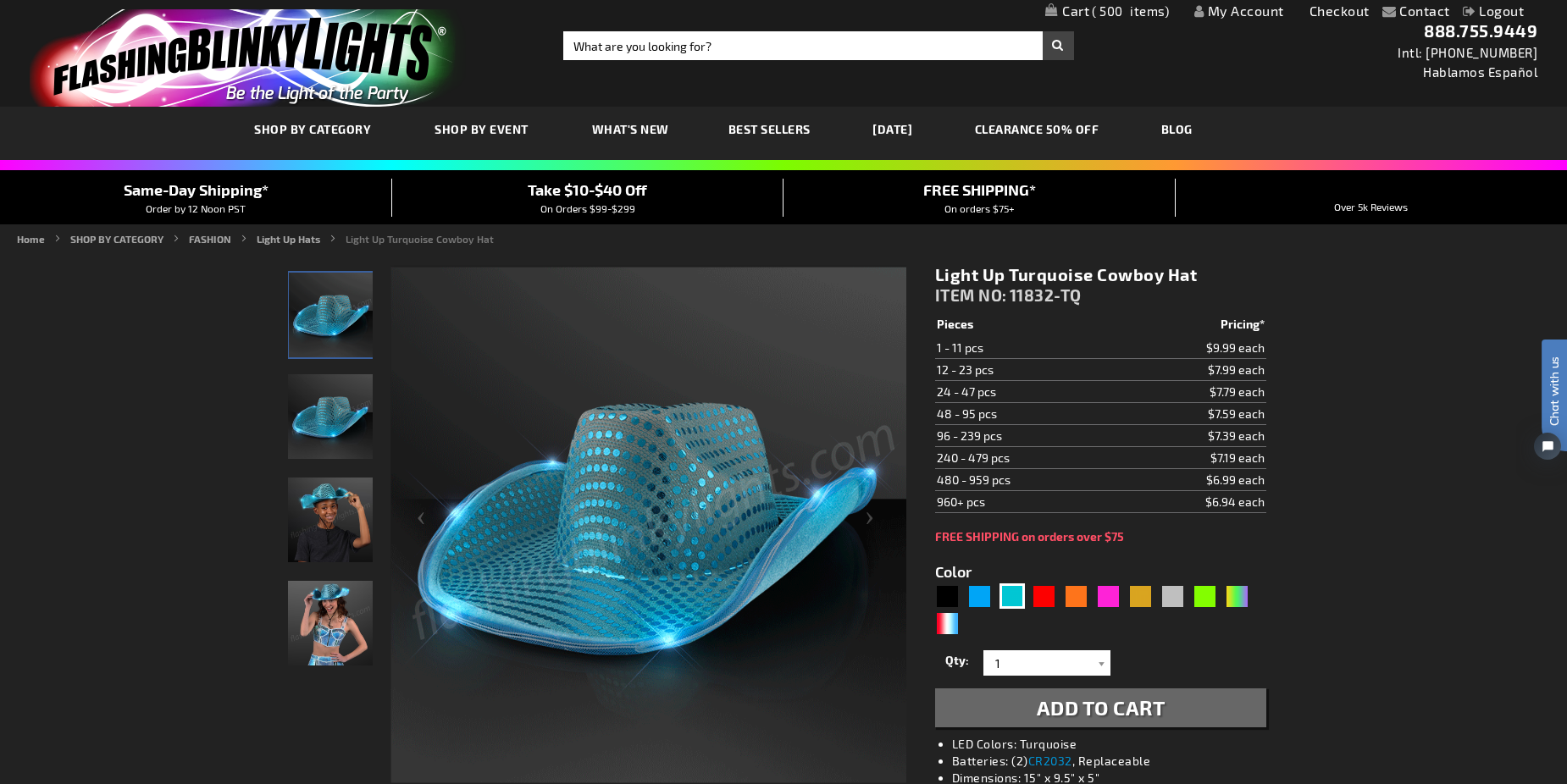
click at [1030, 676] on div "Qty 1 2 3 4 5 6 7 8 9 10 11 12 24 36 48 60 72 84 96 108 120 132 144 156 168" at bounding box center [1100, 663] width 331 height 34
click at [1020, 666] on input "1" at bounding box center [1048, 663] width 122 height 25
type input "20"
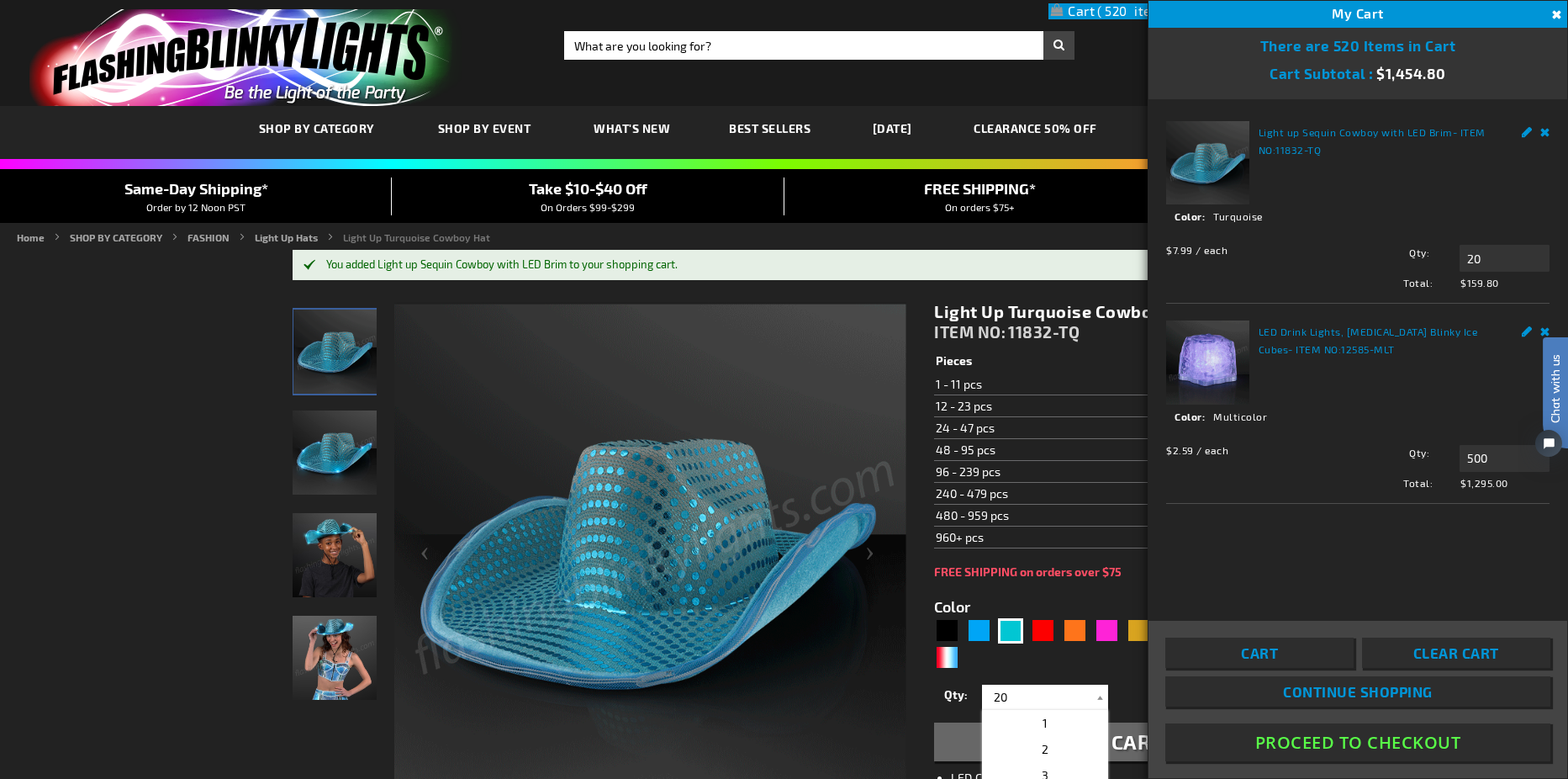
click at [968, 591] on form "Color 5653 1" at bounding box center [1098, 669] width 329 height 183
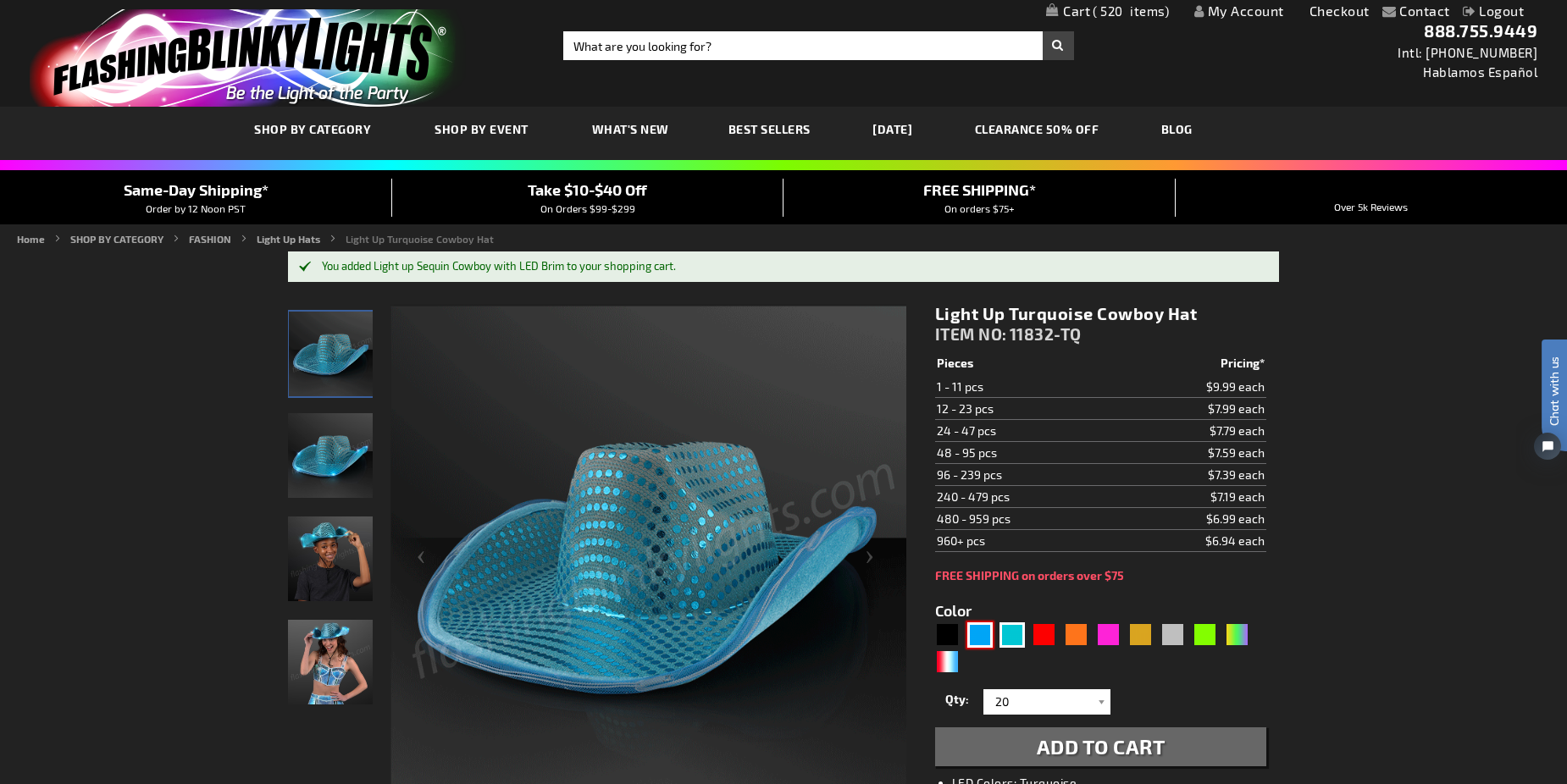
click at [977, 627] on div "Blue" at bounding box center [979, 634] width 25 height 25
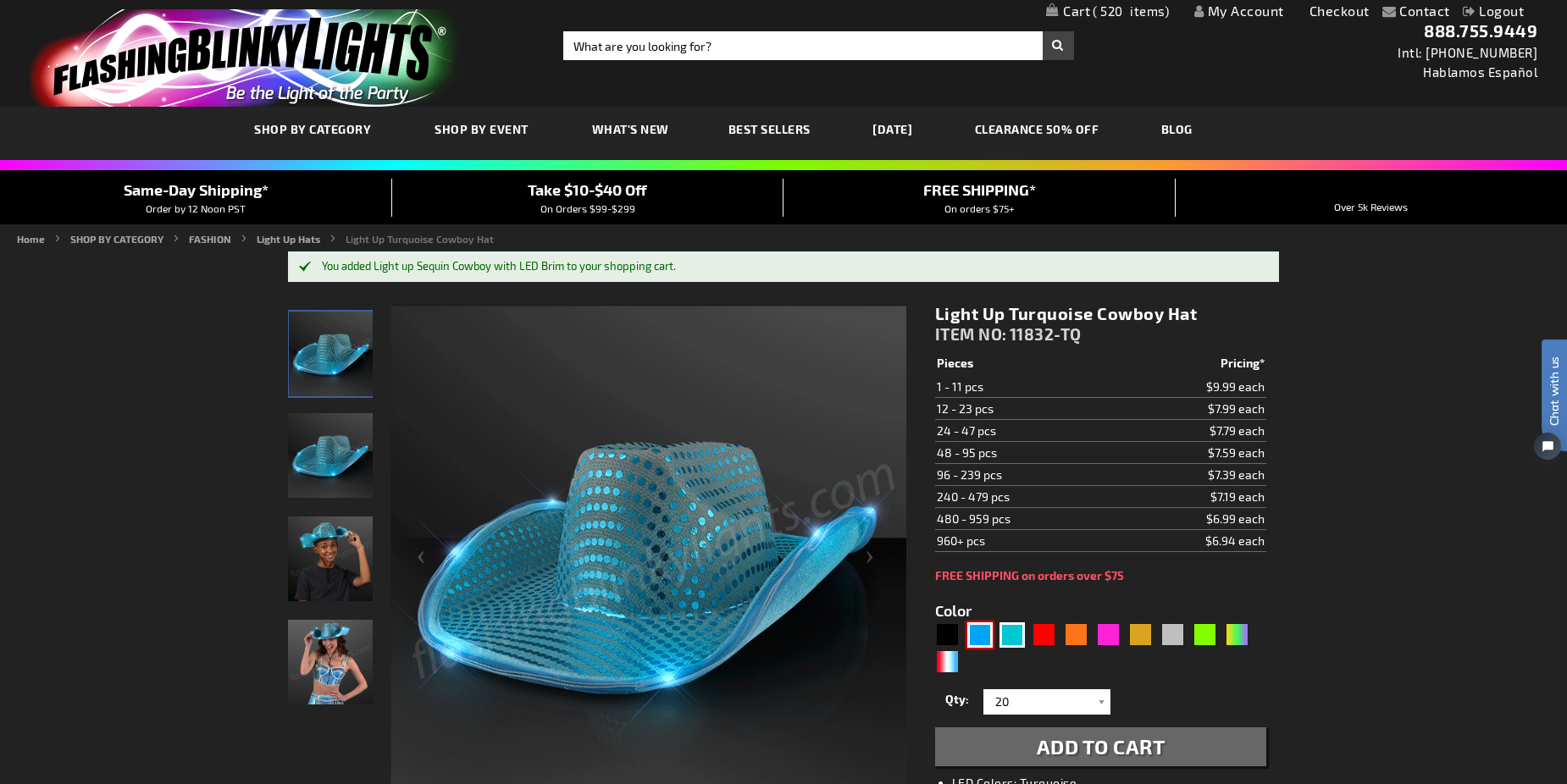
type input "5629"
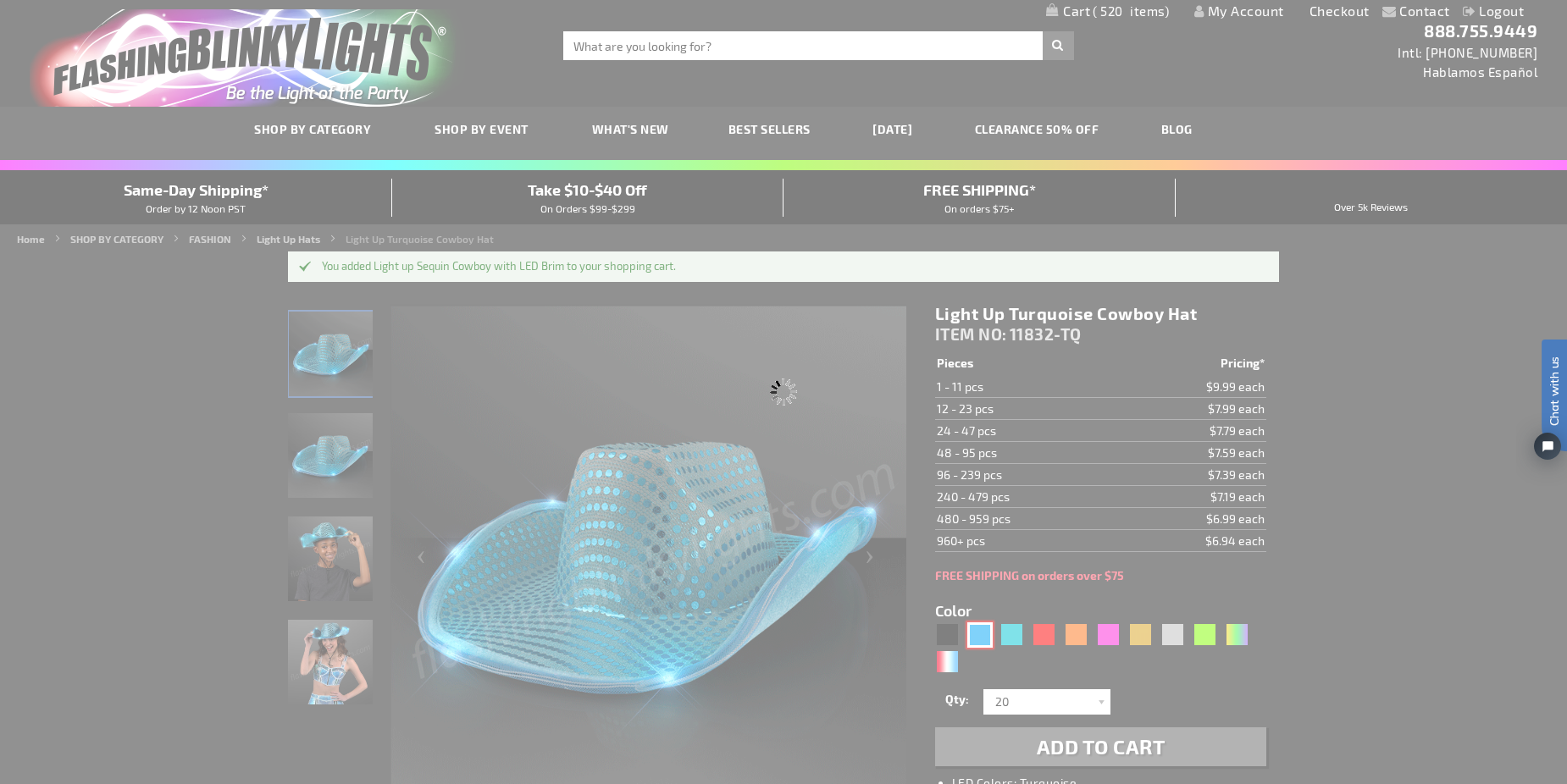
type input "11832-BL"
type input "Customize - Blue Sequin Cowboy Hat with Blue LED Brim - ITEM NO: 11832-BL"
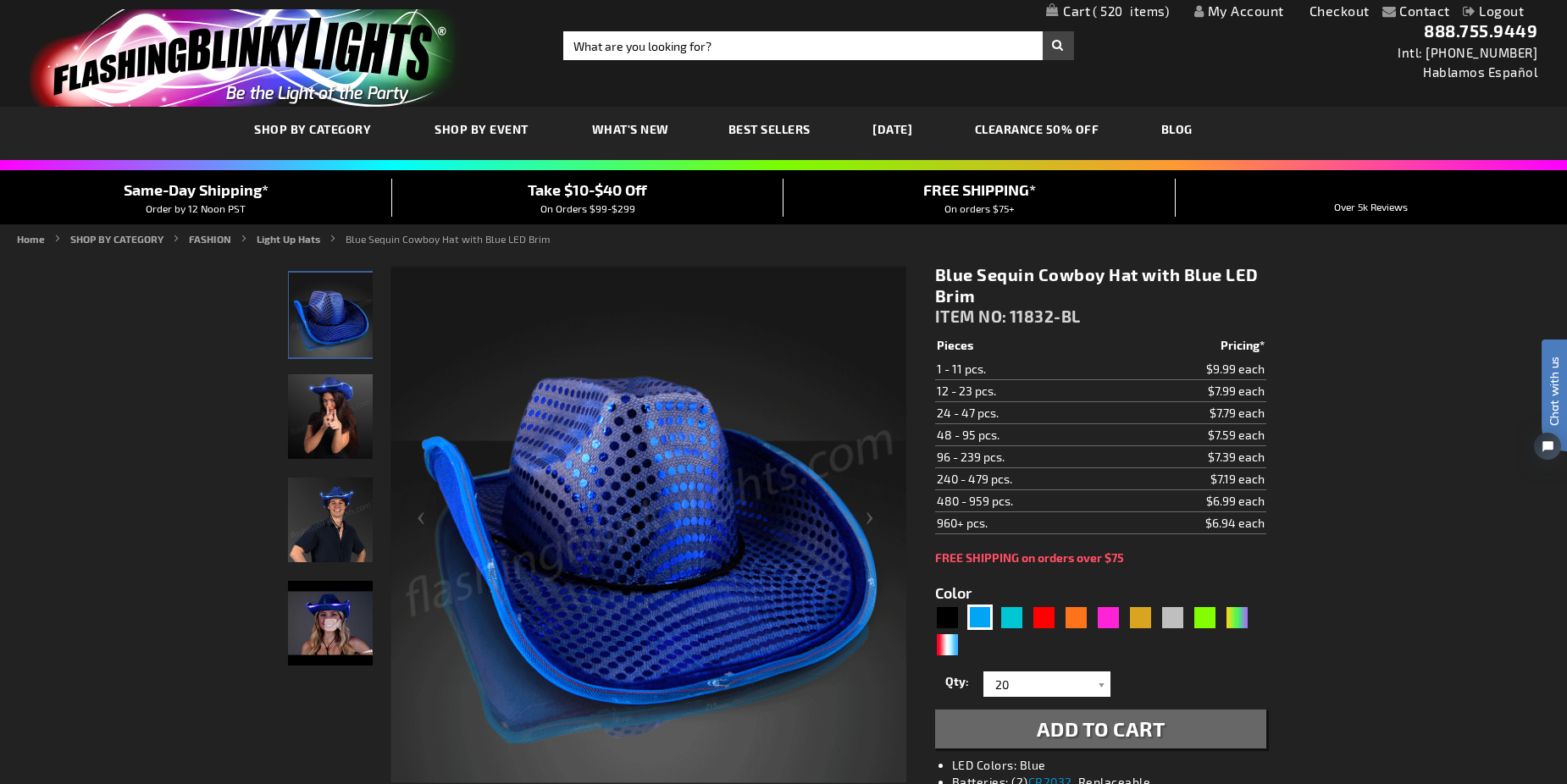
click at [1110, 732] on span "Add to Cart" at bounding box center [1101, 728] width 129 height 24
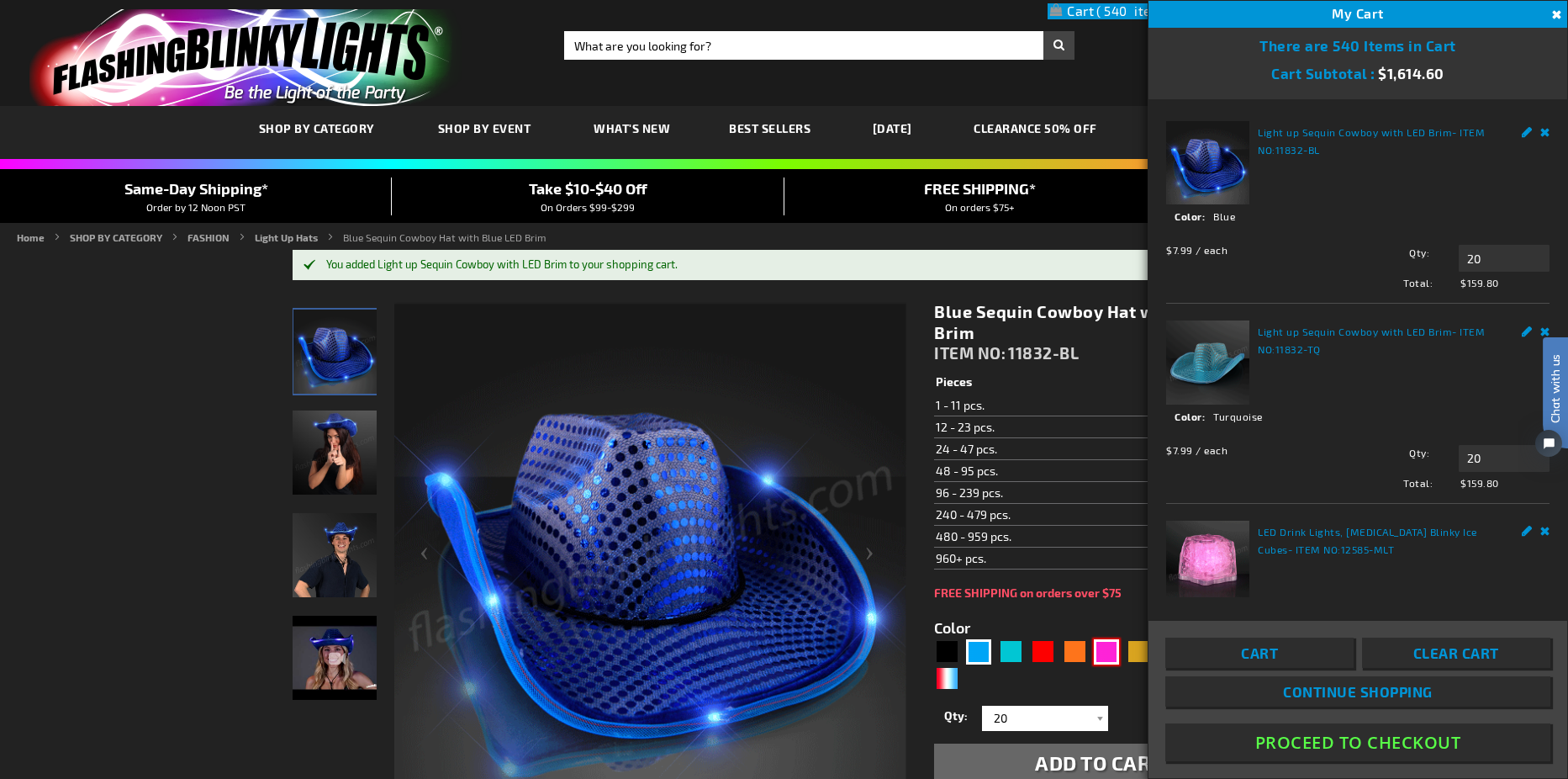
click at [1098, 648] on div "Pink" at bounding box center [1106, 651] width 25 height 25
type input "5639"
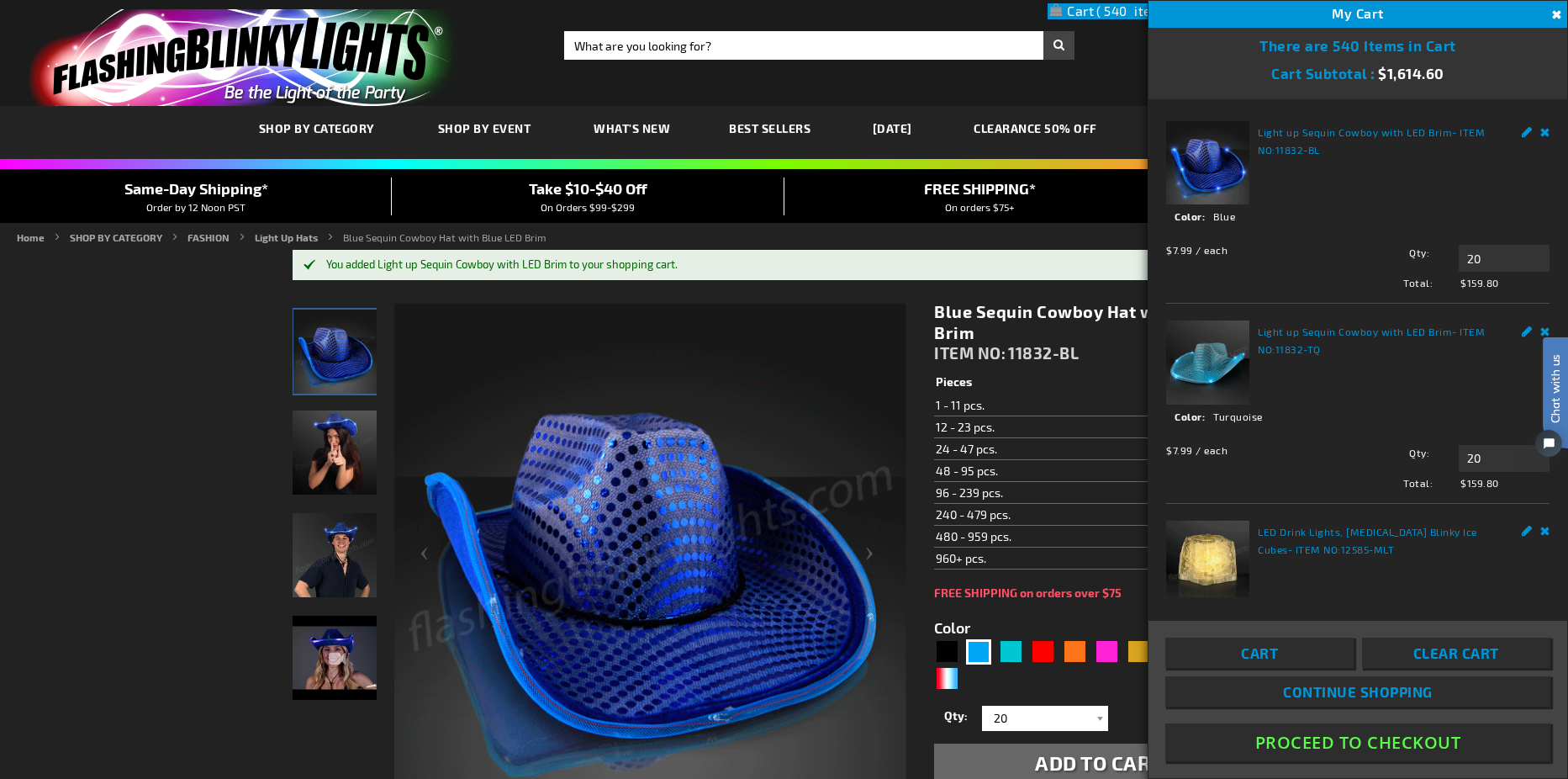
scroll to position [4, 0]
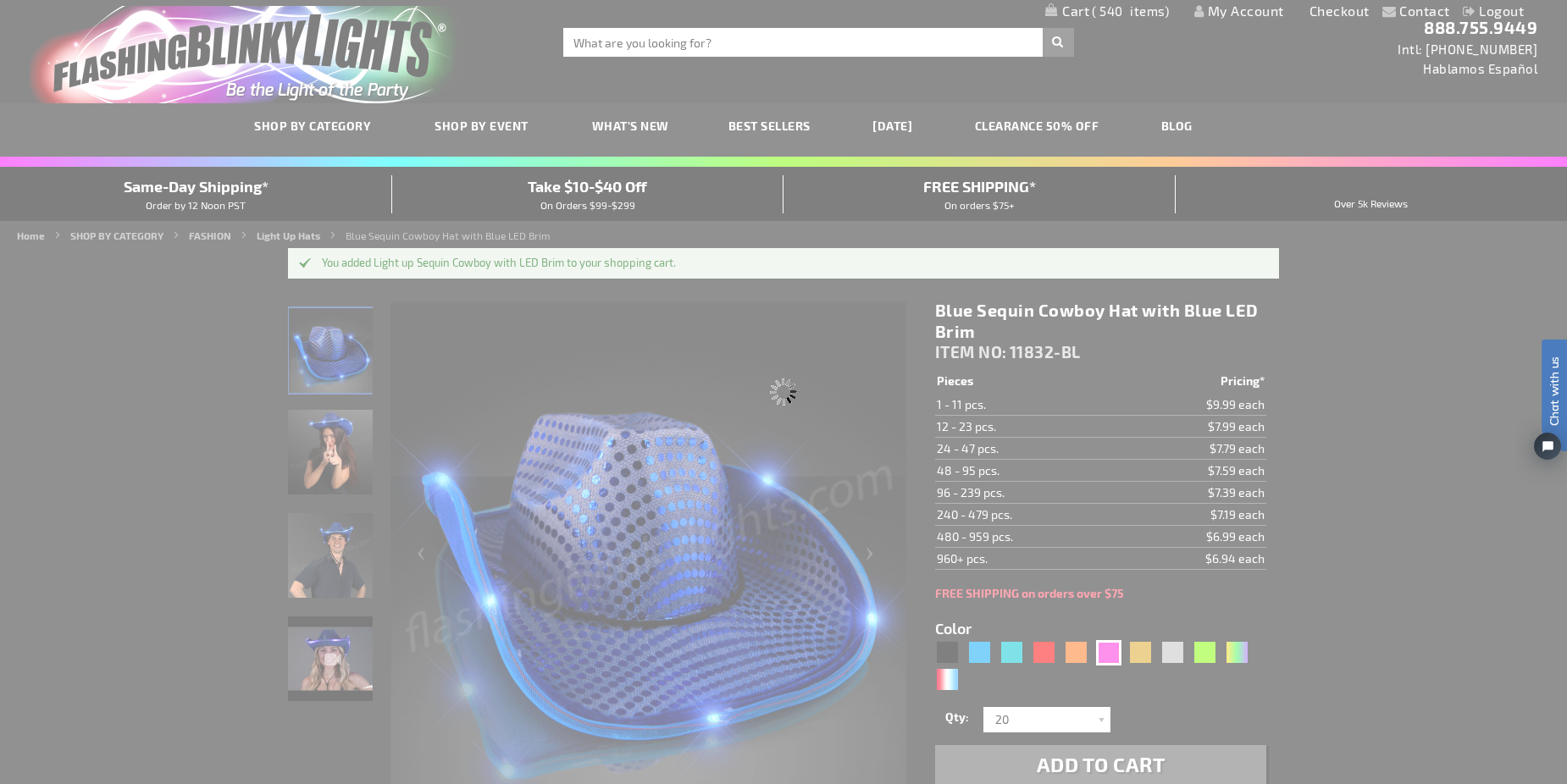
type input "11832-PK"
type input "Customize - Pink Sequin Cowboy Hats with Pink LED Brim - ITEM NO: 11832-PK"
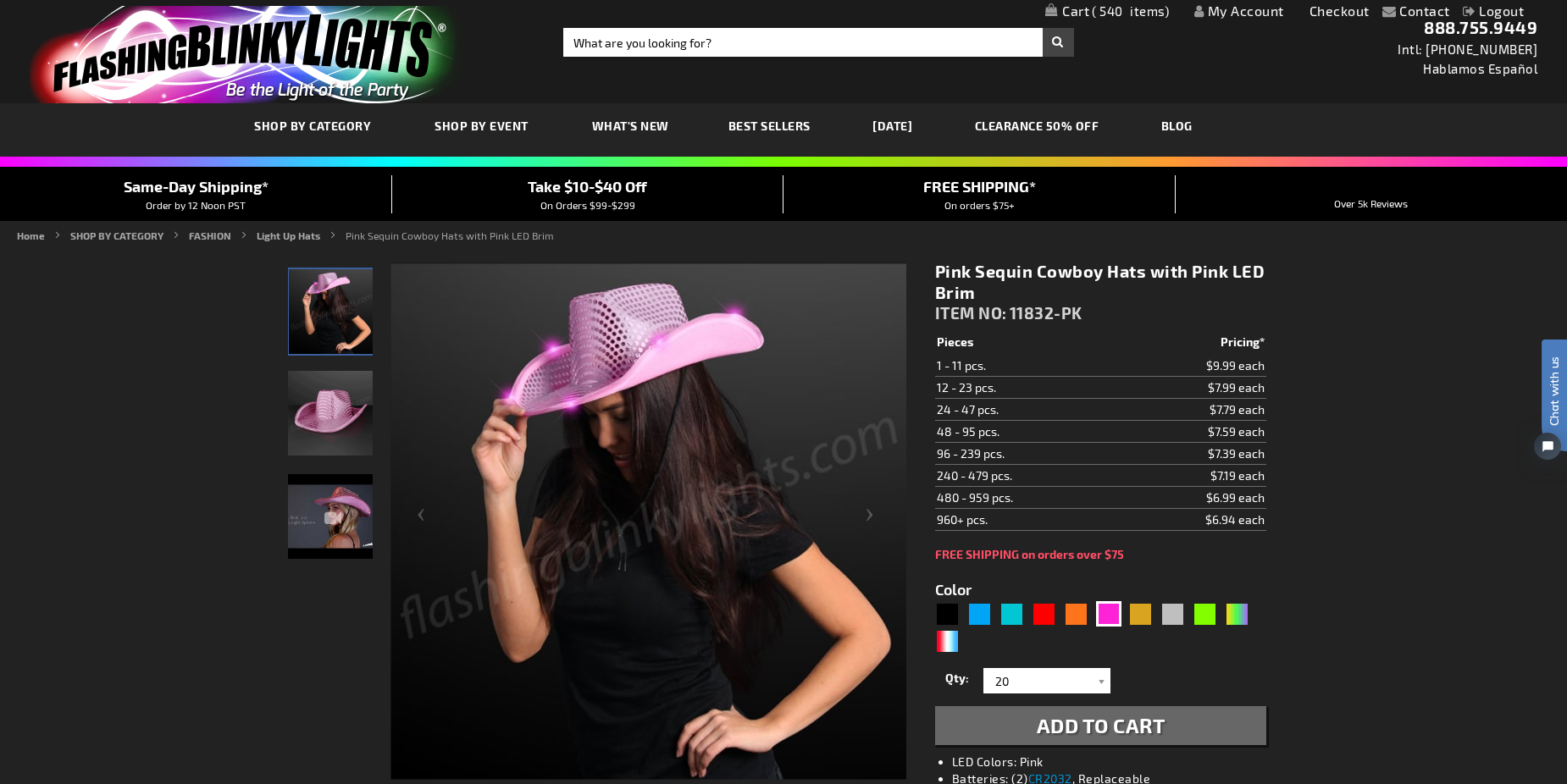
click at [1089, 760] on li "LED Colors: Pink" at bounding box center [1117, 762] width 331 height 17
click at [1091, 746] on div "Pink Sequin Cowboy Hats with Pink LED Brim ITEM NO: 11832-PK $6.99 Pieces Prici…" at bounding box center [1100, 577] width 356 height 659
click at [1093, 736] on button "Add to Cart" at bounding box center [1100, 725] width 331 height 39
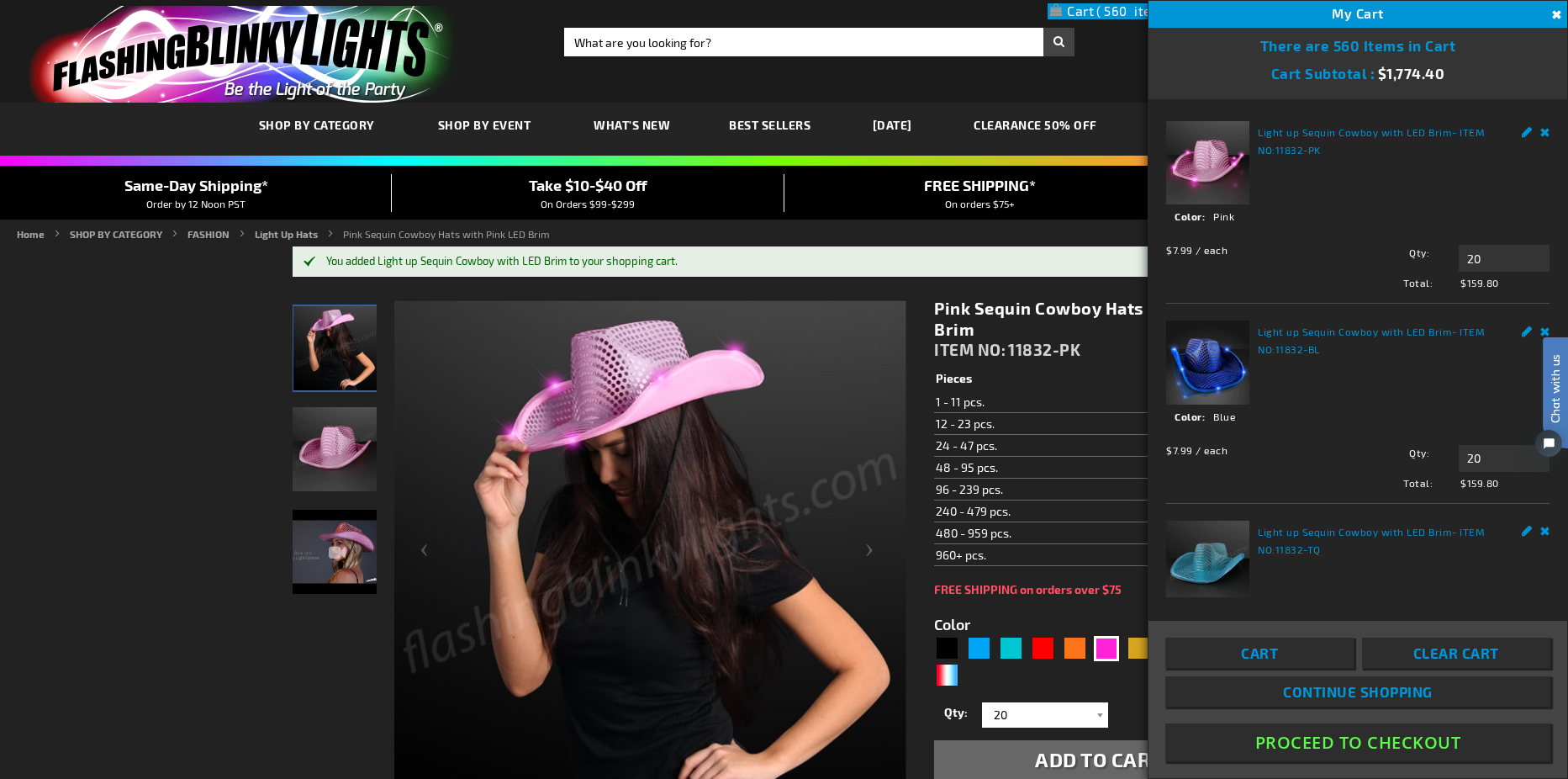
click at [1123, 692] on form "Color 5639" at bounding box center [1098, 687] width 329 height 183
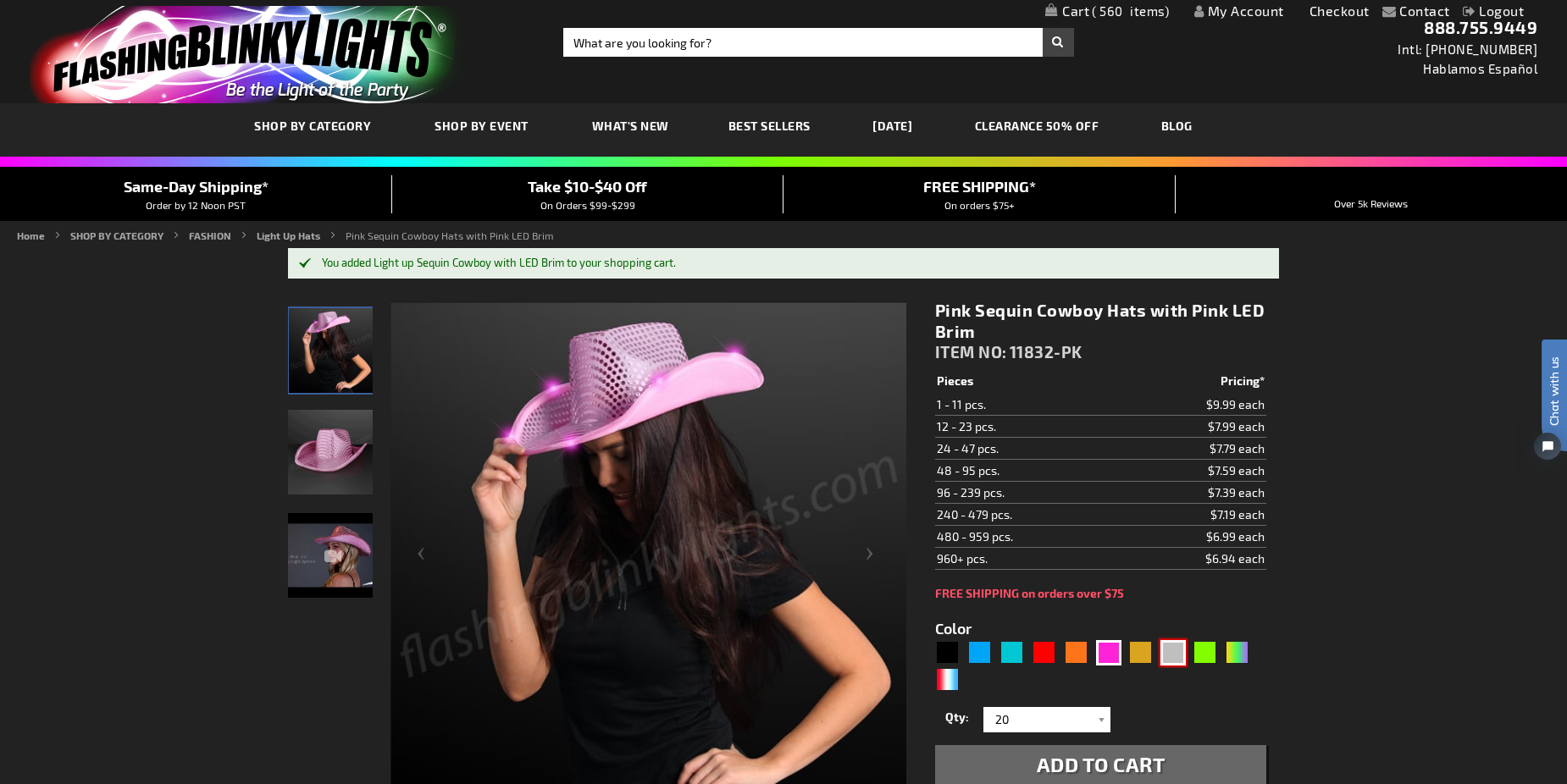
click at [1164, 651] on div "Silver" at bounding box center [1172, 652] width 25 height 25
type input "5644"
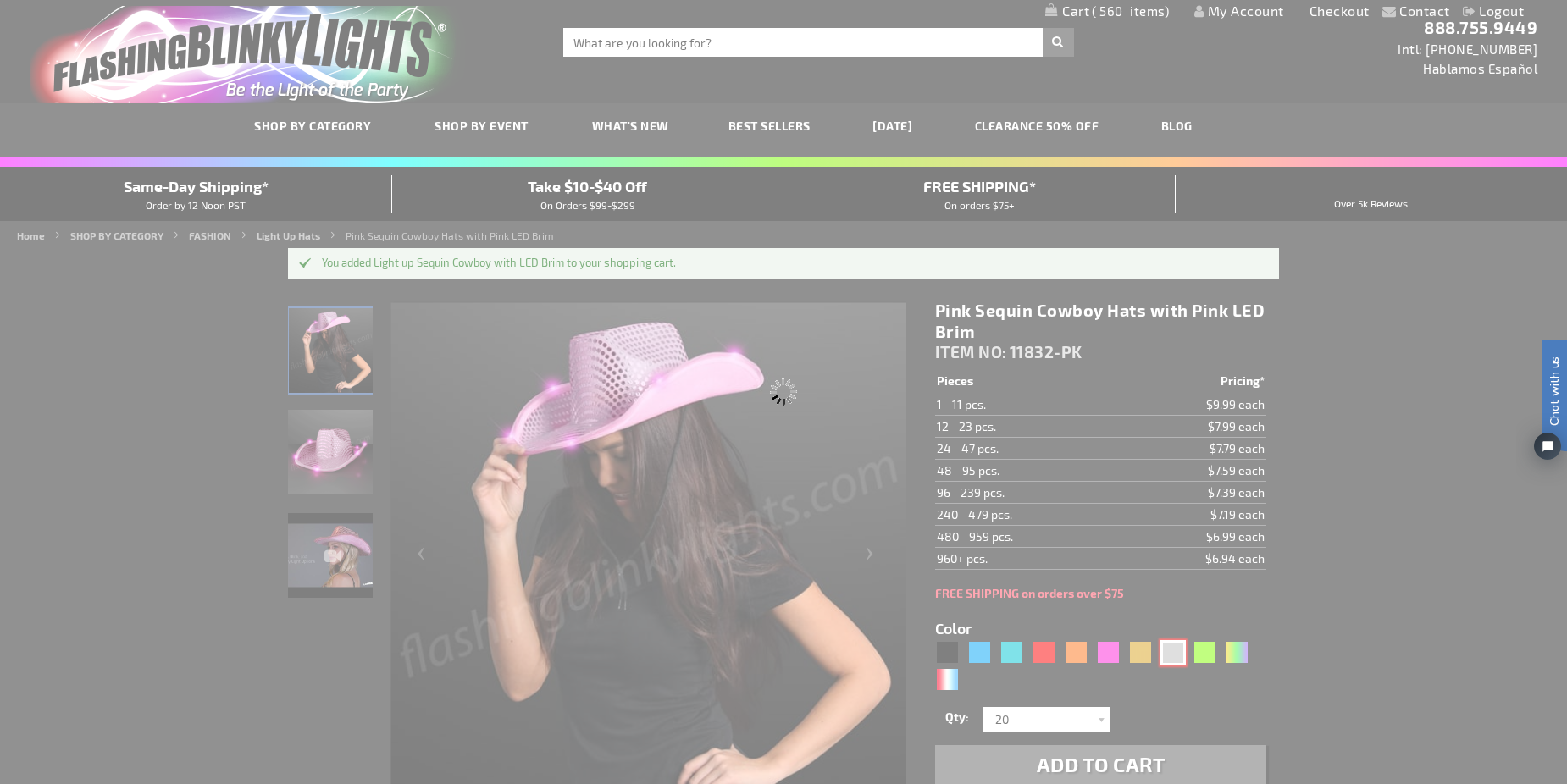
type input "11832-SL"
type input "Customize - Silver Sequin Cowboy Hat with White LED Brim - ITEM NO: 11832-SL"
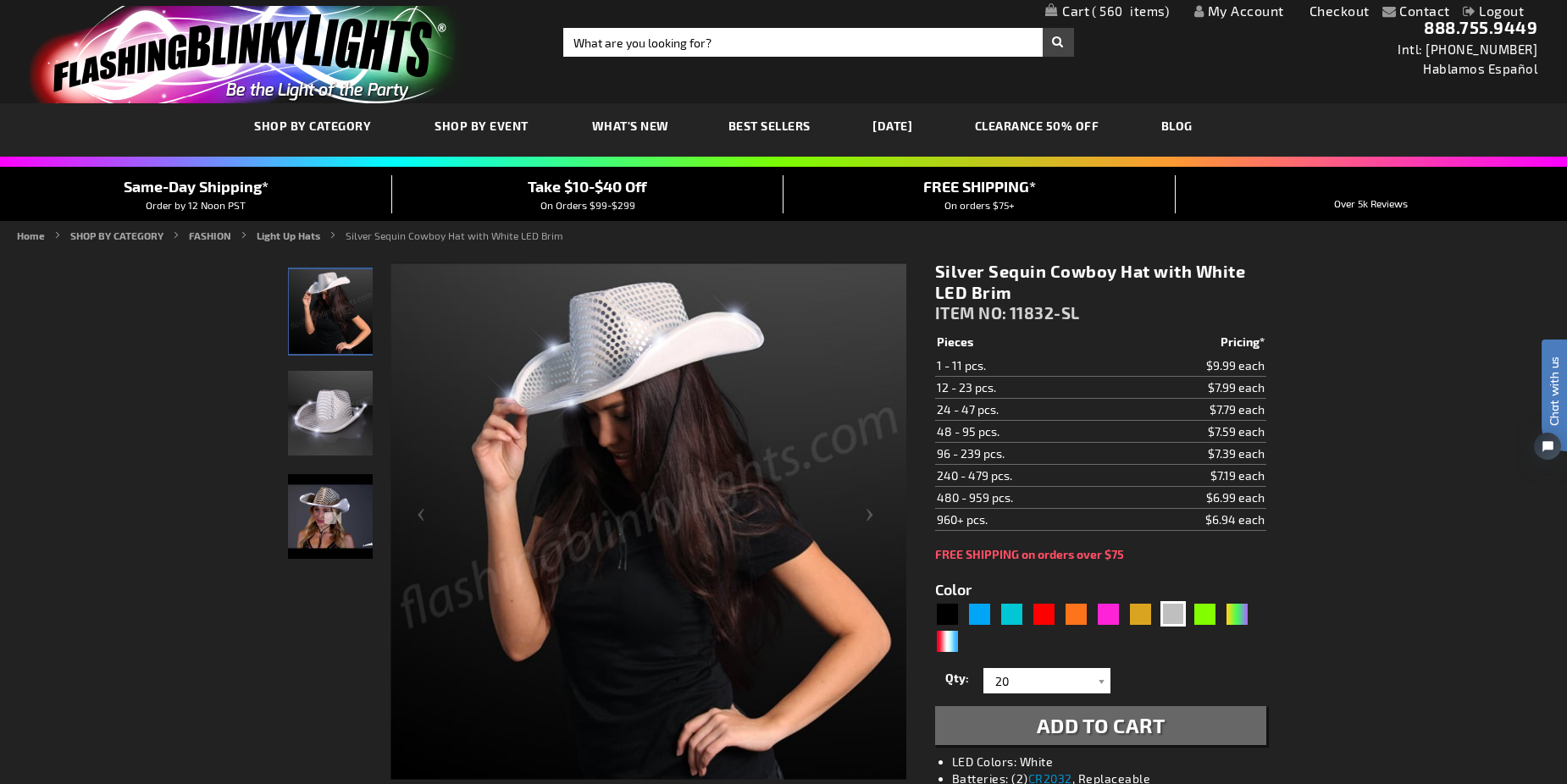
click at [1098, 764] on li "LED Colors: White" at bounding box center [1117, 762] width 331 height 17
click at [1053, 613] on div "Red" at bounding box center [1043, 613] width 25 height 25
type input "5641"
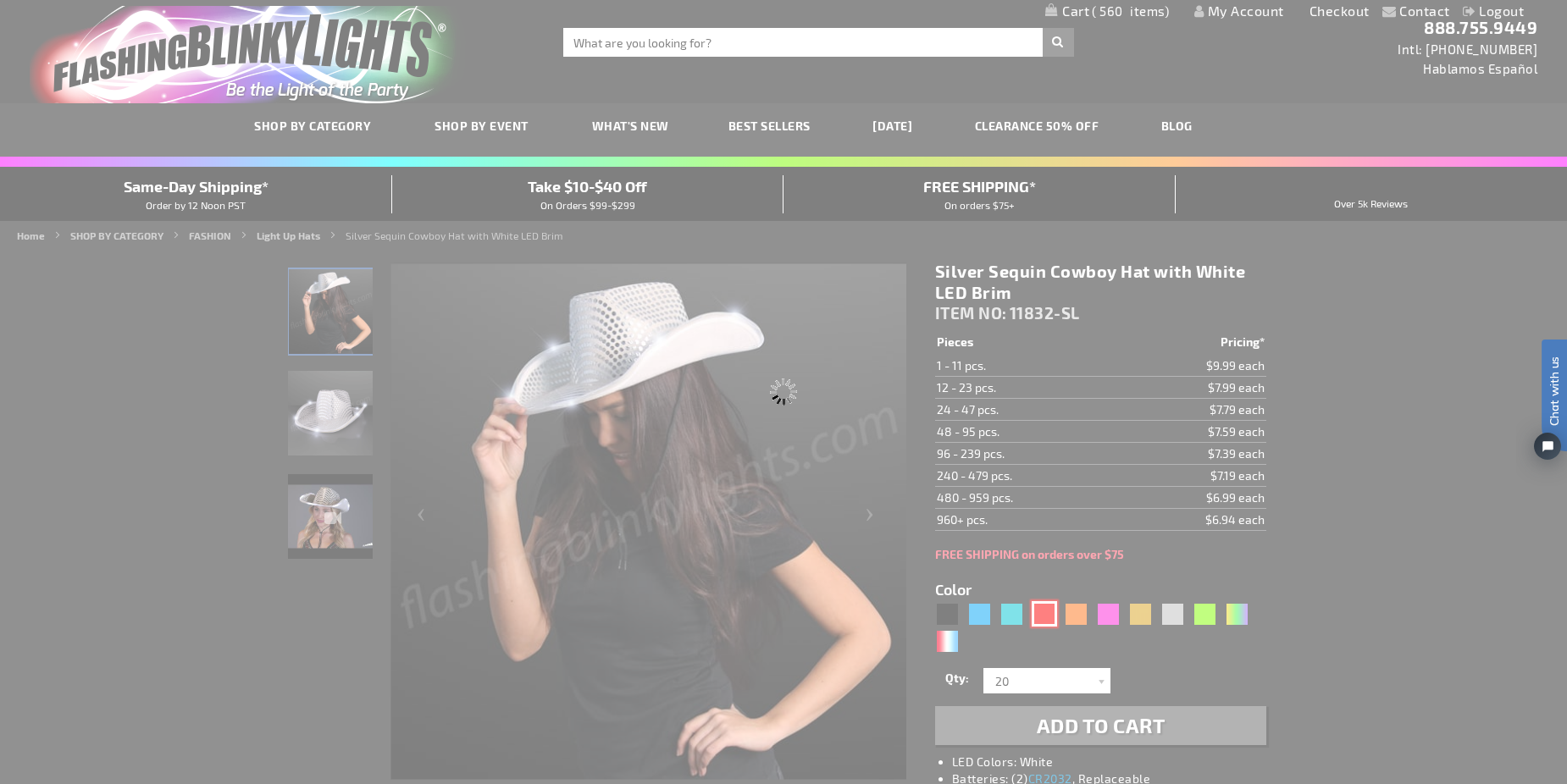
type input "11832-RD"
type input "Customize - Red Sequin Cowboy Hat with Red LED Brim - ITEM NO: 11832-RD"
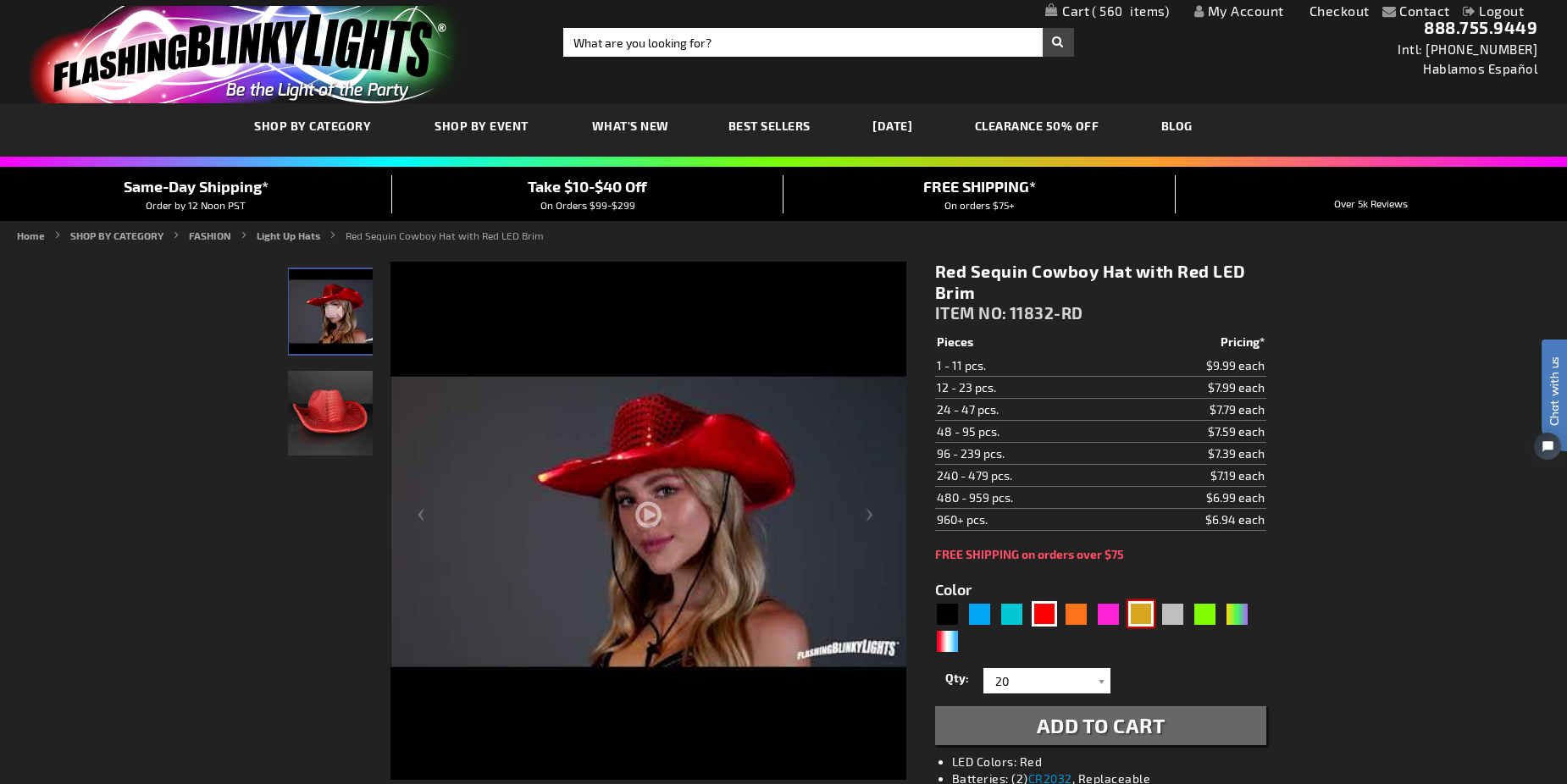
click at [1142, 613] on div "Gold" at bounding box center [1140, 613] width 25 height 25
type input "5633"
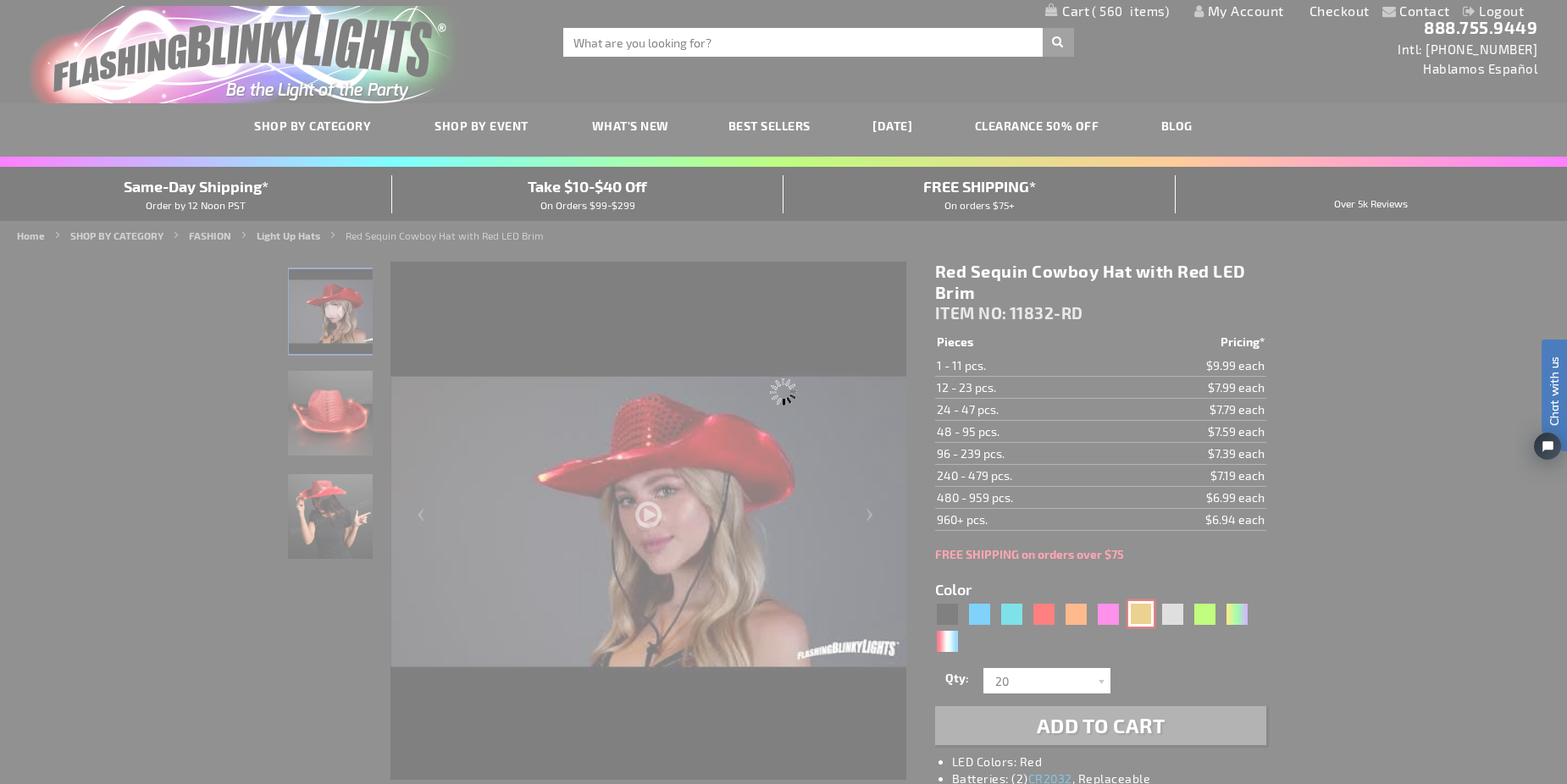
type input "11832-GD"
type input "Customize - Shiny Yellow-Gold Cowboy Hat with Light Brim - ITEM NO: 11832-GD"
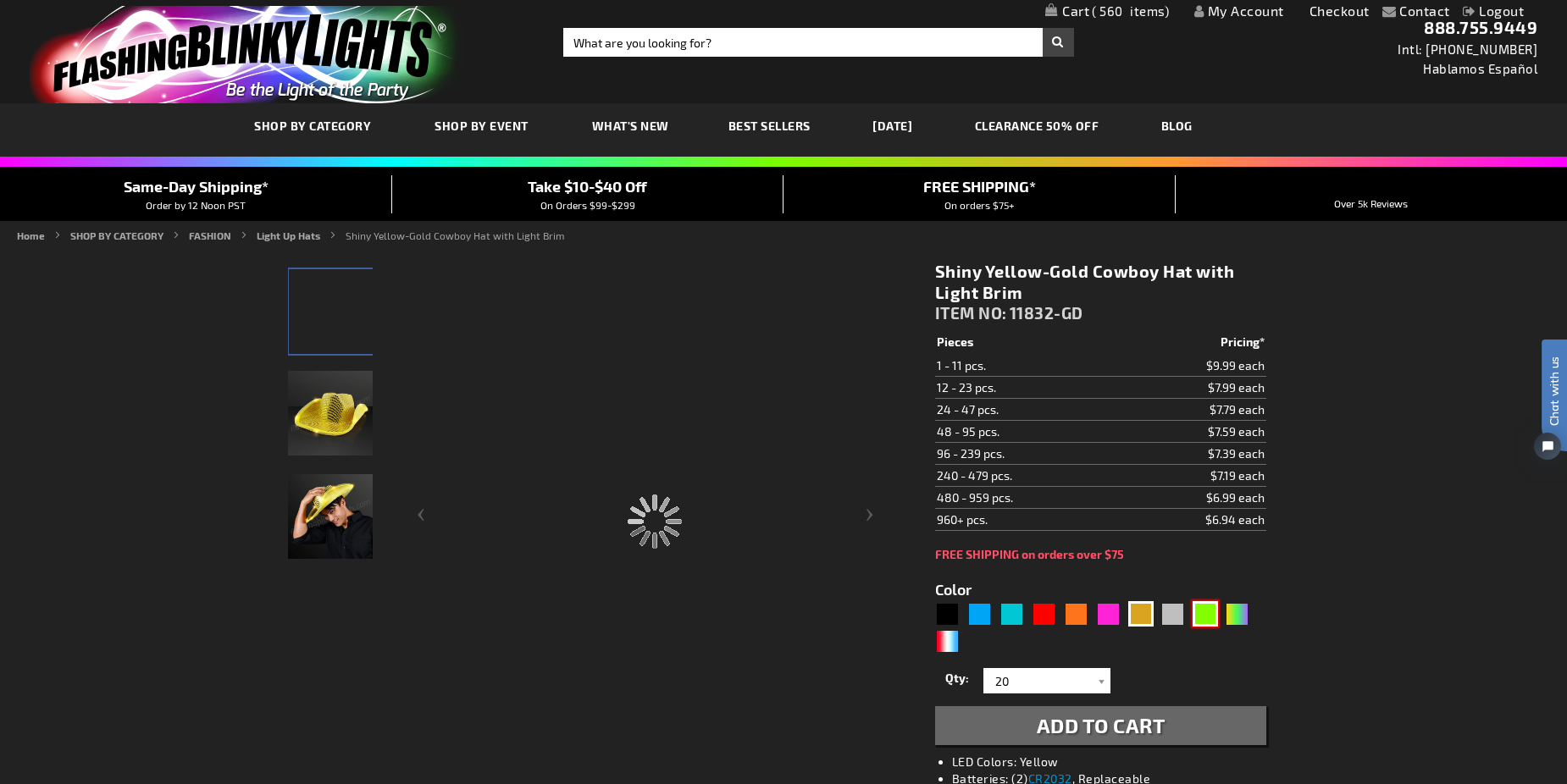
click at [1201, 613] on div "Green" at bounding box center [1204, 613] width 25 height 25
type input "5648"
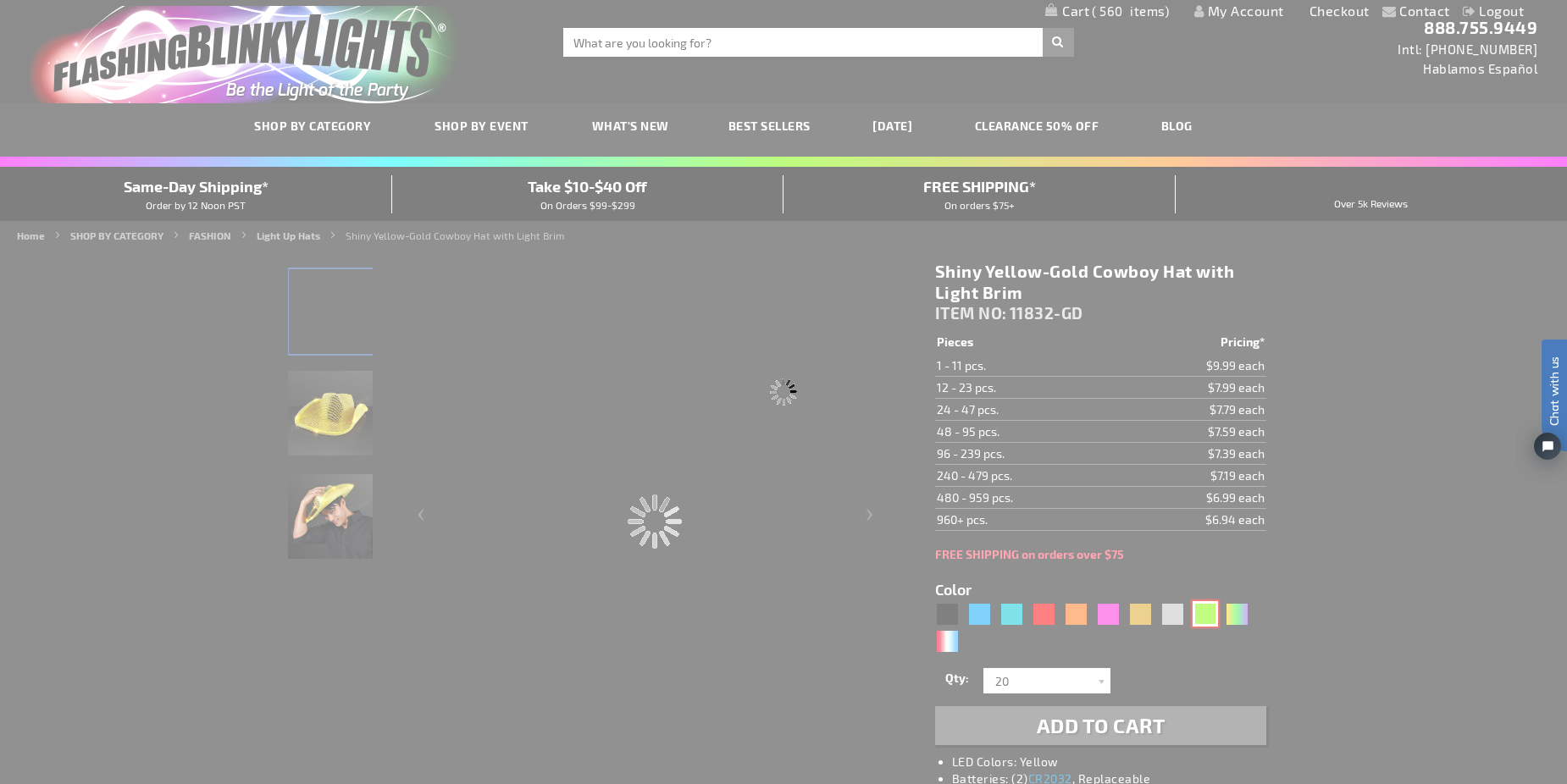
type input "11832-GN"
type input "Customize - Green Sequin Cowboy Hat with [PERSON_NAME] LED Brim - ITEM NO: 1183…"
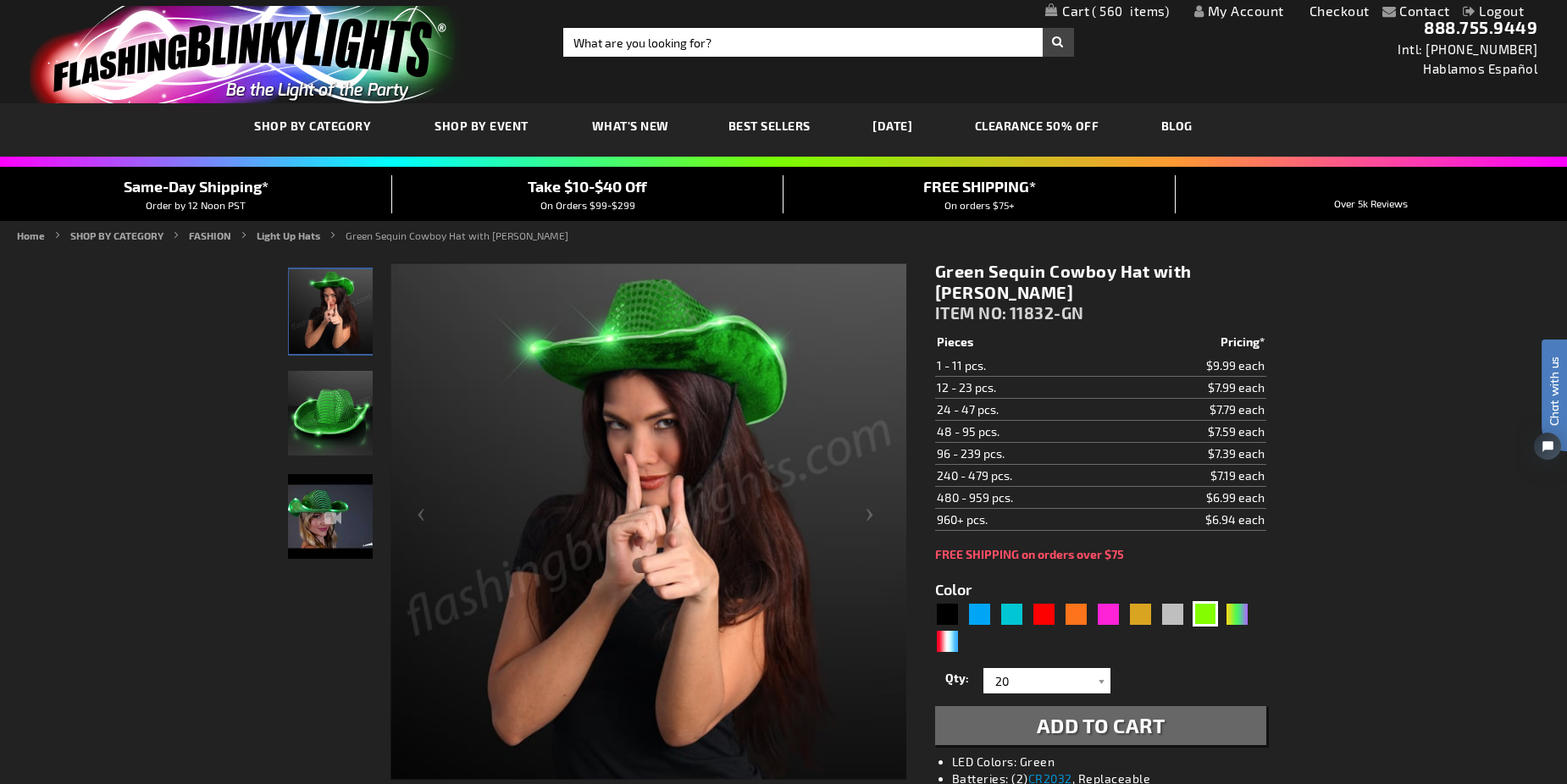
click at [1107, 725] on span "Add to Cart" at bounding box center [1101, 725] width 129 height 24
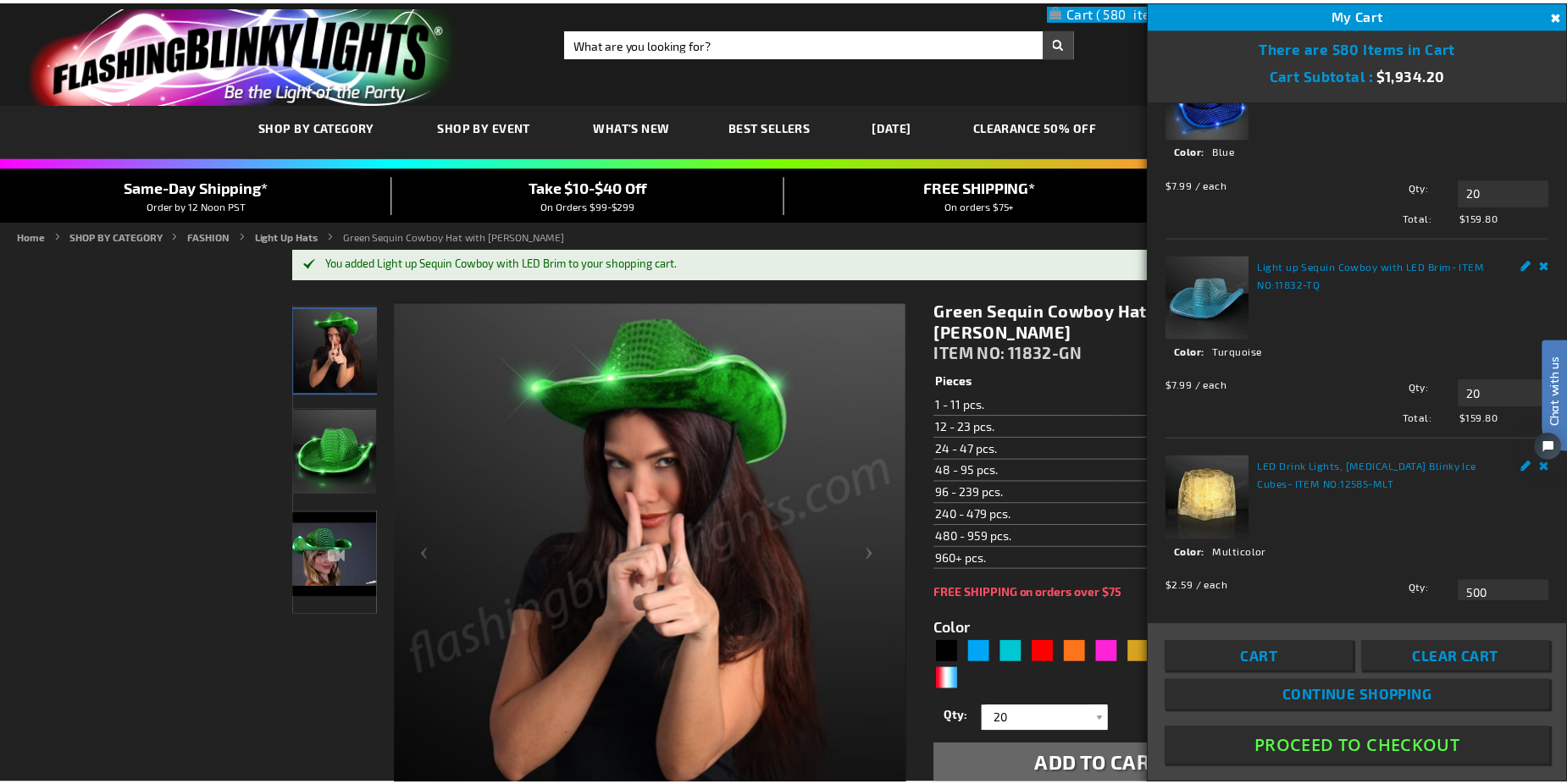
scroll to position [510, 0]
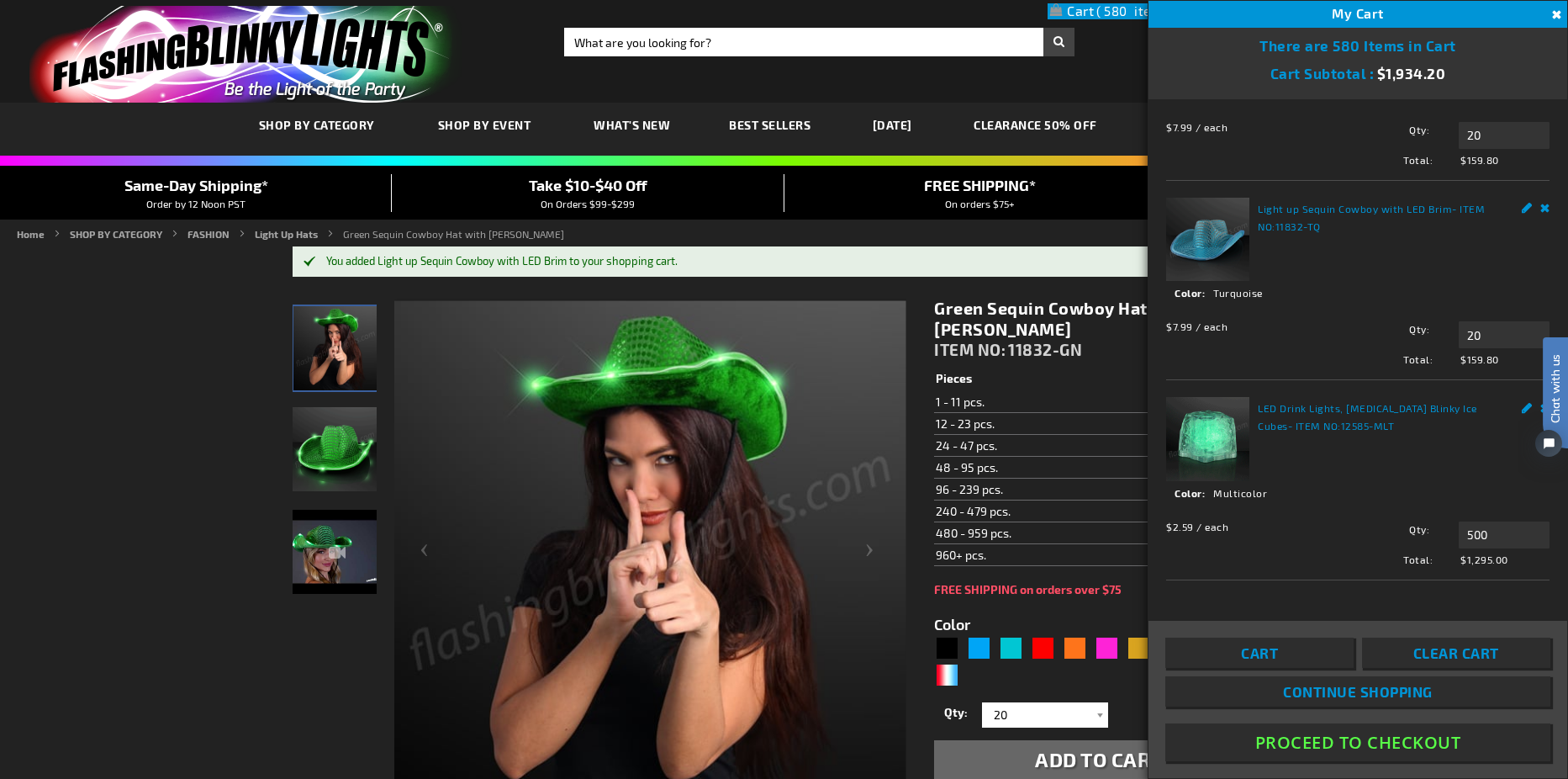
click at [1298, 751] on button "Proceed To Checkout" at bounding box center [1357, 742] width 385 height 38
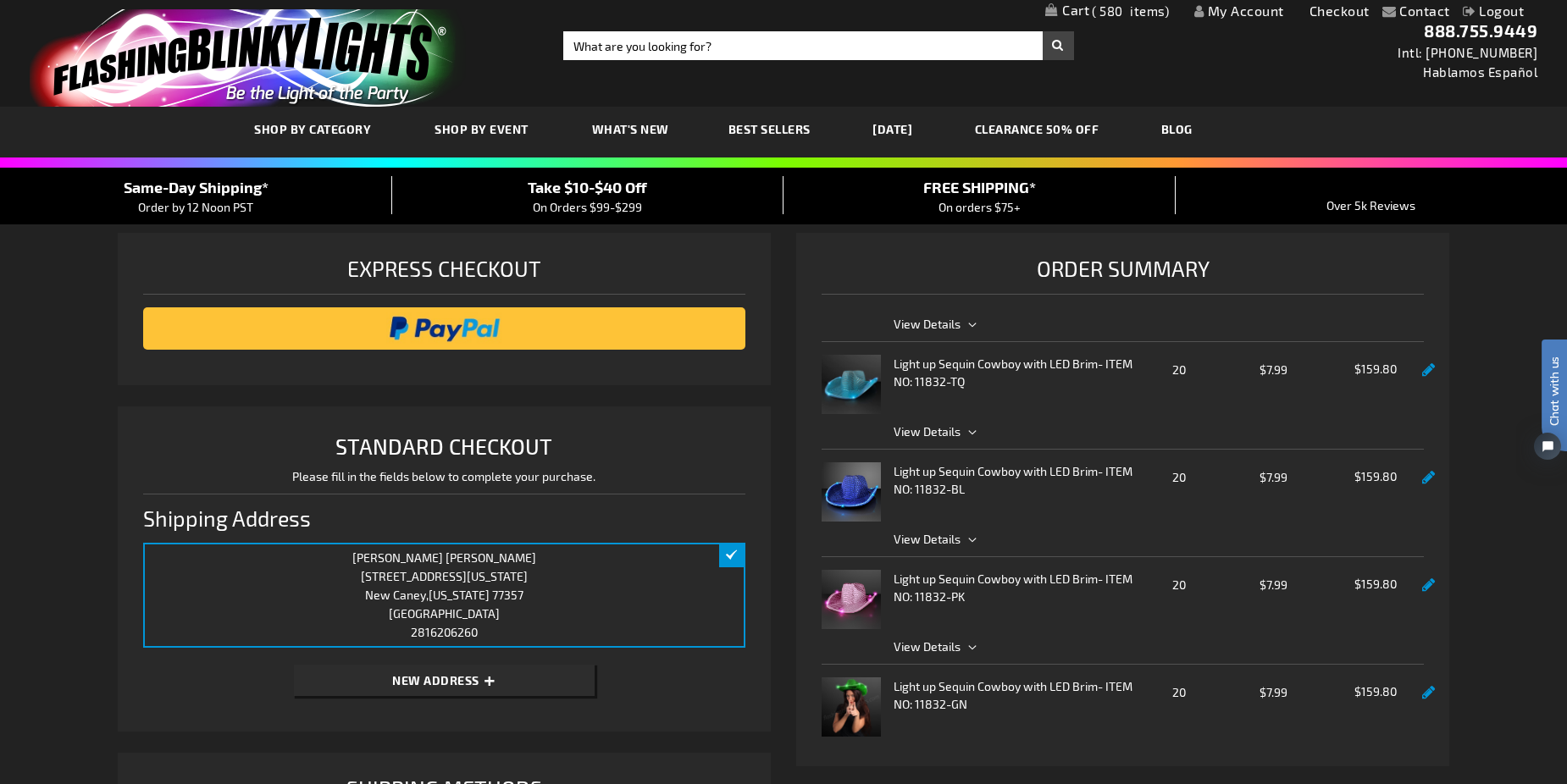
scroll to position [95, 0]
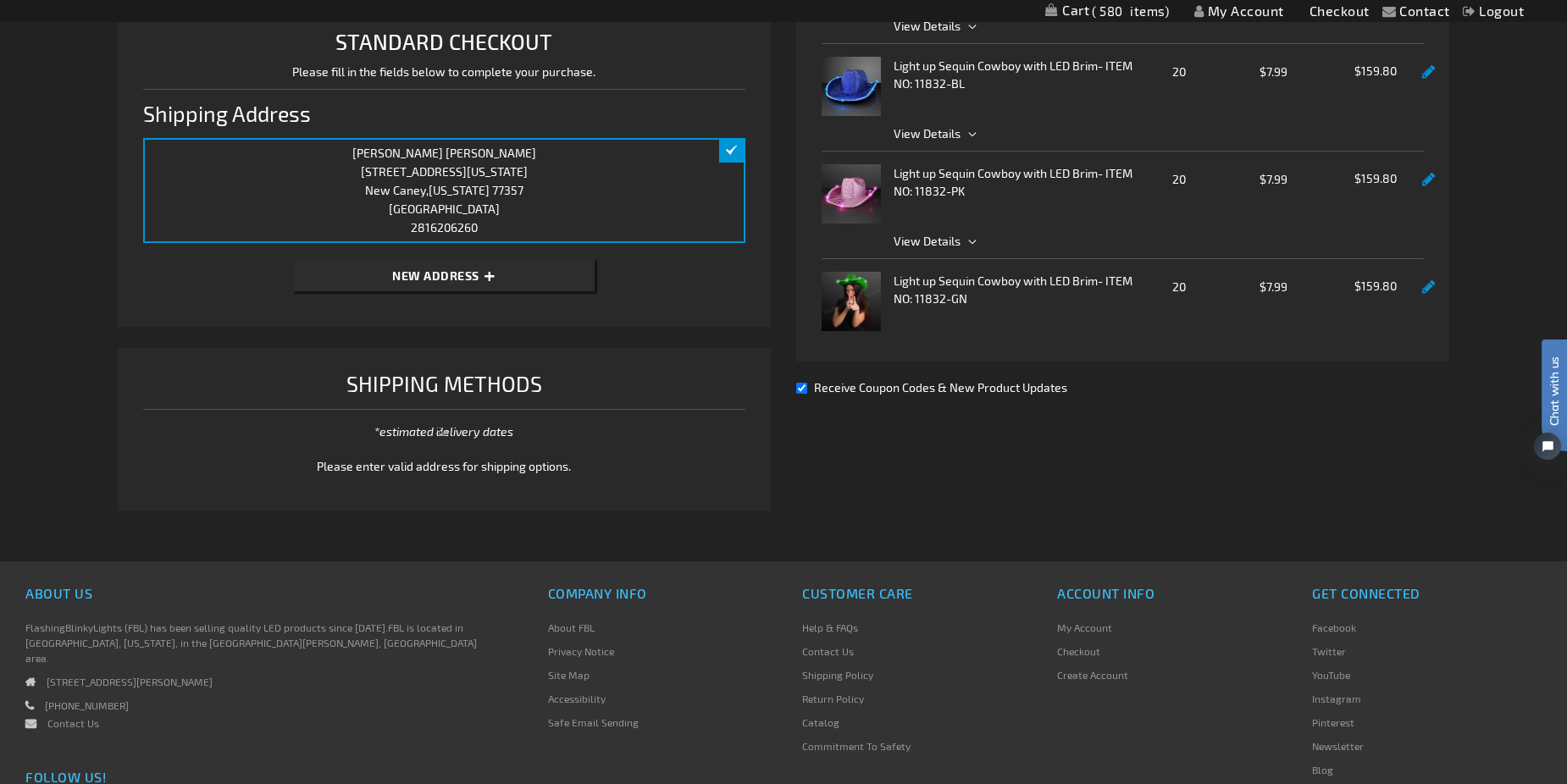
scroll to position [406, 0]
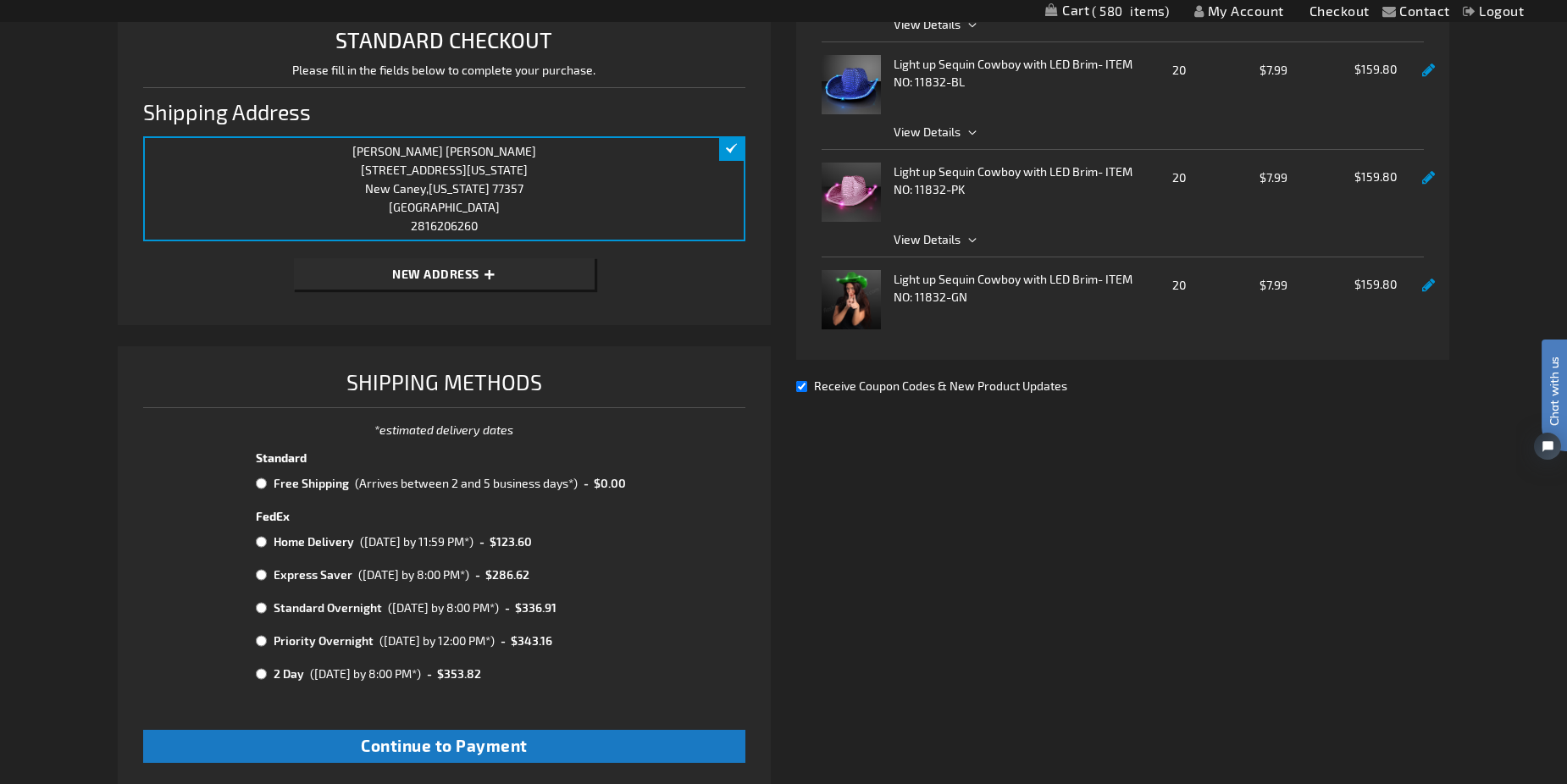
click at [260, 481] on input "radio" at bounding box center [262, 483] width 11 height 13
radio input "true"
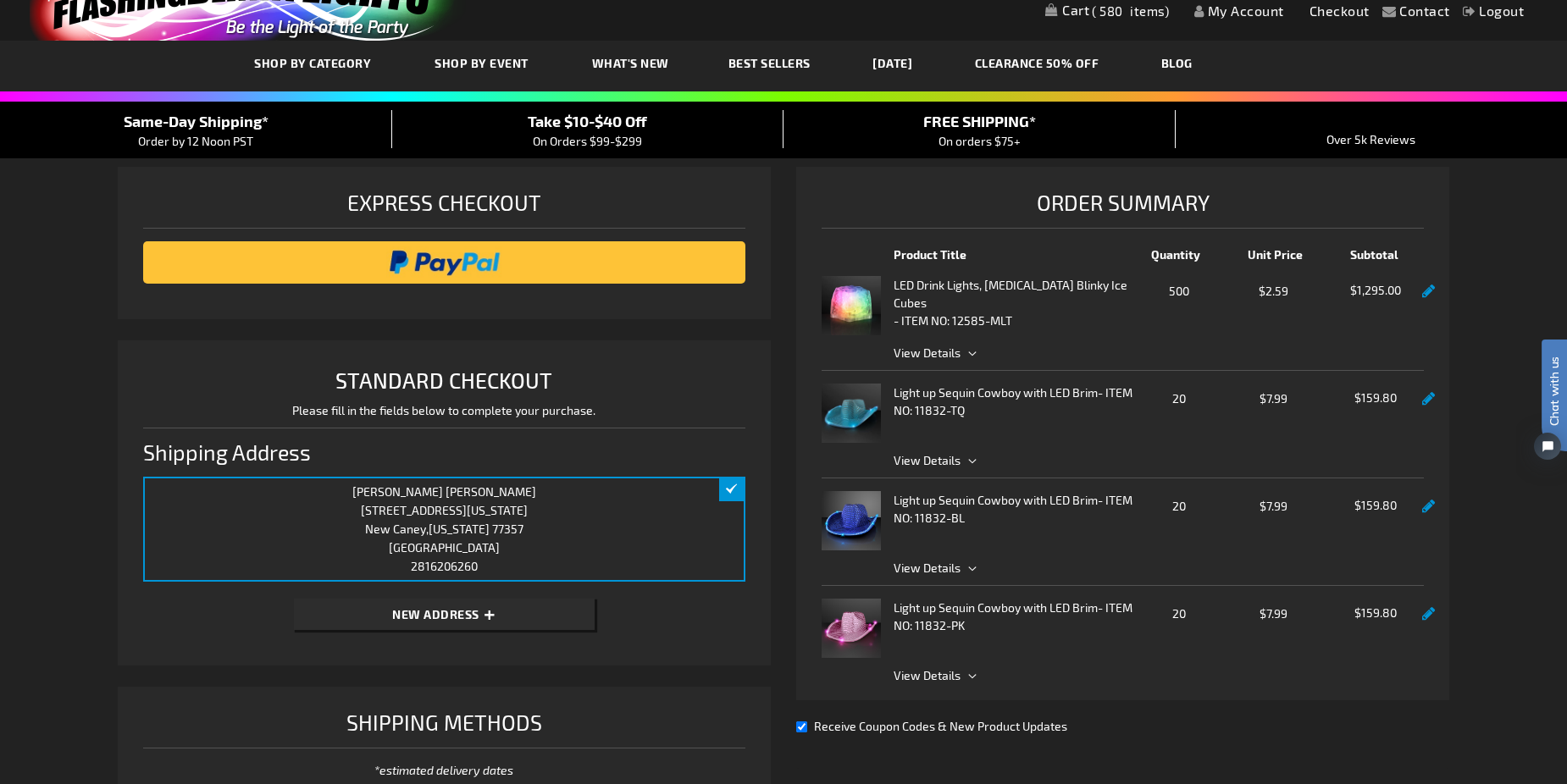
scroll to position [0, 0]
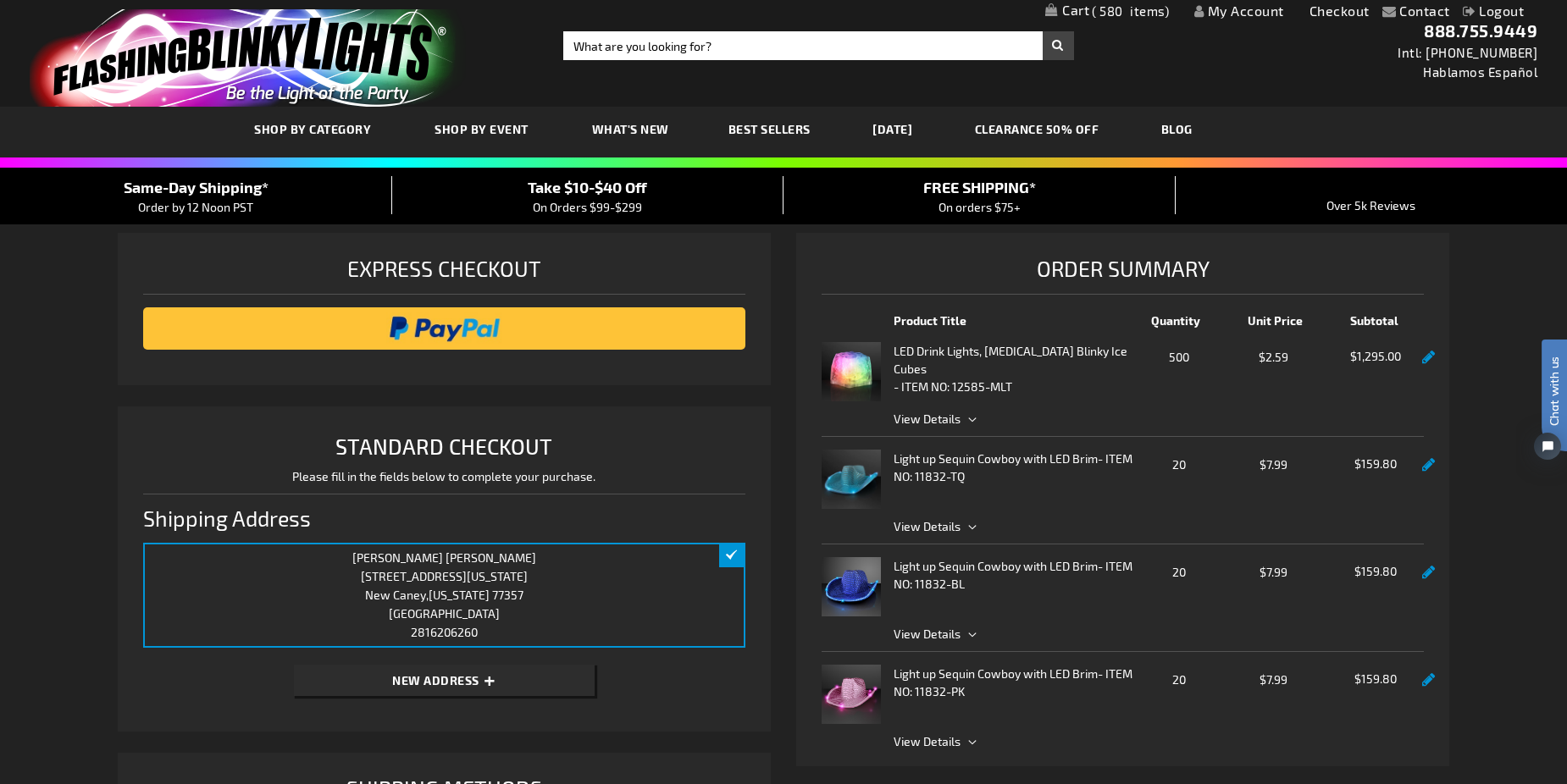
click at [939, 473] on span "- ITEM NO:" at bounding box center [1013, 467] width 238 height 32
drag, startPoint x: 943, startPoint y: 455, endPoint x: 930, endPoint y: 459, distance: 13.6
click at [930, 459] on strong "Light up Sequin Cowboy with LED Brim" at bounding box center [996, 458] width 204 height 18
drag, startPoint x: 930, startPoint y: 459, endPoint x: 862, endPoint y: 469, distance: 68.7
click at [862, 469] on img at bounding box center [851, 478] width 59 height 59
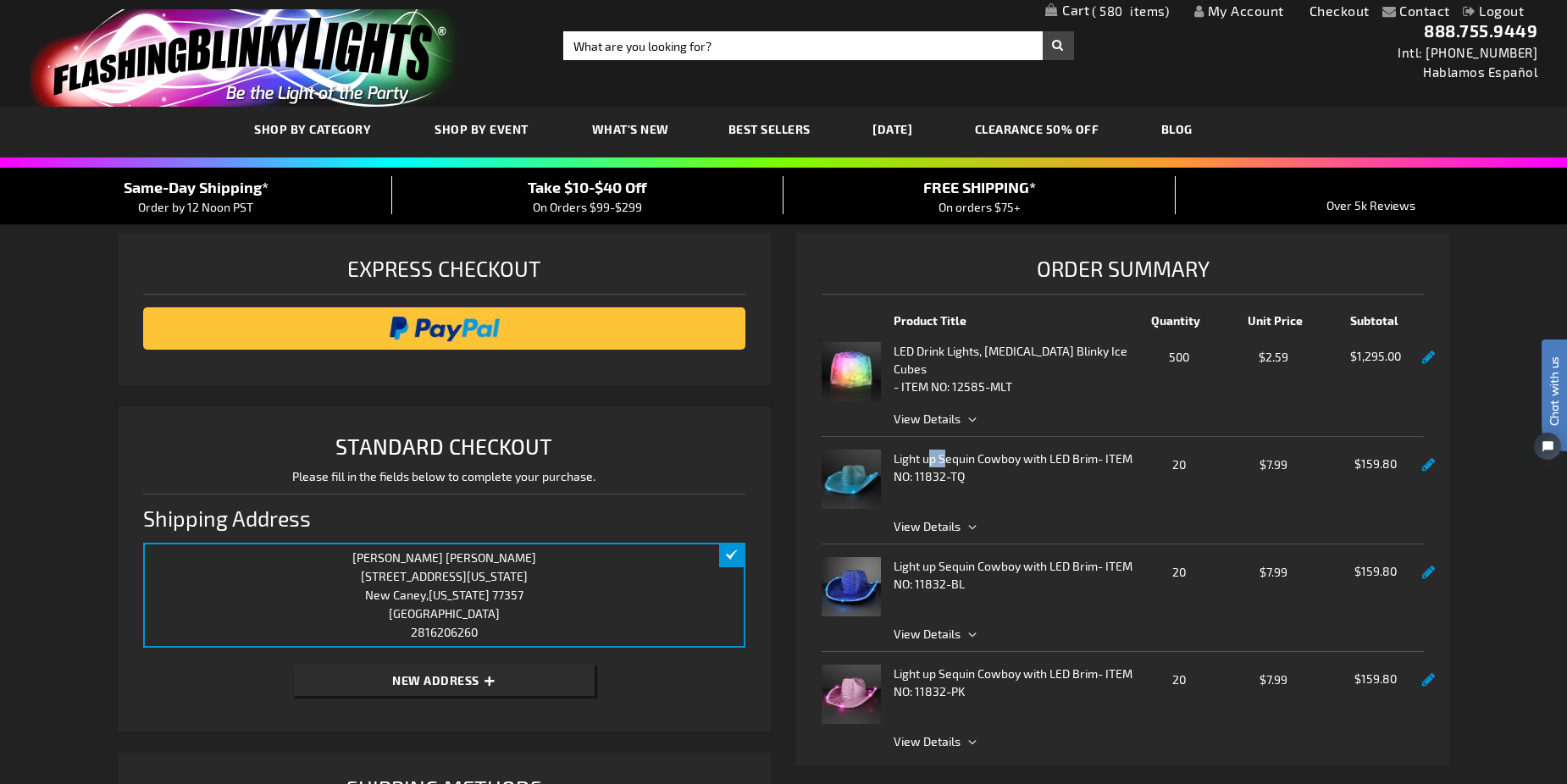
click at [862, 469] on img at bounding box center [851, 478] width 59 height 59
click at [845, 464] on img at bounding box center [851, 478] width 59 height 59
click at [654, 55] on input "Search" at bounding box center [817, 46] width 510 height 29
type input "hats"
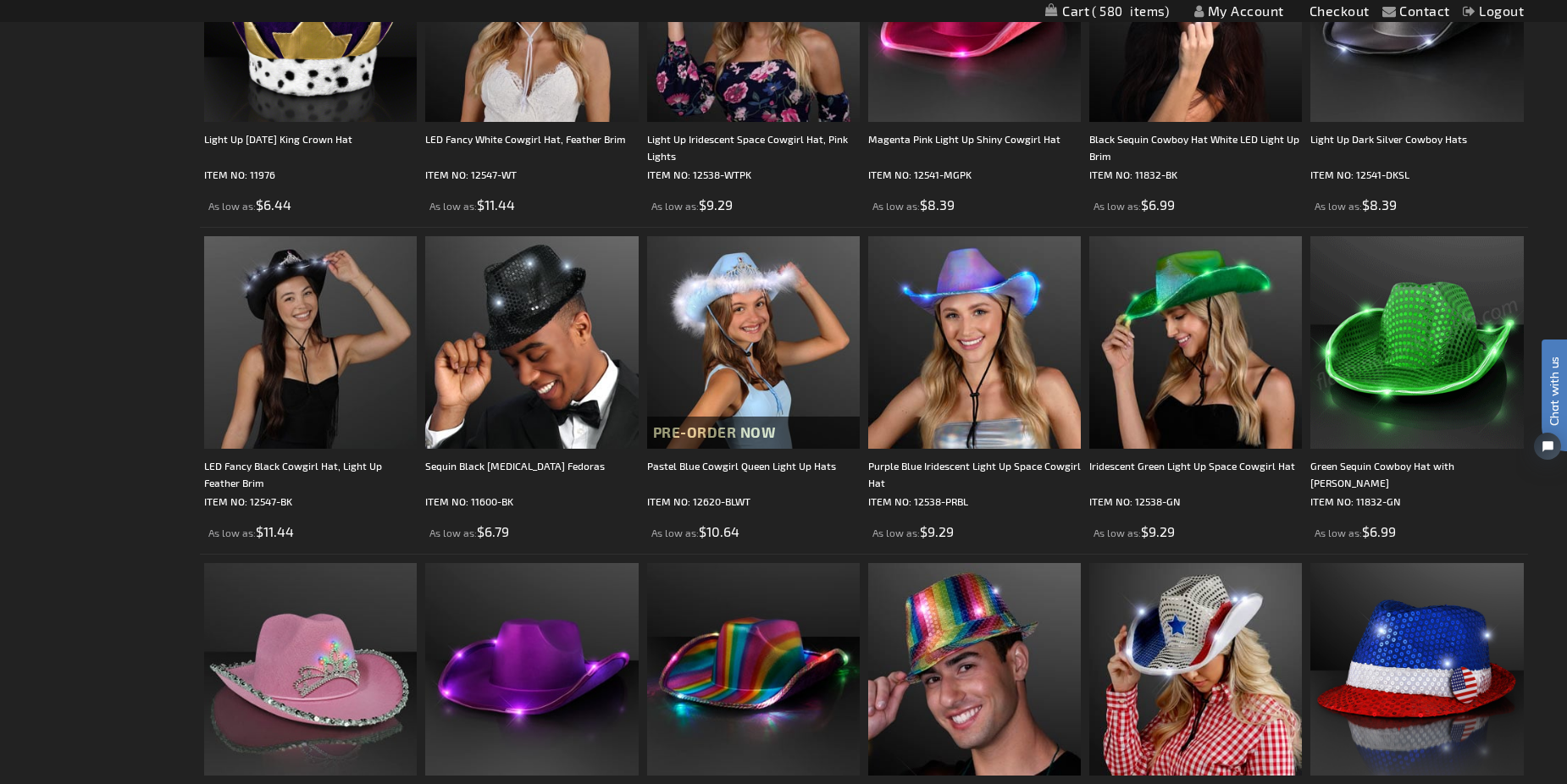
scroll to position [847, 0]
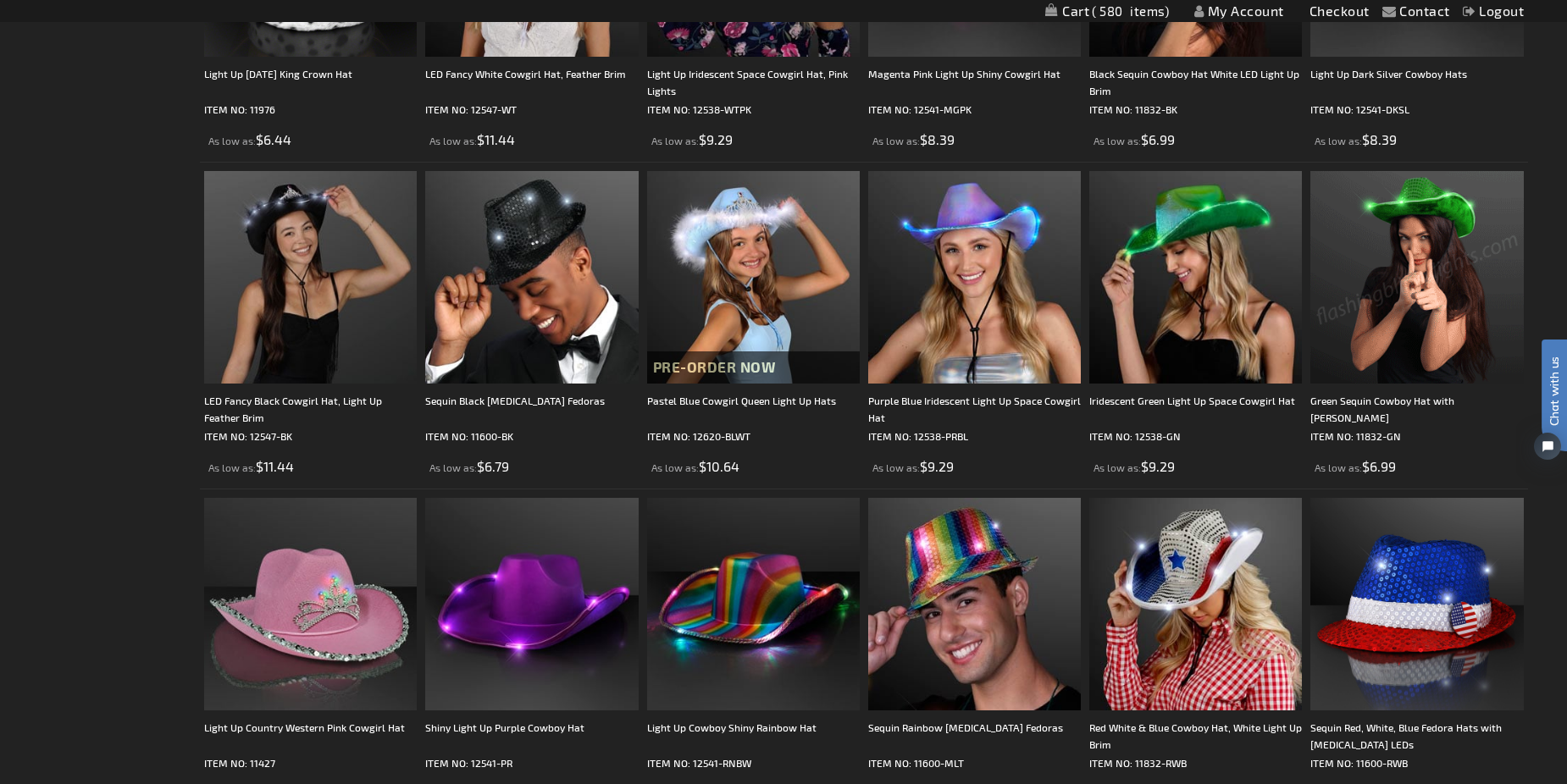
click at [1406, 347] on img at bounding box center [1416, 277] width 212 height 212
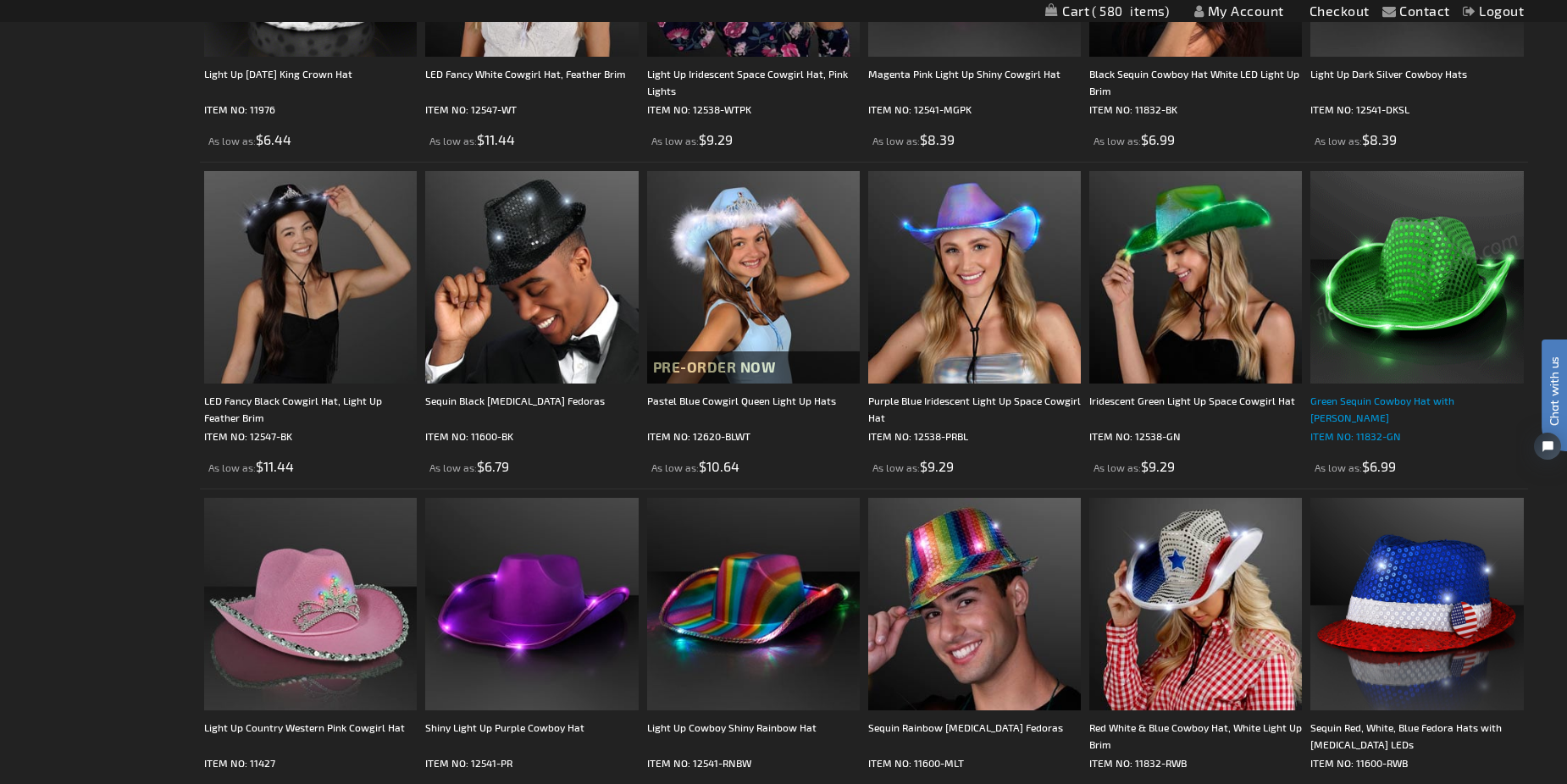
click at [1399, 403] on div "Green Sequin Cowboy Hat with [PERSON_NAME]" at bounding box center [1416, 408] width 212 height 34
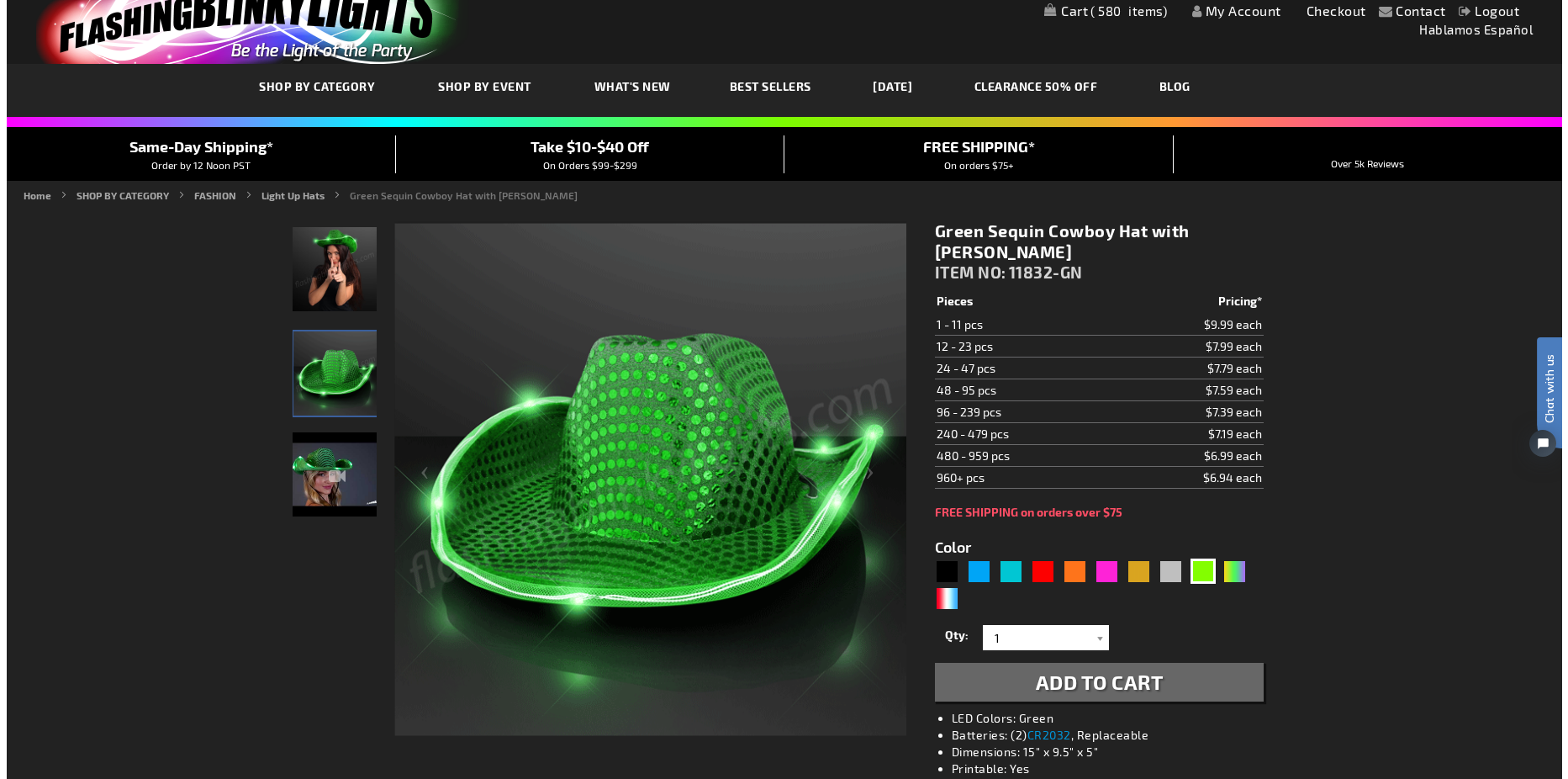
scroll to position [84, 0]
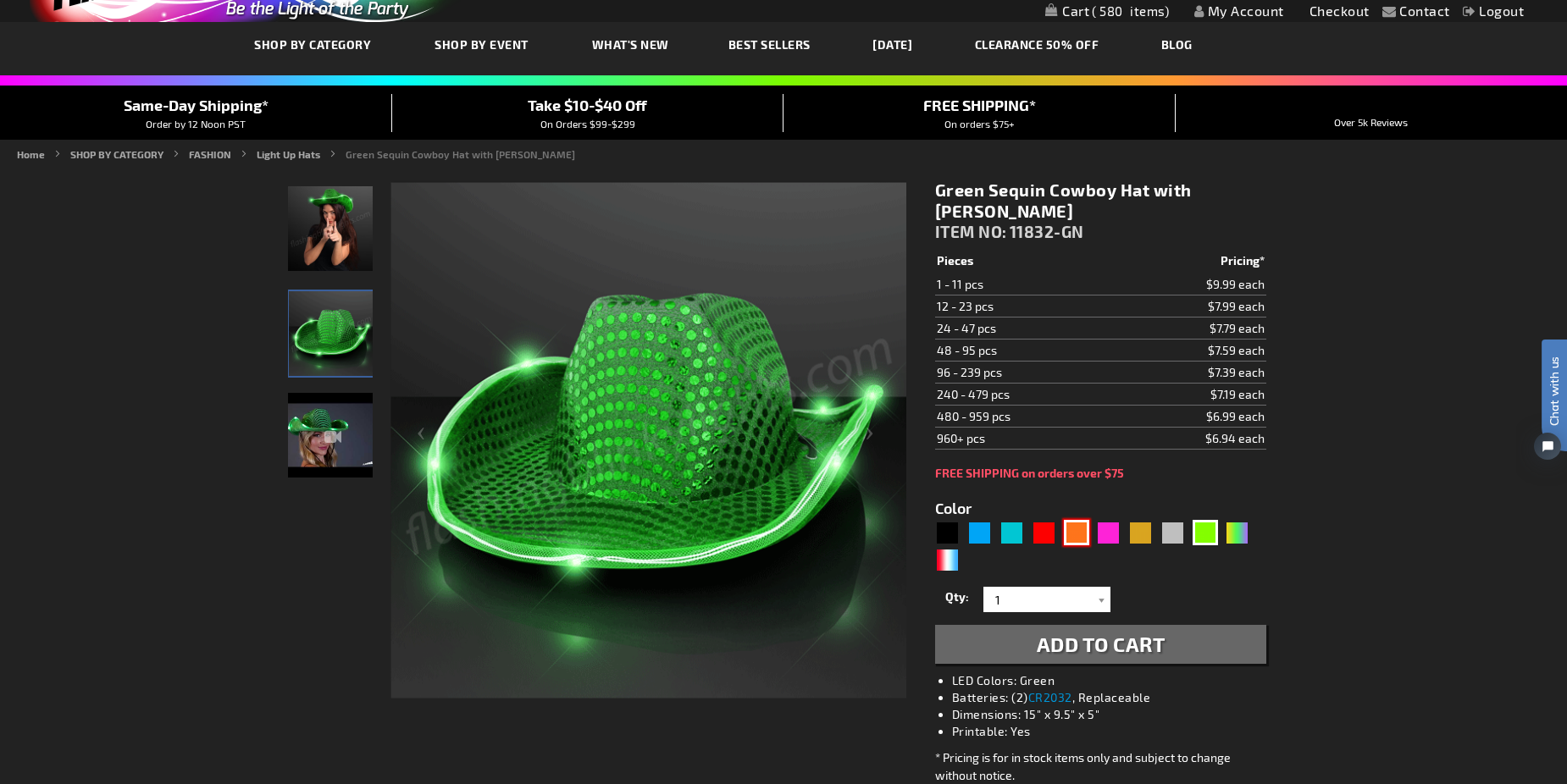
click at [1078, 535] on div "Orange" at bounding box center [1076, 532] width 25 height 25
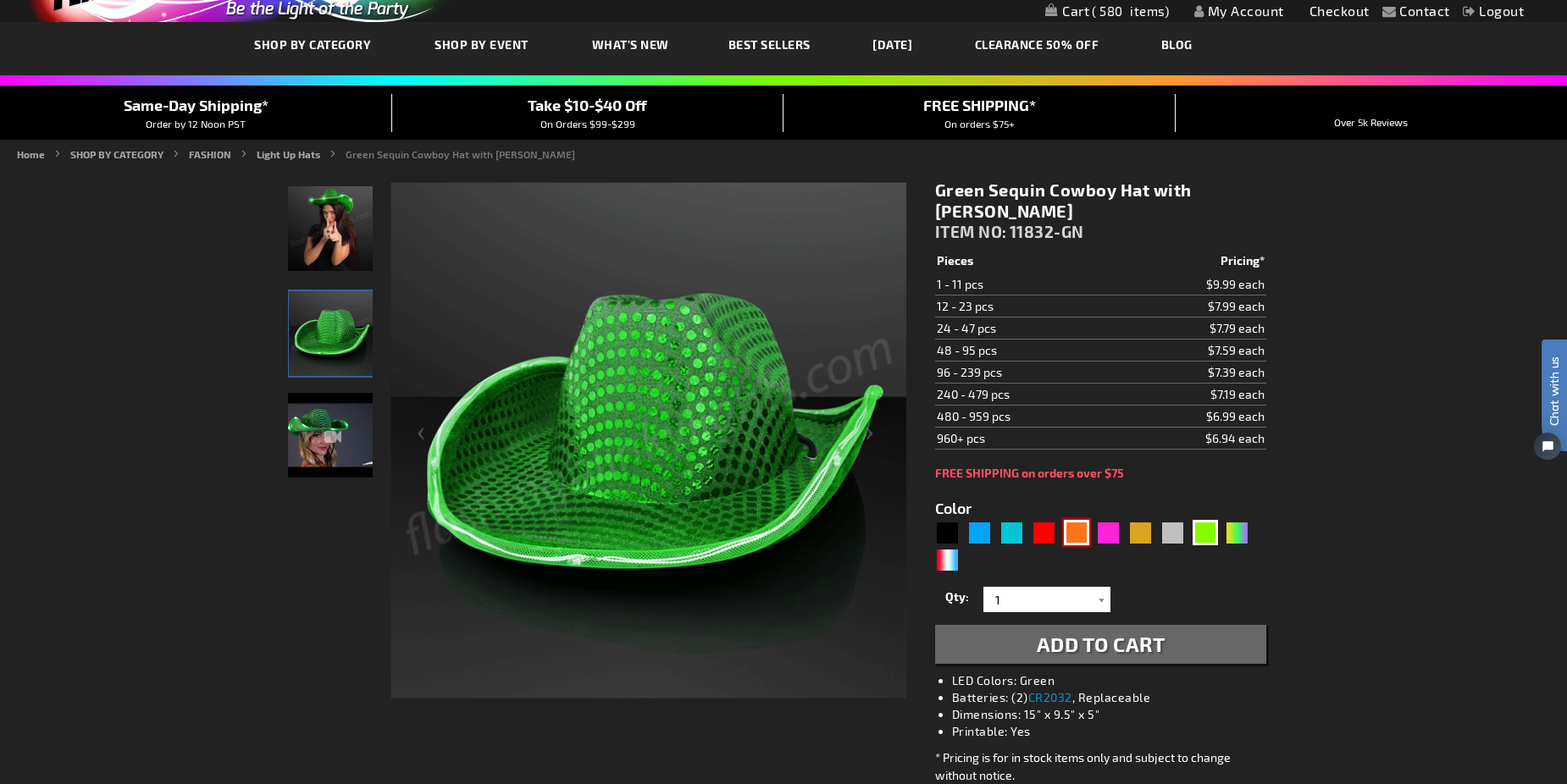
type input "5637"
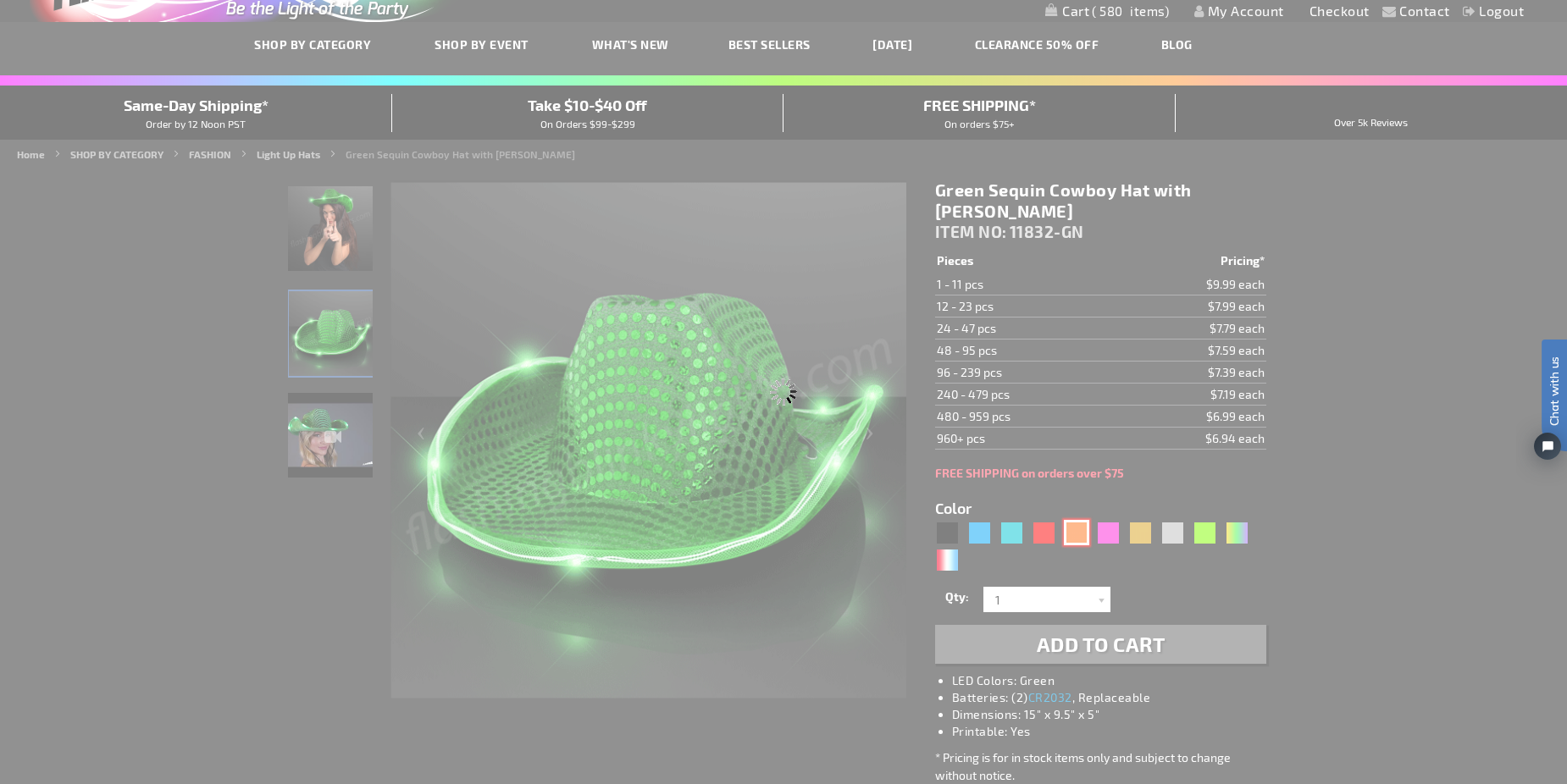
type input "11832-OR"
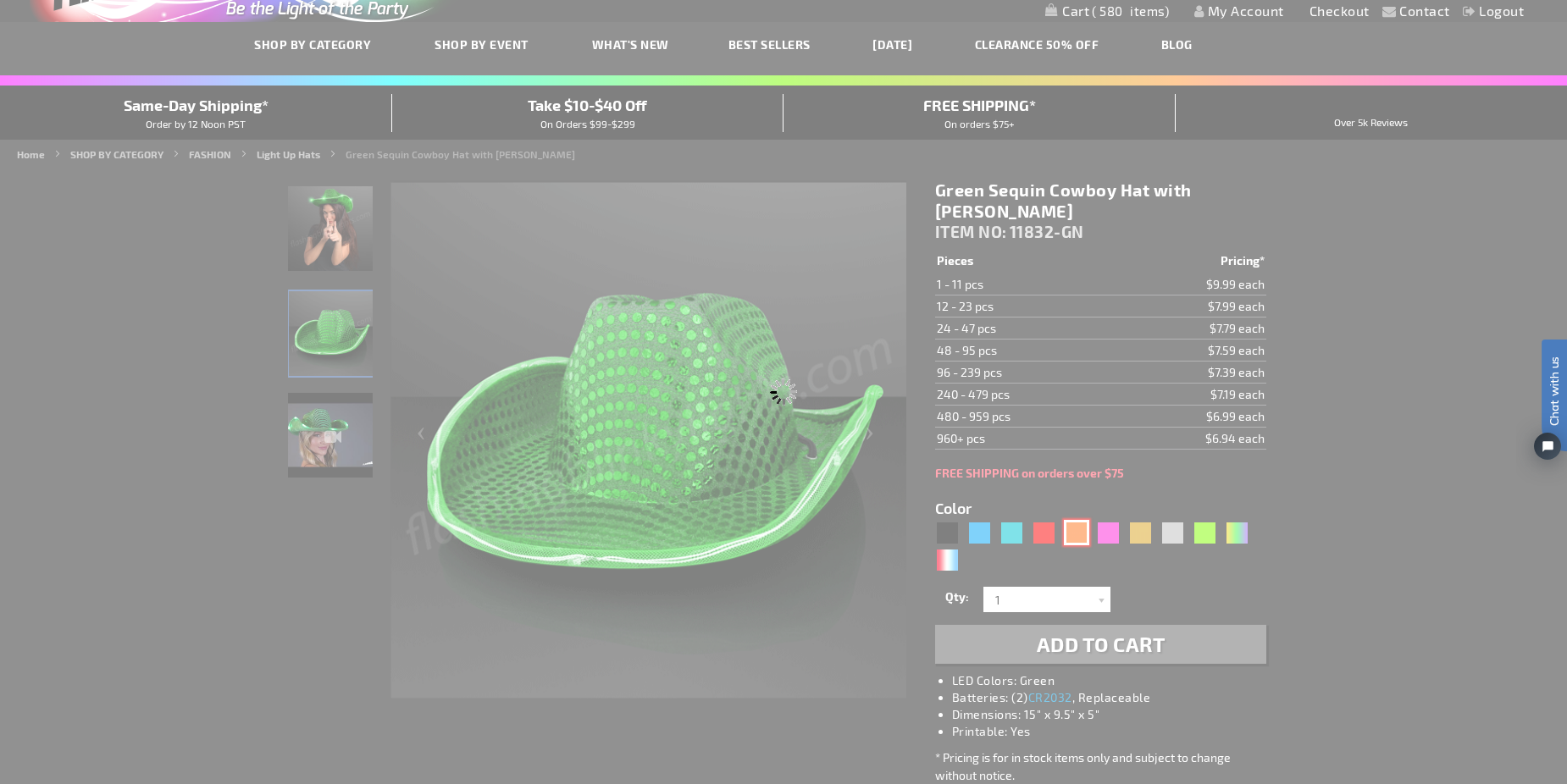
type input "Customize - Shiny Orange Cowboy Hat with Orange LED Brim - ITEM NO: 11832-OR"
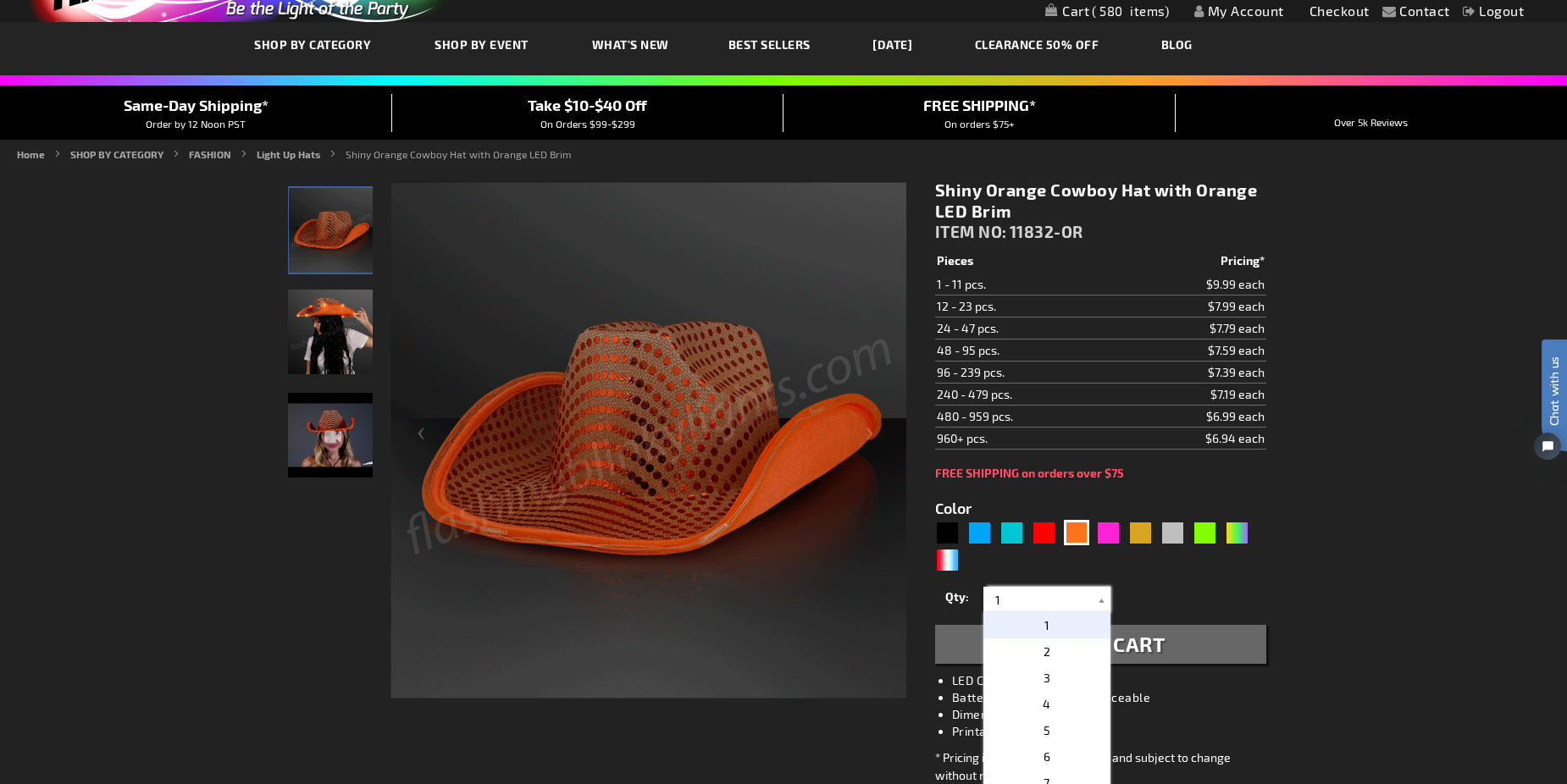
click at [1011, 592] on input "1" at bounding box center [1048, 599] width 122 height 25
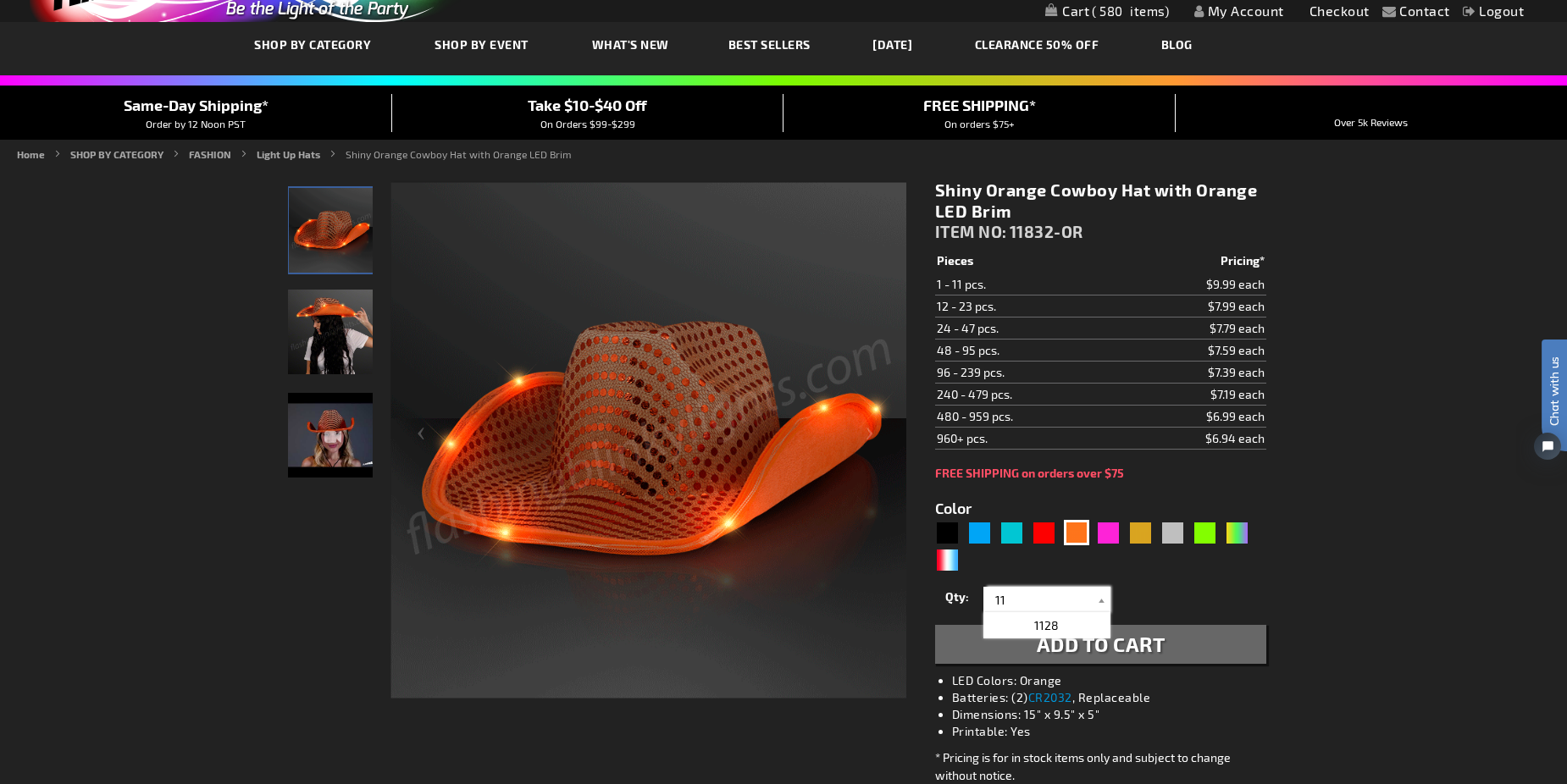
type input "1"
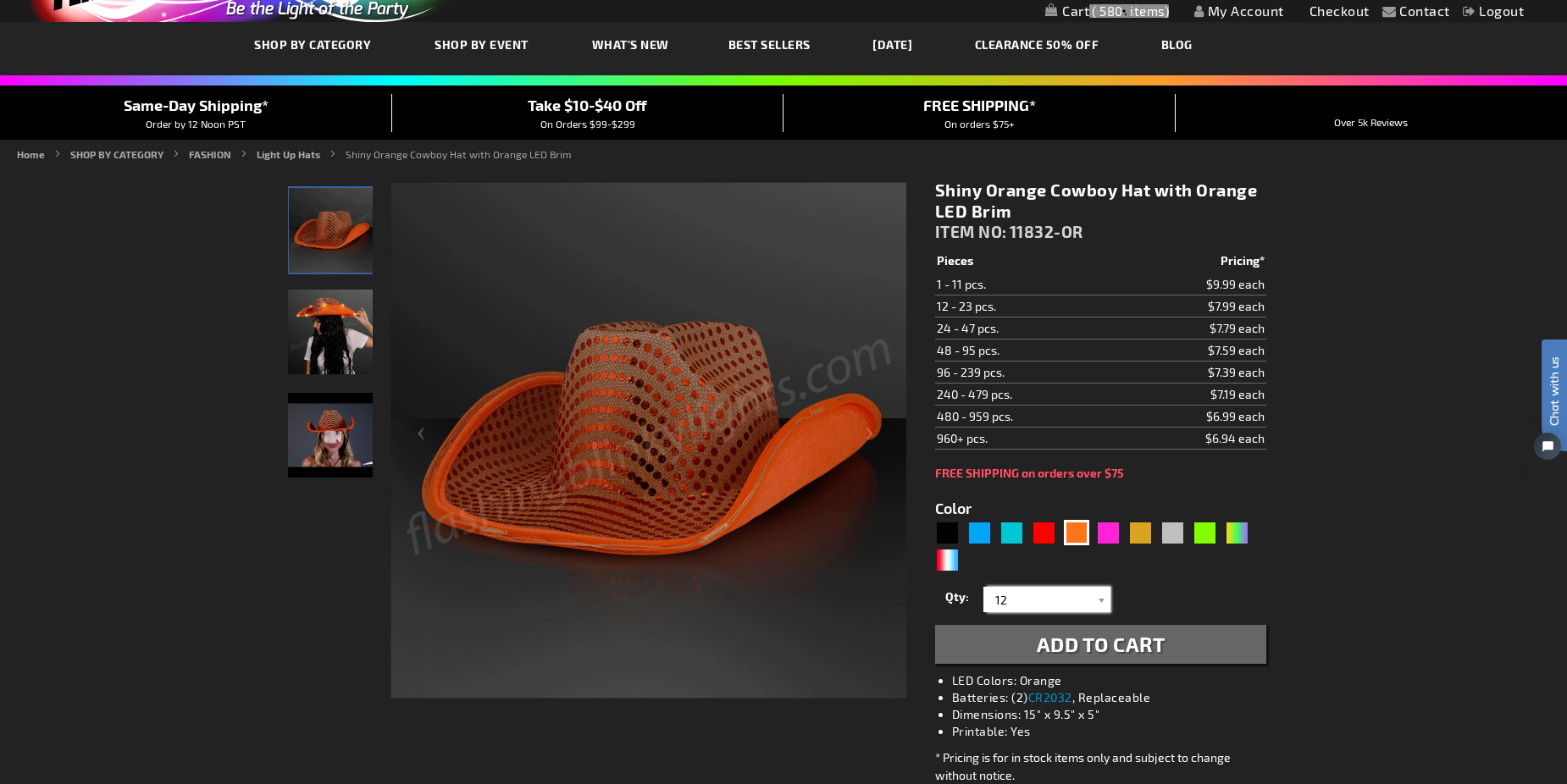
type input "12"
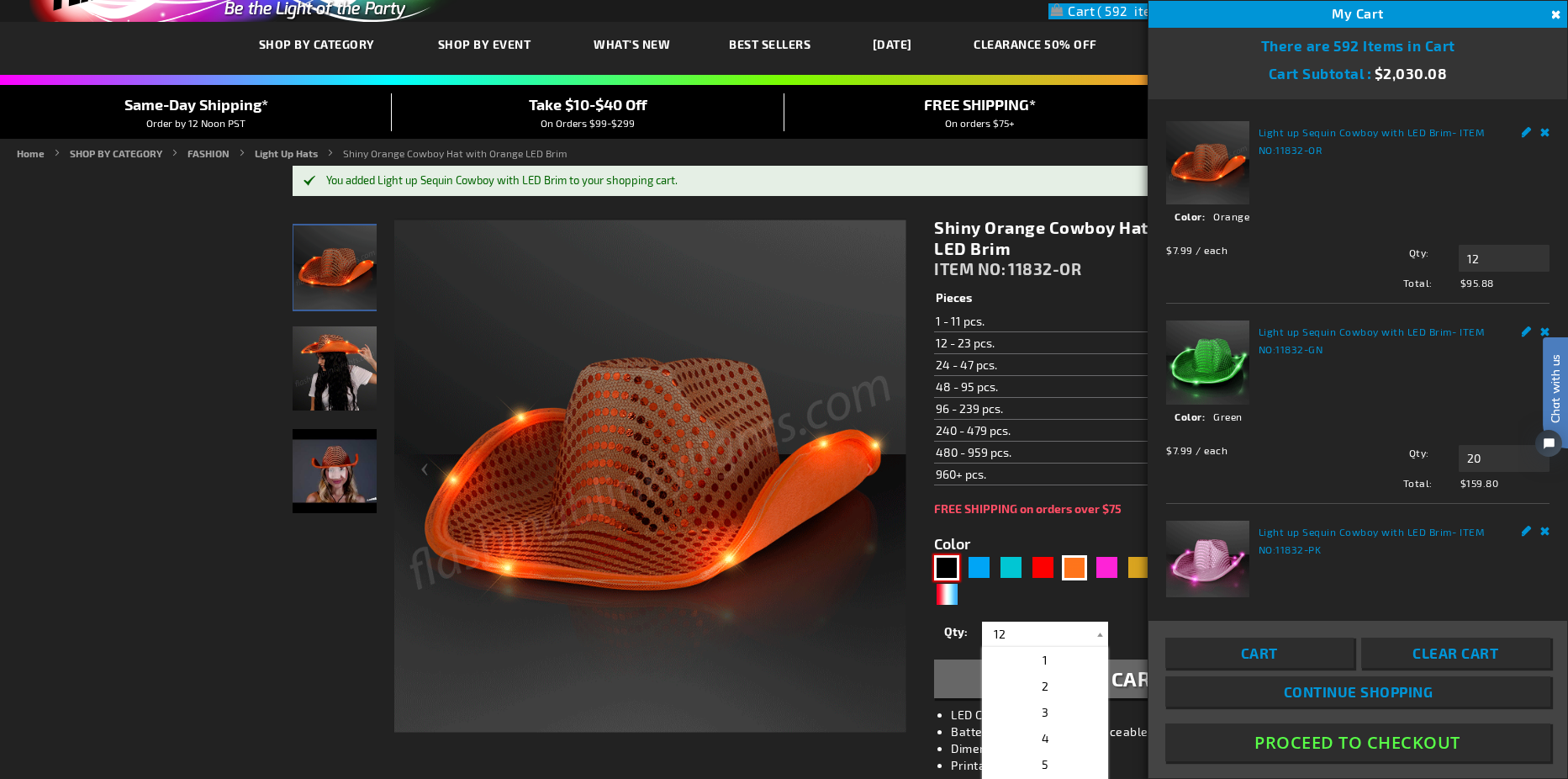
click at [951, 559] on div "Black" at bounding box center [946, 567] width 25 height 25
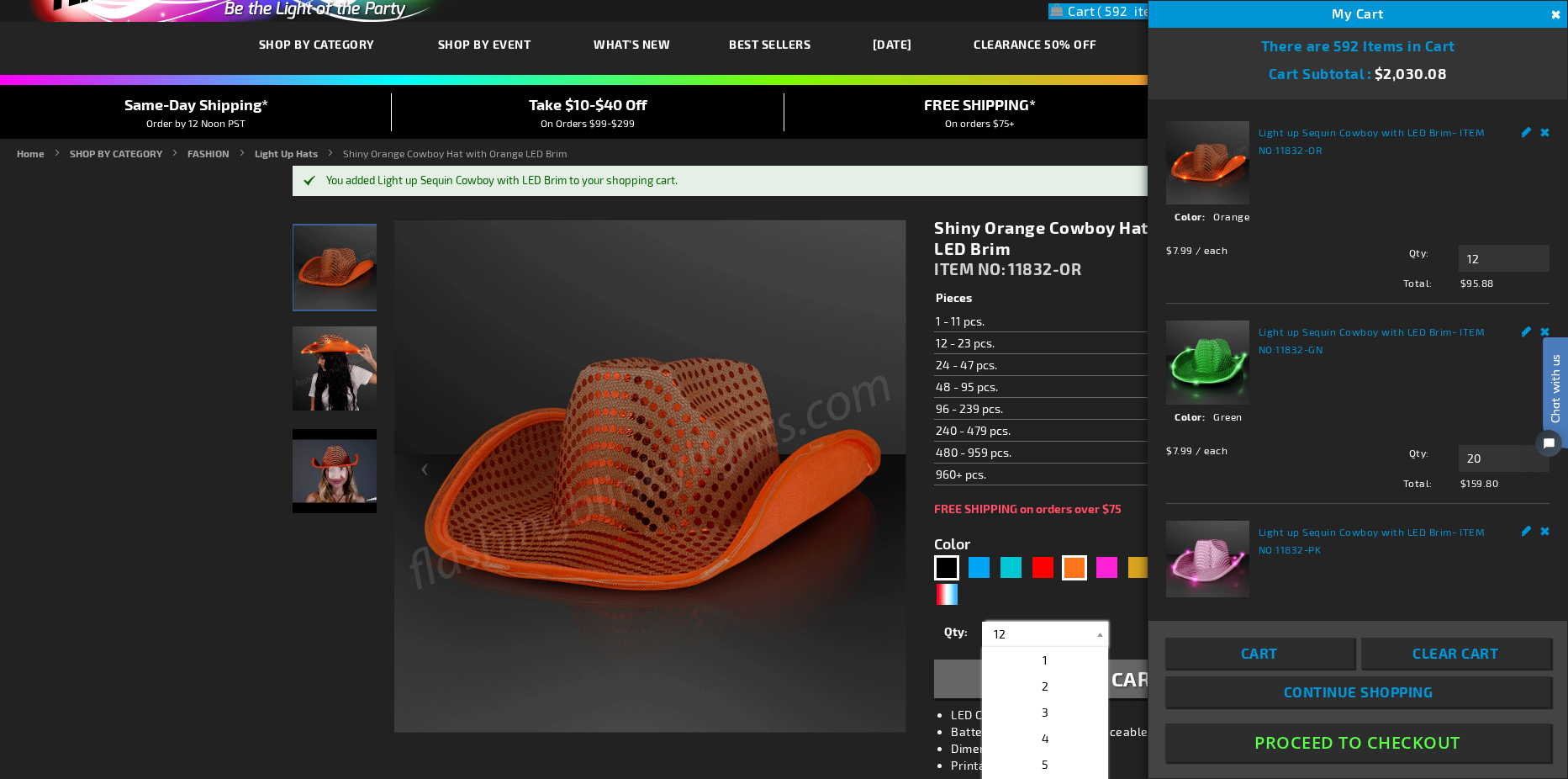
type input "5631"
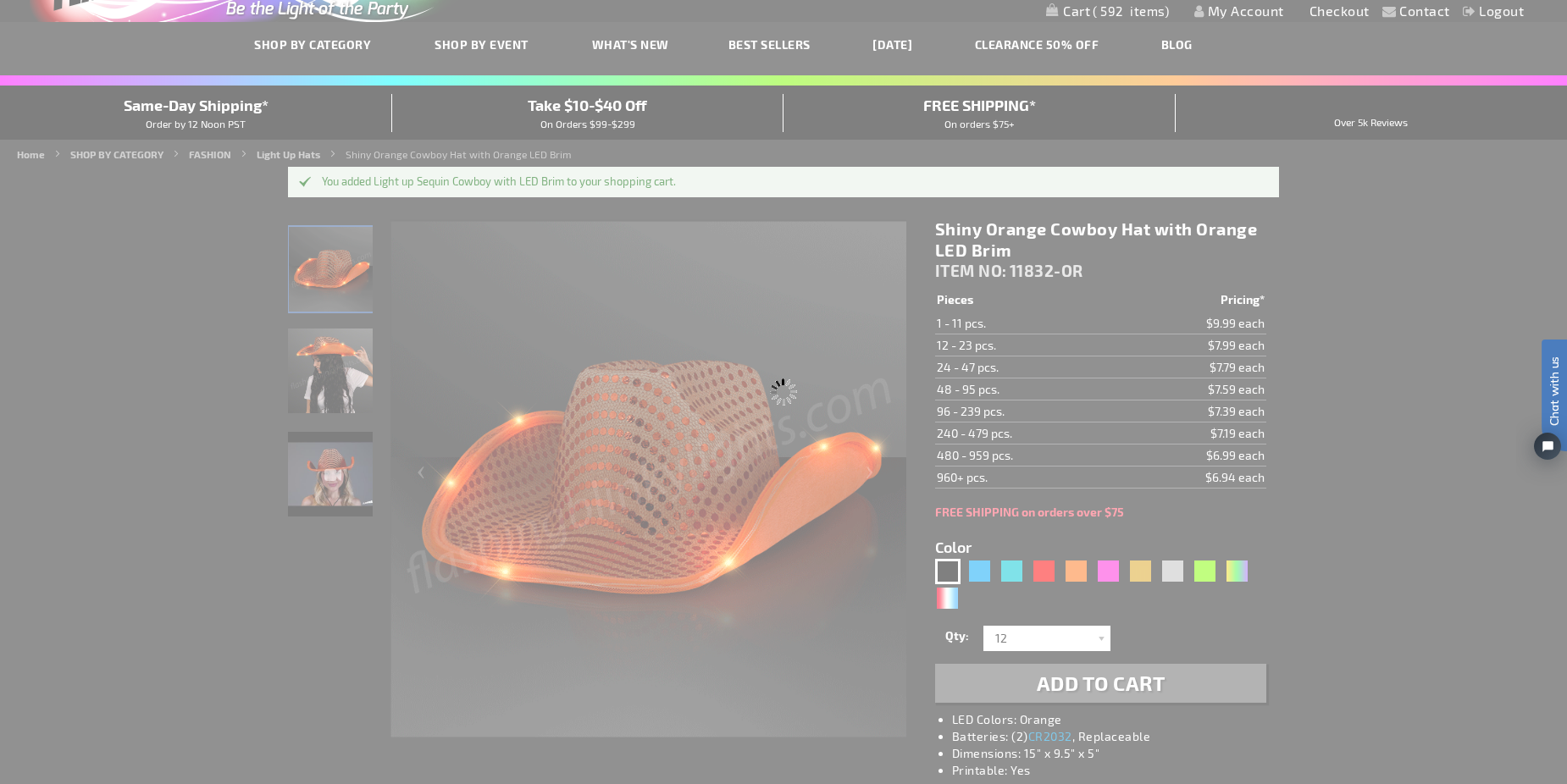
type input "11832-BK"
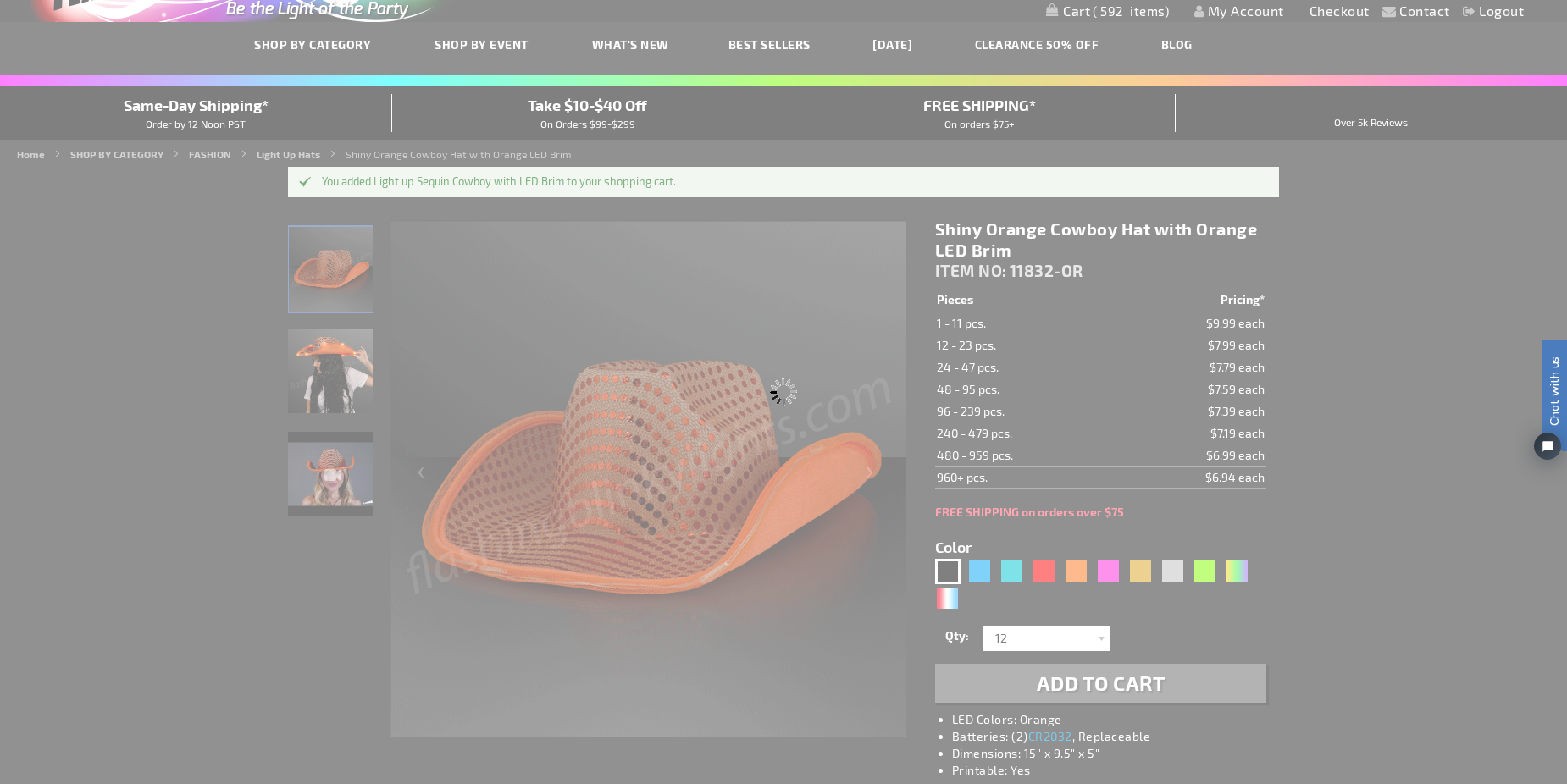
type input "Customize - Black Sequin Cowboy Hat White LED Light Up Brim - ITEM NO: 11832-BK"
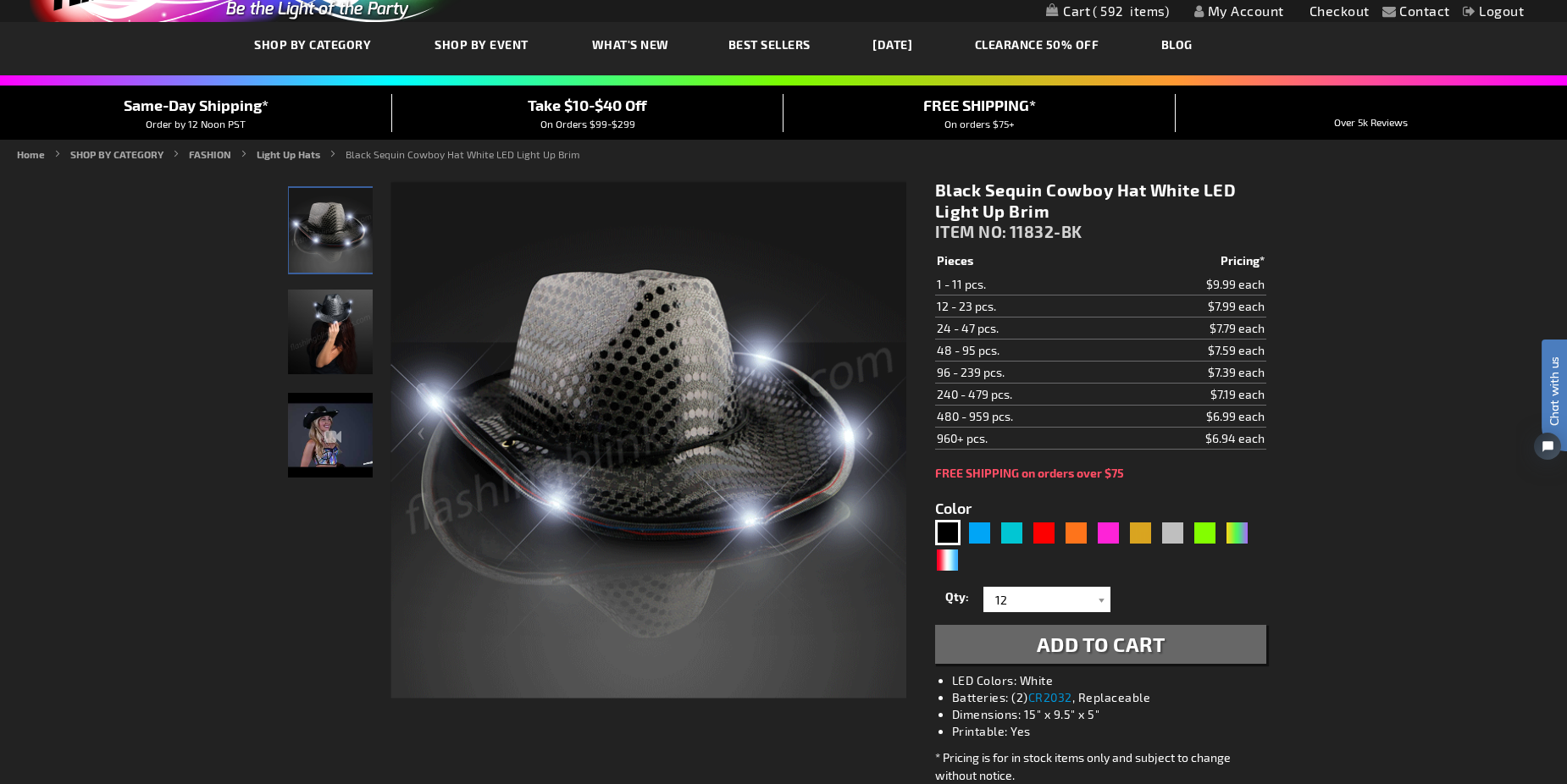
click at [1083, 689] on li "Batteries: (2) CR2032 , Replaceable" at bounding box center [1117, 697] width 331 height 17
click at [1079, 649] on span "Add to Cart" at bounding box center [1101, 644] width 129 height 24
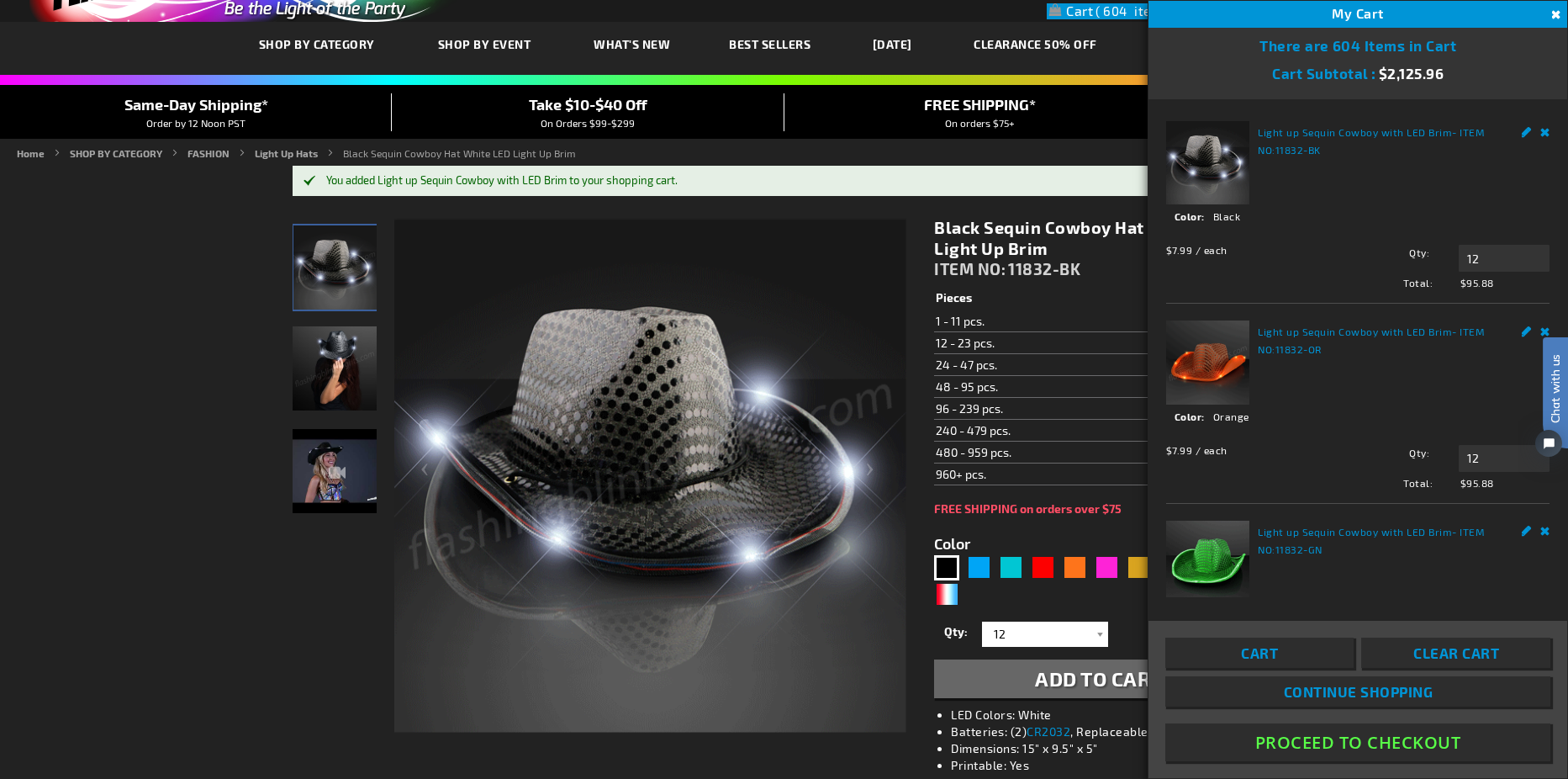
click at [1030, 589] on div "5631" at bounding box center [1098, 582] width 329 height 54
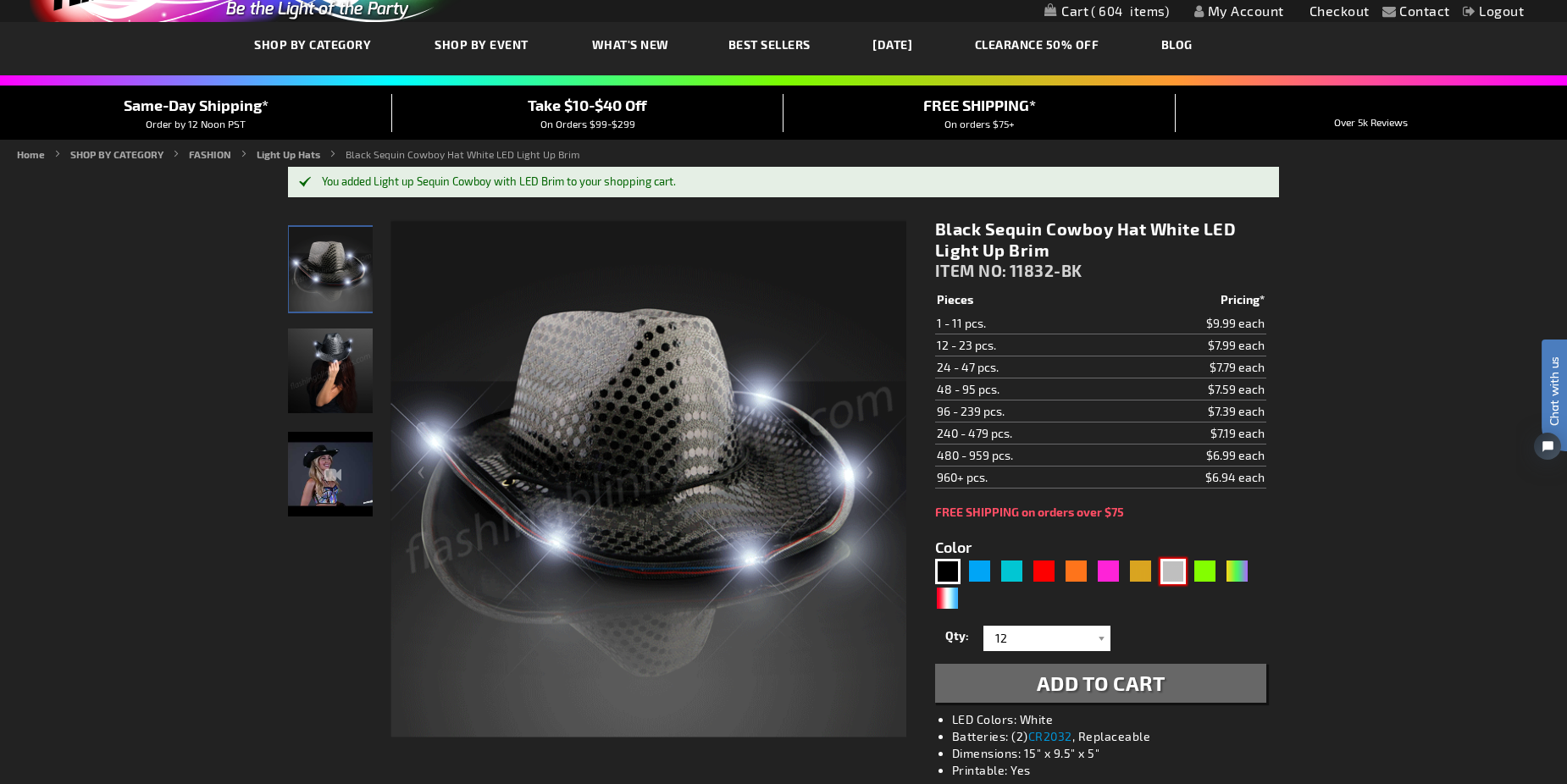
click at [1172, 574] on div "Silver" at bounding box center [1172, 571] width 25 height 25
type input "5644"
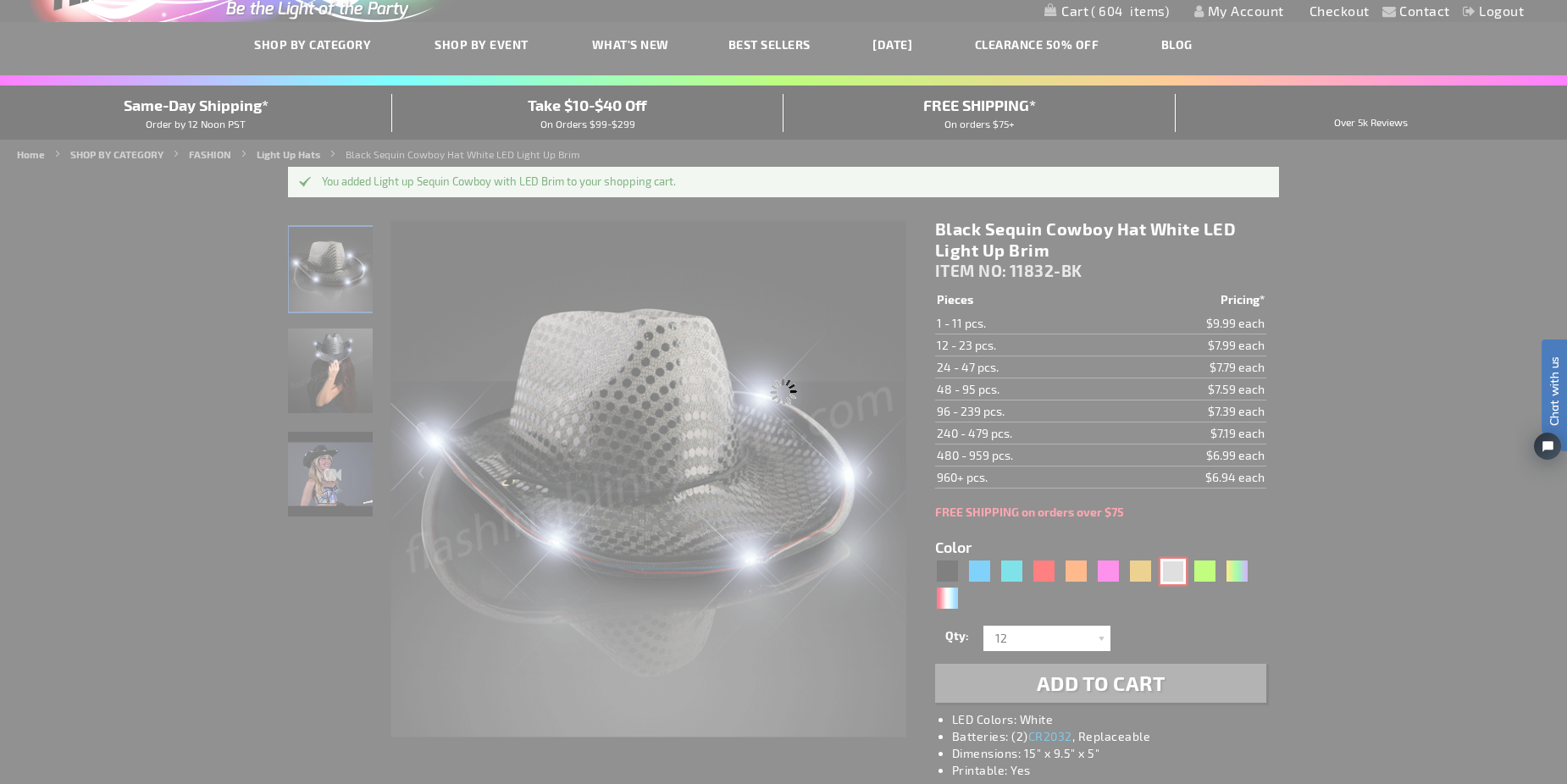
type input "11832-SL"
type input "Customize - Silver Sequin Cowboy Hat with White LED Brim - ITEM NO: 11832-SL"
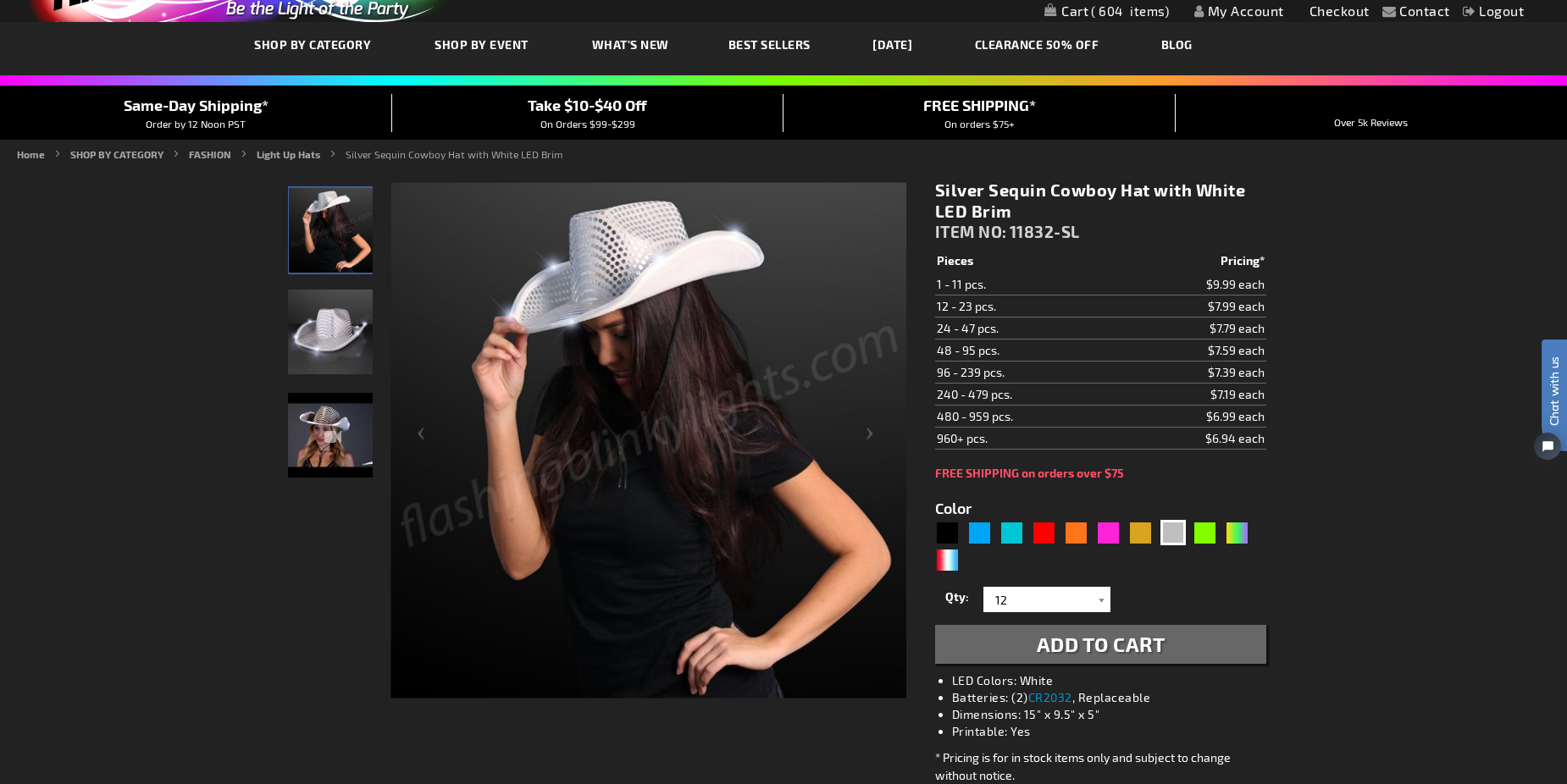
click at [1022, 645] on button "Add to Cart" at bounding box center [1100, 644] width 331 height 39
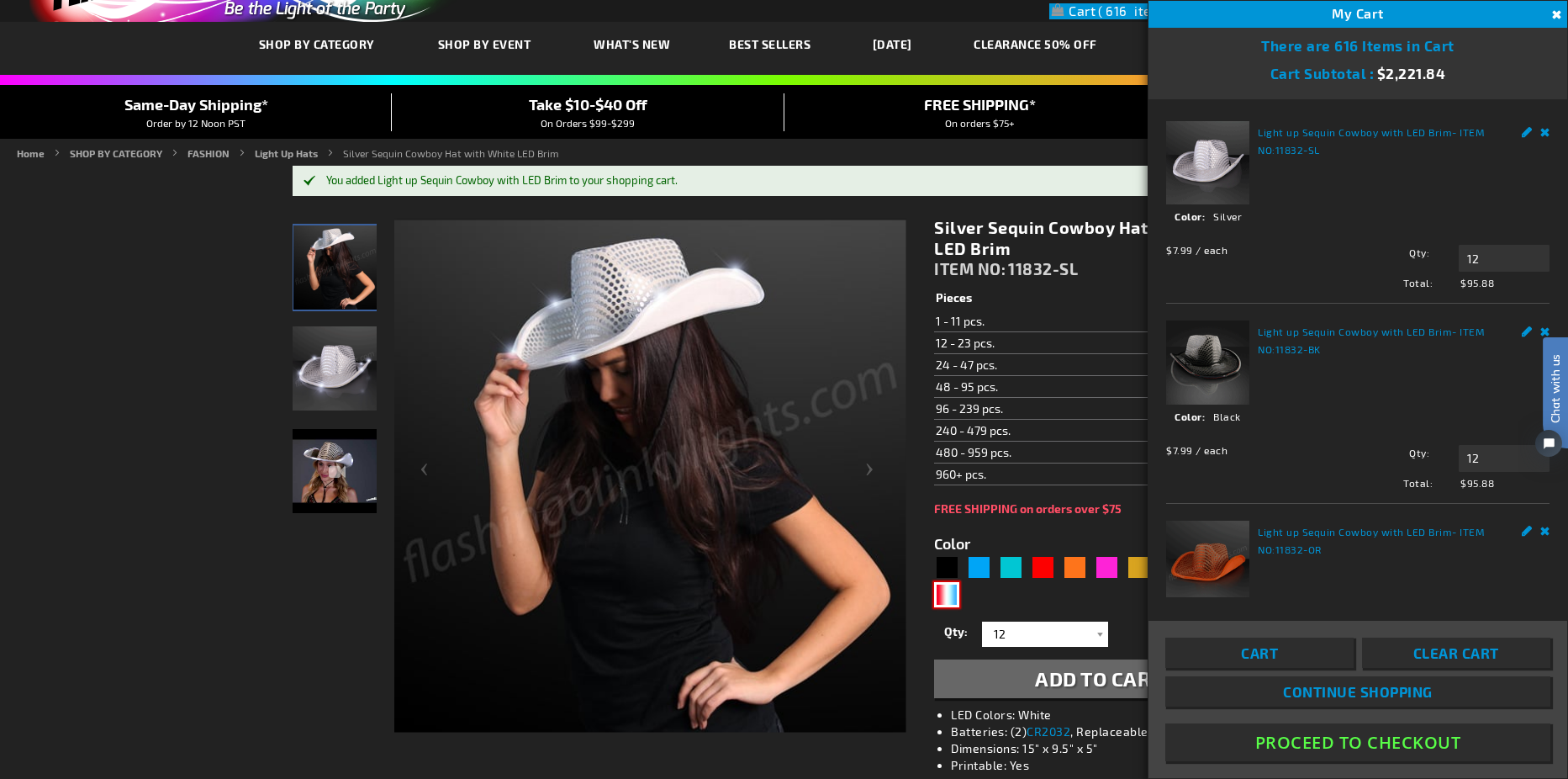
click at [955, 603] on div "RWB" at bounding box center [946, 594] width 25 height 25
type input "5643"
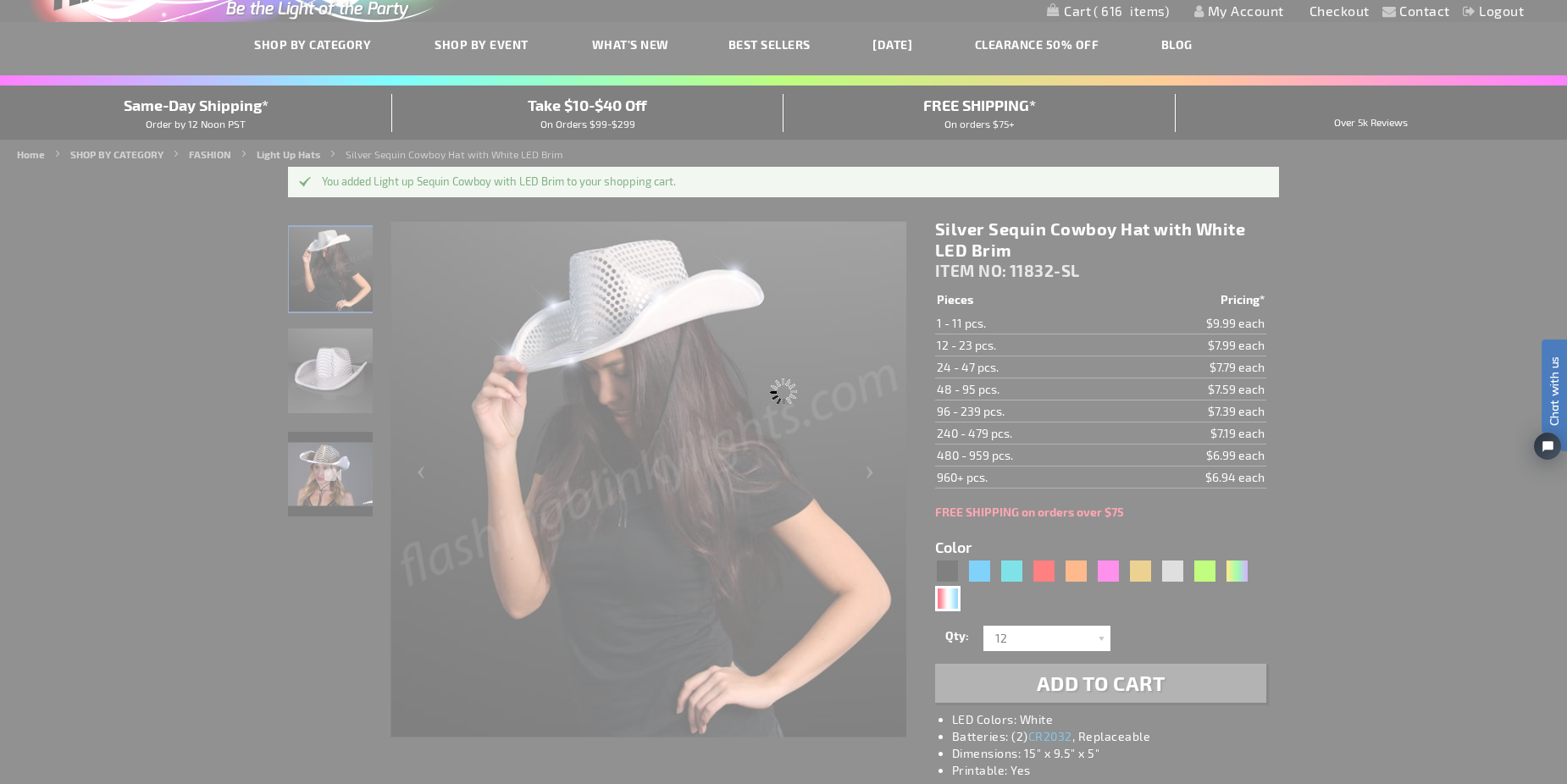
type input "11832-RWB"
type input "Customize - Red White &amp; Blue Cowboy Hat, White Light Up Brim - ITEM NO: 118…"
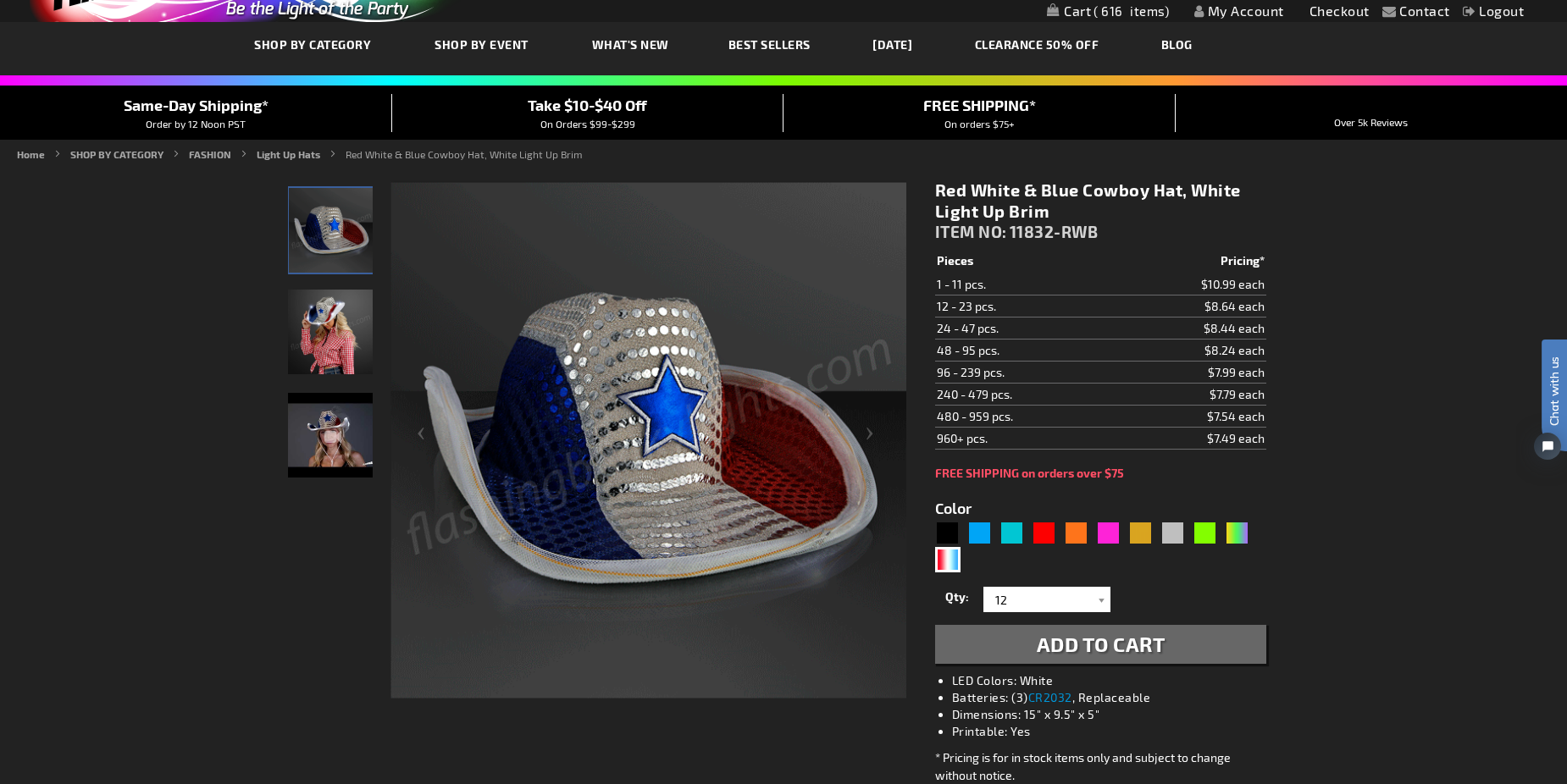
click at [1011, 650] on button "Add to Cart" at bounding box center [1100, 644] width 331 height 39
